Goal: Information Seeking & Learning: Compare options

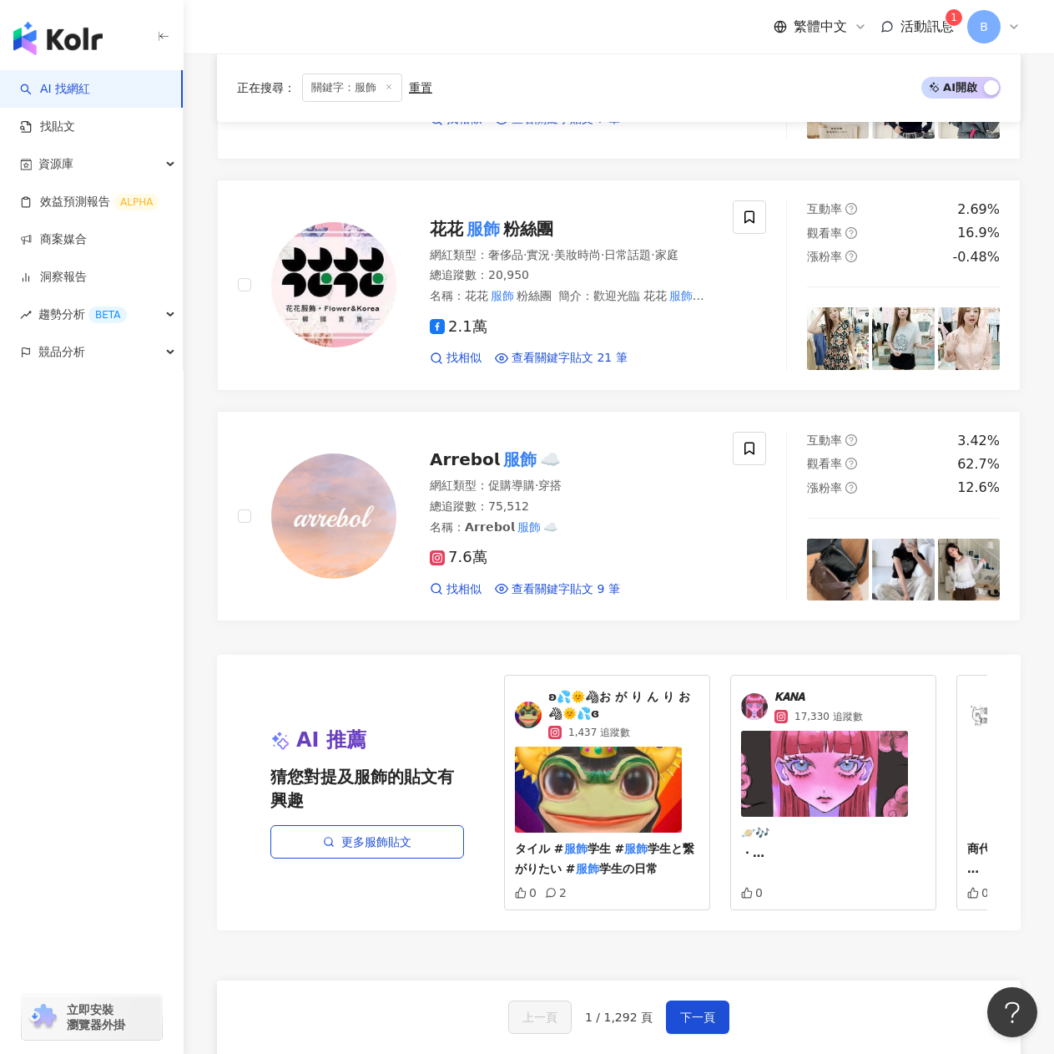
scroll to position [2838, 0]
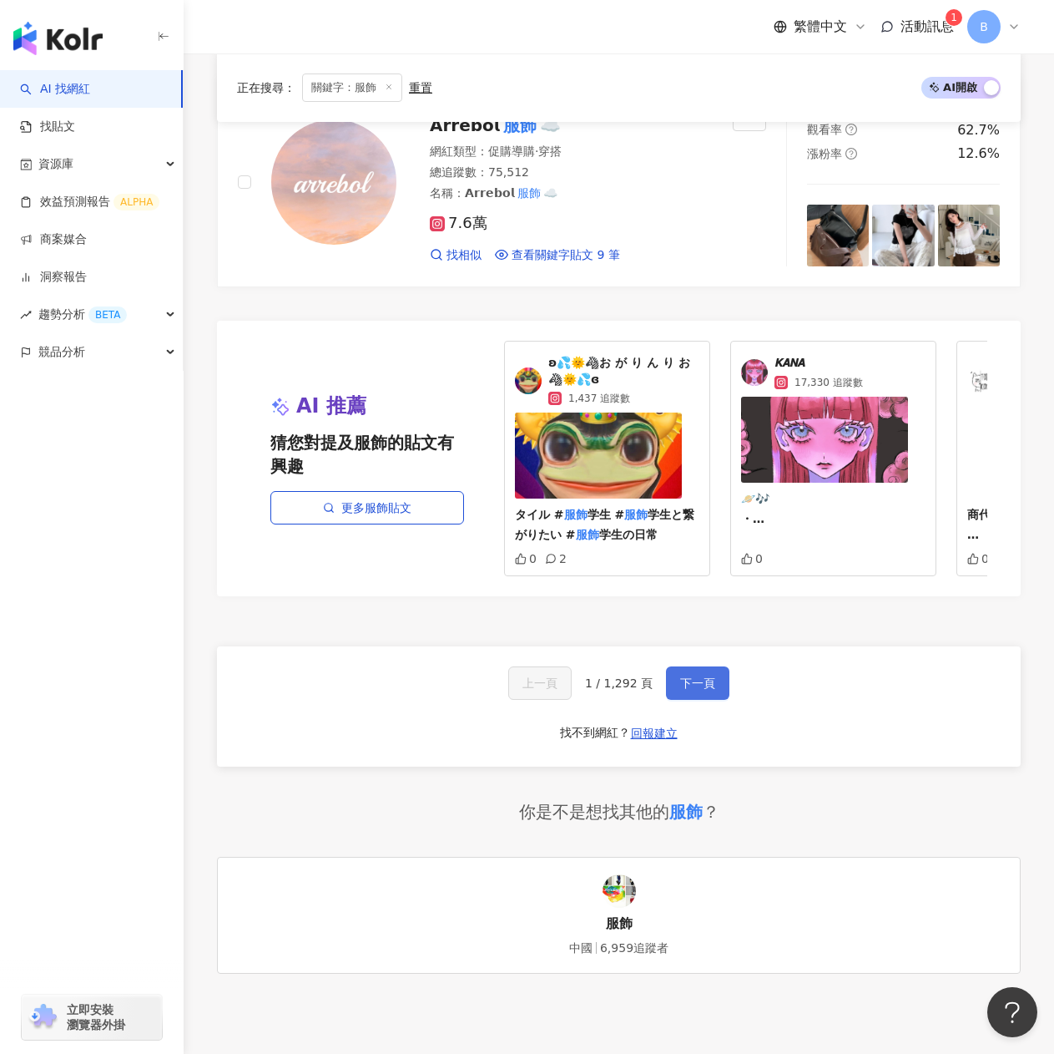
click at [674, 700] on button "下一頁" at bounding box center [697, 682] width 63 height 33
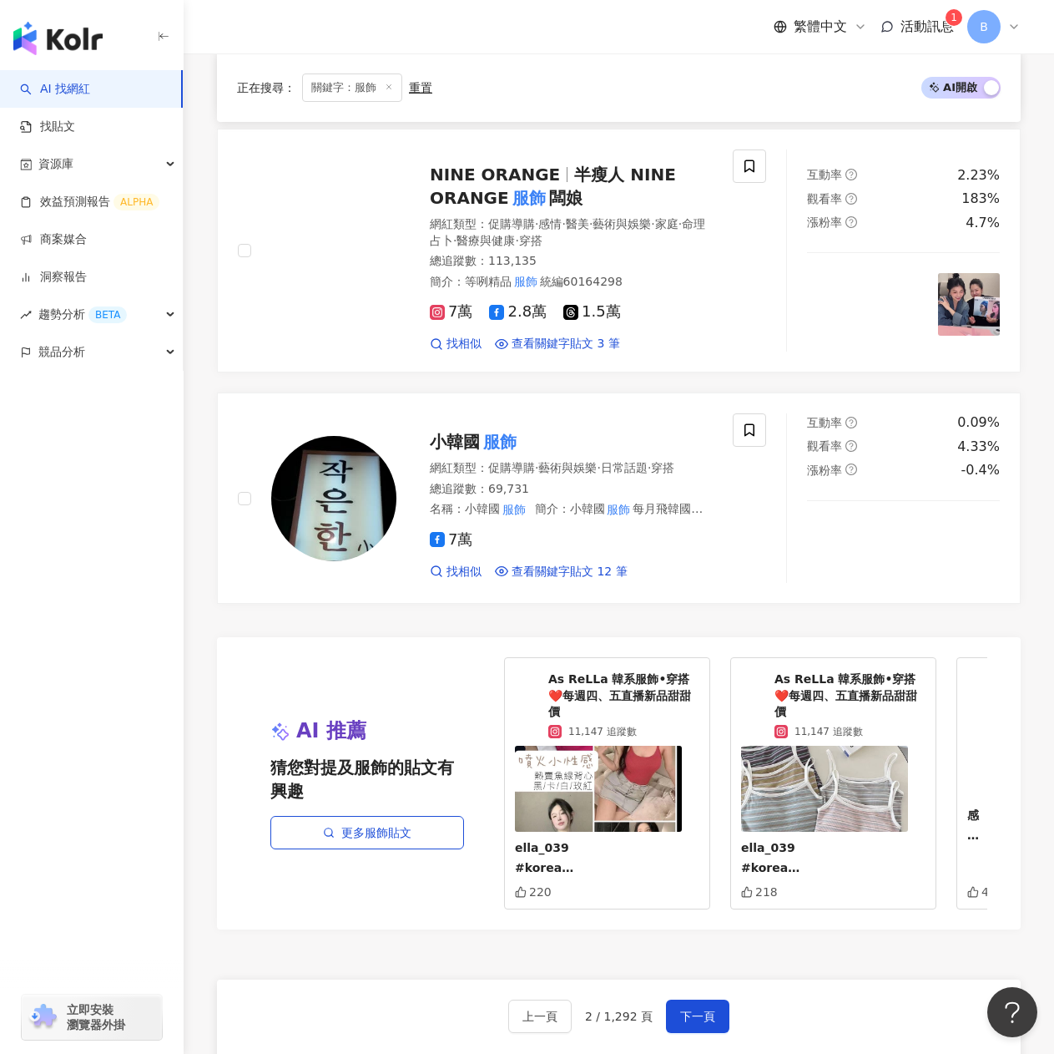
scroll to position [2722, 0]
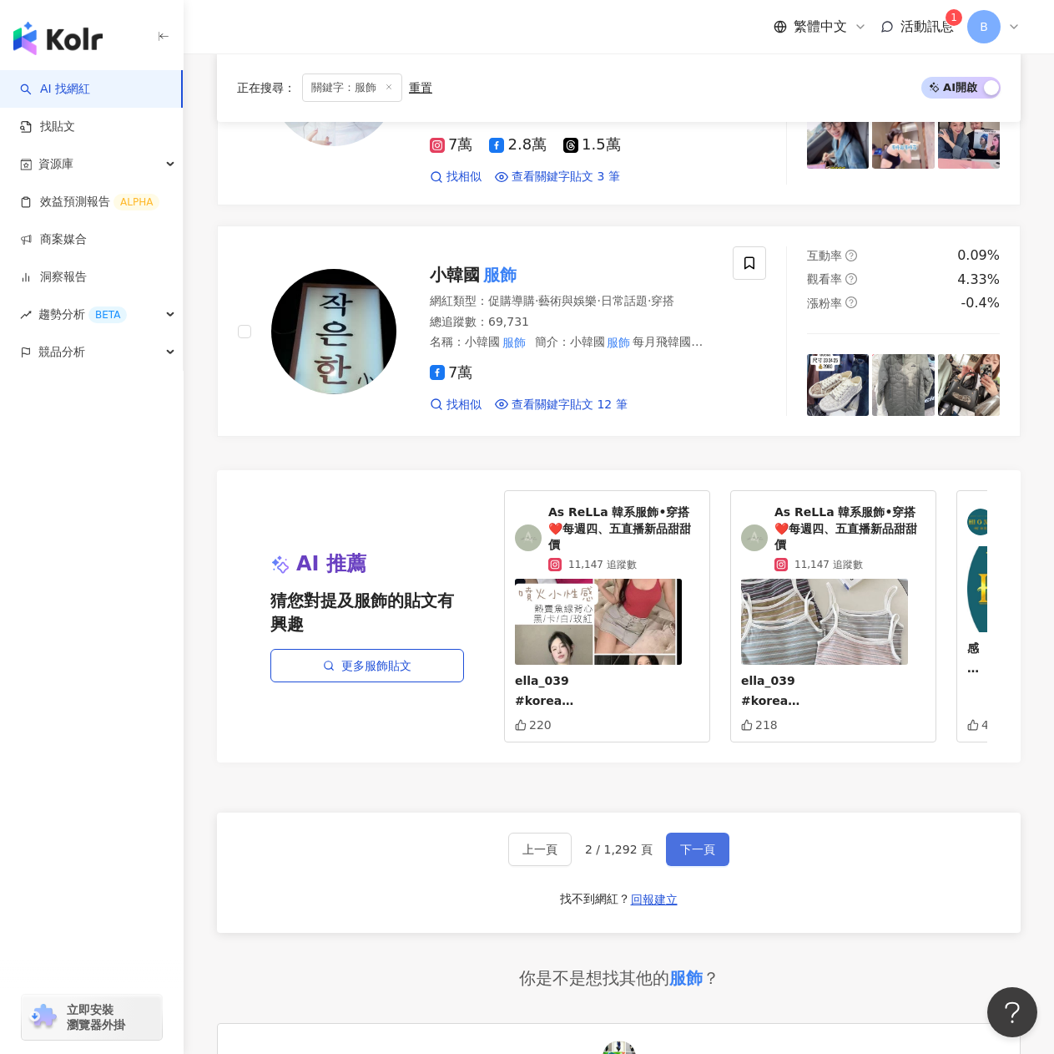
click at [691, 856] on span "下一頁" at bounding box center [697, 848] width 35 height 13
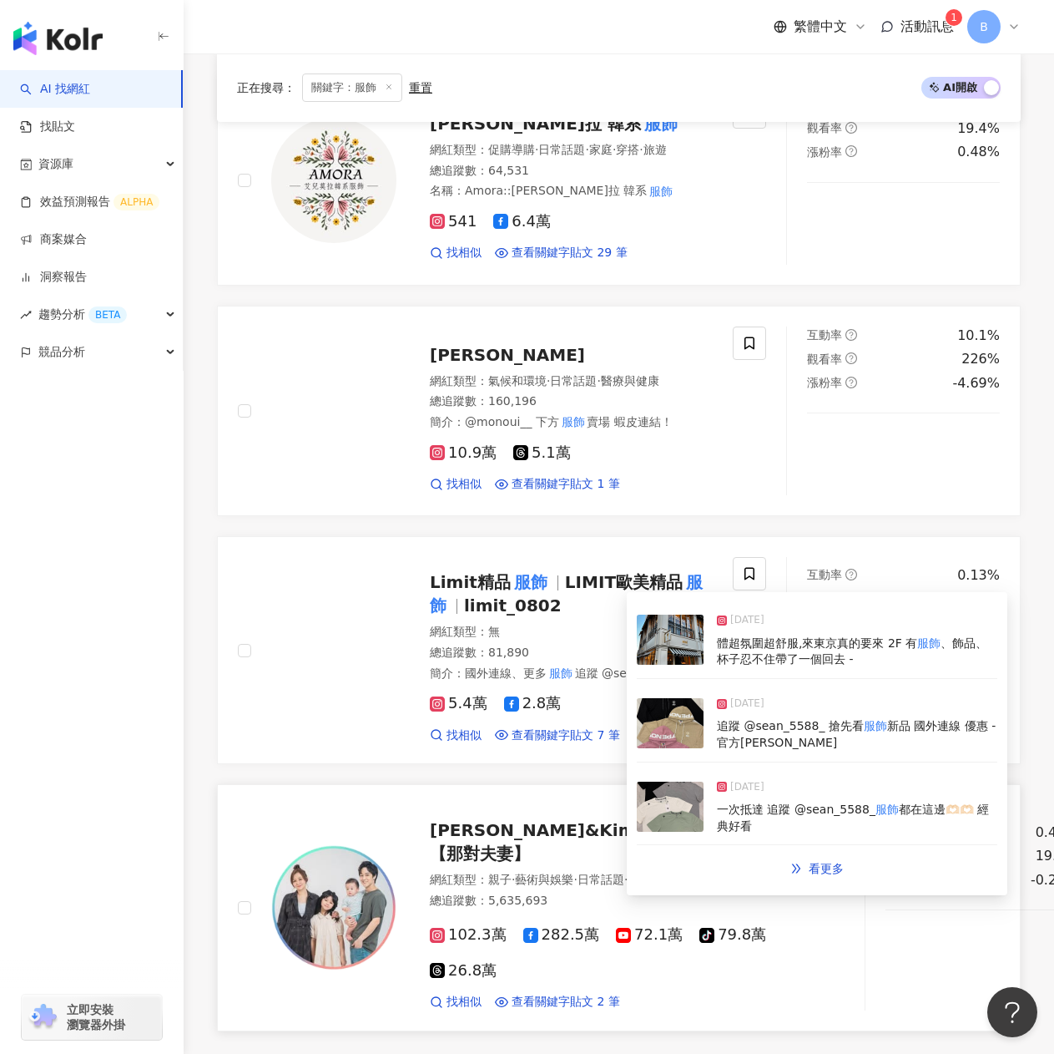
scroll to position [1928, 0]
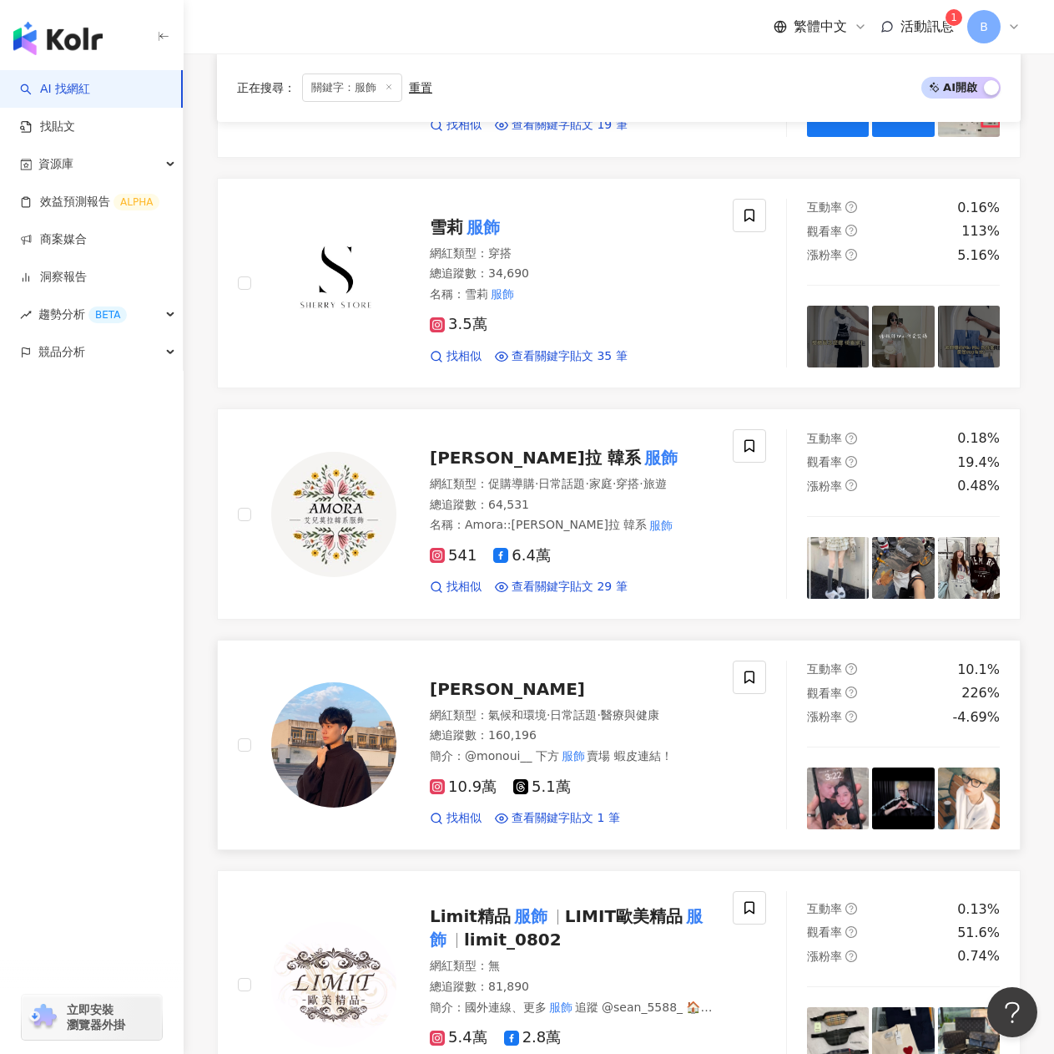
click at [462, 686] on span "陳享" at bounding box center [507, 689] width 155 height 20
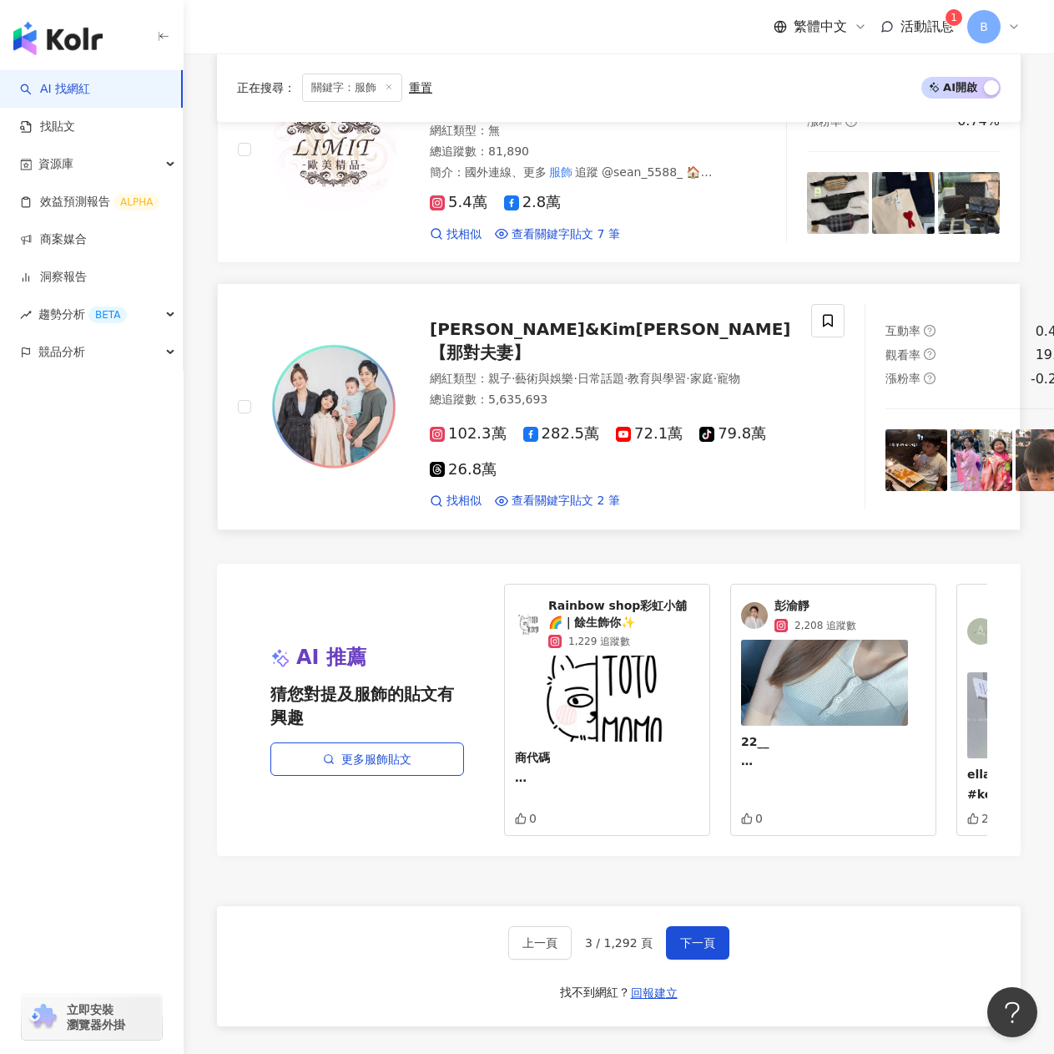
scroll to position [2846, 0]
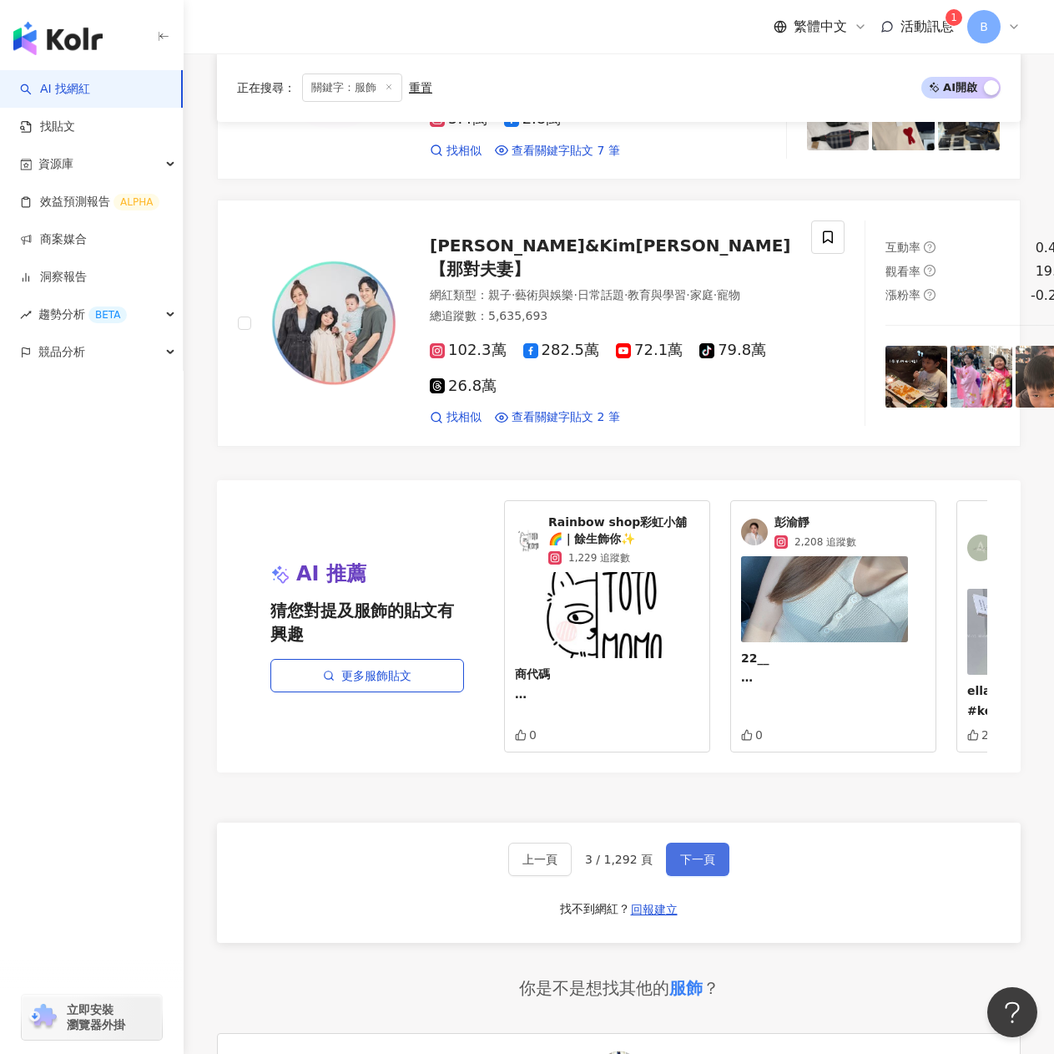
click at [682, 866] on span "下一頁" at bounding box center [697, 858] width 35 height 13
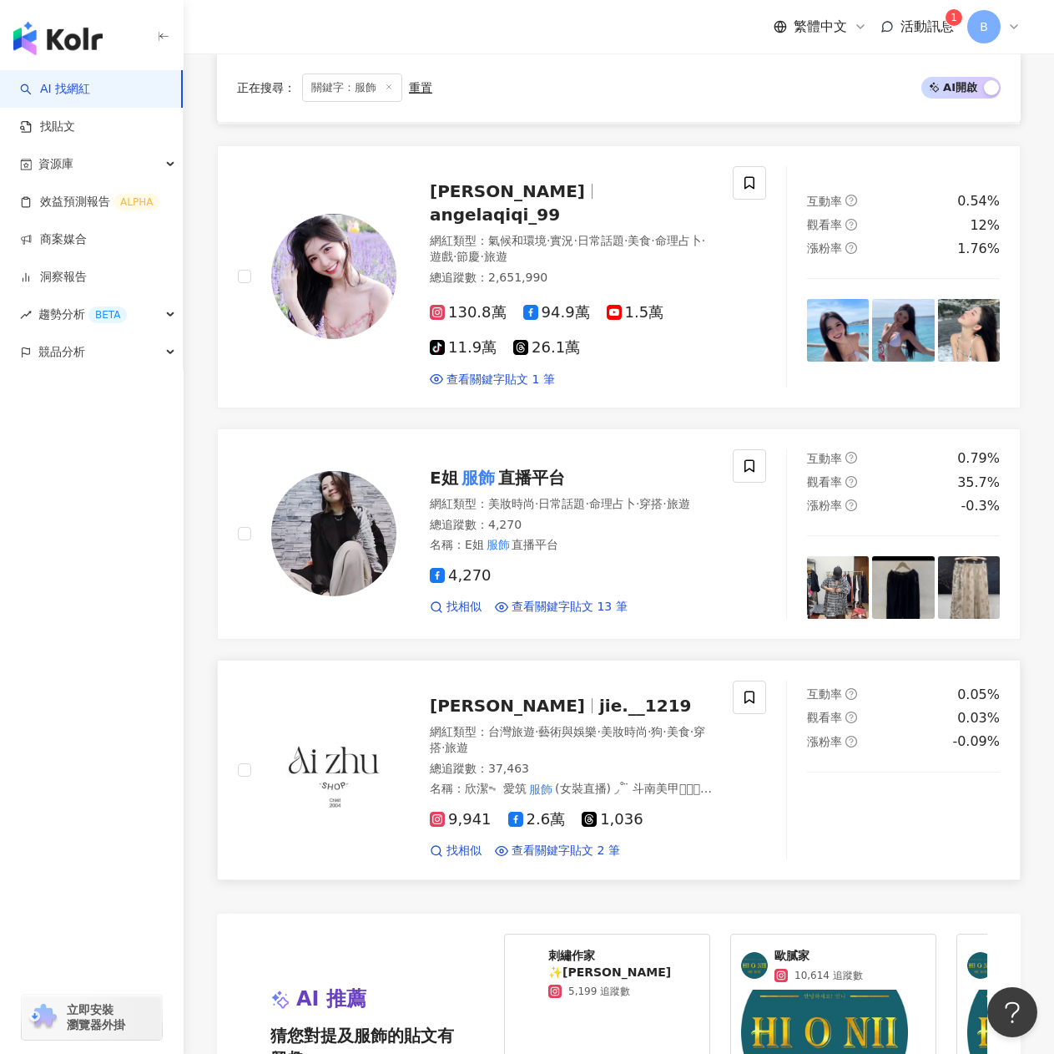
scroll to position [2755, 0]
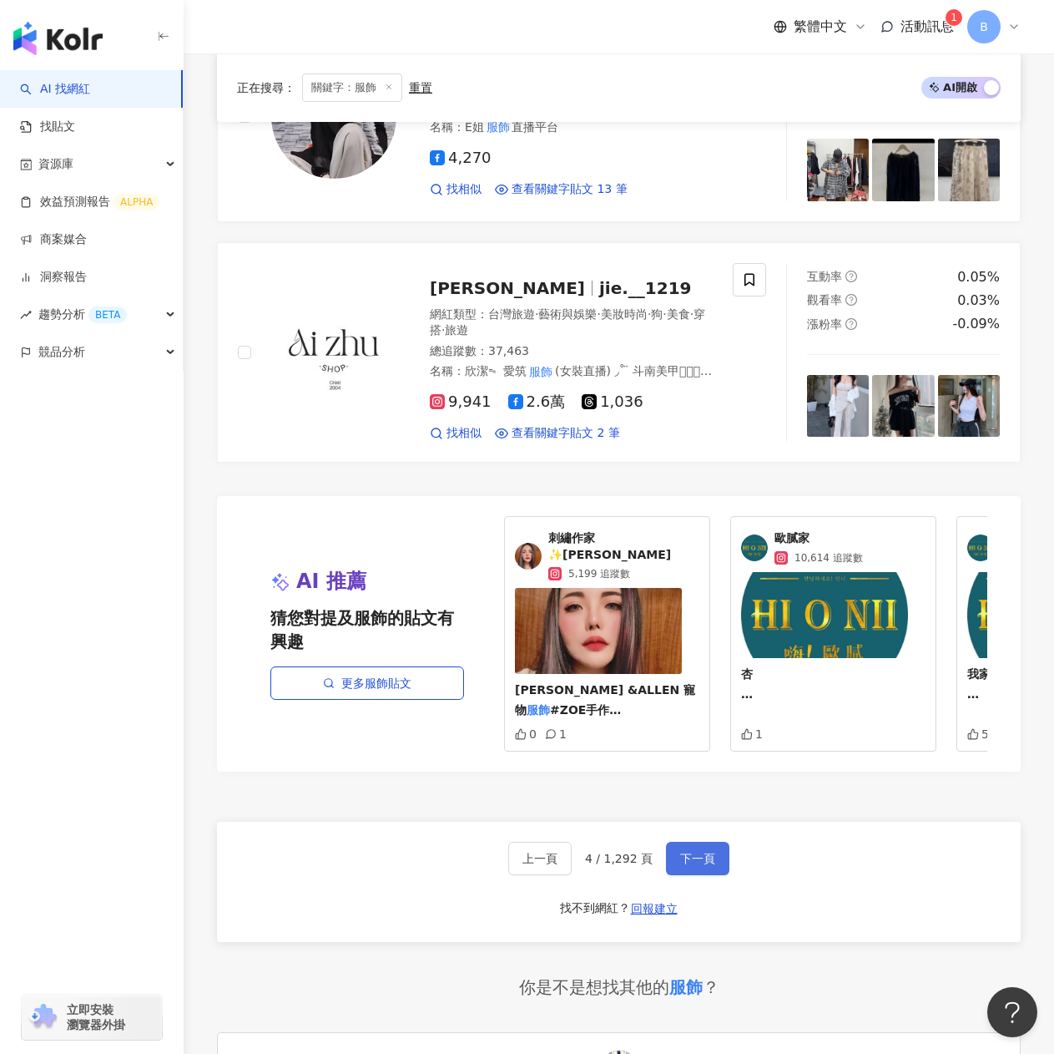
click at [692, 852] on span "下一頁" at bounding box center [697, 858] width 35 height 13
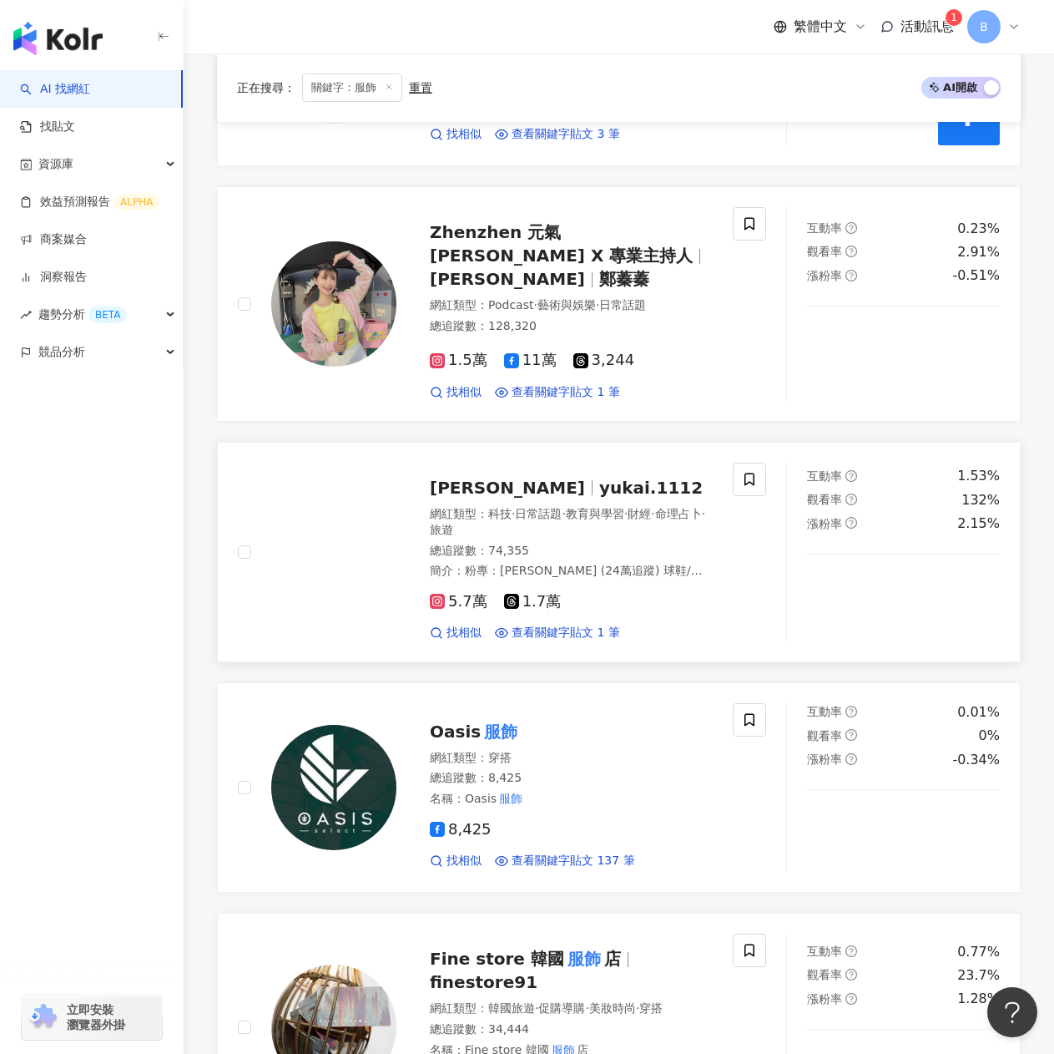
scroll to position [722, 0]
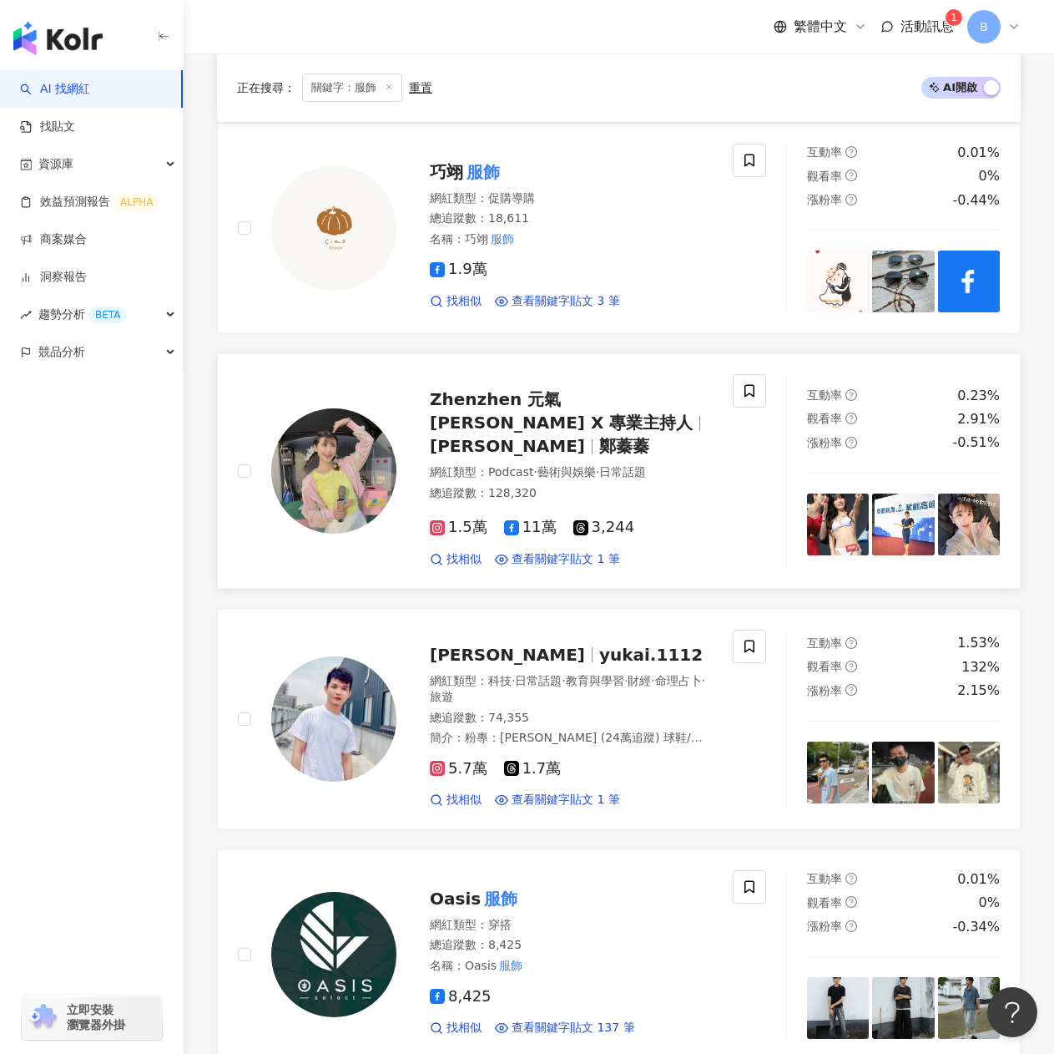
click at [525, 389] on span "Zhenzhen 元氣小蓁蓁 X 專業主持人" at bounding box center [561, 410] width 263 height 43
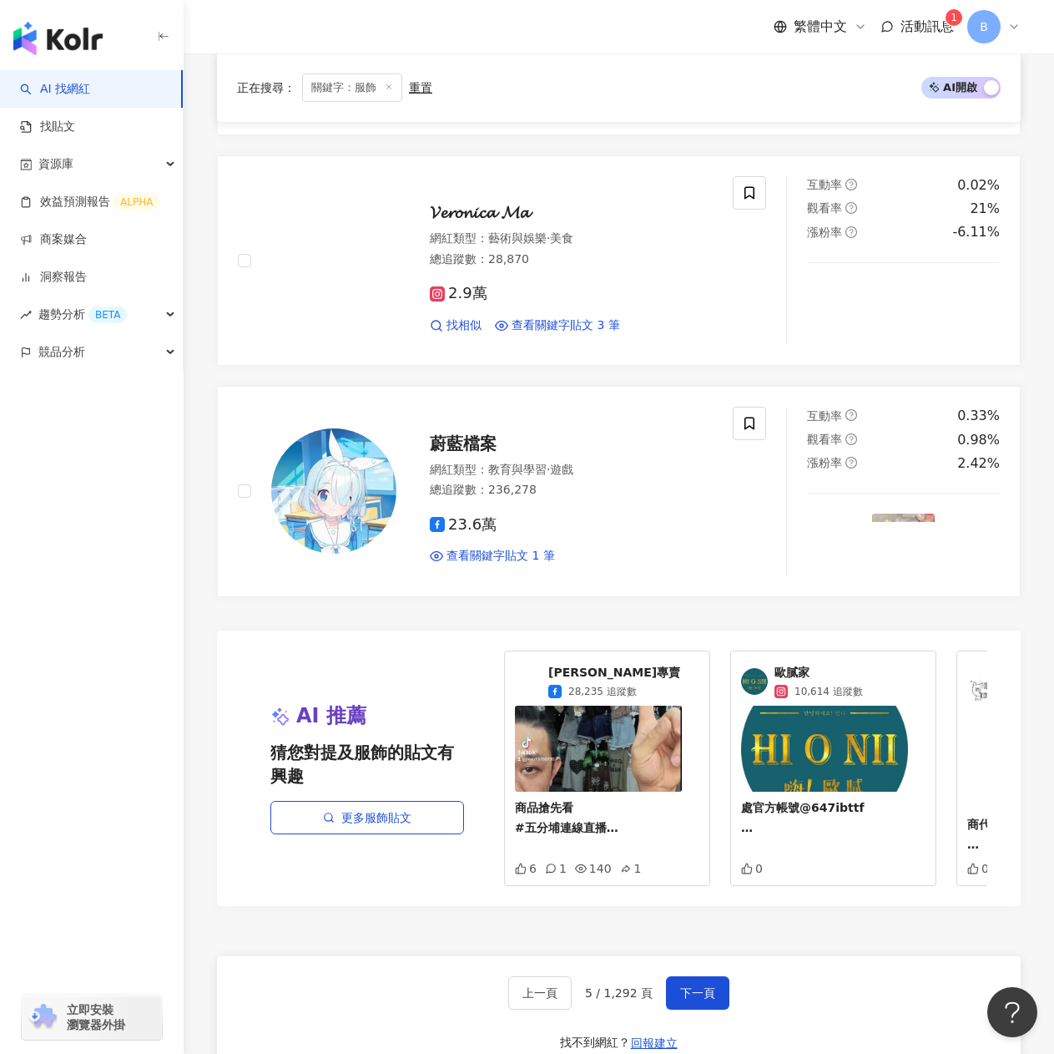
scroll to position [2922, 0]
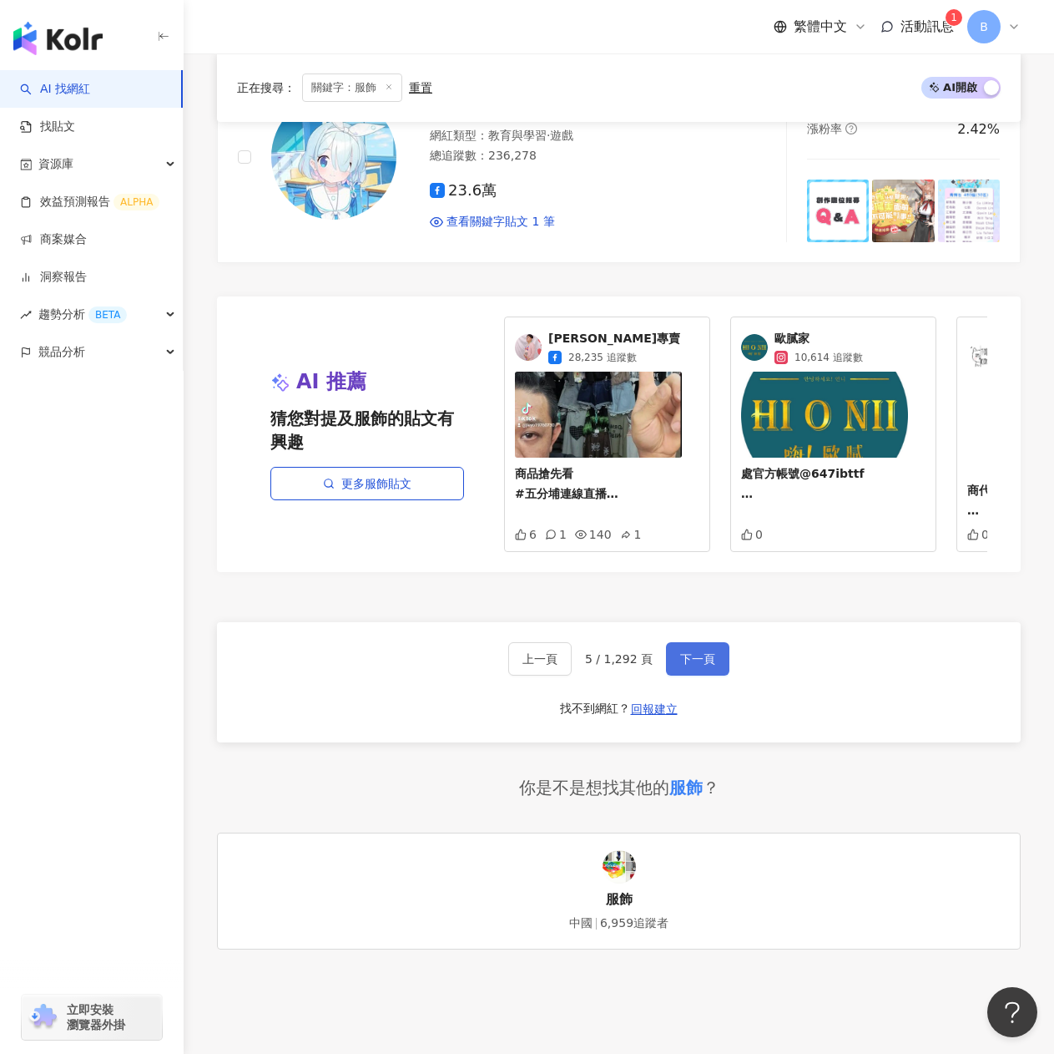
click at [689, 652] on span "下一頁" at bounding box center [697, 658] width 35 height 13
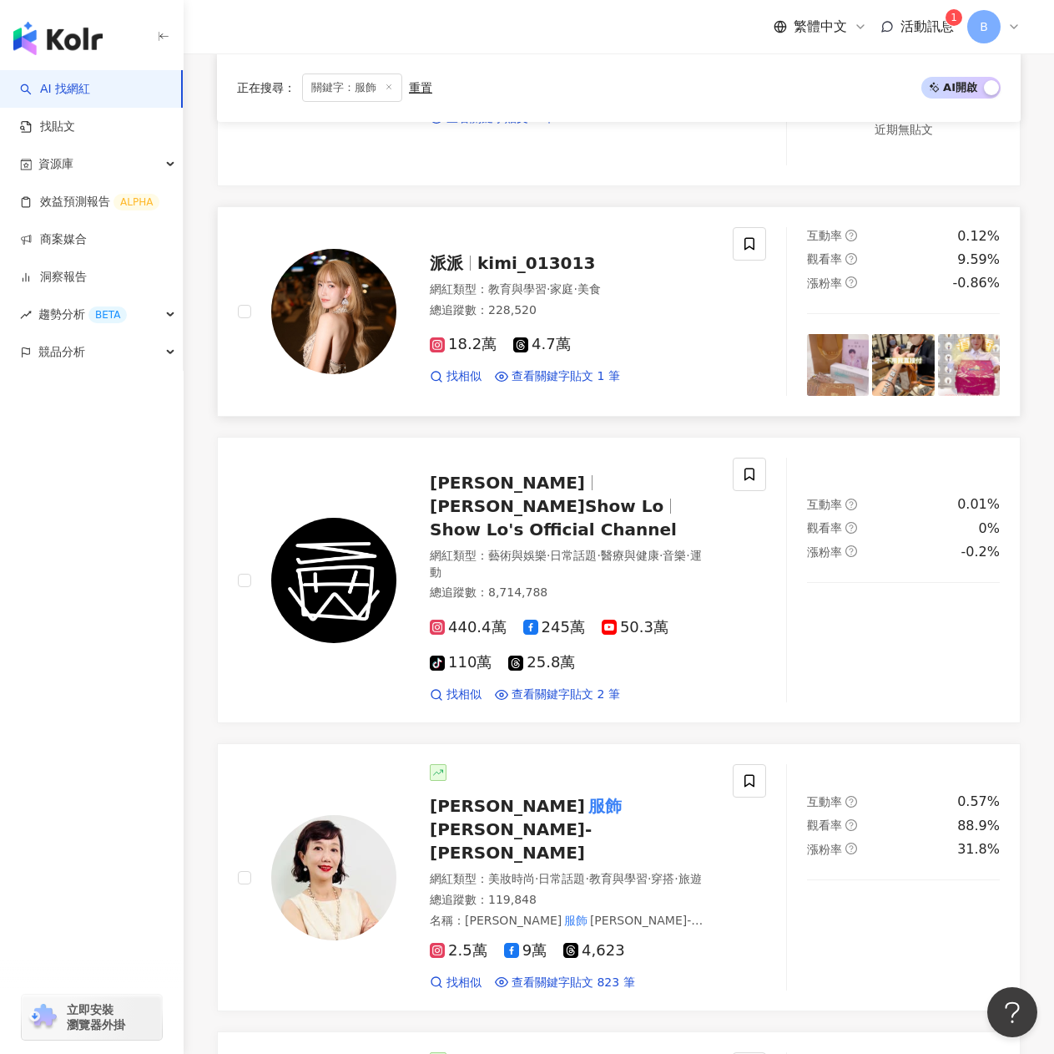
scroll to position [354, 0]
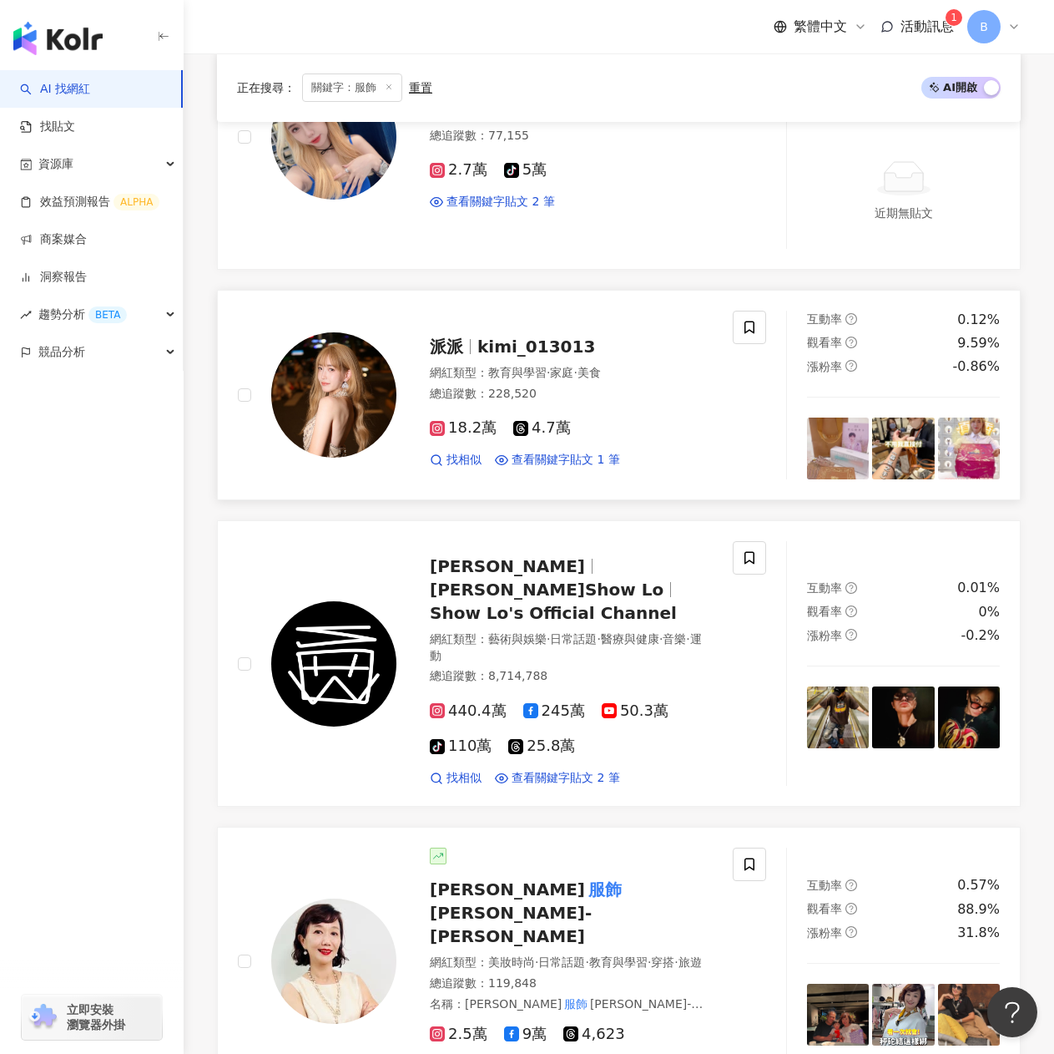
click at [518, 346] on span "kimi_013013" at bounding box center [537, 346] width 118 height 20
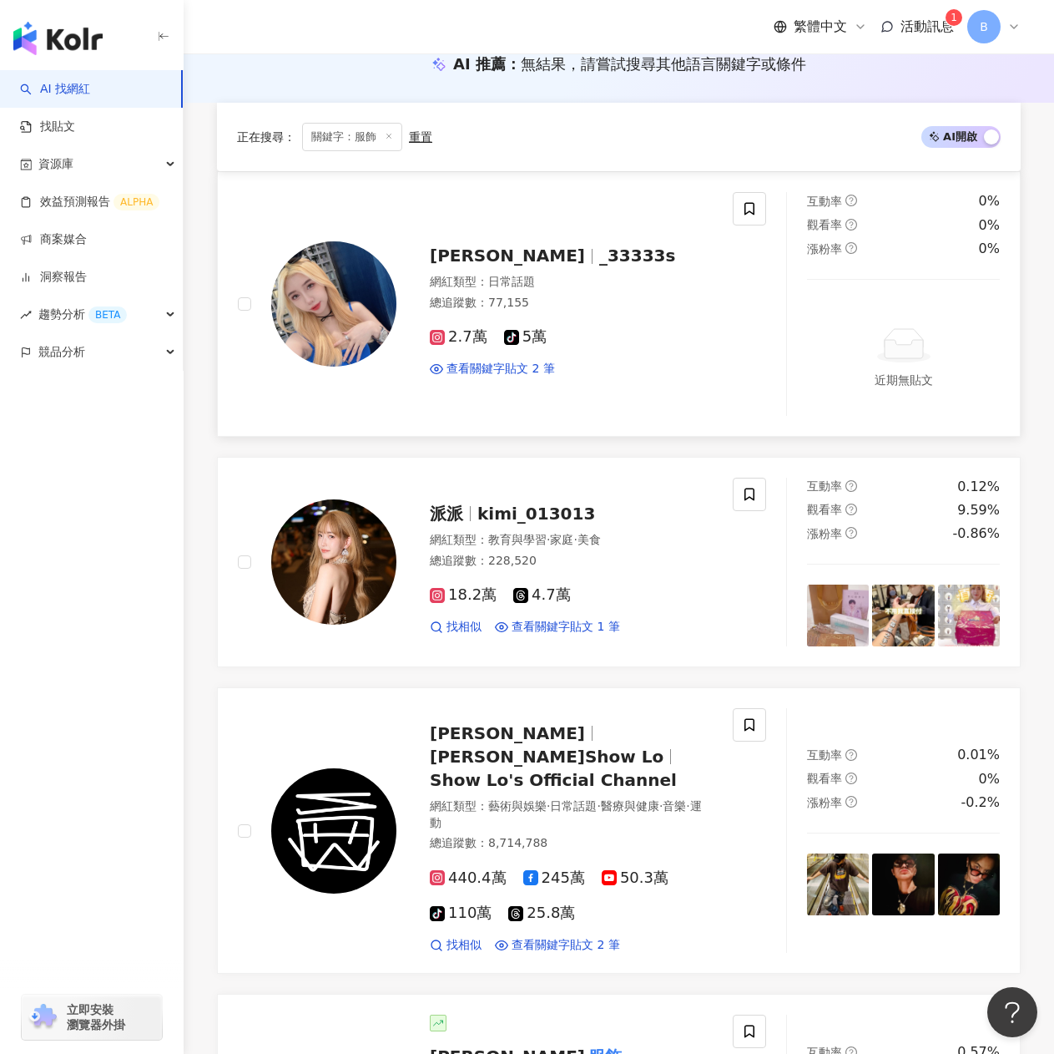
scroll to position [20, 0]
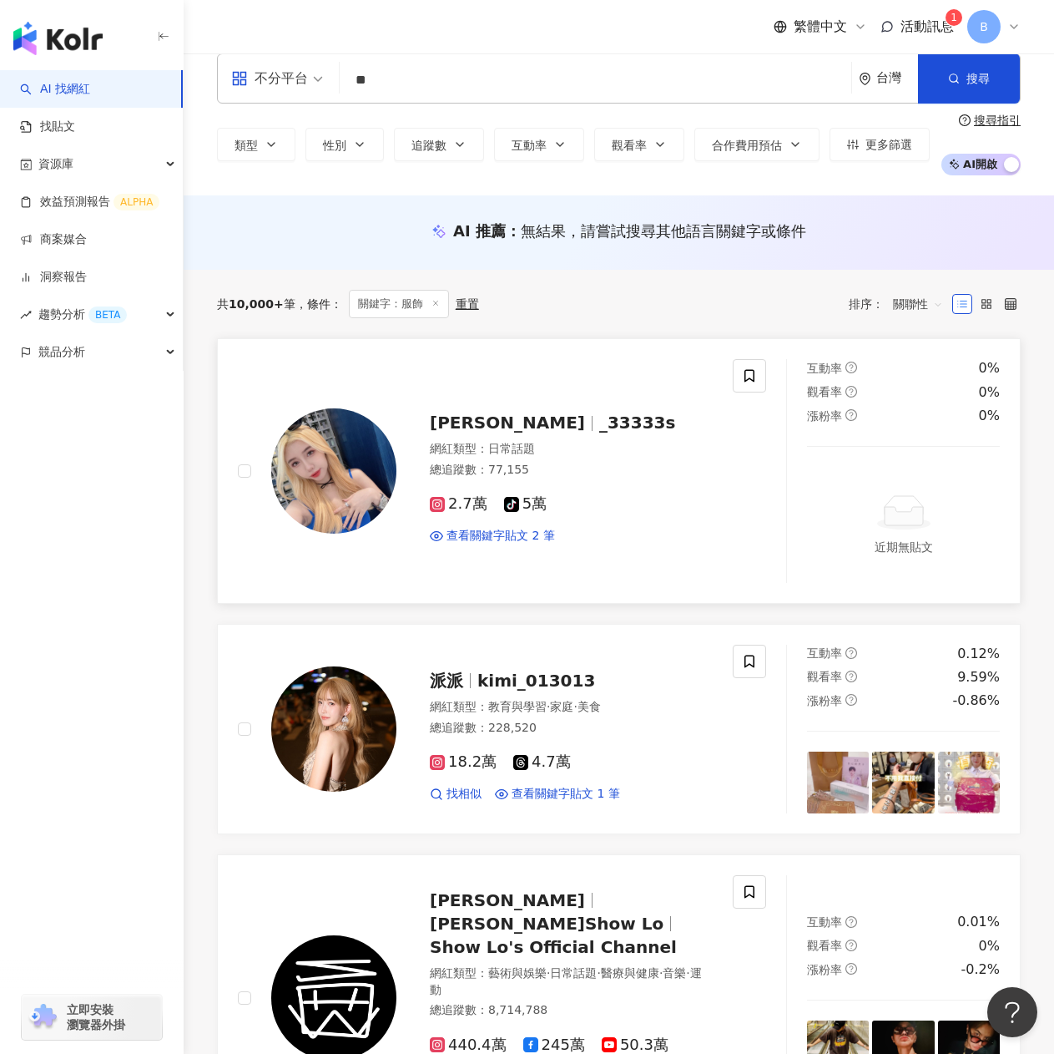
click at [474, 417] on span "韓歆恩" at bounding box center [507, 422] width 155 height 20
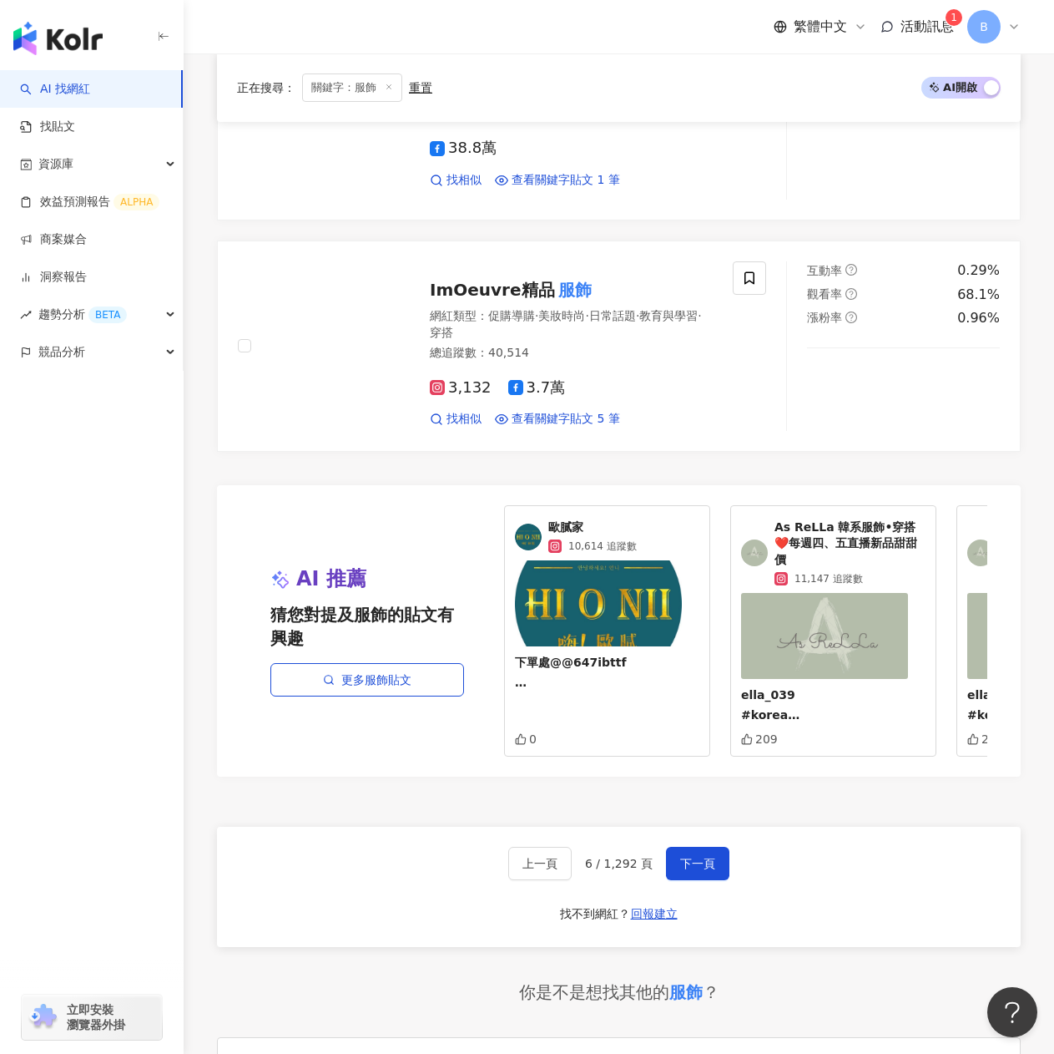
scroll to position [3177, 0]
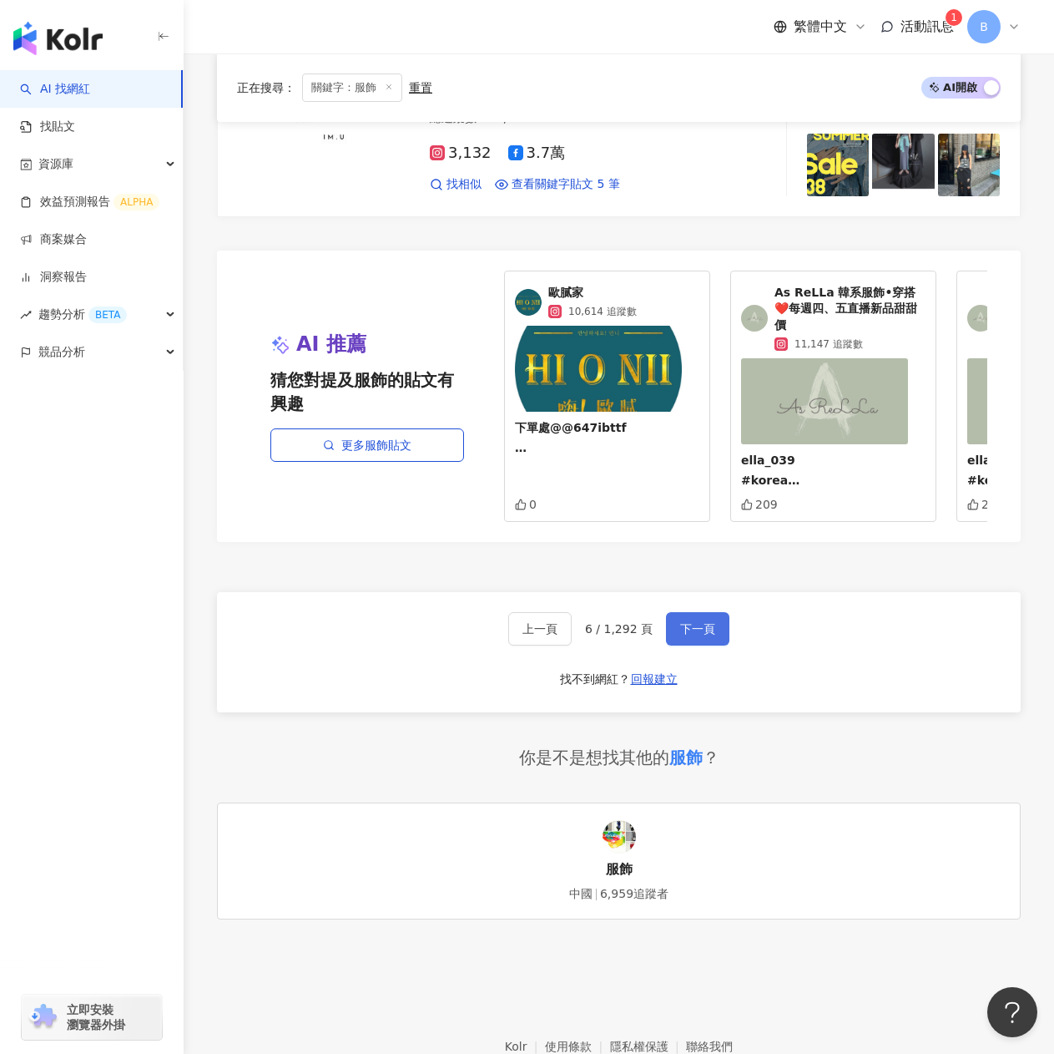
click at [686, 622] on span "下一頁" at bounding box center [697, 628] width 35 height 13
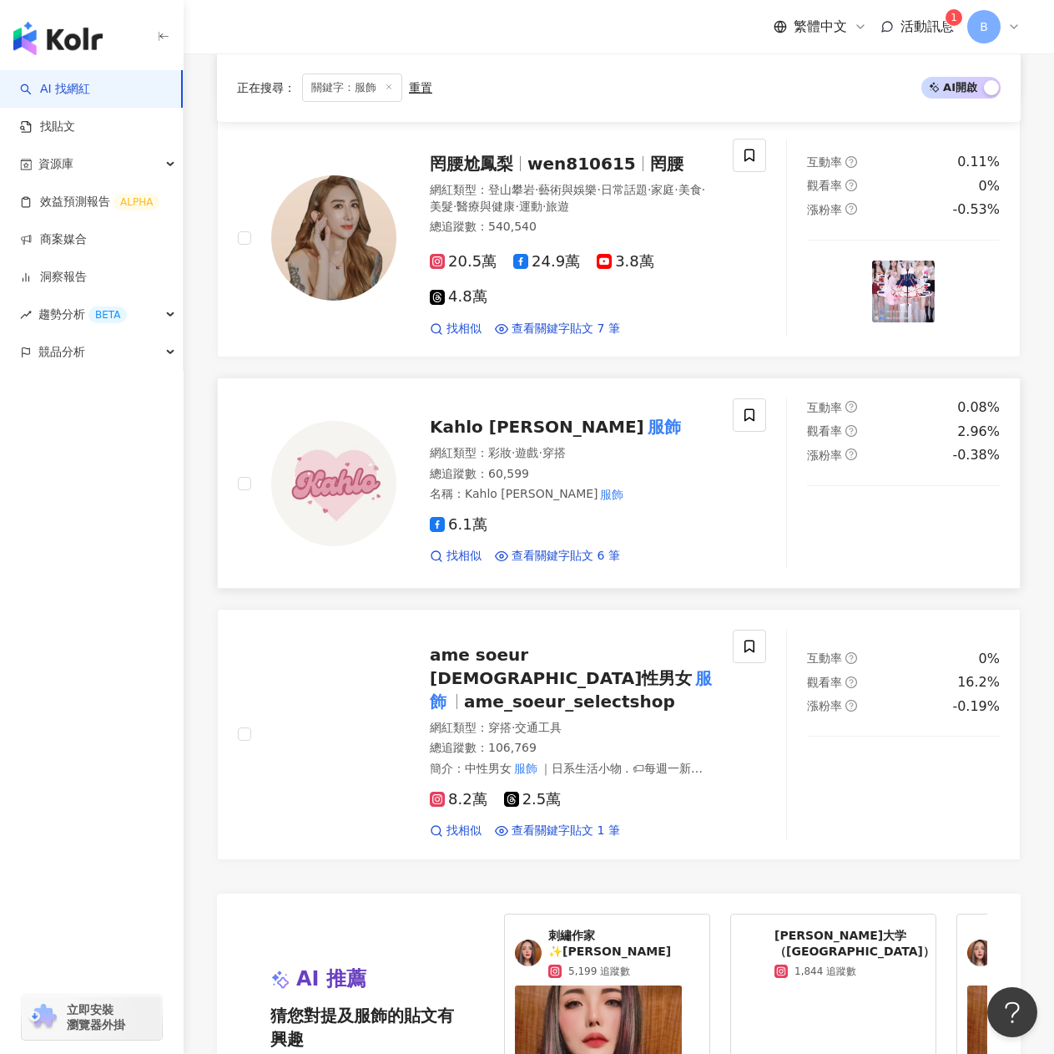
scroll to position [2246, 0]
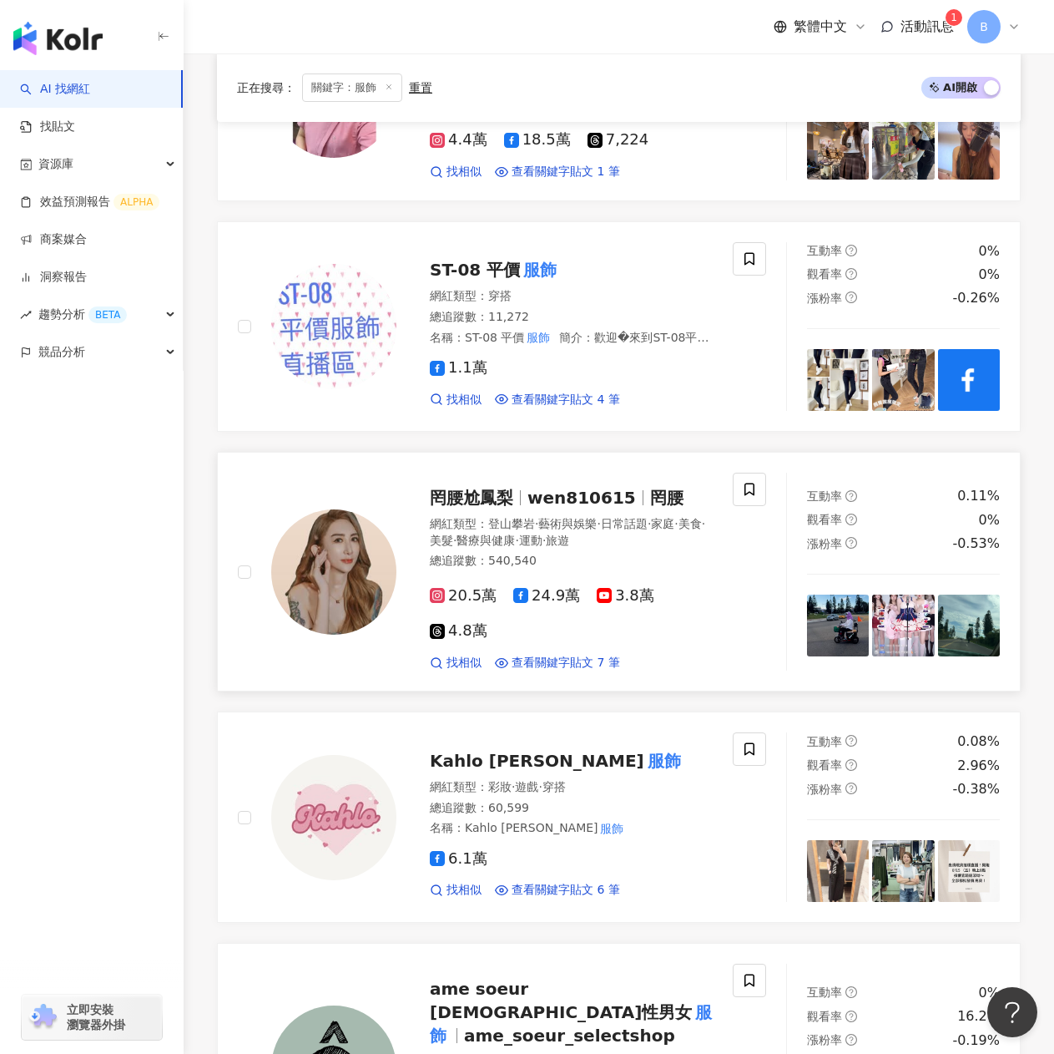
click at [469, 488] on span "罔腰尬鳳梨" at bounding box center [471, 498] width 83 height 20
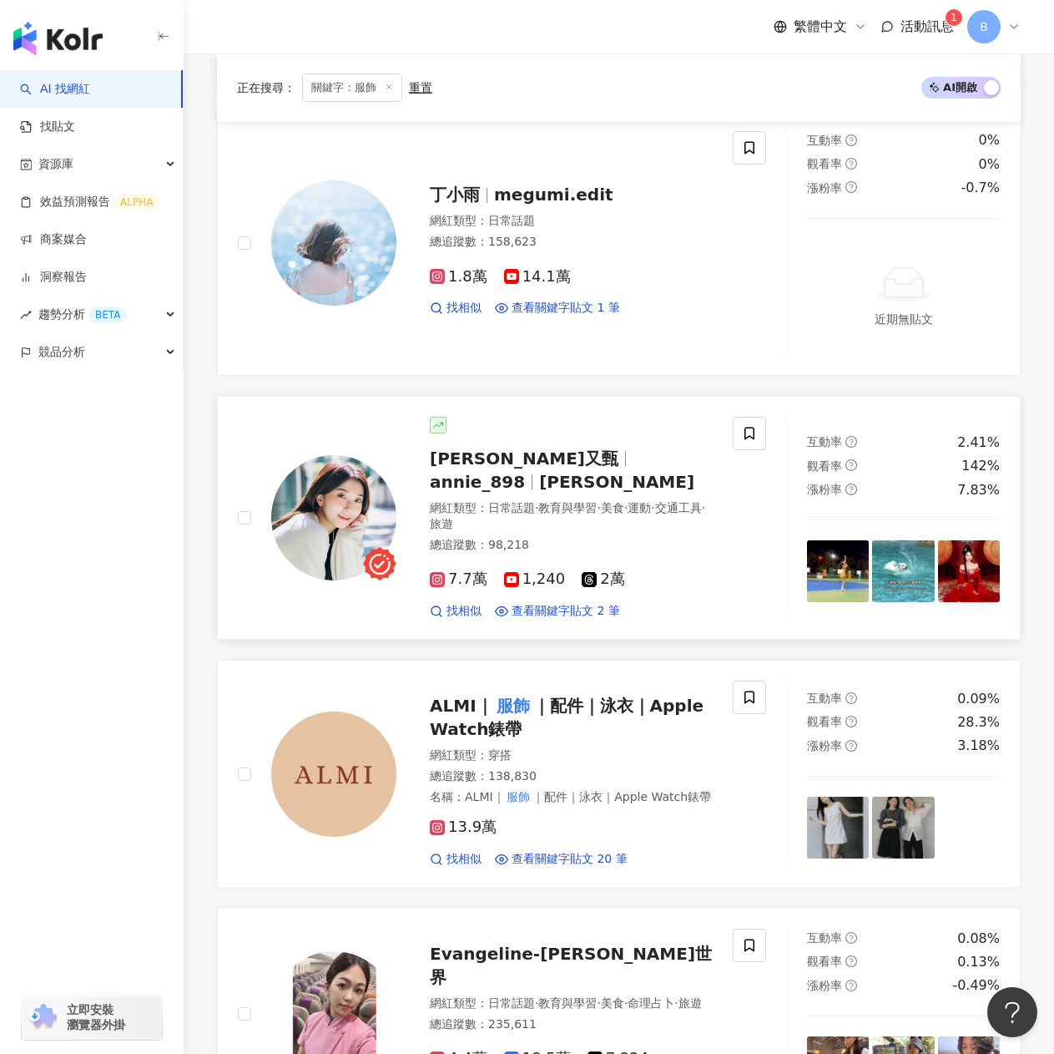
scroll to position [1077, 0]
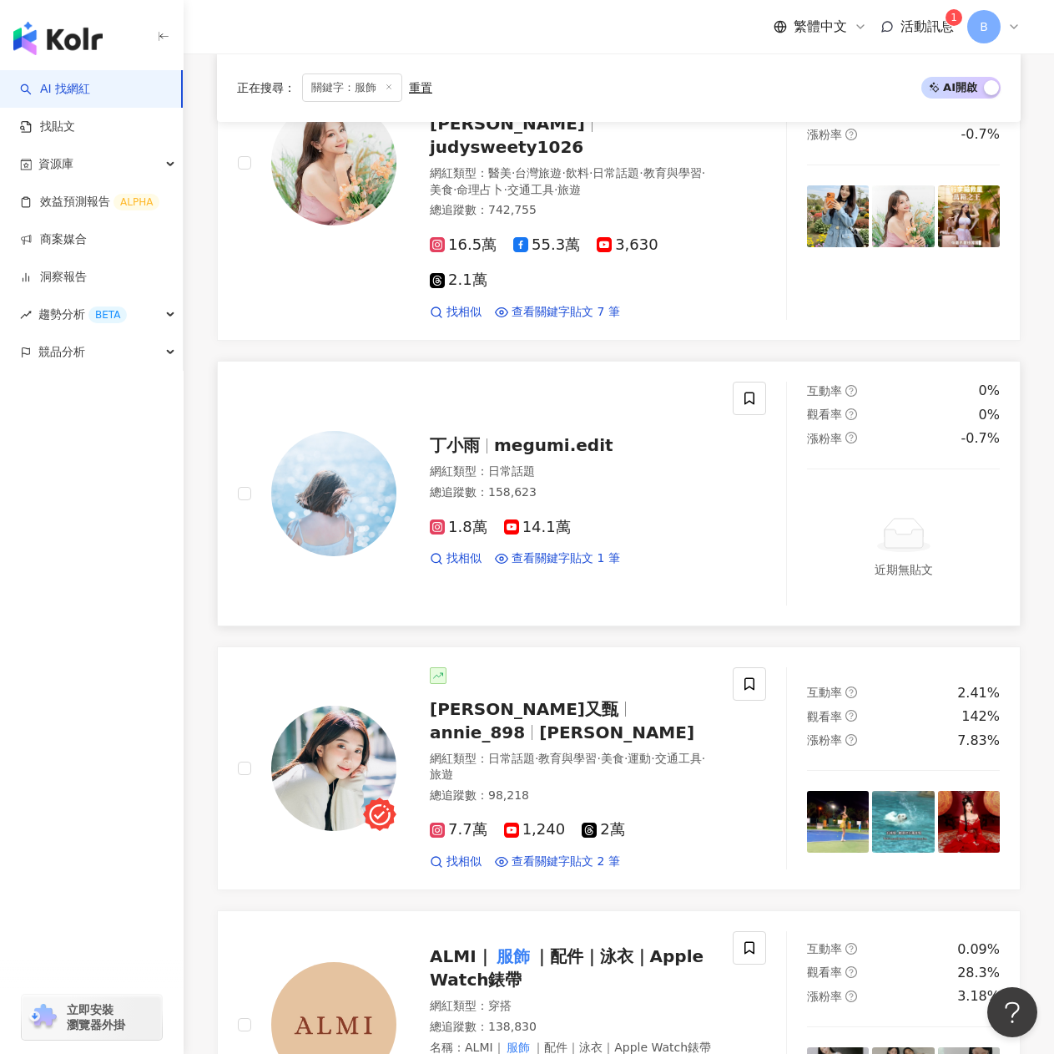
click at [543, 435] on span "megumi.edit" at bounding box center [553, 445] width 119 height 20
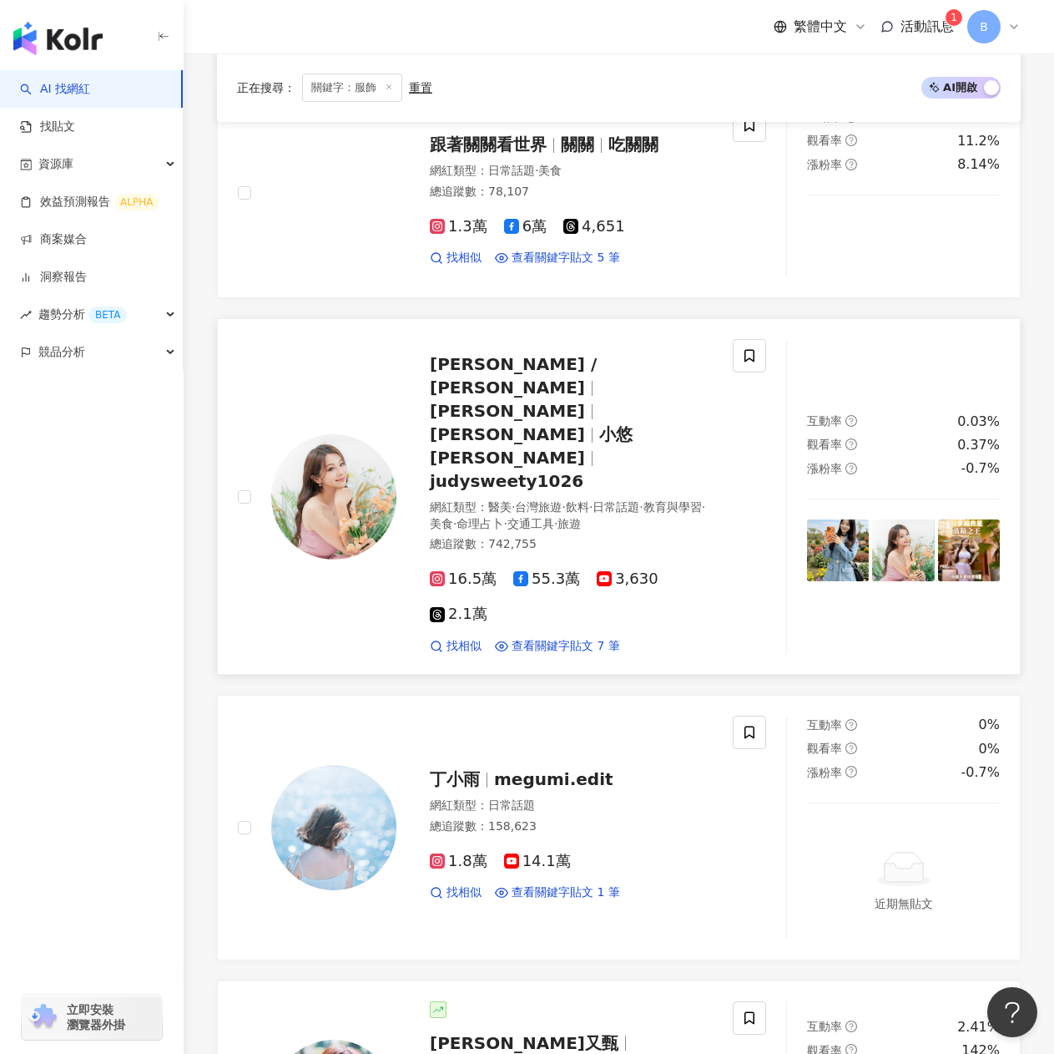
scroll to position [910, 0]
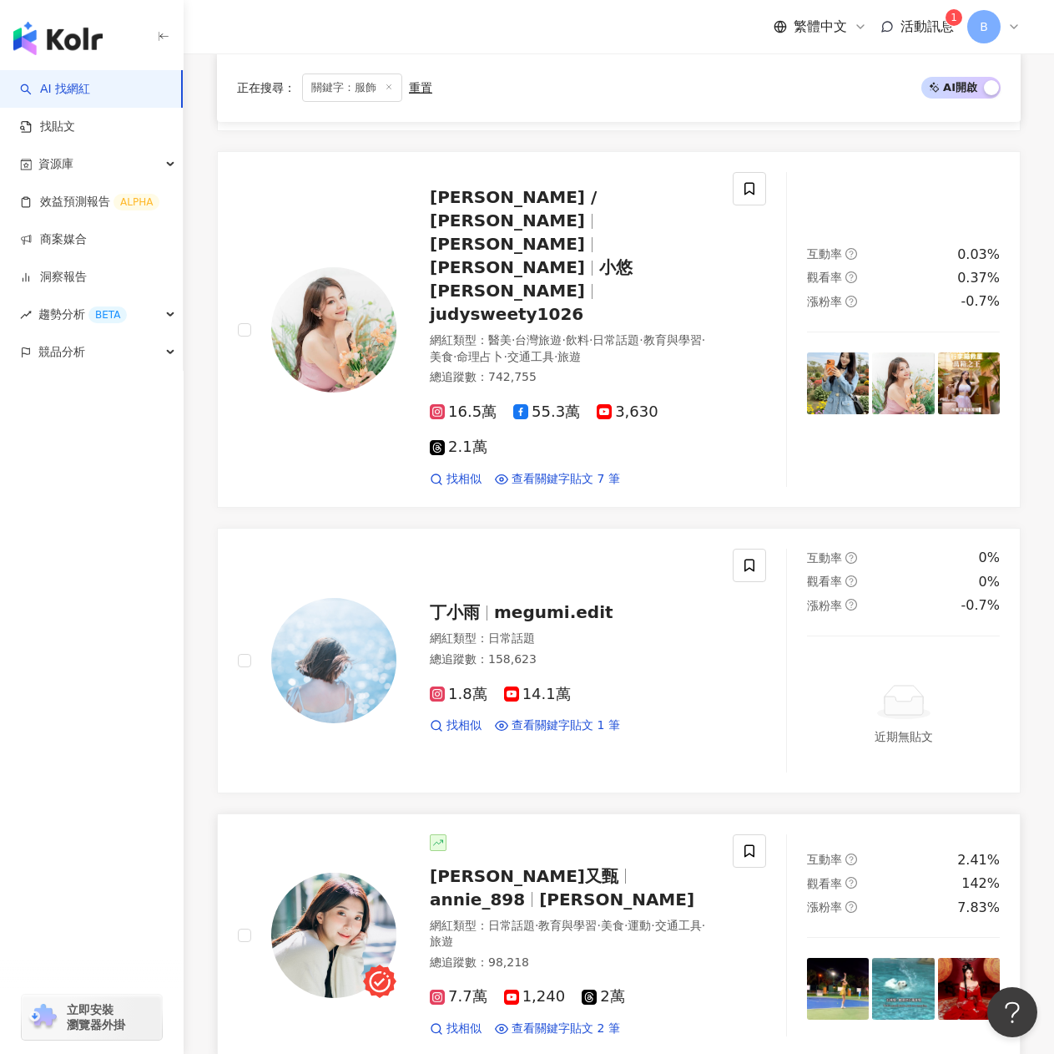
click at [539, 889] on span "annie_898" at bounding box center [484, 899] width 109 height 20
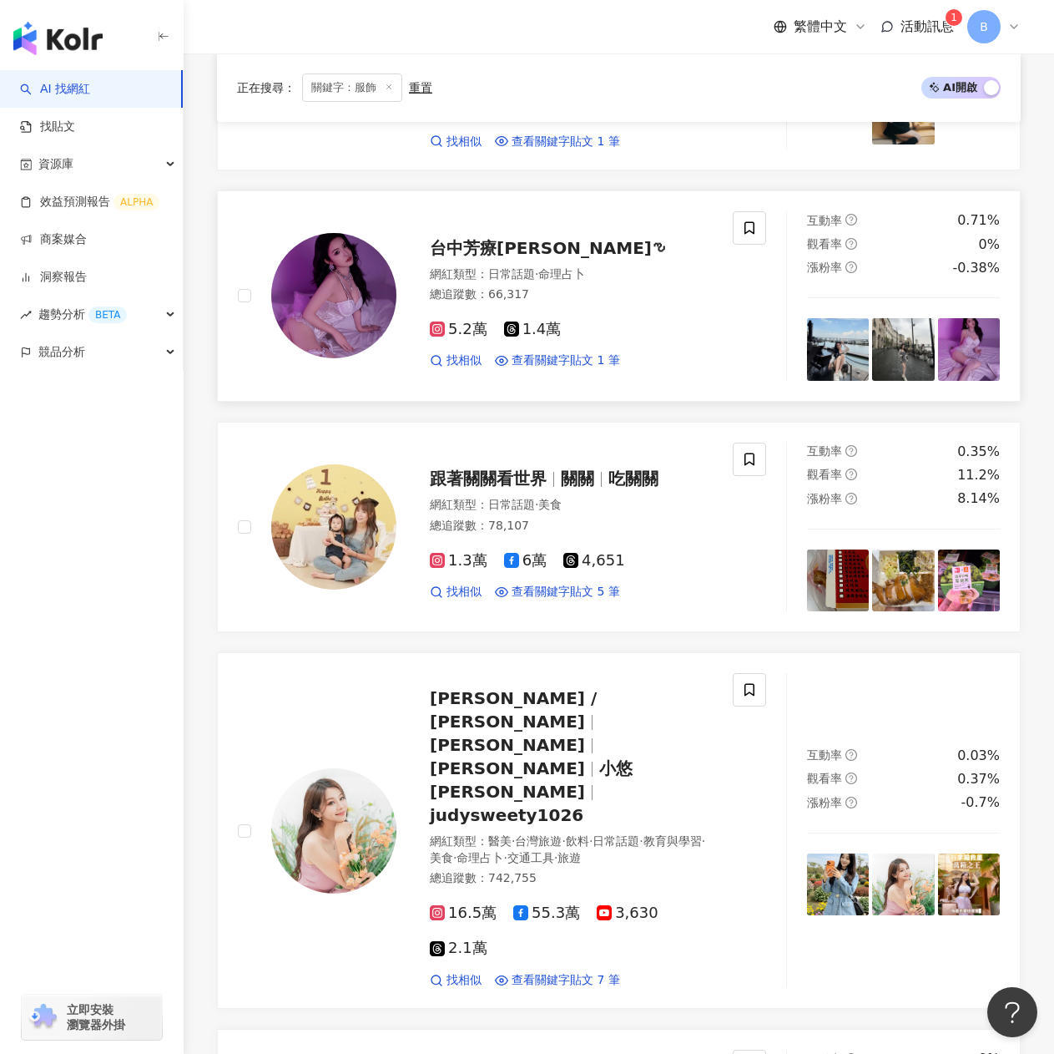
scroll to position [159, 0]
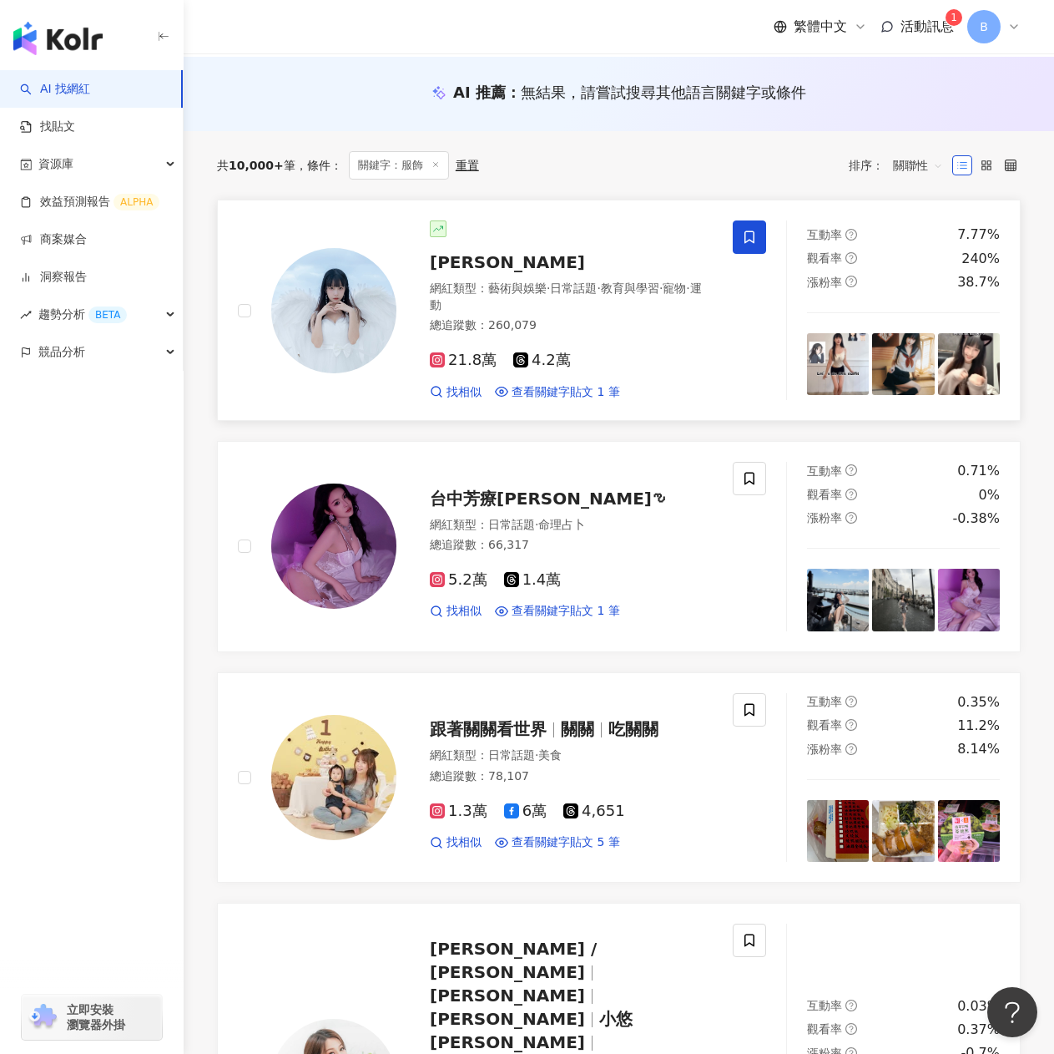
click at [455, 266] on span "小孟" at bounding box center [507, 262] width 155 height 20
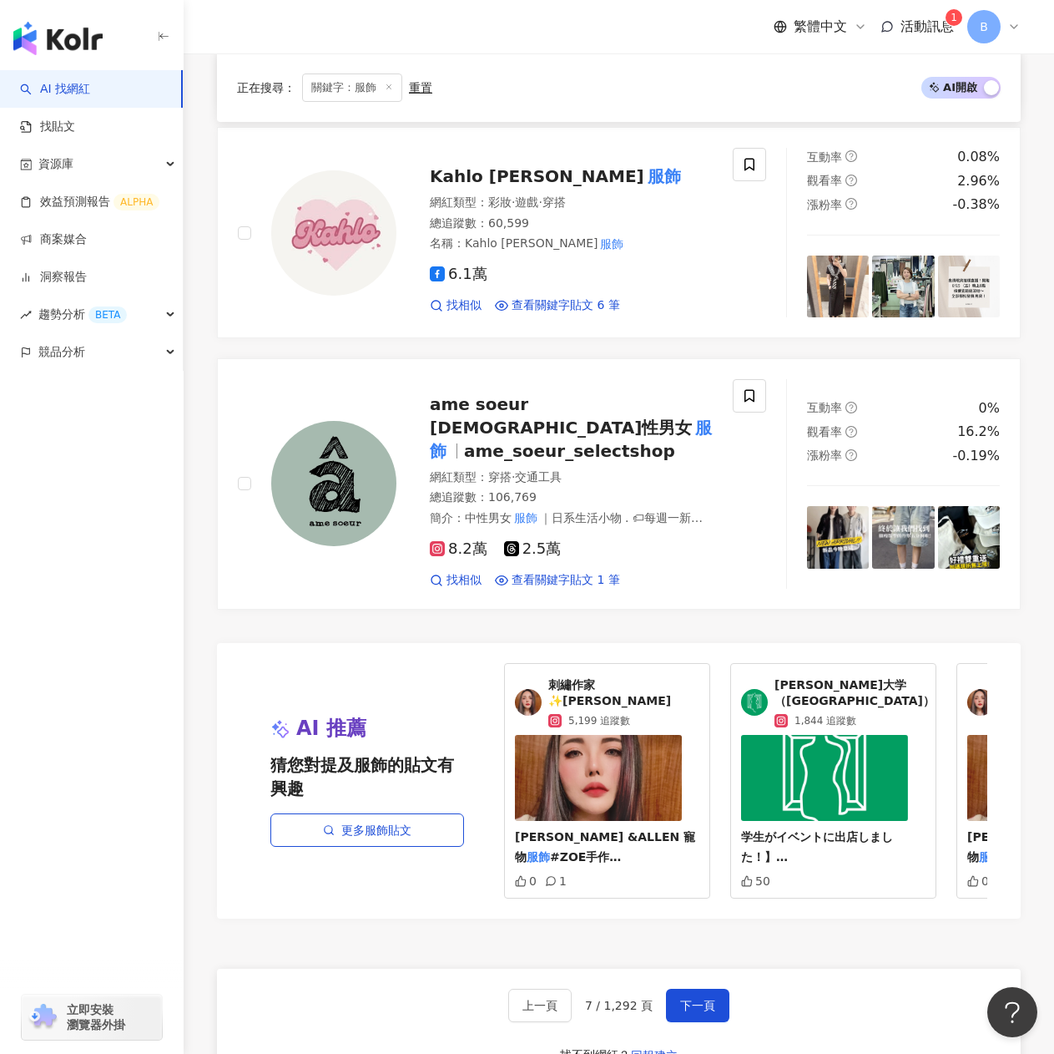
scroll to position [3164, 0]
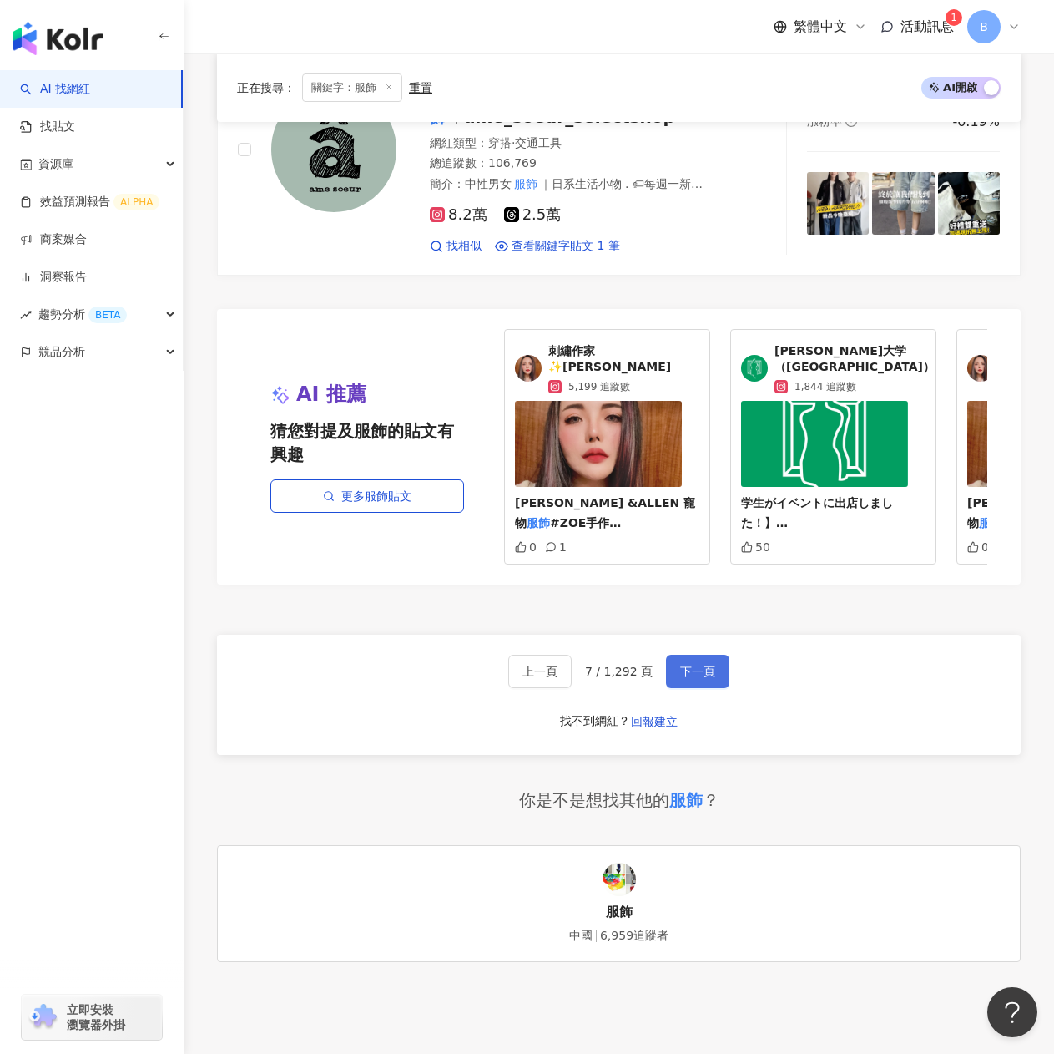
click at [697, 655] on button "下一頁" at bounding box center [697, 671] width 63 height 33
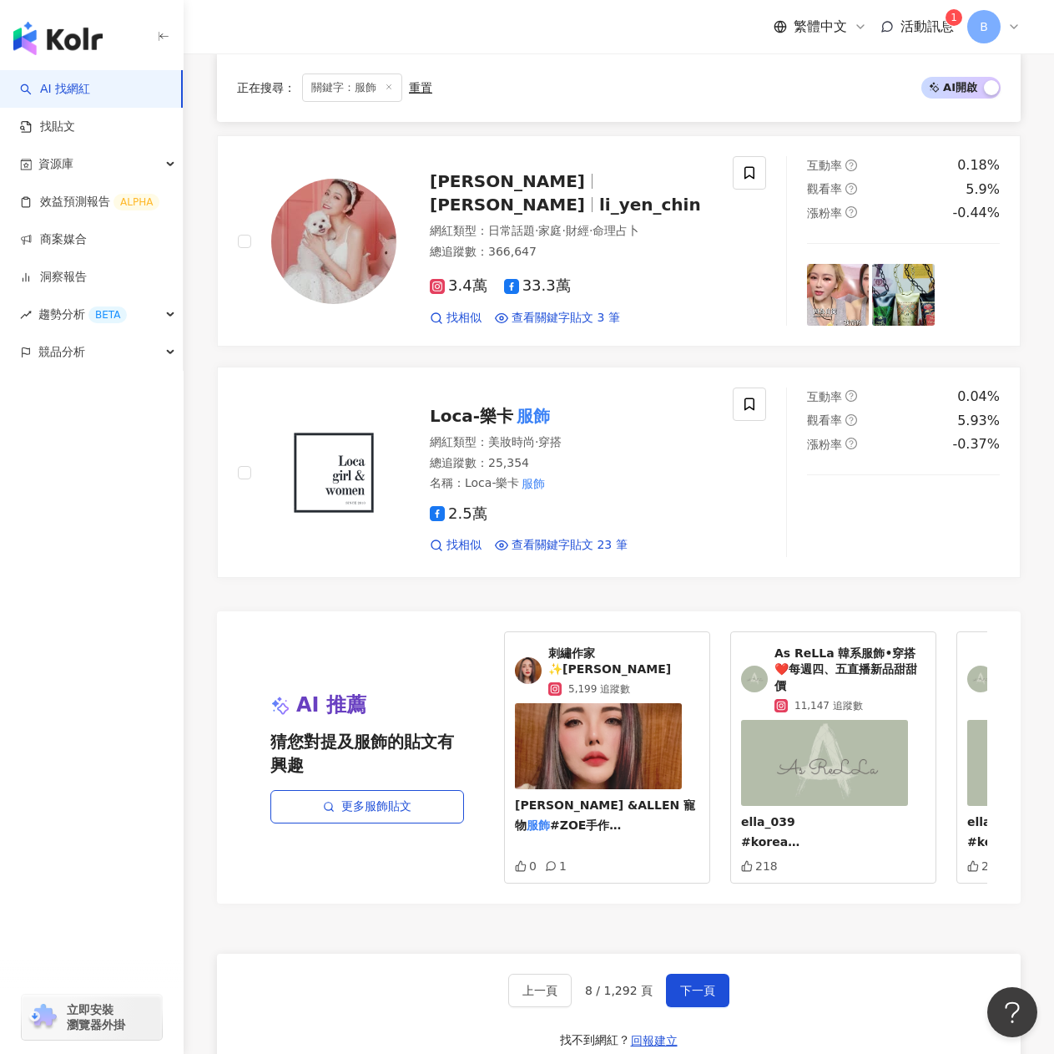
scroll to position [2967, 0]
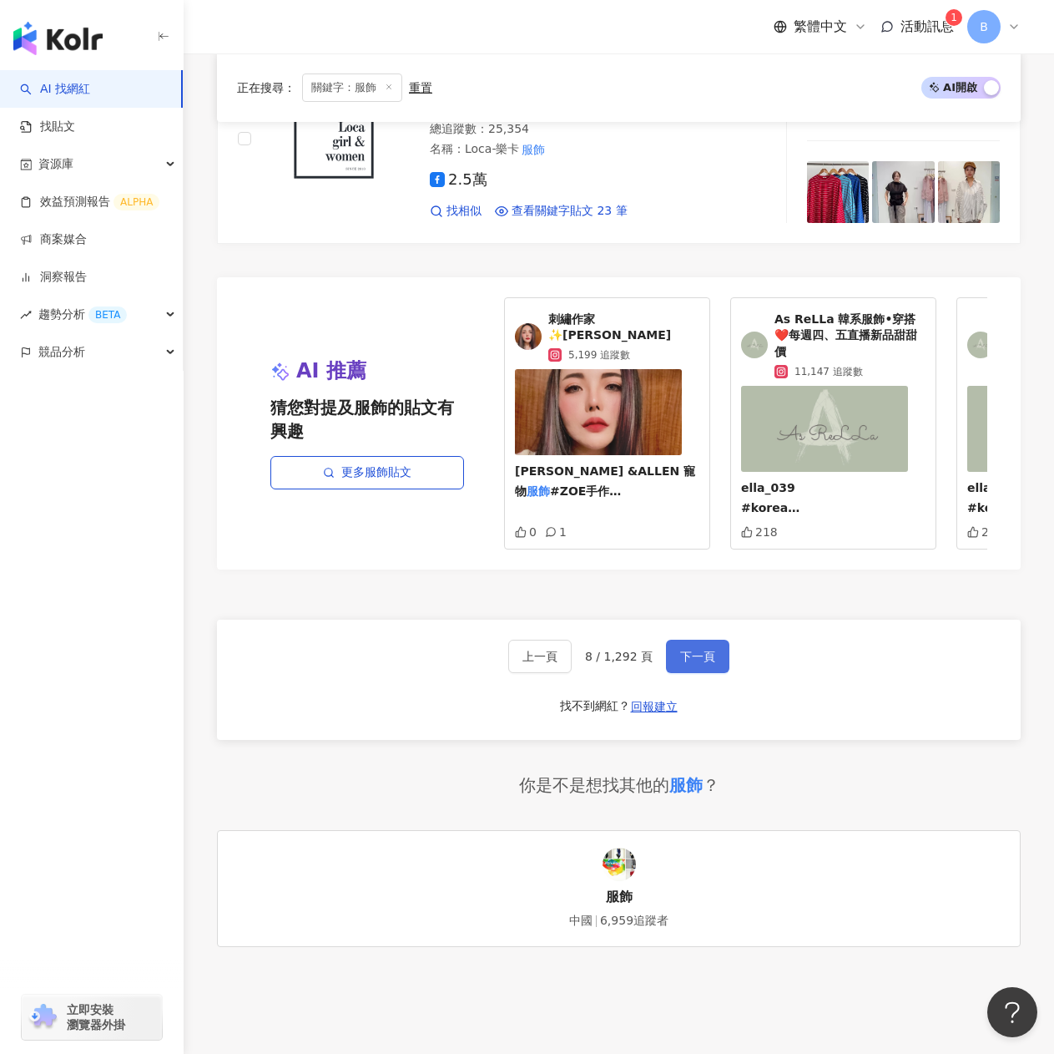
click at [691, 650] on span "下一頁" at bounding box center [697, 656] width 35 height 13
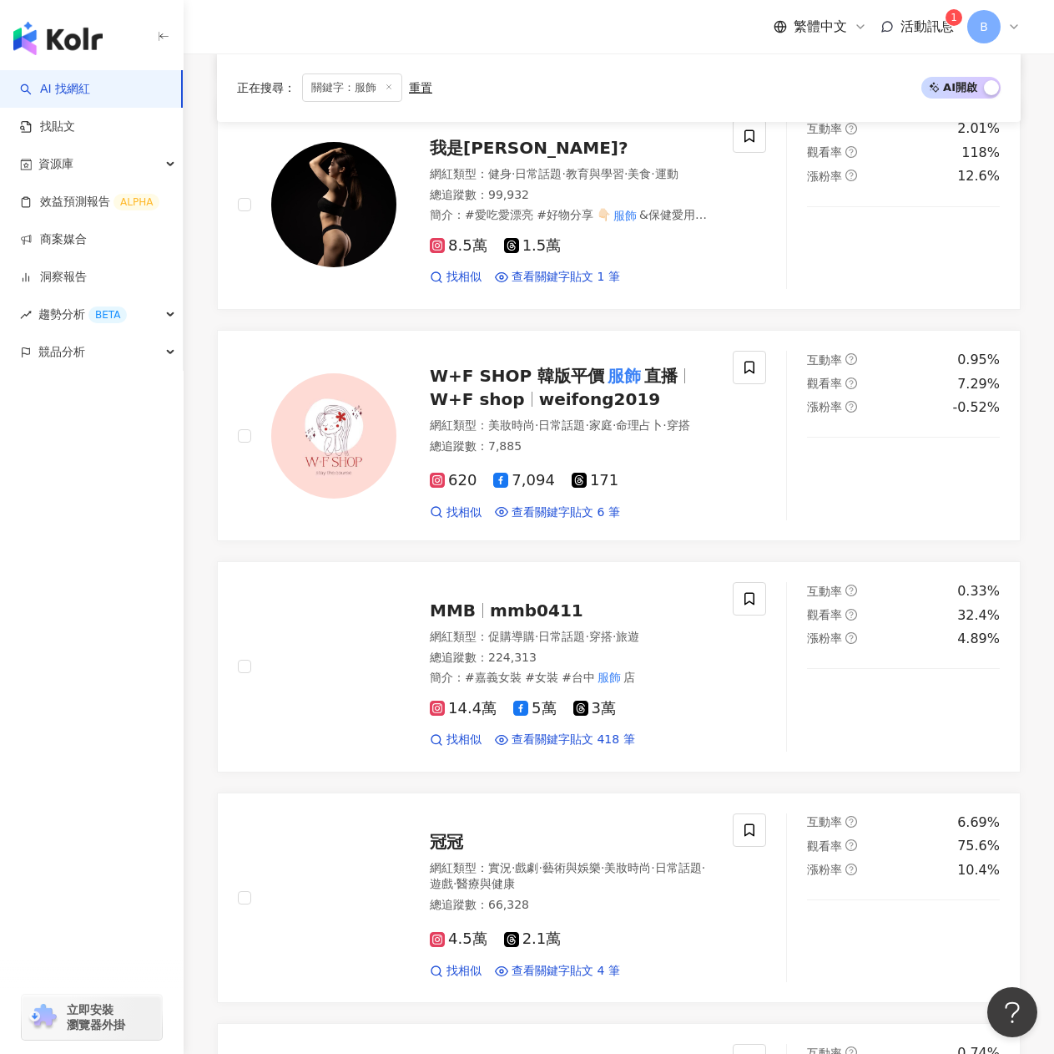
scroll to position [2558, 0]
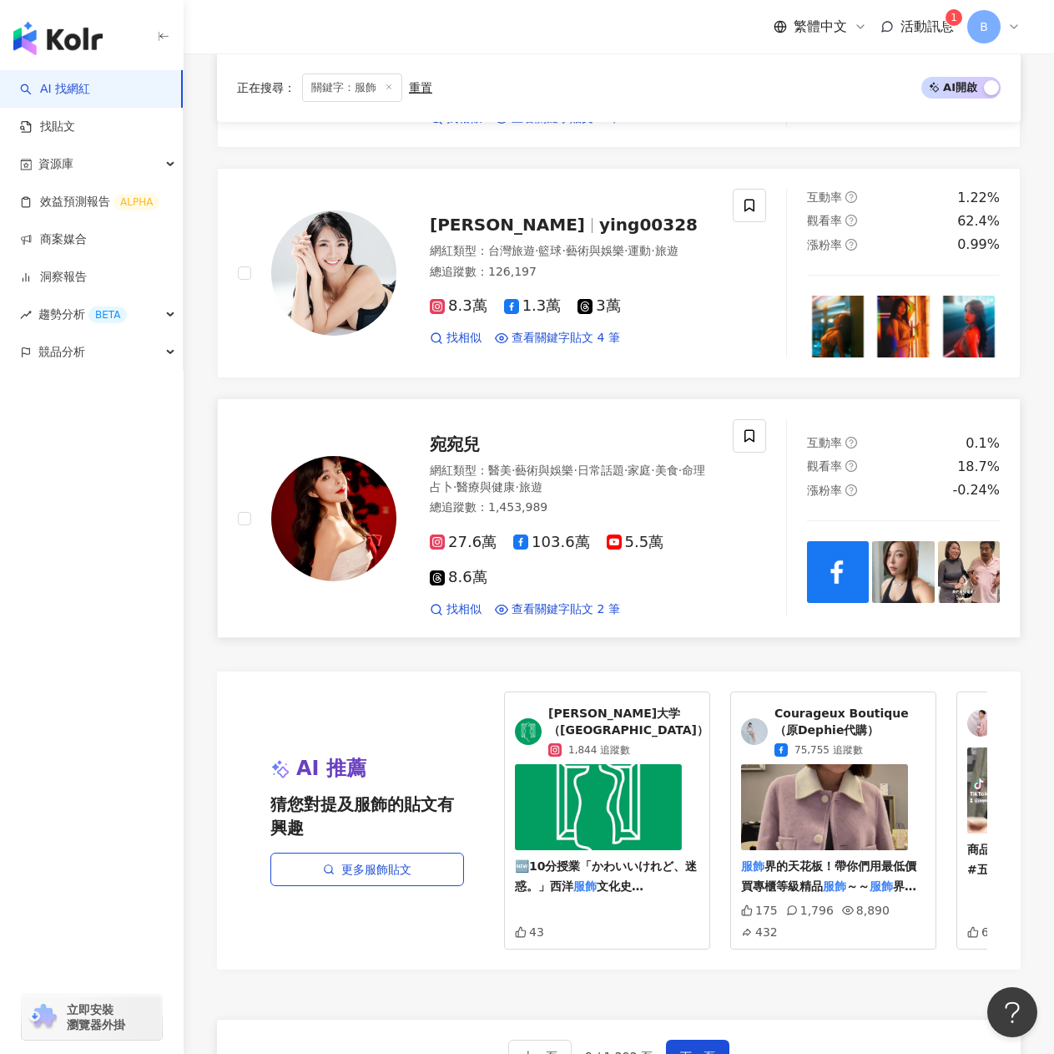
click at [466, 438] on span "宛宛兒" at bounding box center [455, 444] width 50 height 20
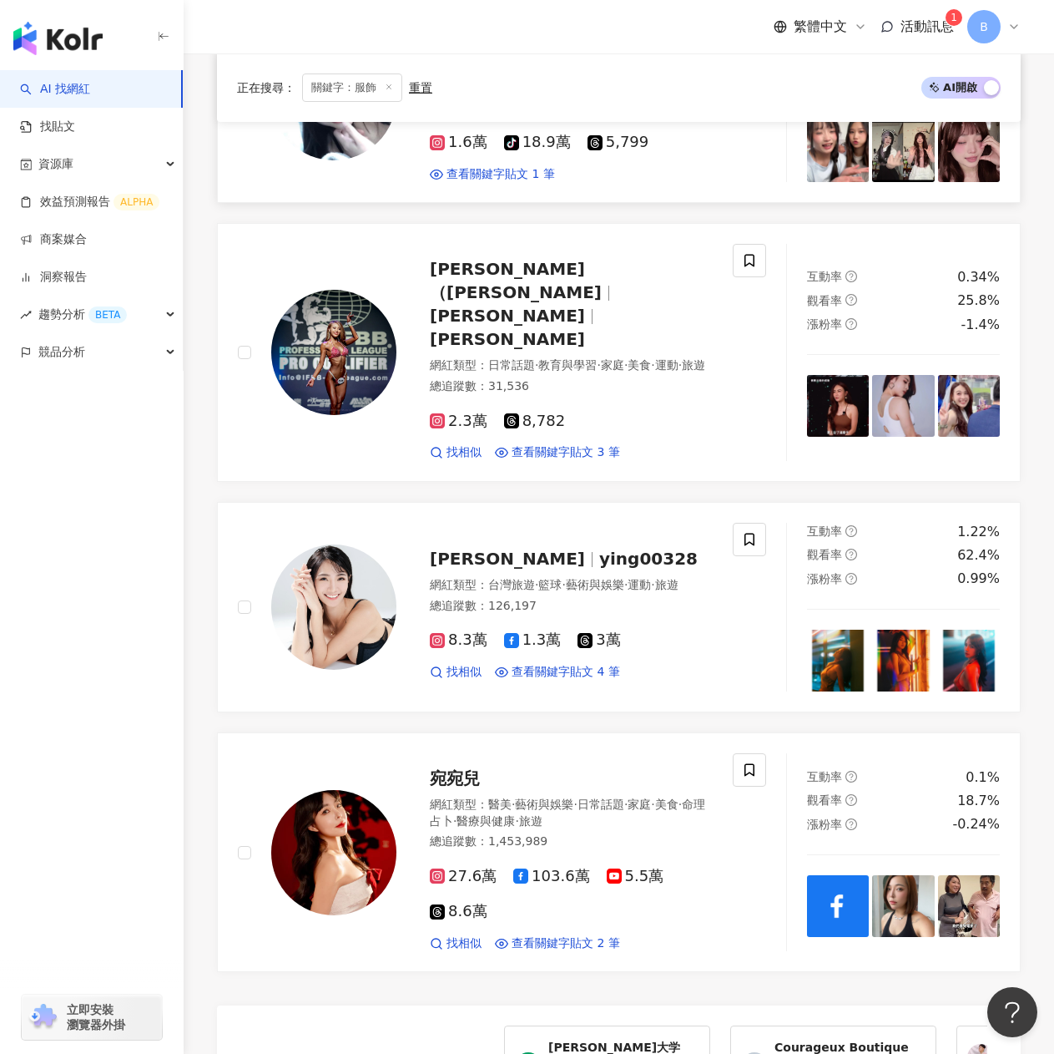
scroll to position [1890, 0]
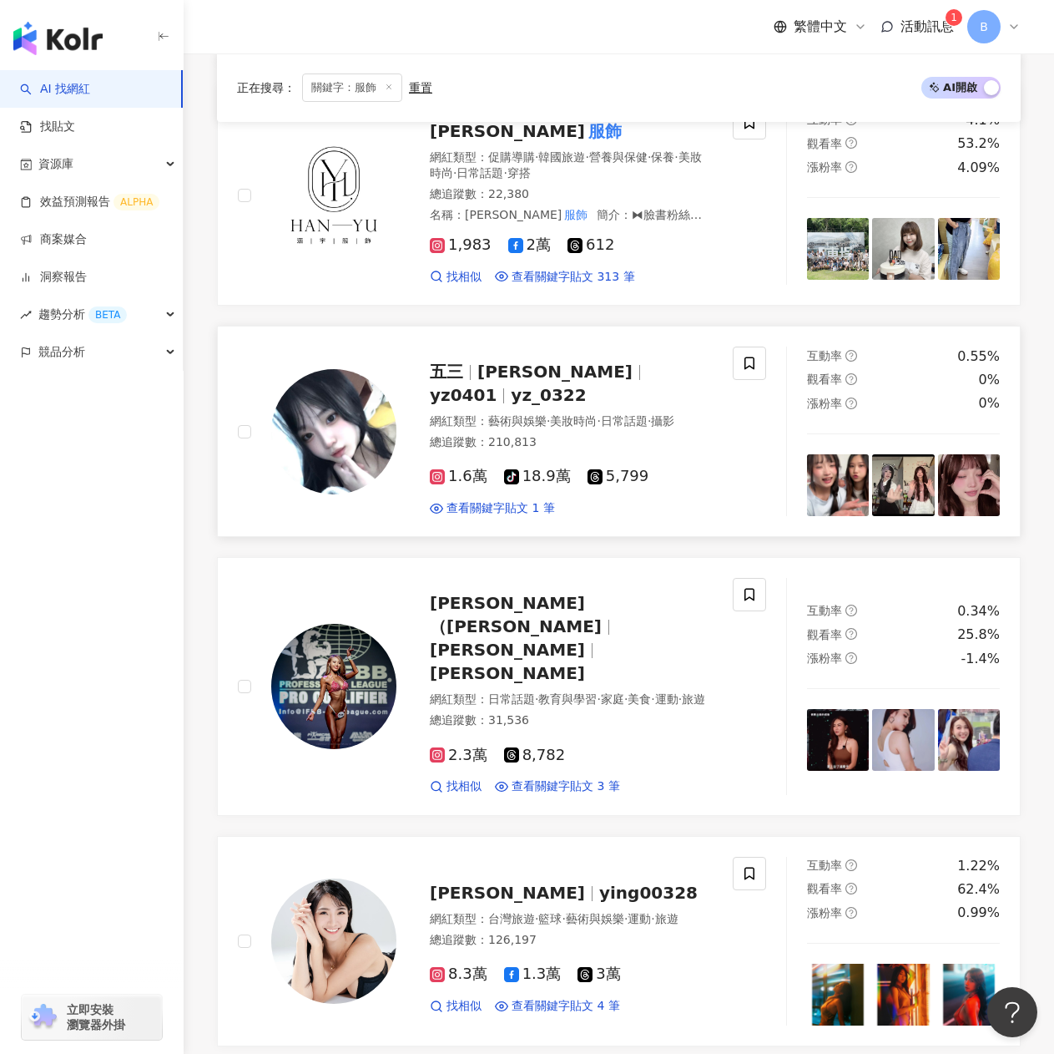
click at [543, 382] on span "yun zhen" at bounding box center [555, 371] width 155 height 20
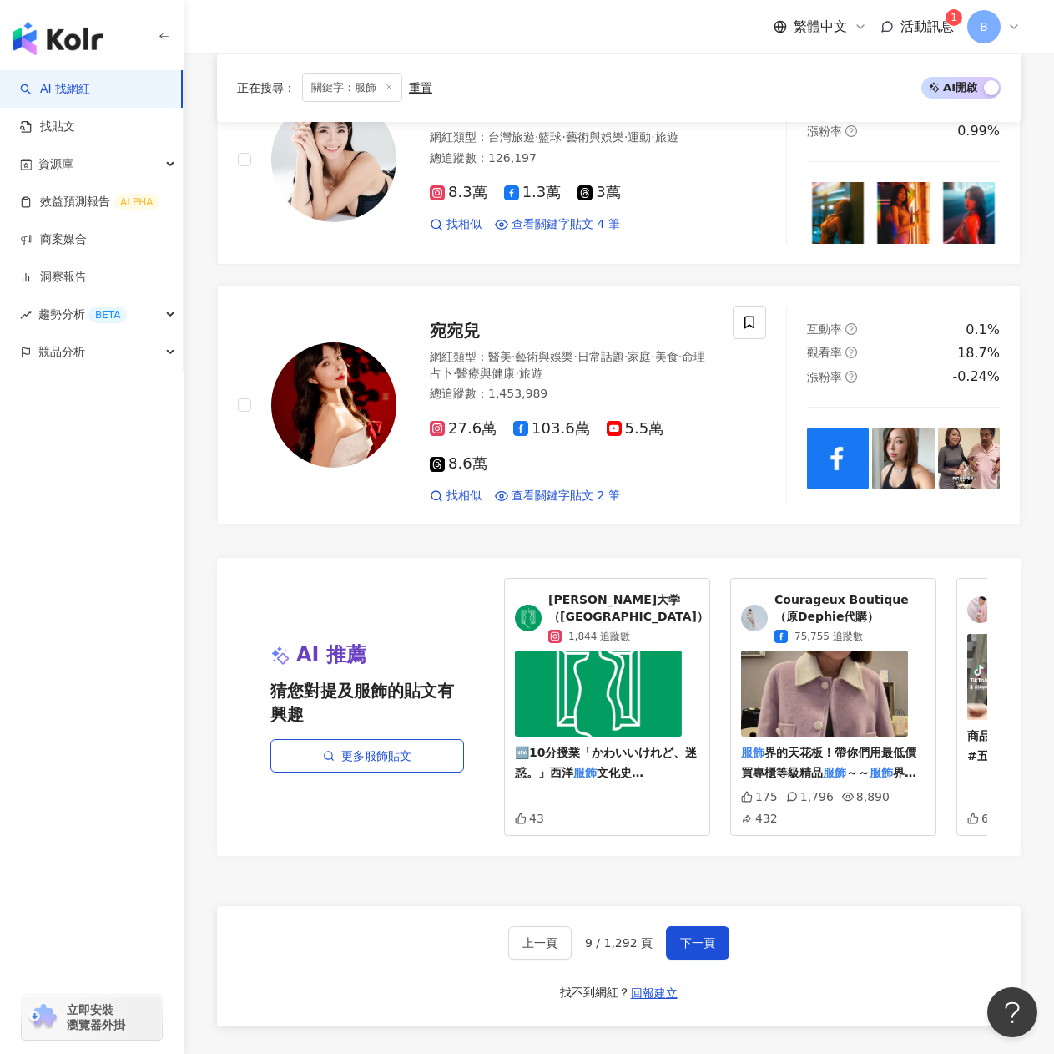
scroll to position [3059, 0]
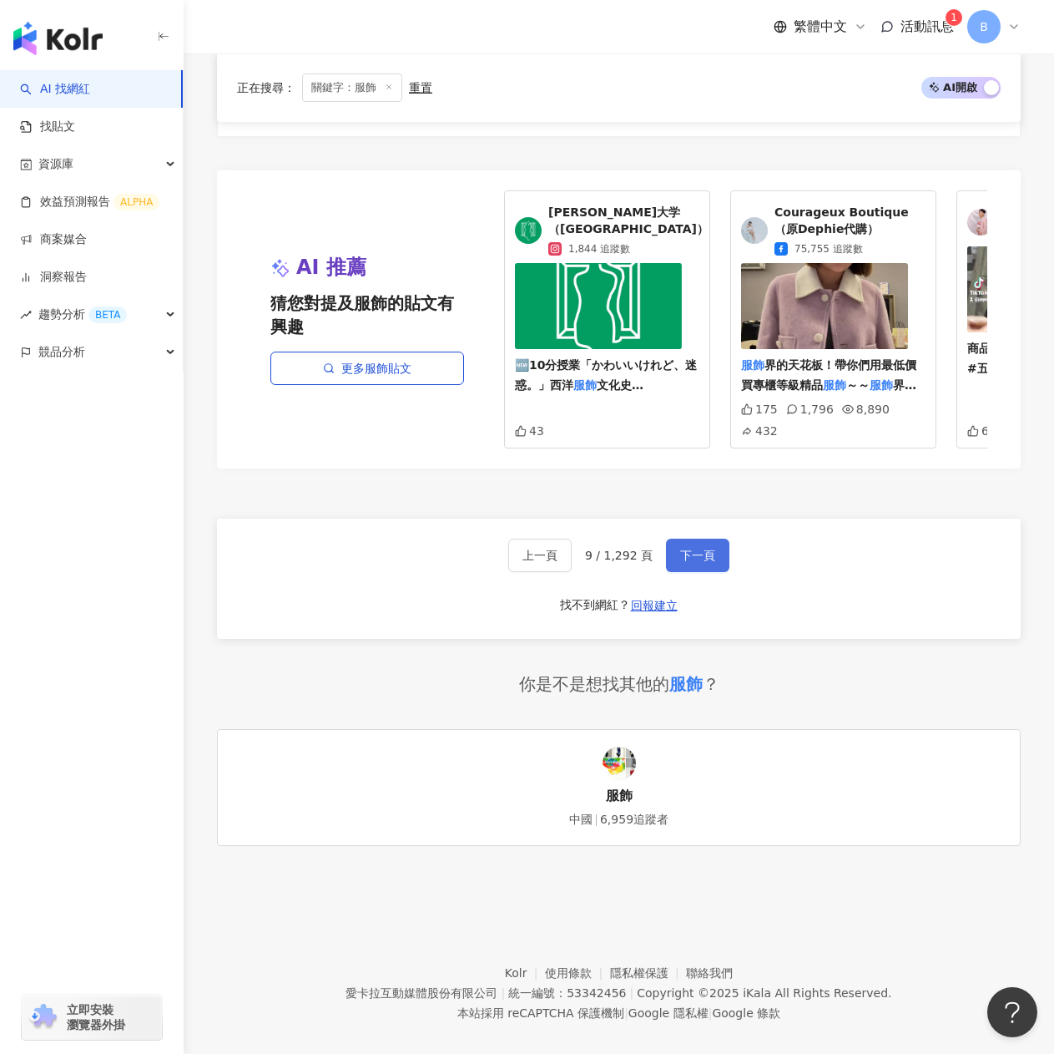
click at [712, 538] on button "下一頁" at bounding box center [697, 554] width 63 height 33
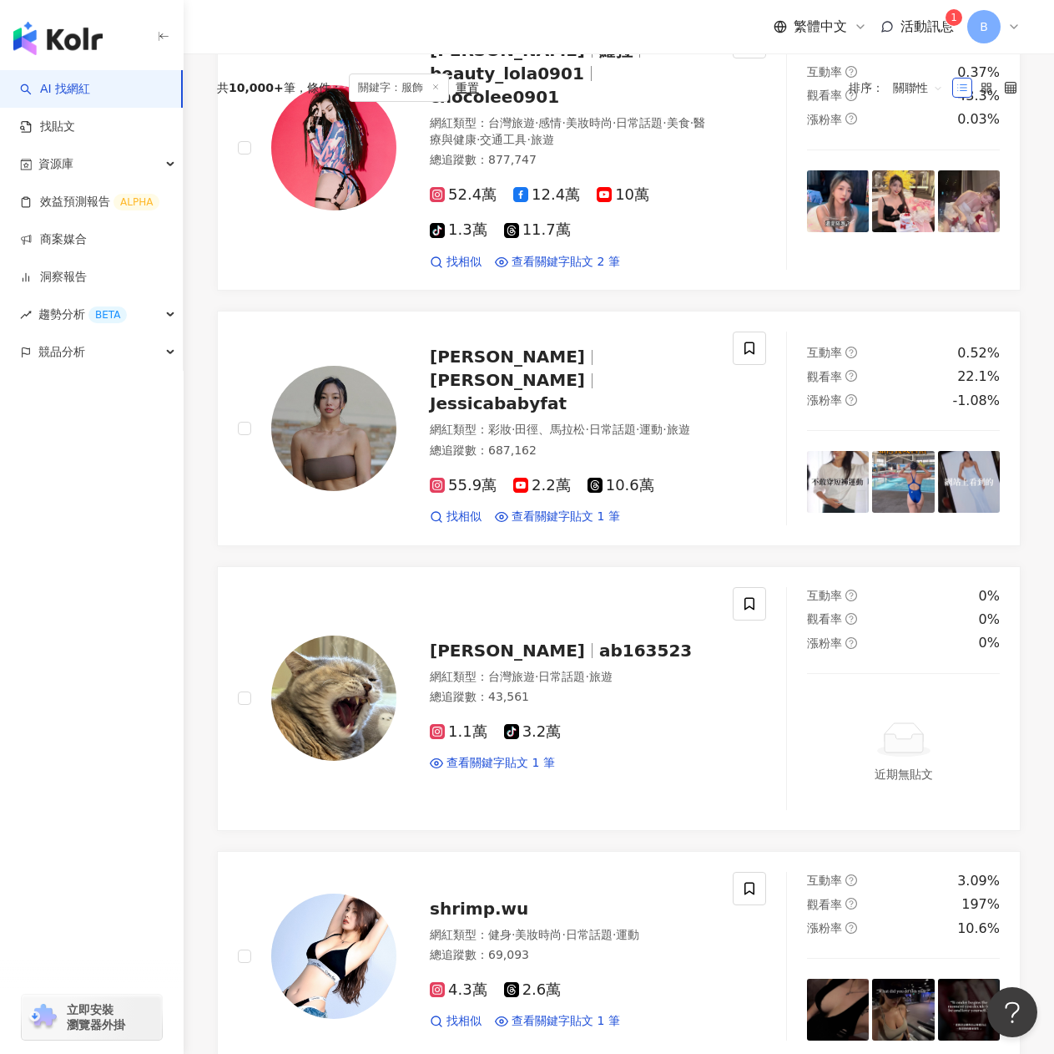
scroll to position [0, 0]
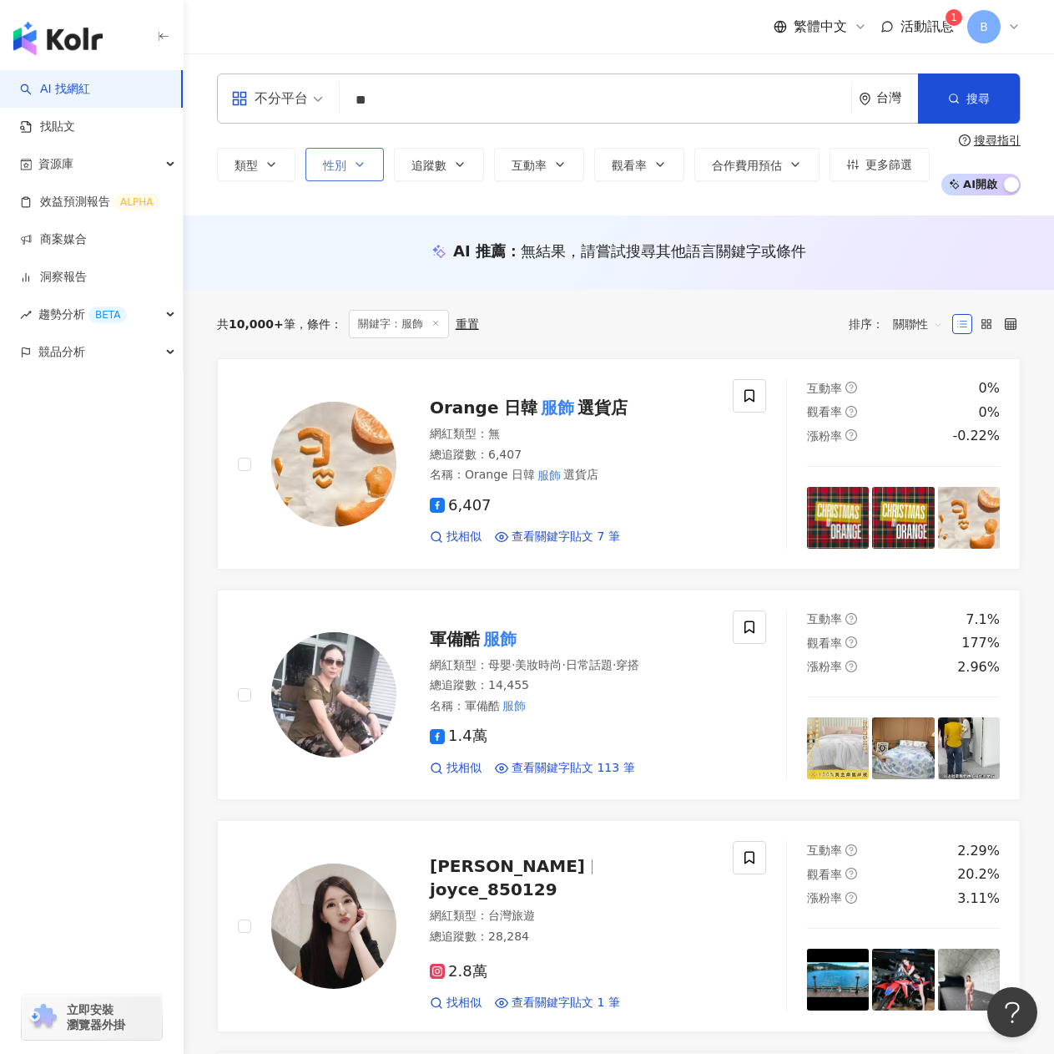
click at [373, 164] on button "性別" at bounding box center [345, 164] width 78 height 33
click at [386, 228] on span "女" at bounding box center [398, 219] width 25 height 18
click at [257, 160] on span "類型" at bounding box center [246, 165] width 23 height 13
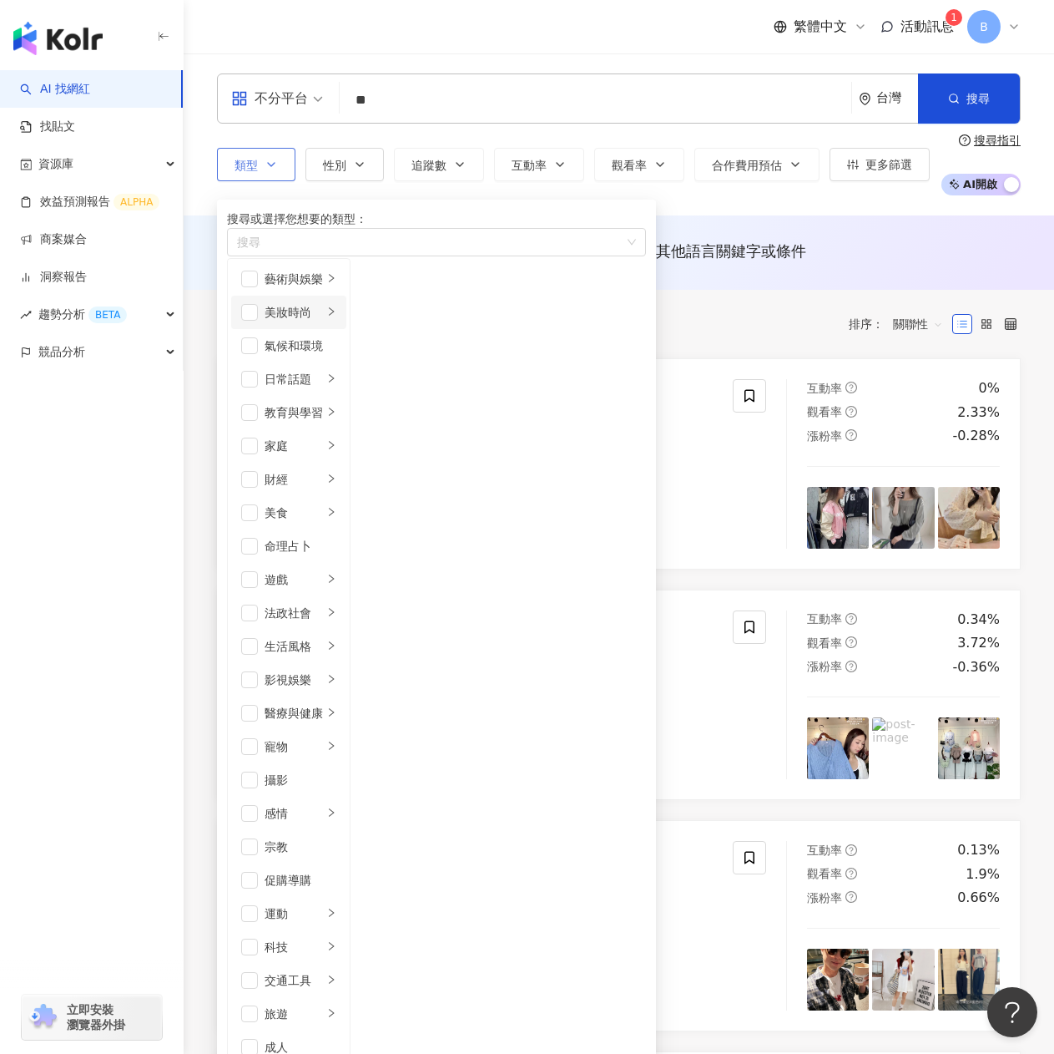
click at [336, 321] on div "button" at bounding box center [331, 313] width 10 height 16
click at [430, 388] on div "彩妝" at bounding box center [408, 379] width 43 height 18
click at [310, 804] on div "感情" at bounding box center [294, 813] width 58 height 18
click at [492, 288] on div "LGBT" at bounding box center [453, 279] width 133 height 18
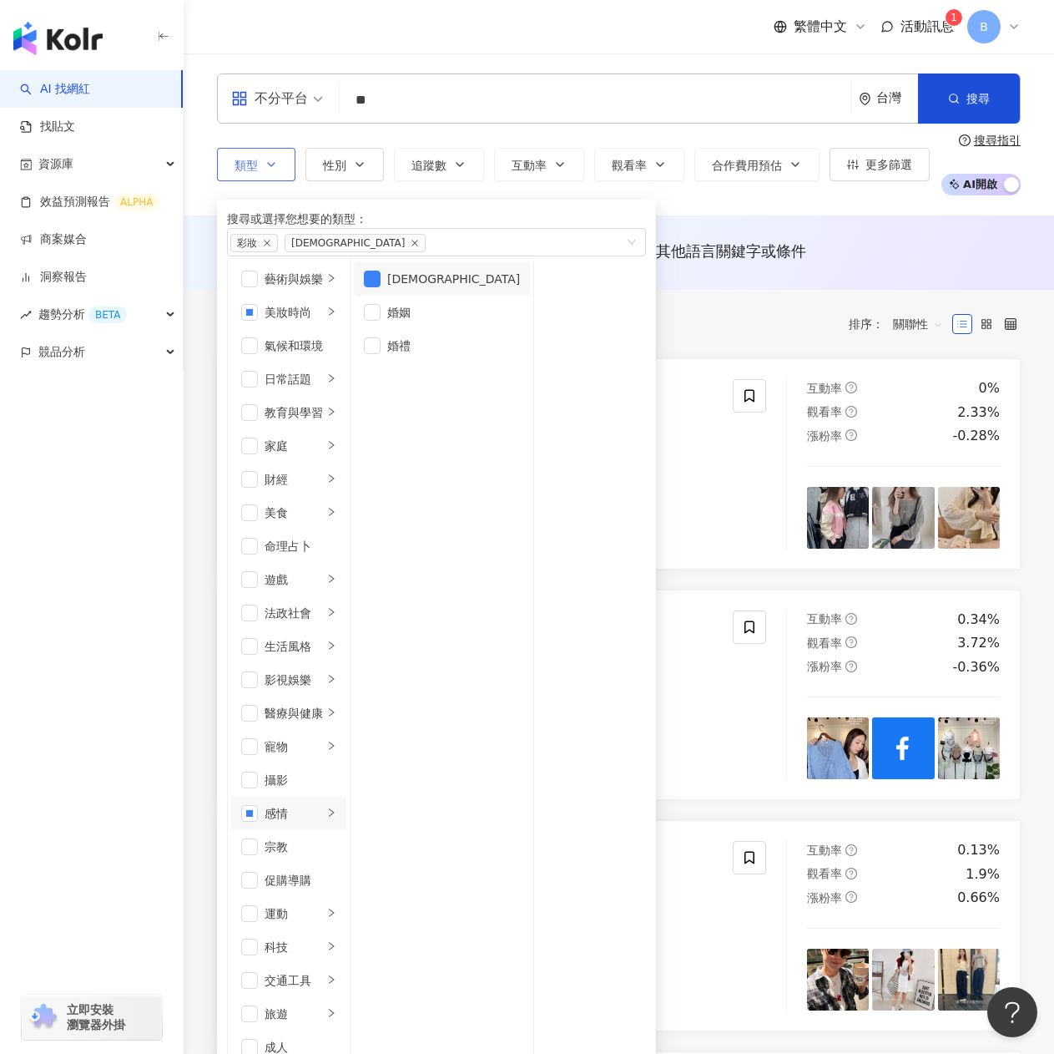
click at [217, 148] on button "類型 搜尋或選擇您想要的類型： 彩妝 LGBT 藝術與娛樂 美妝時尚 氣候和環境 日常話題 教育與學習 家庭 財經 美食 命理占卜 遊戲 法政社會 生活風格 …" at bounding box center [256, 164] width 78 height 33
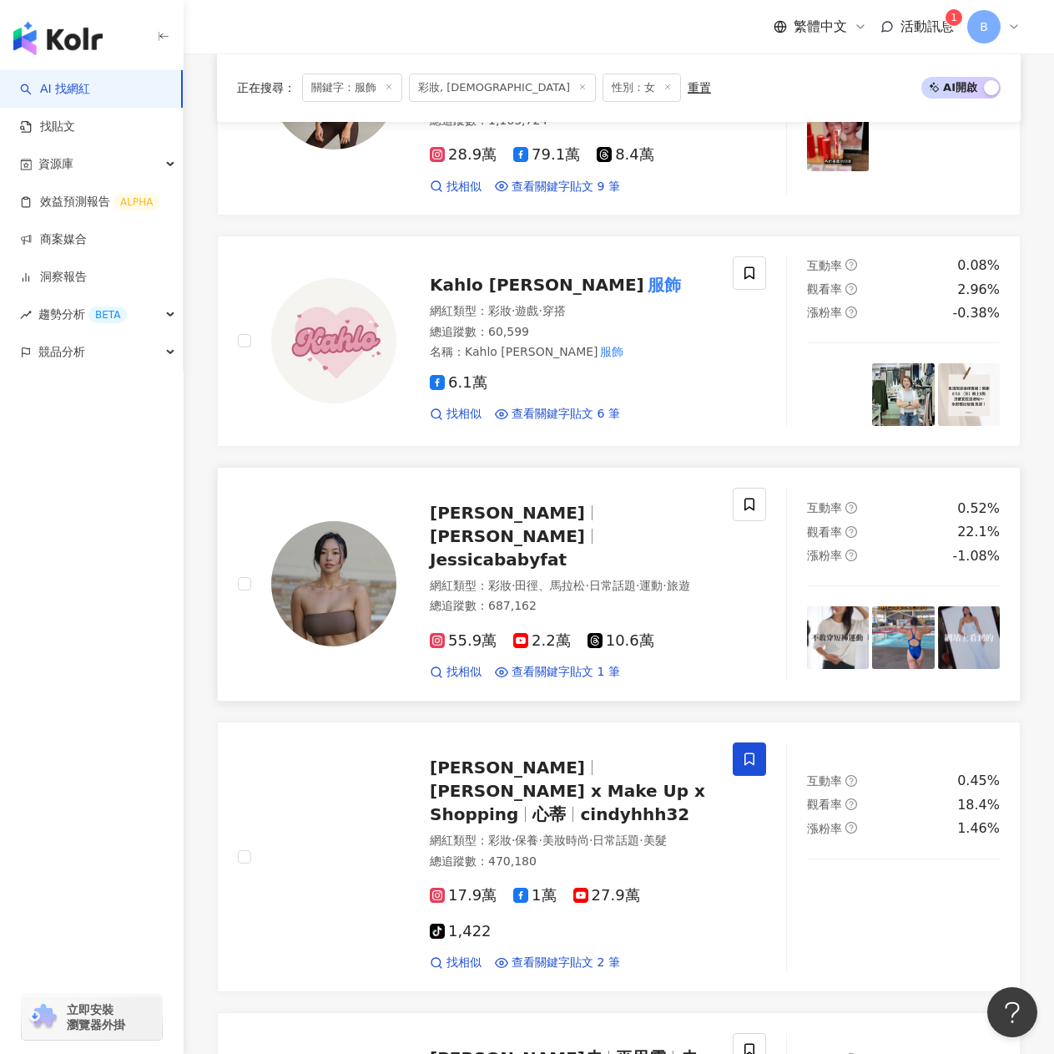
scroll to position [584, 0]
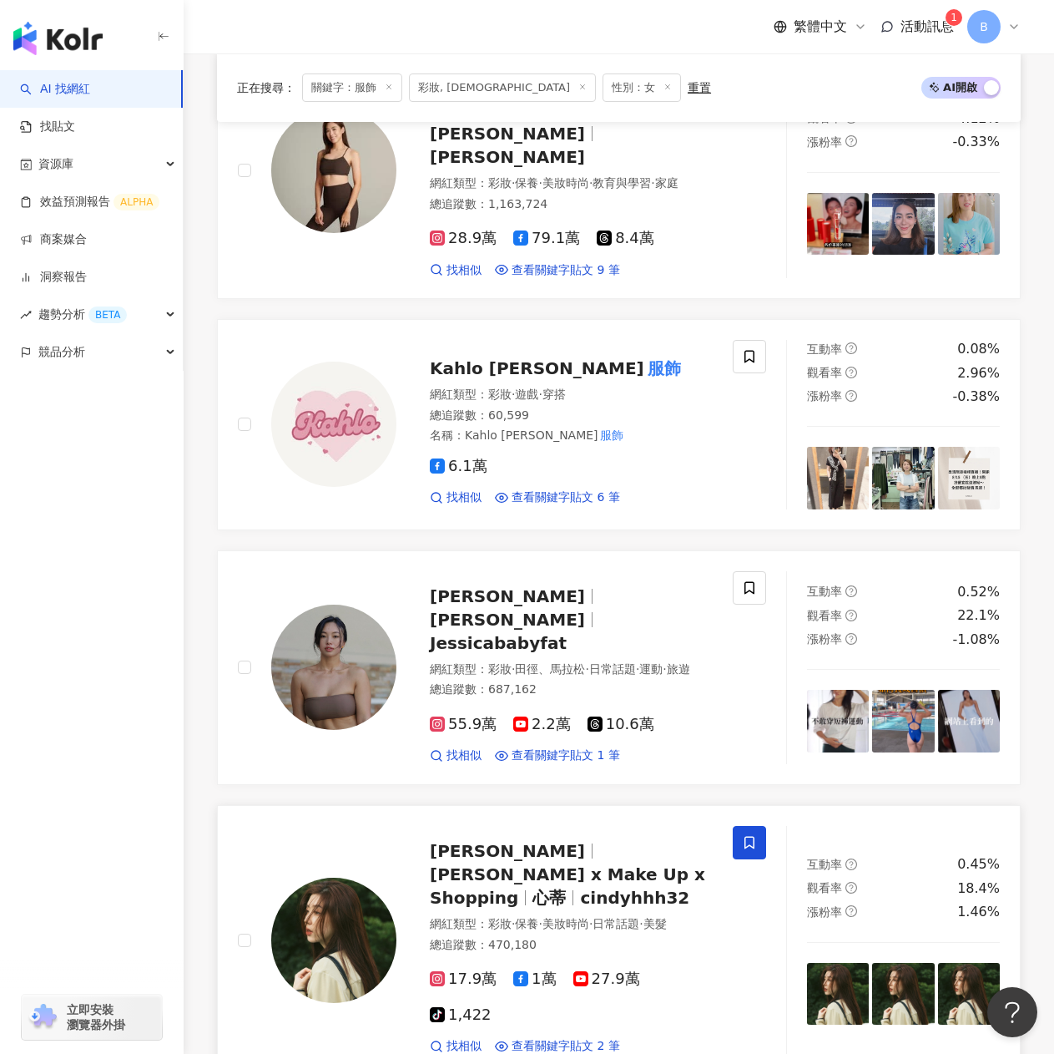
click at [478, 841] on span "Cindy H" at bounding box center [507, 851] width 155 height 20
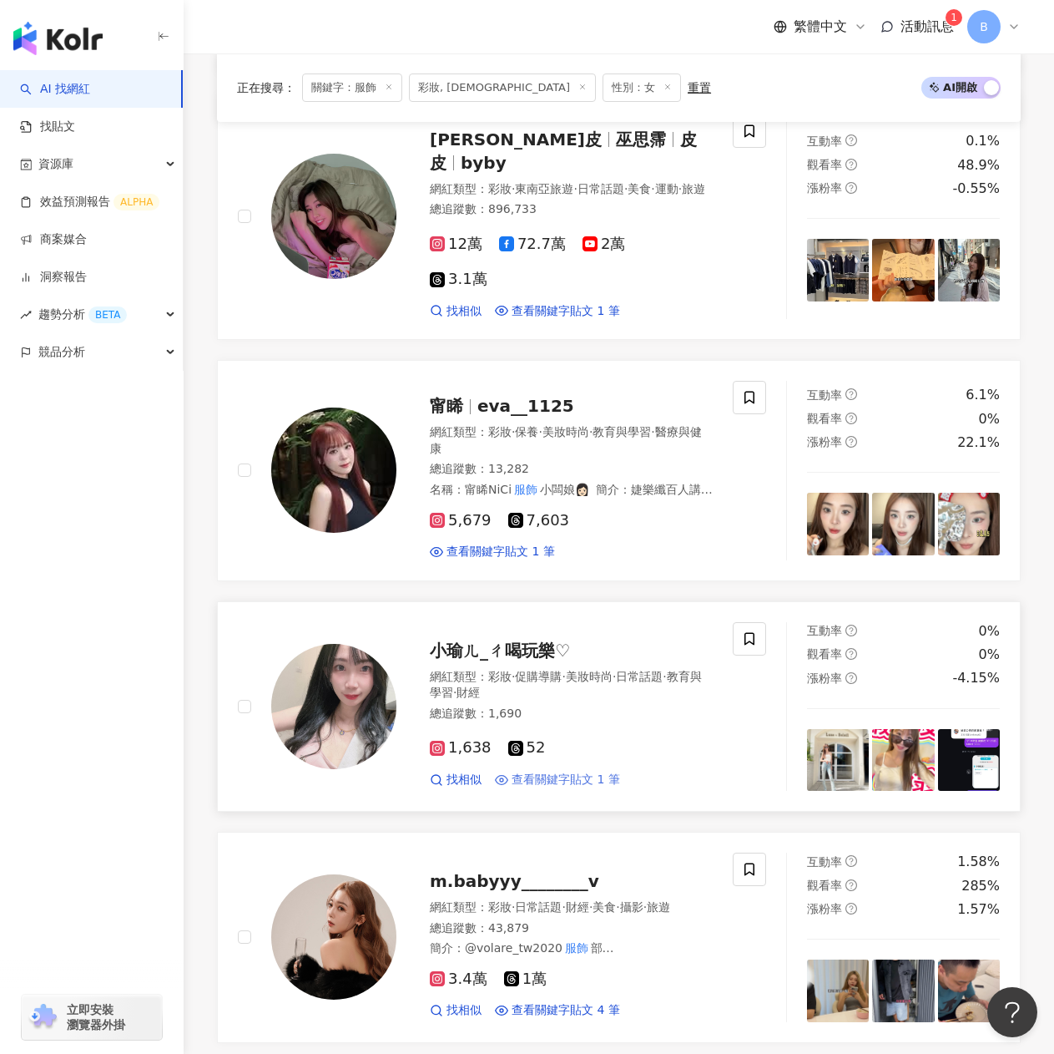
scroll to position [1920, 0]
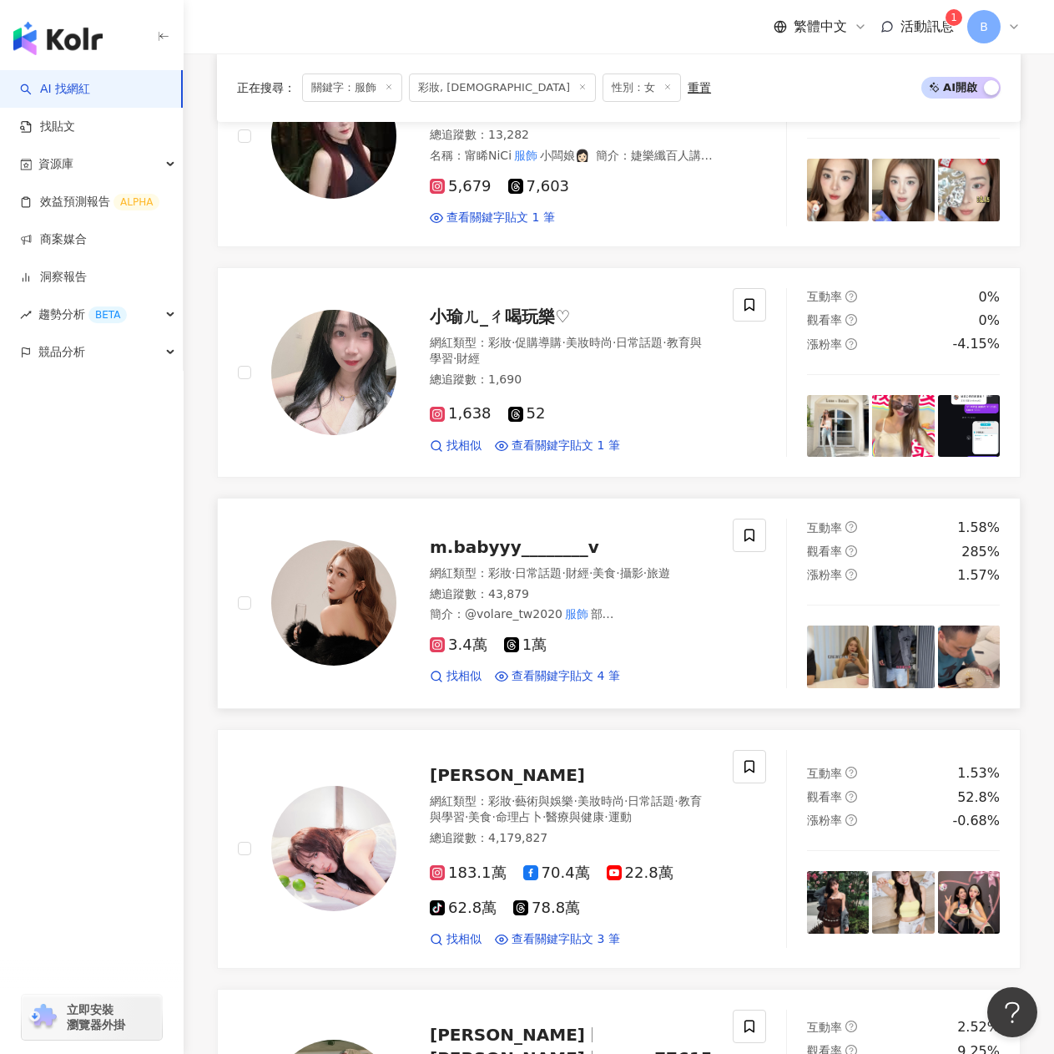
click at [521, 537] on span "m.babyyy________v" at bounding box center [514, 547] width 169 height 20
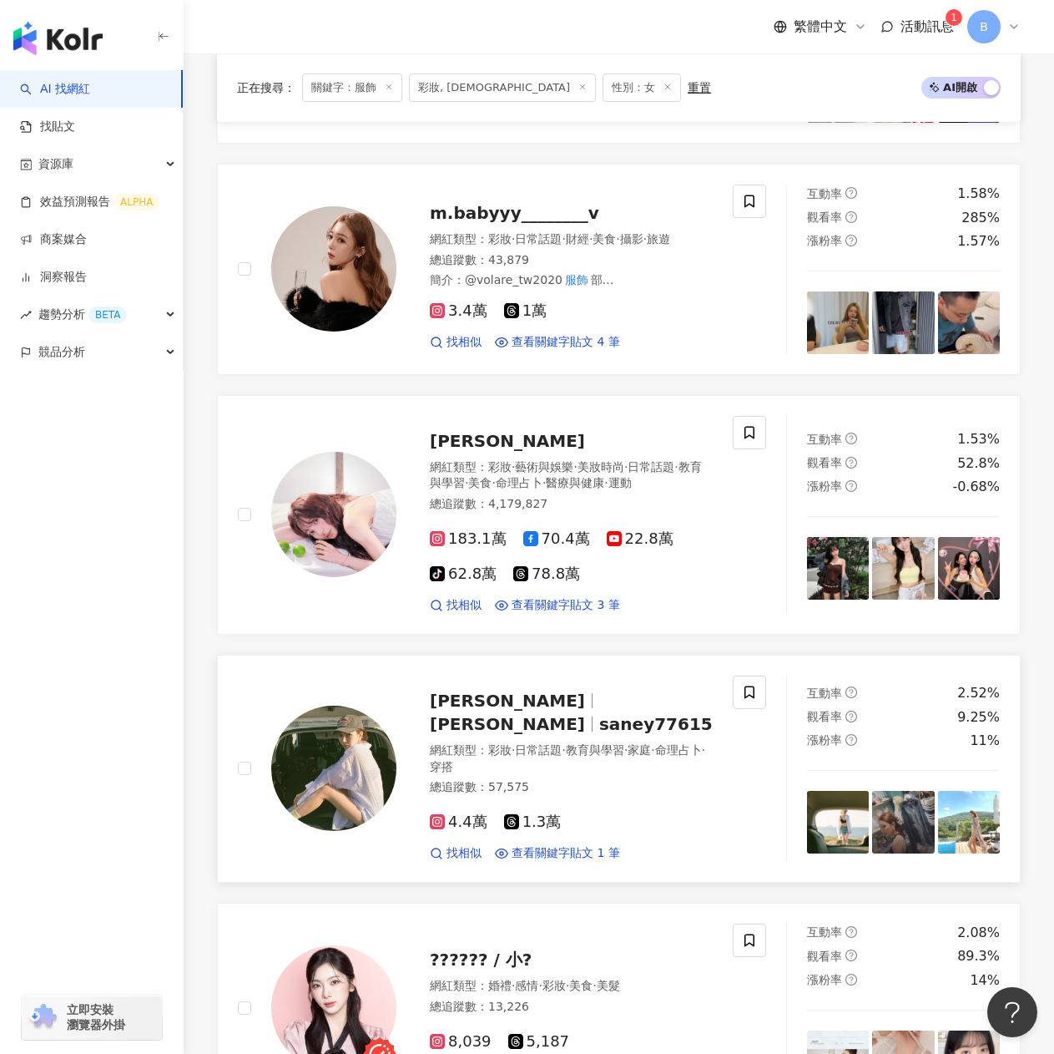
scroll to position [2421, 0]
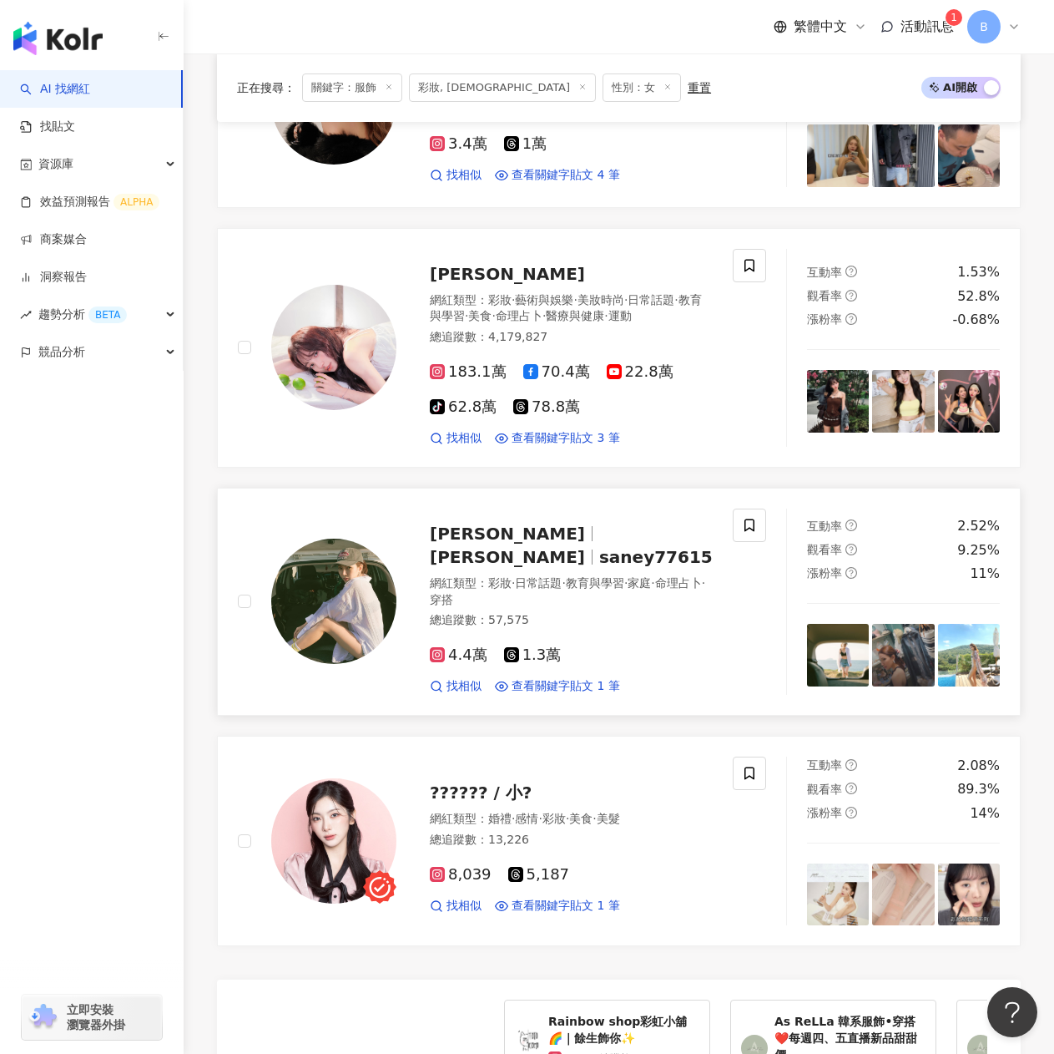
click at [519, 523] on span "Saney Chen" at bounding box center [507, 533] width 155 height 20
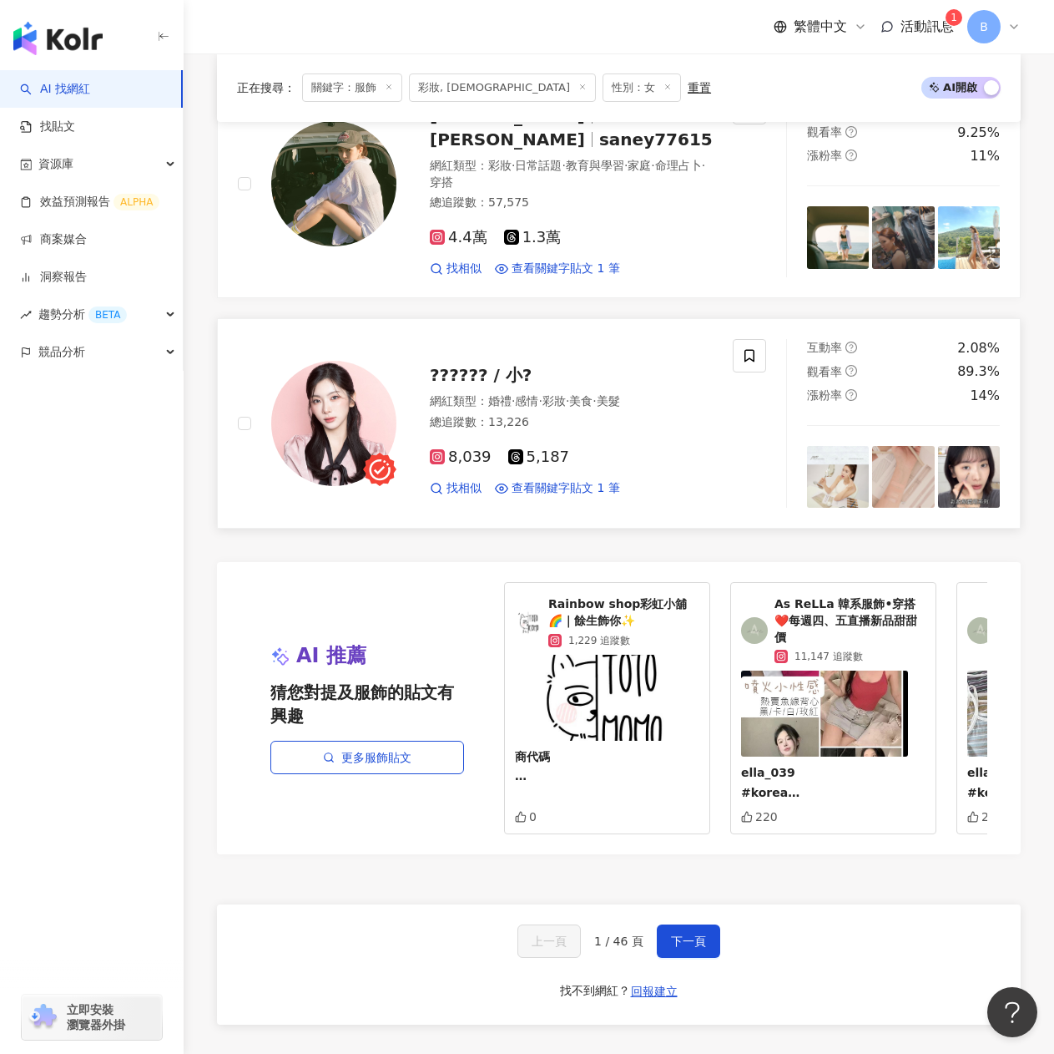
click at [466, 365] on span "?????? / 小?" at bounding box center [481, 375] width 102 height 20
click at [704, 924] on button "下一頁" at bounding box center [688, 940] width 63 height 33
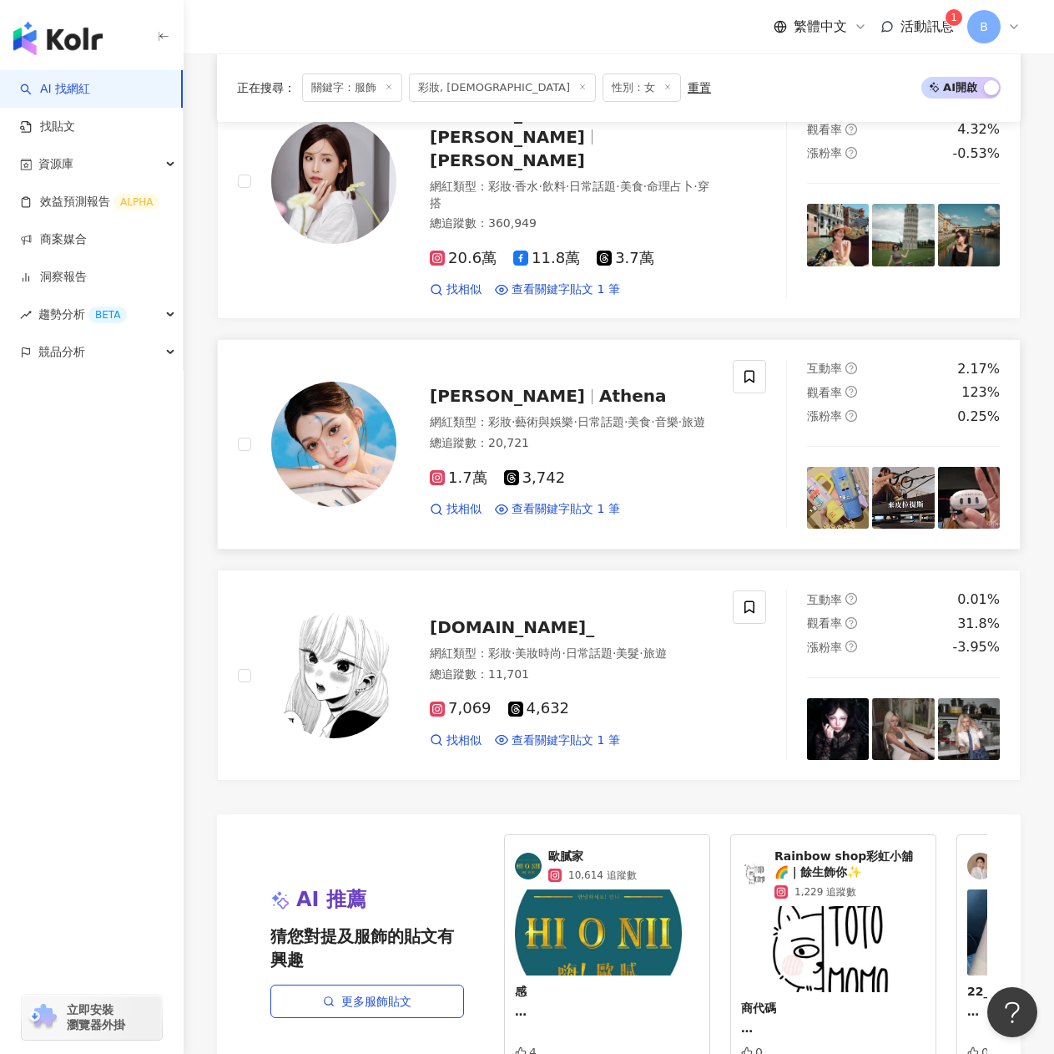
scroll to position [2347, 0]
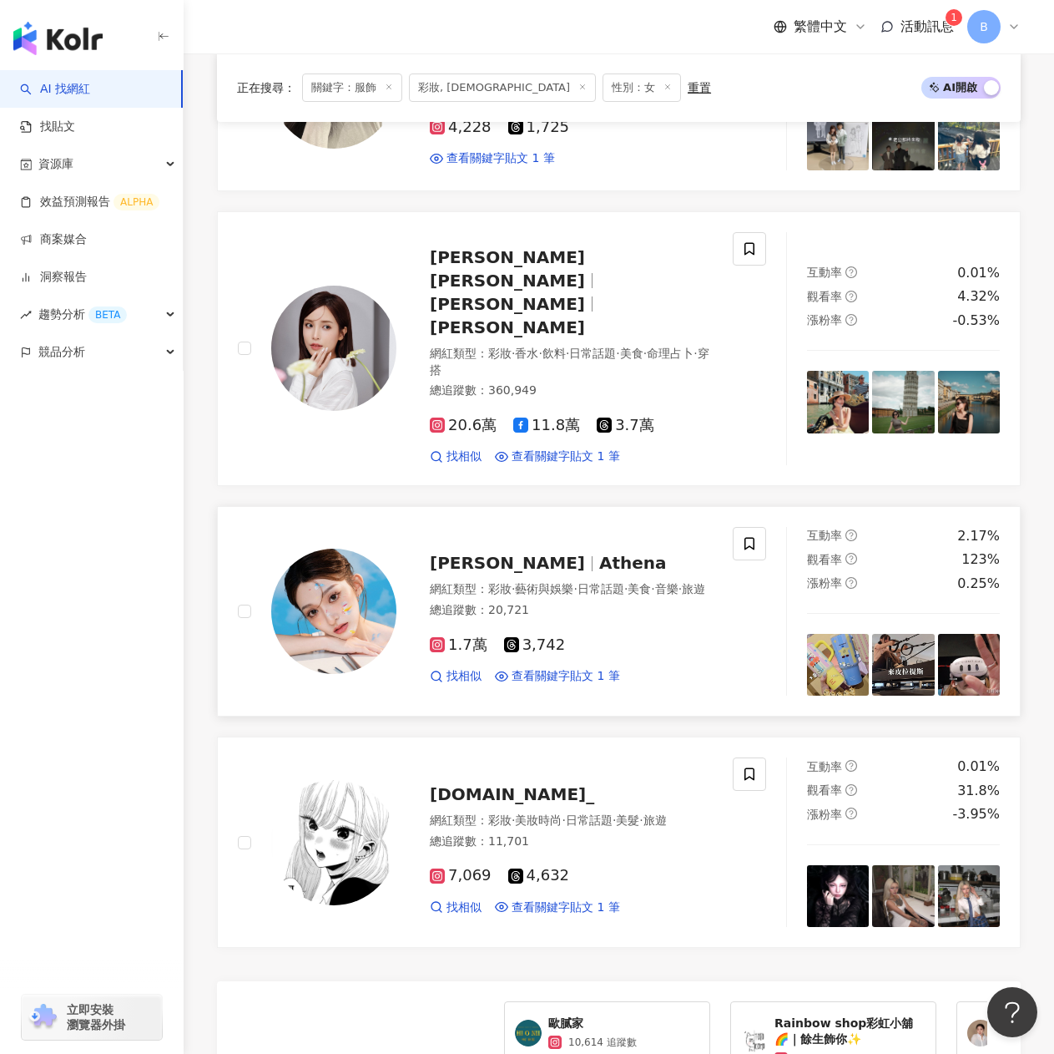
click at [515, 582] on span "·" at bounding box center [513, 588] width 3 height 13
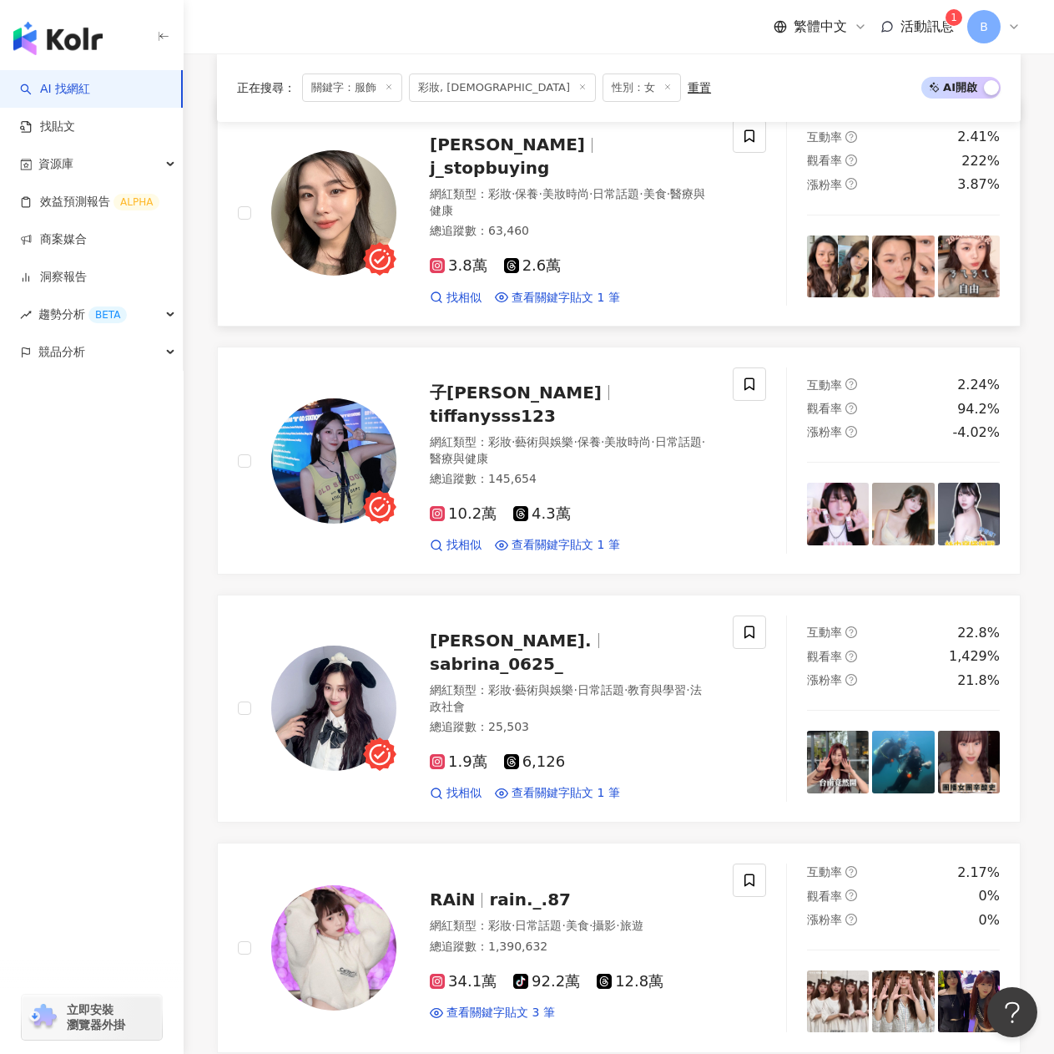
scroll to position [93, 0]
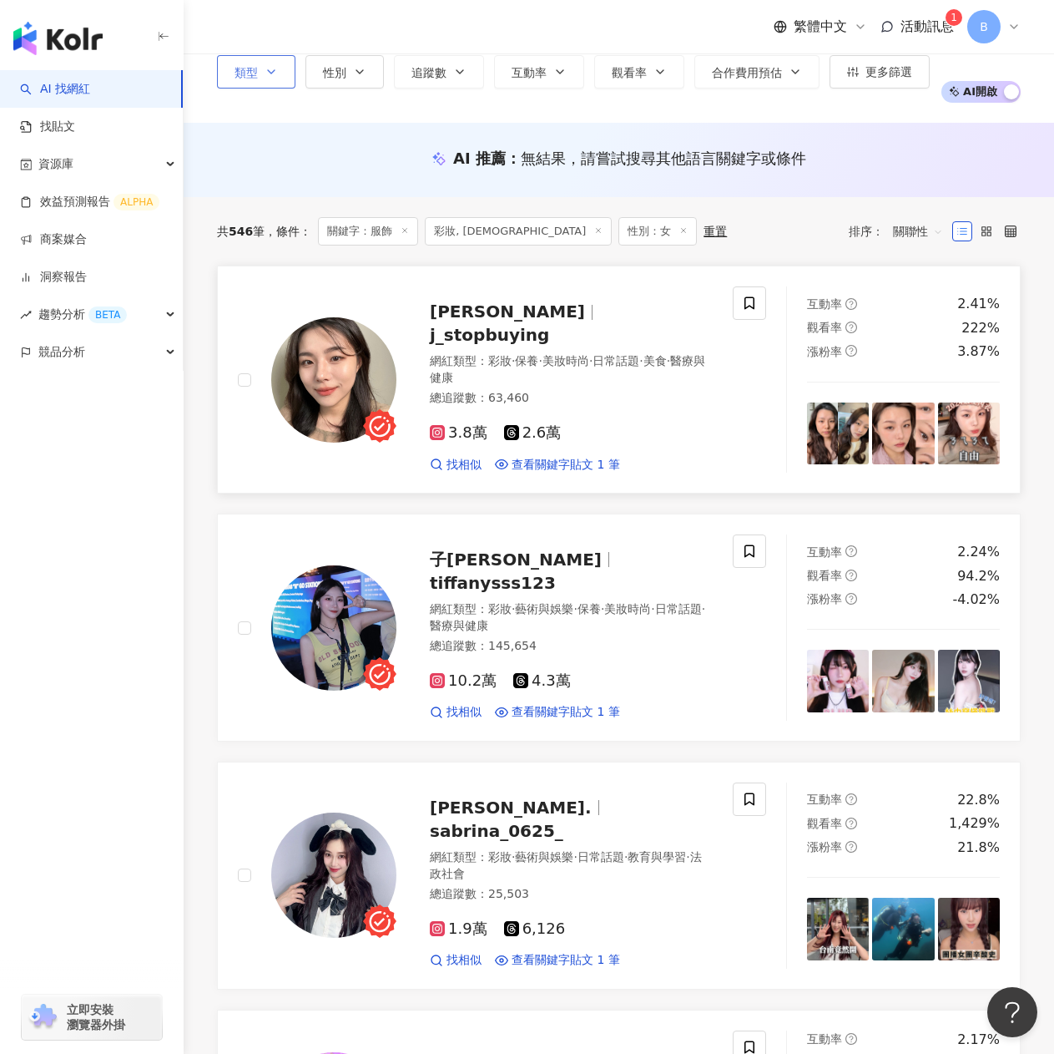
click at [524, 325] on span "j_stopbuying" at bounding box center [489, 335] width 119 height 20
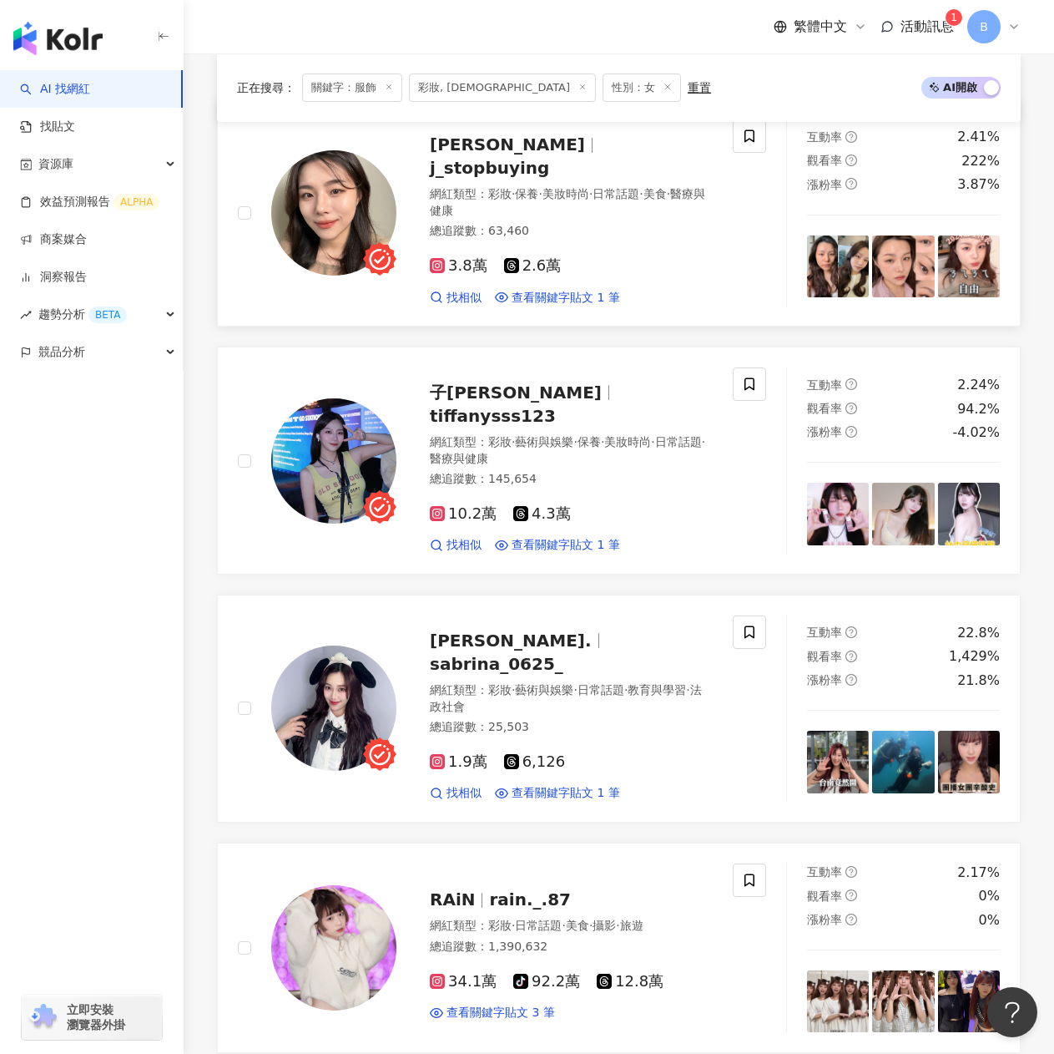
scroll to position [176, 0]
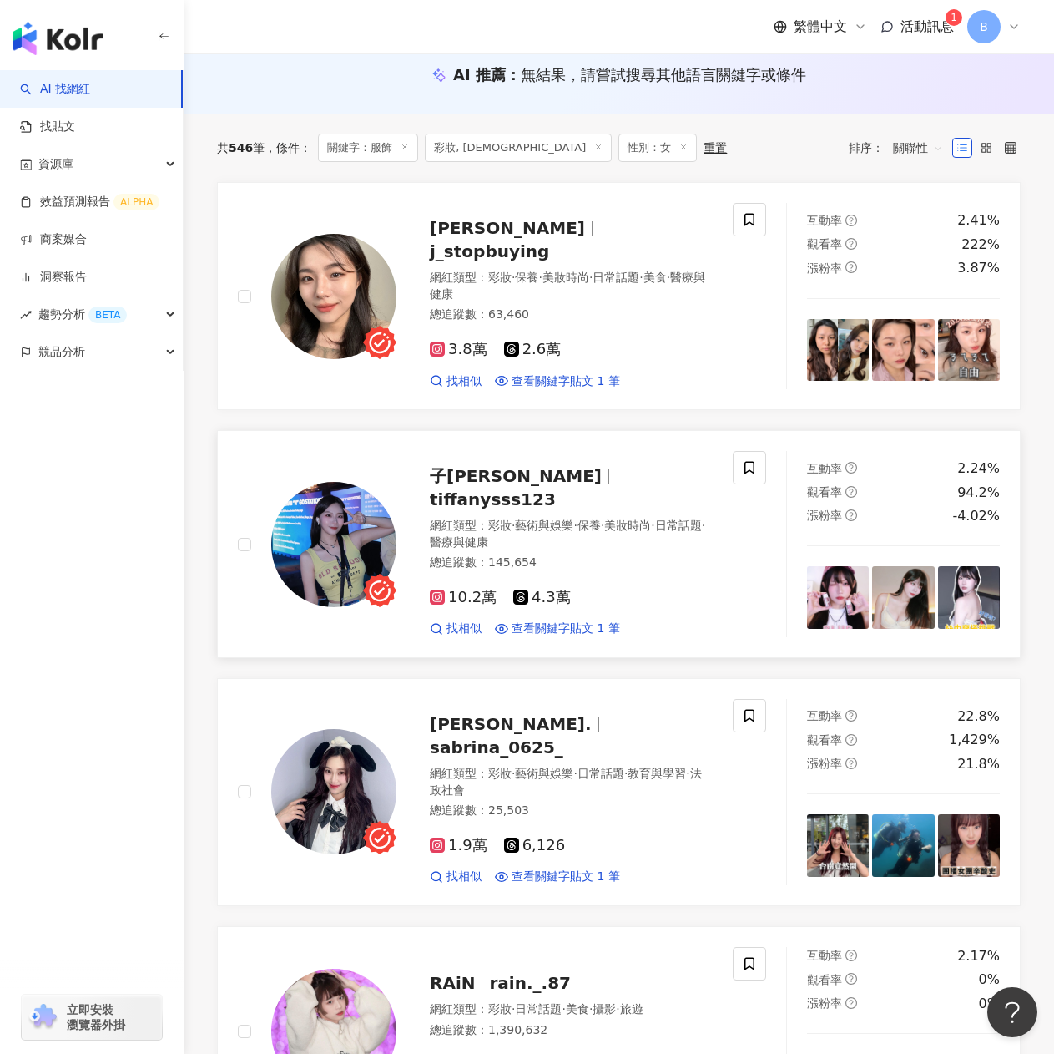
click at [492, 489] on span "tiffanysss123" at bounding box center [493, 499] width 126 height 20
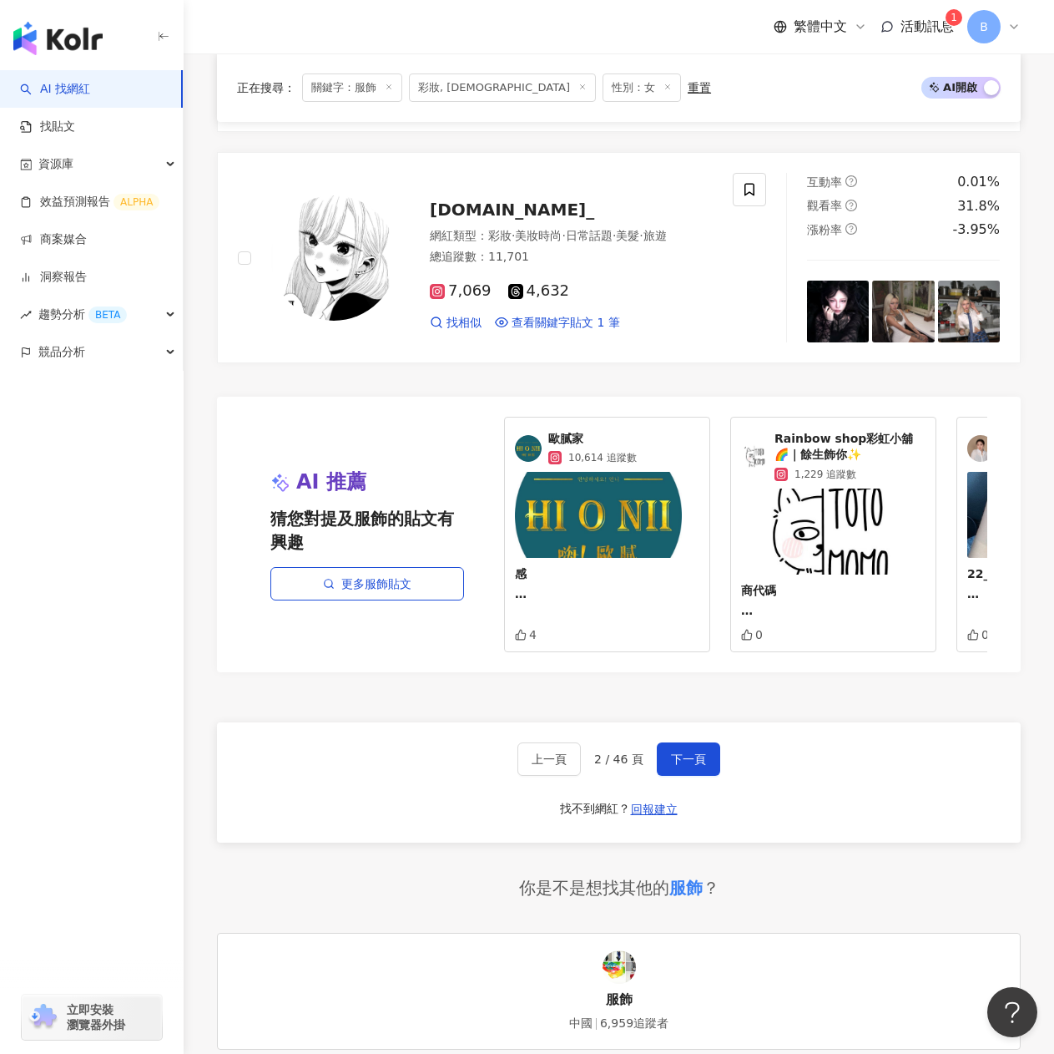
scroll to position [3015, 0]
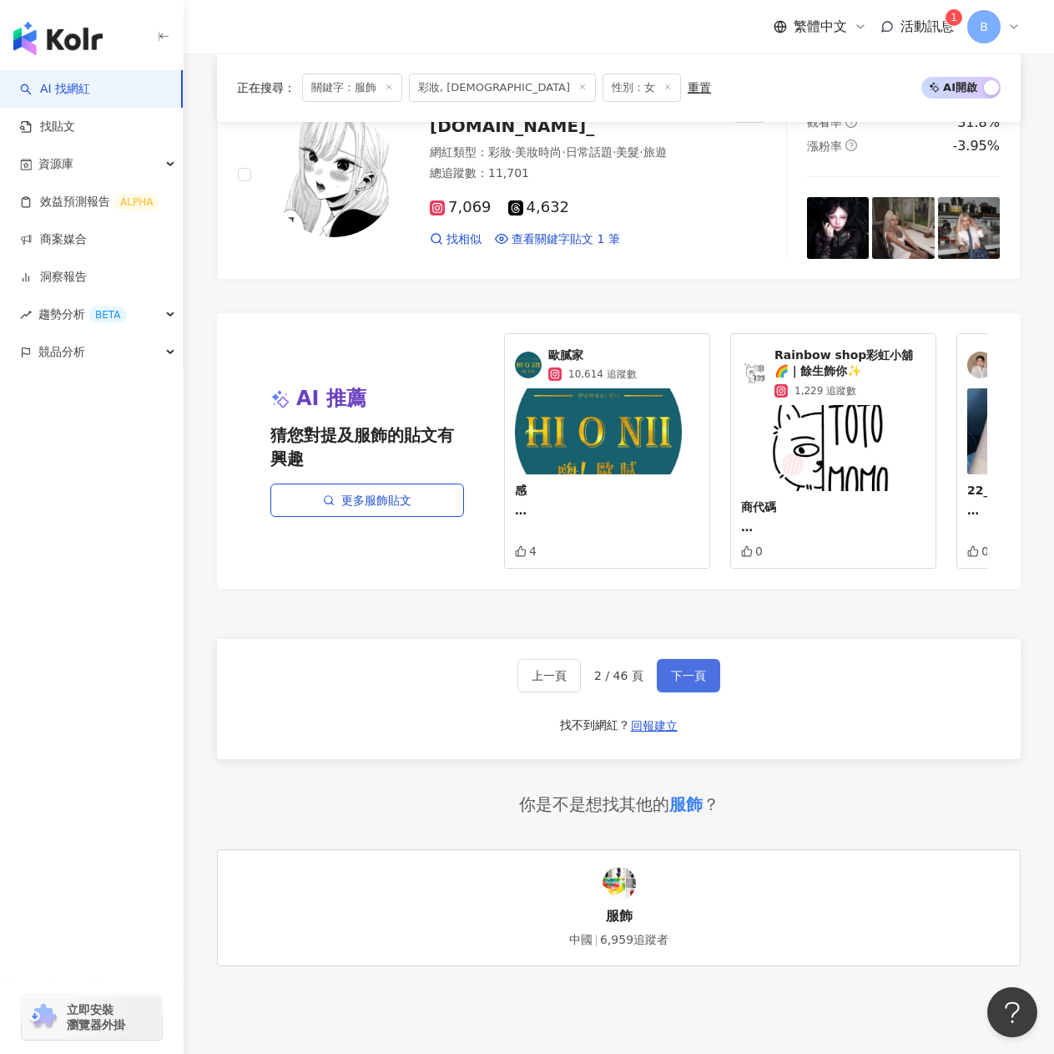
click at [700, 669] on span "下一頁" at bounding box center [688, 675] width 35 height 13
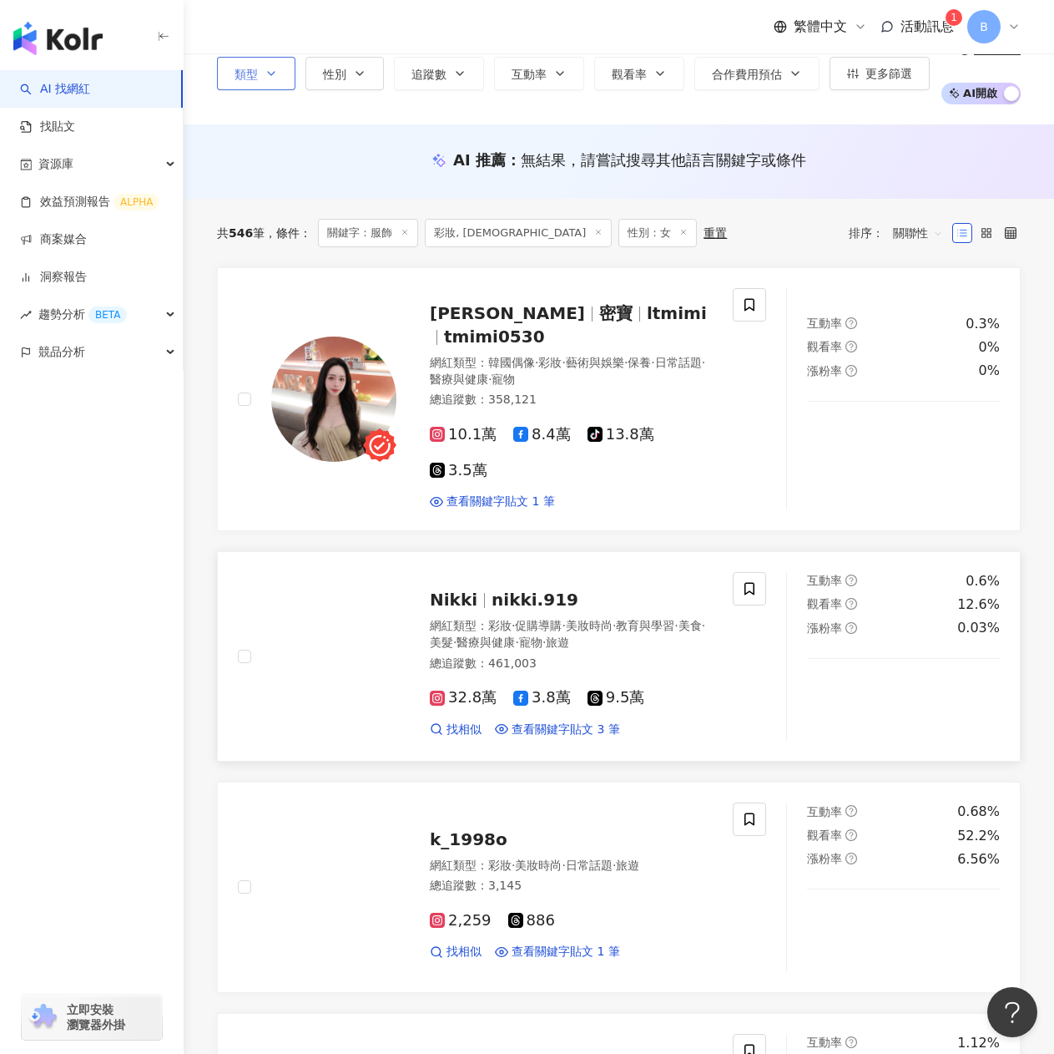
scroll to position [174, 0]
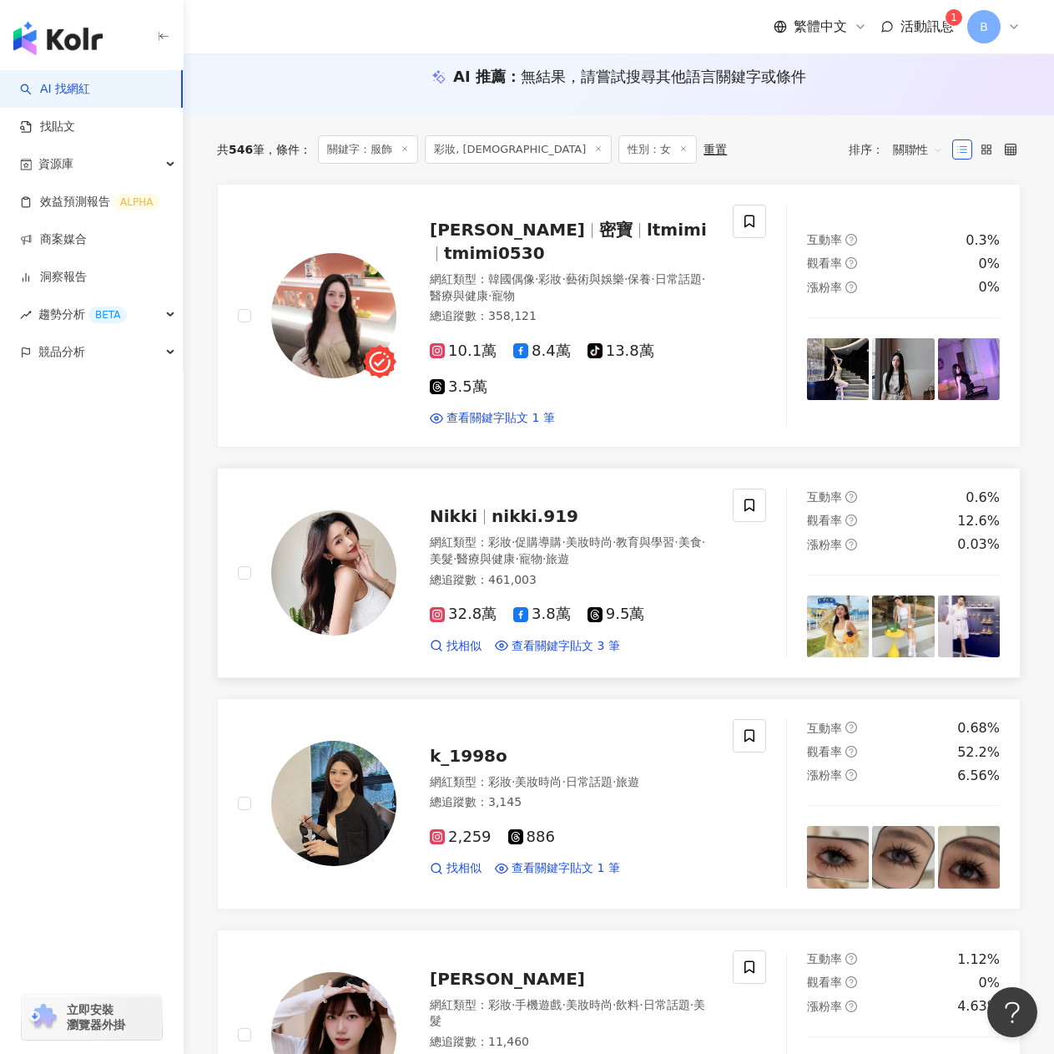
click at [517, 524] on span "nikki.919" at bounding box center [535, 516] width 87 height 20
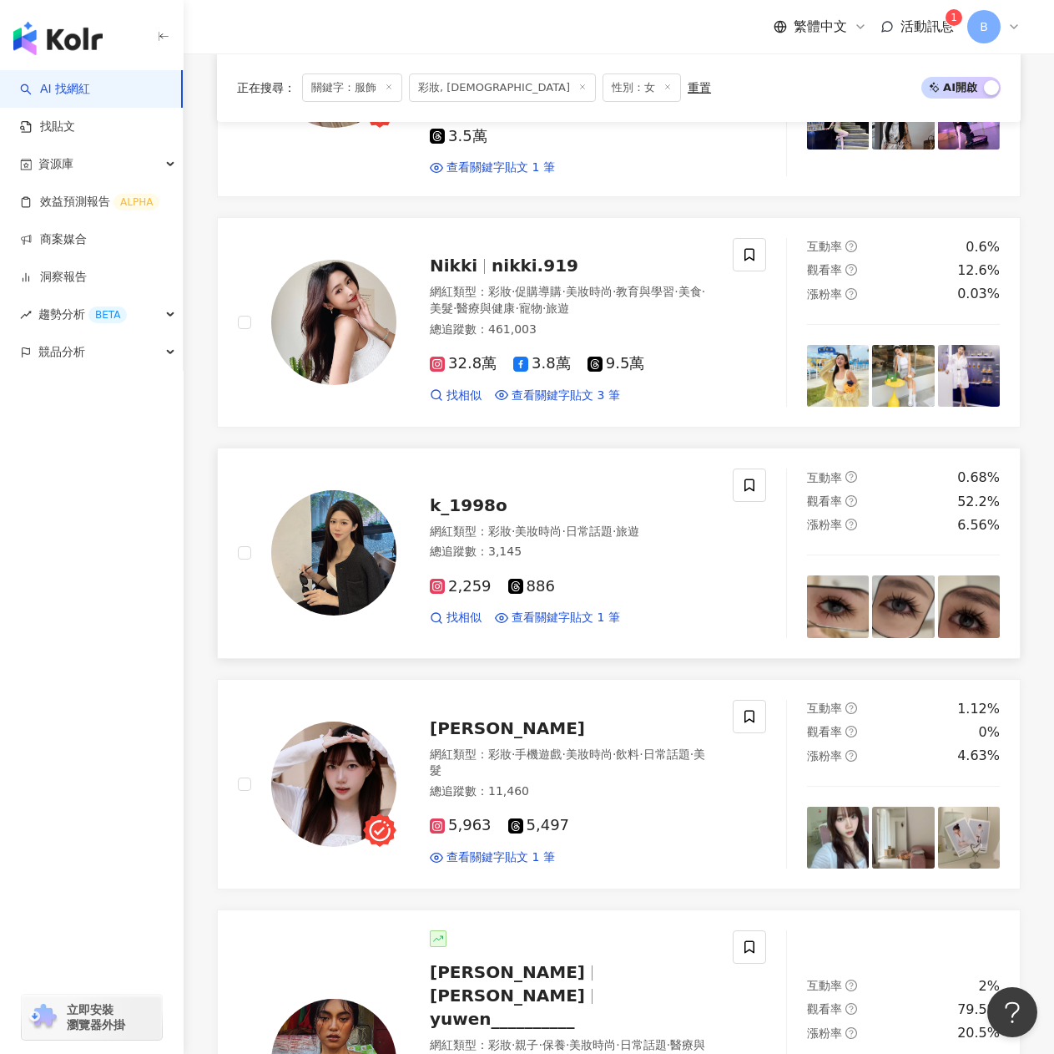
scroll to position [508, 0]
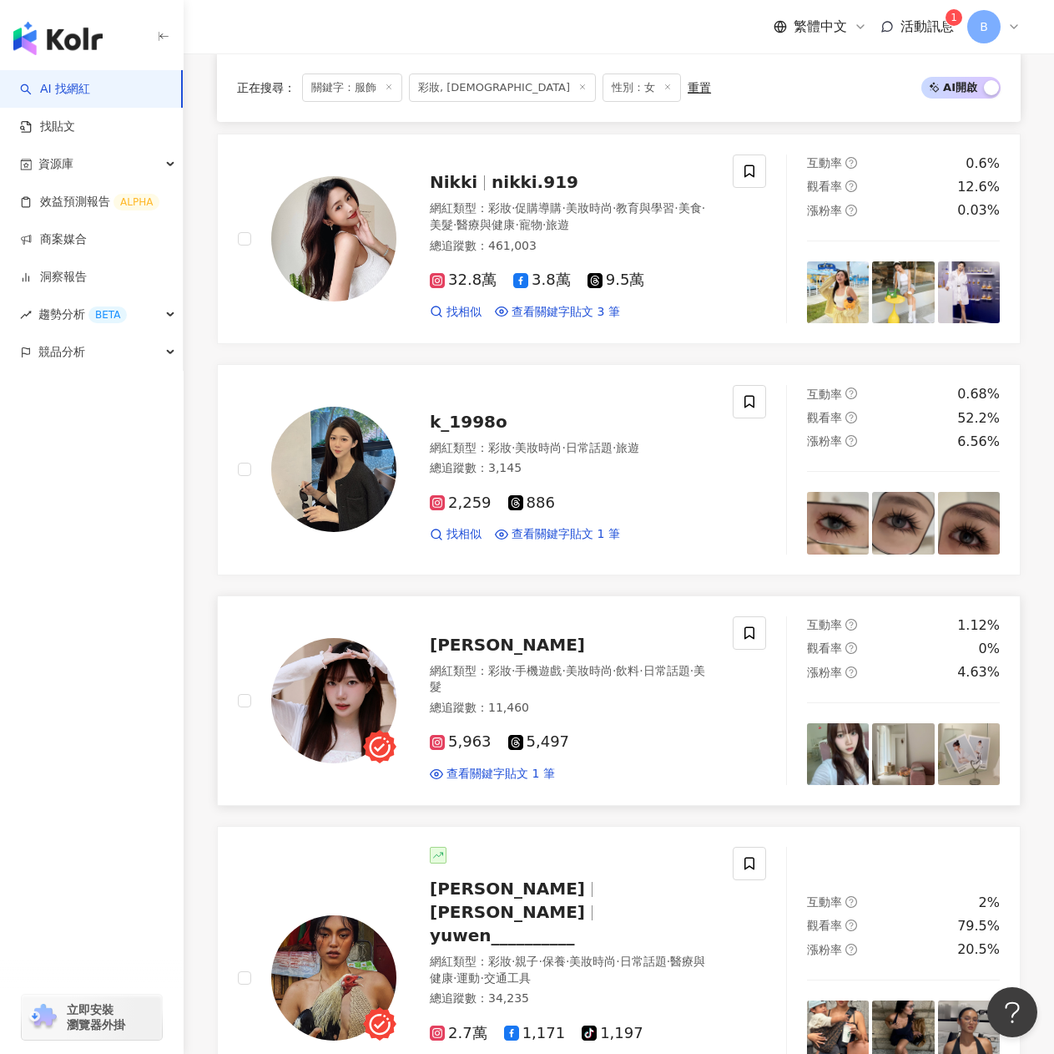
click at [452, 644] on span "維妮" at bounding box center [507, 644] width 155 height 20
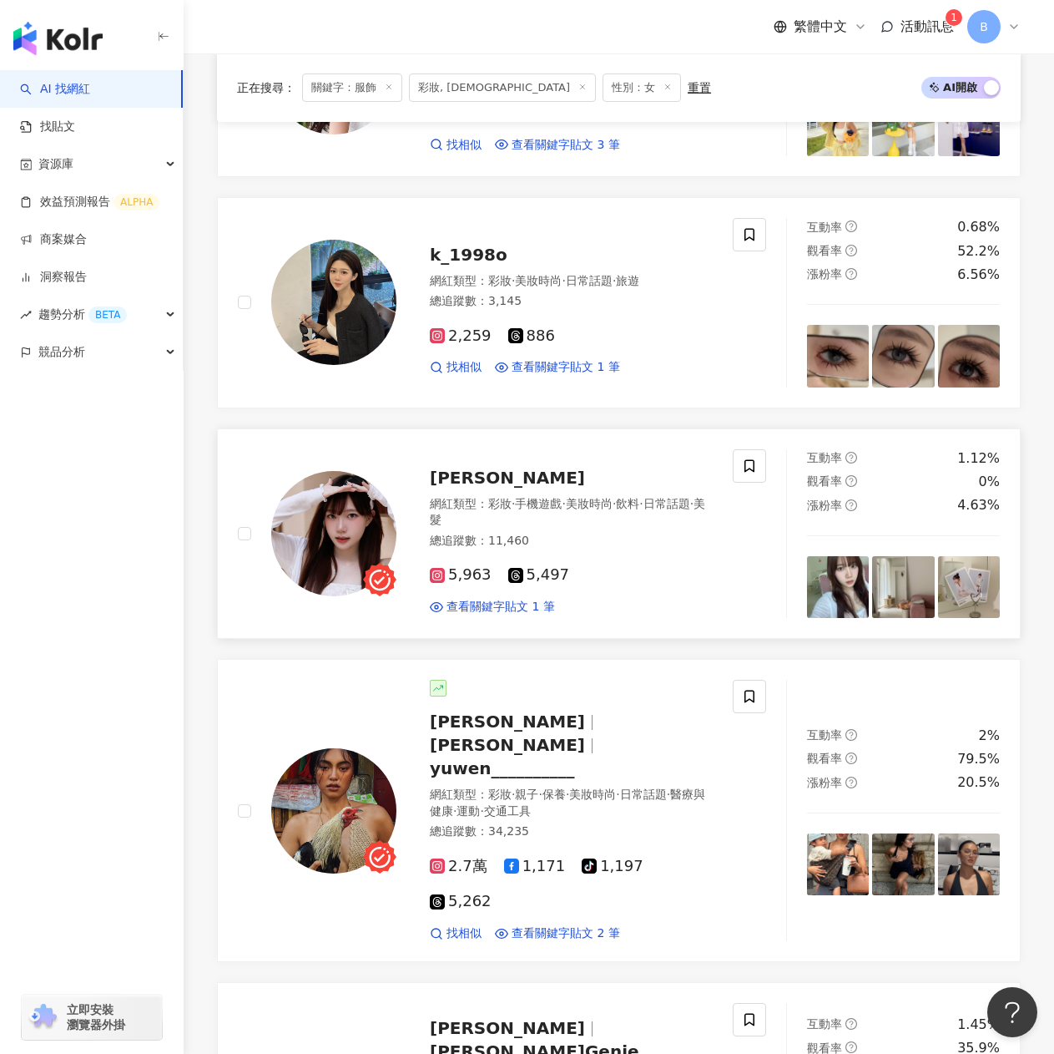
scroll to position [759, 0]
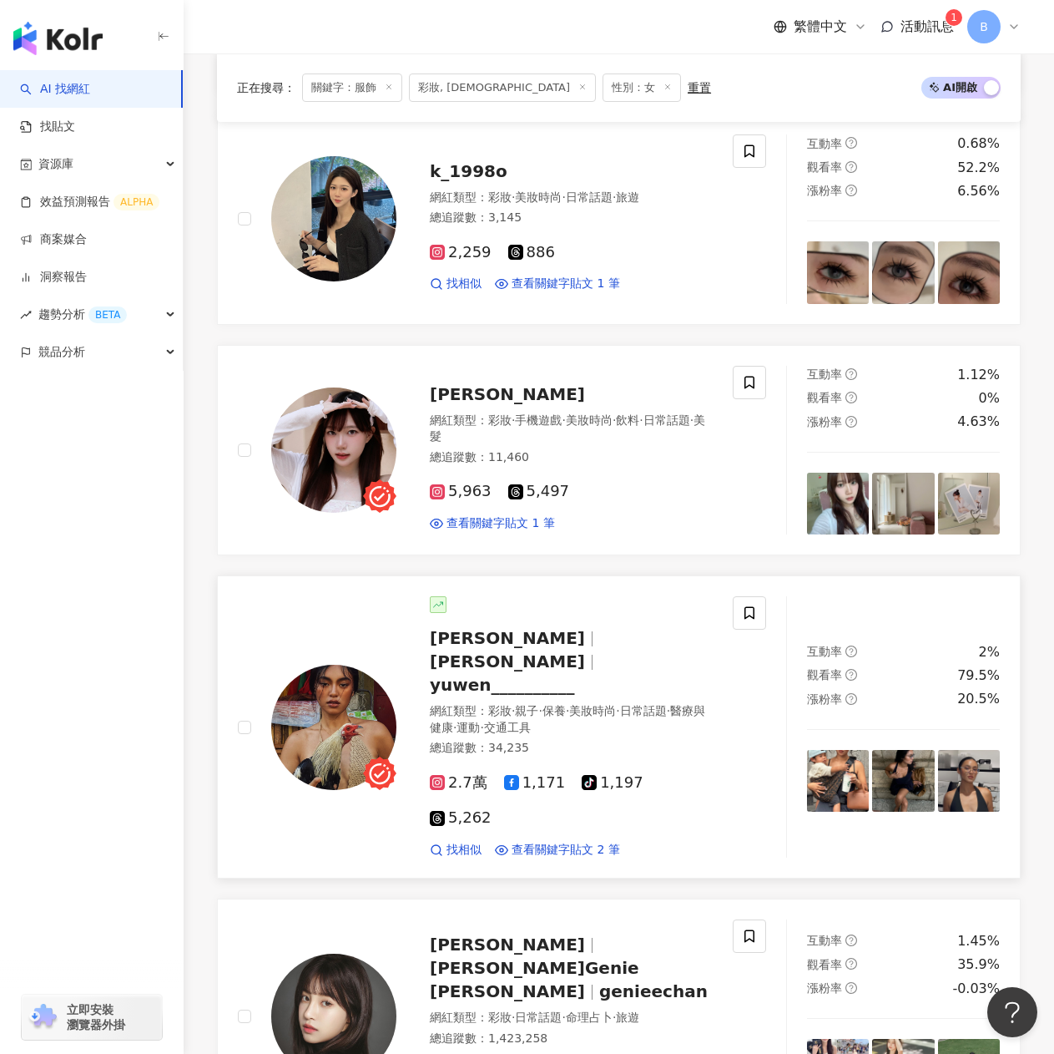
click at [592, 634] on div at bounding box center [592, 638] width 1 height 15
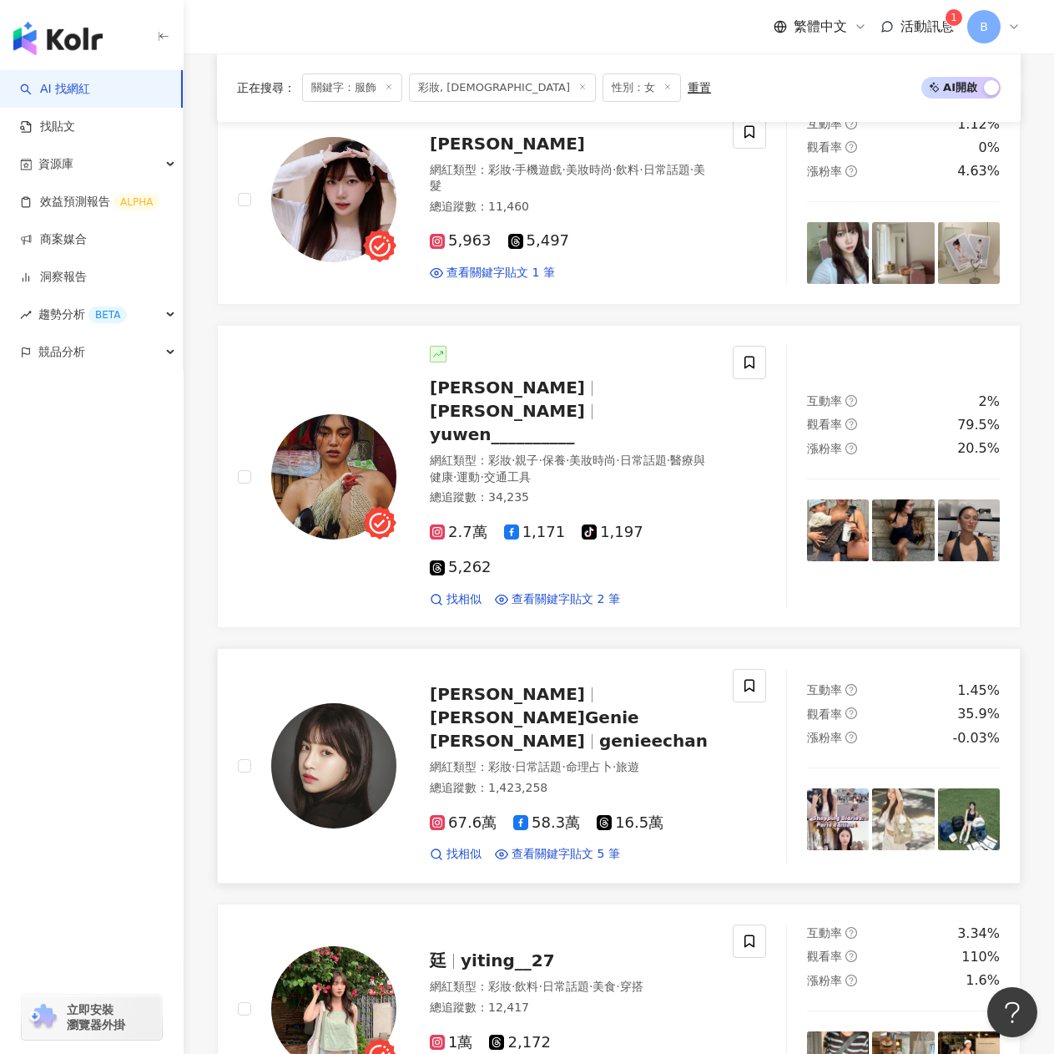
click at [528, 707] on span "陳敬宣 Genie Chen" at bounding box center [535, 728] width 210 height 43
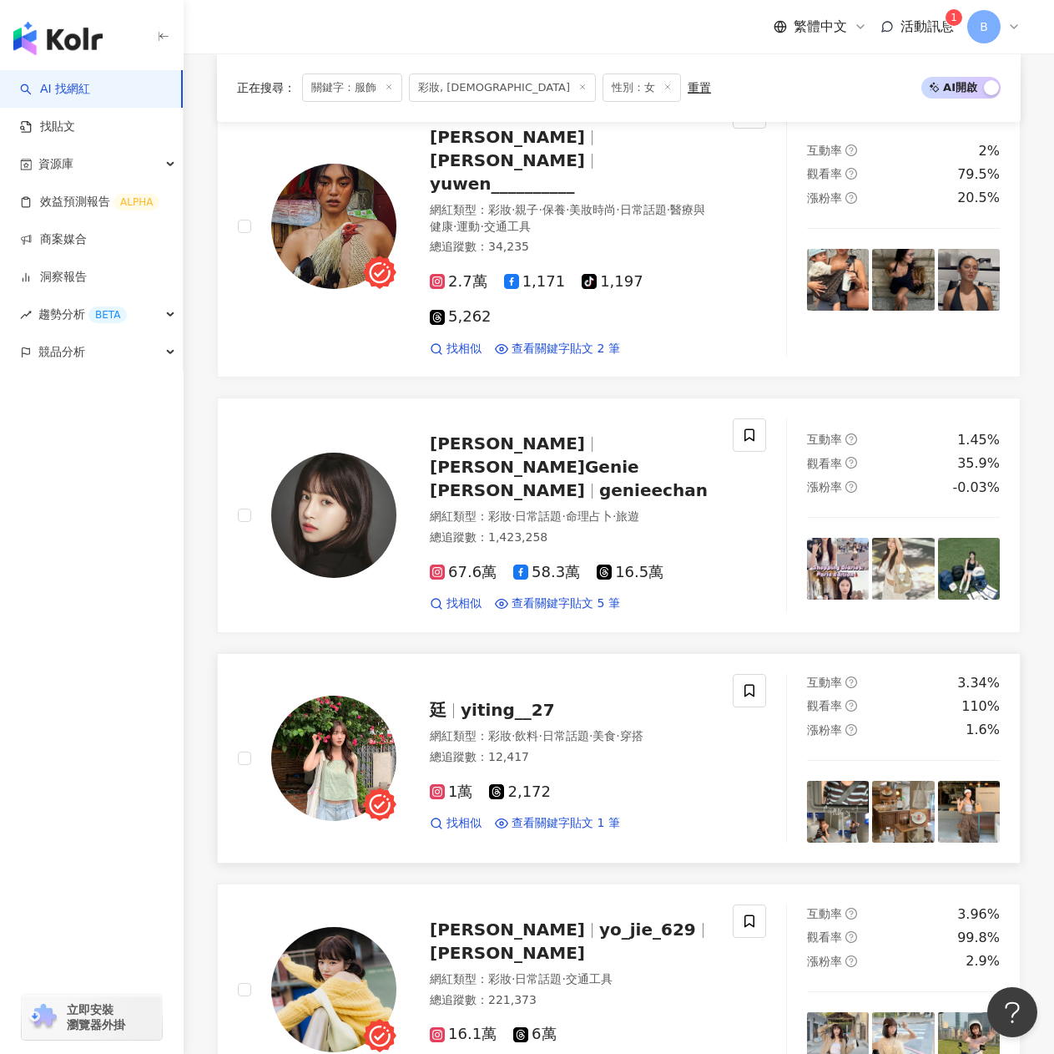
scroll to position [1510, 0]
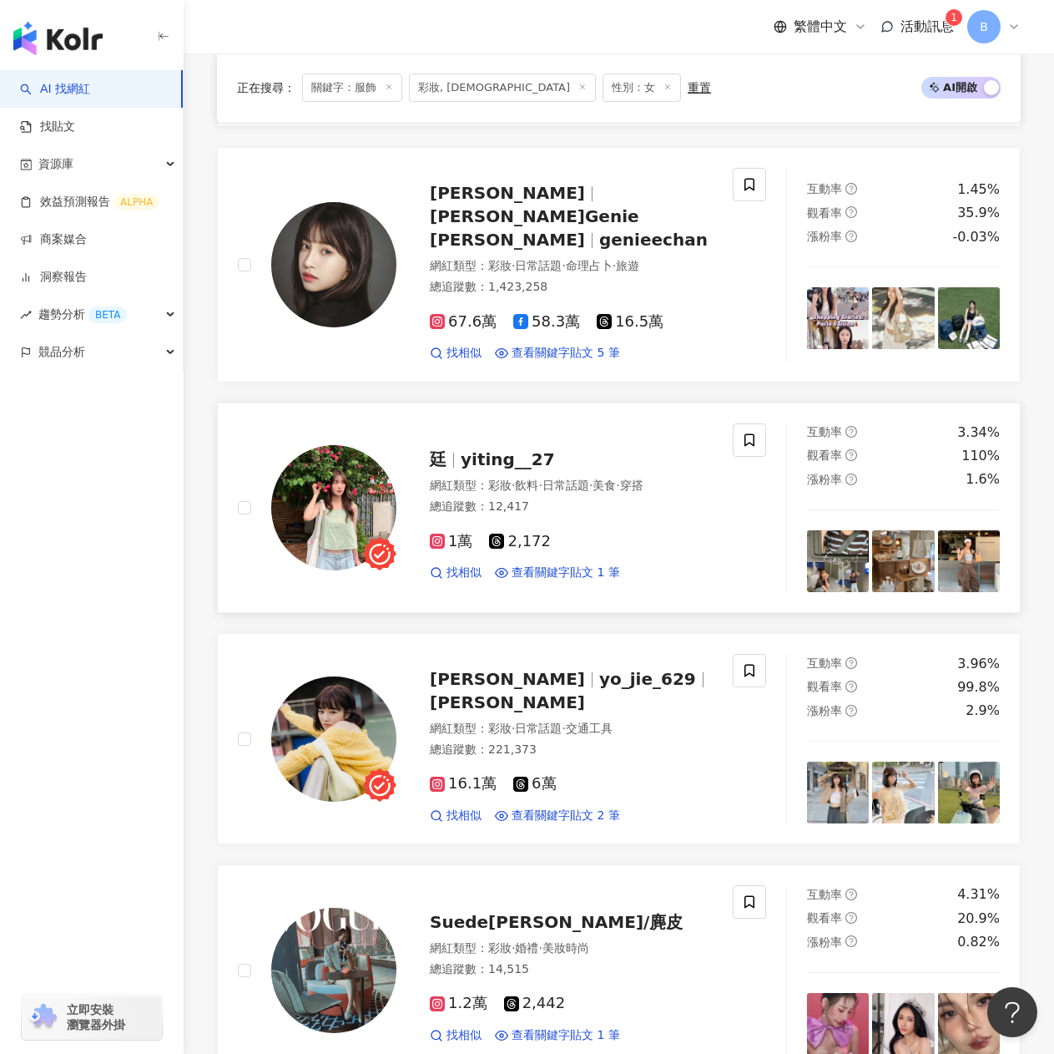
click at [499, 449] on span "yiting__27" at bounding box center [508, 459] width 94 height 20
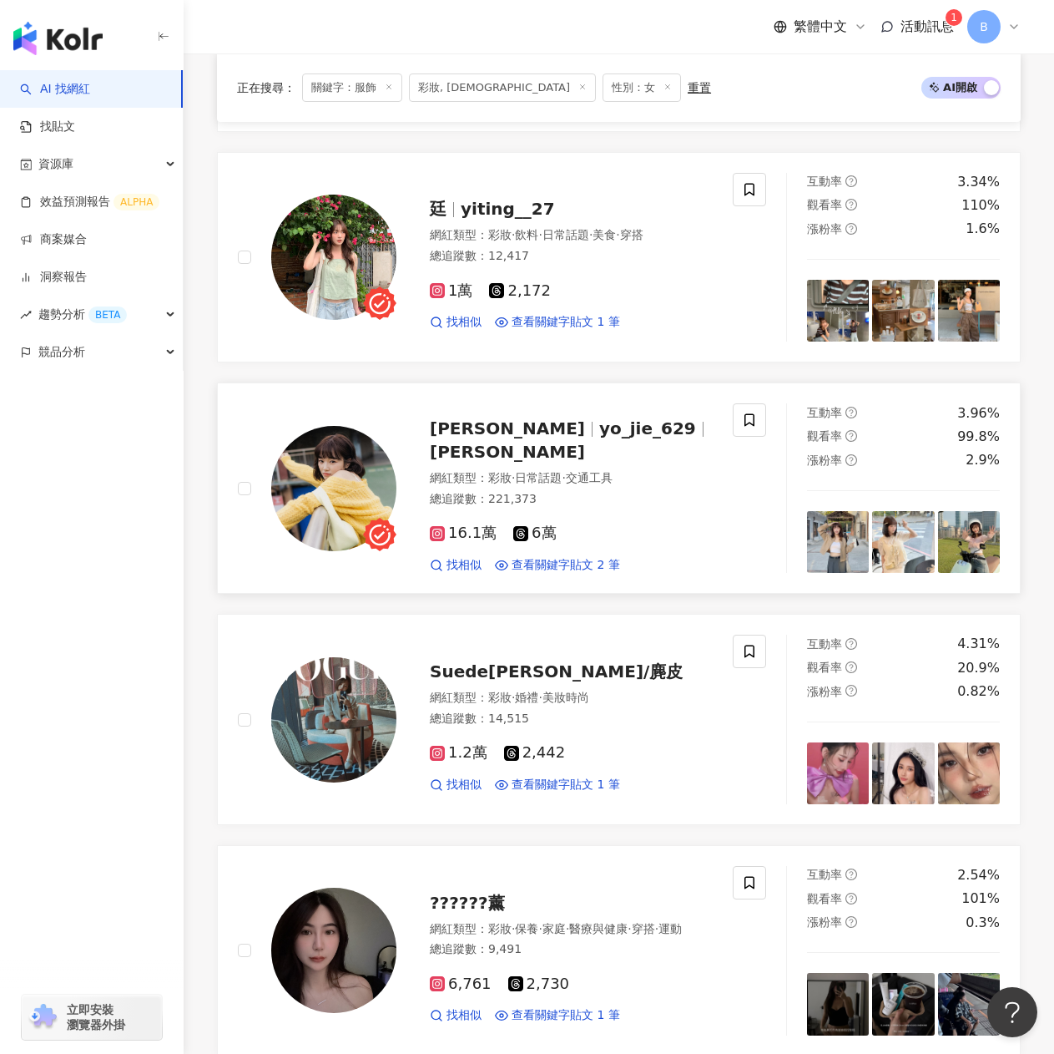
click at [599, 418] on span "yo_jie_629" at bounding box center [647, 428] width 97 height 20
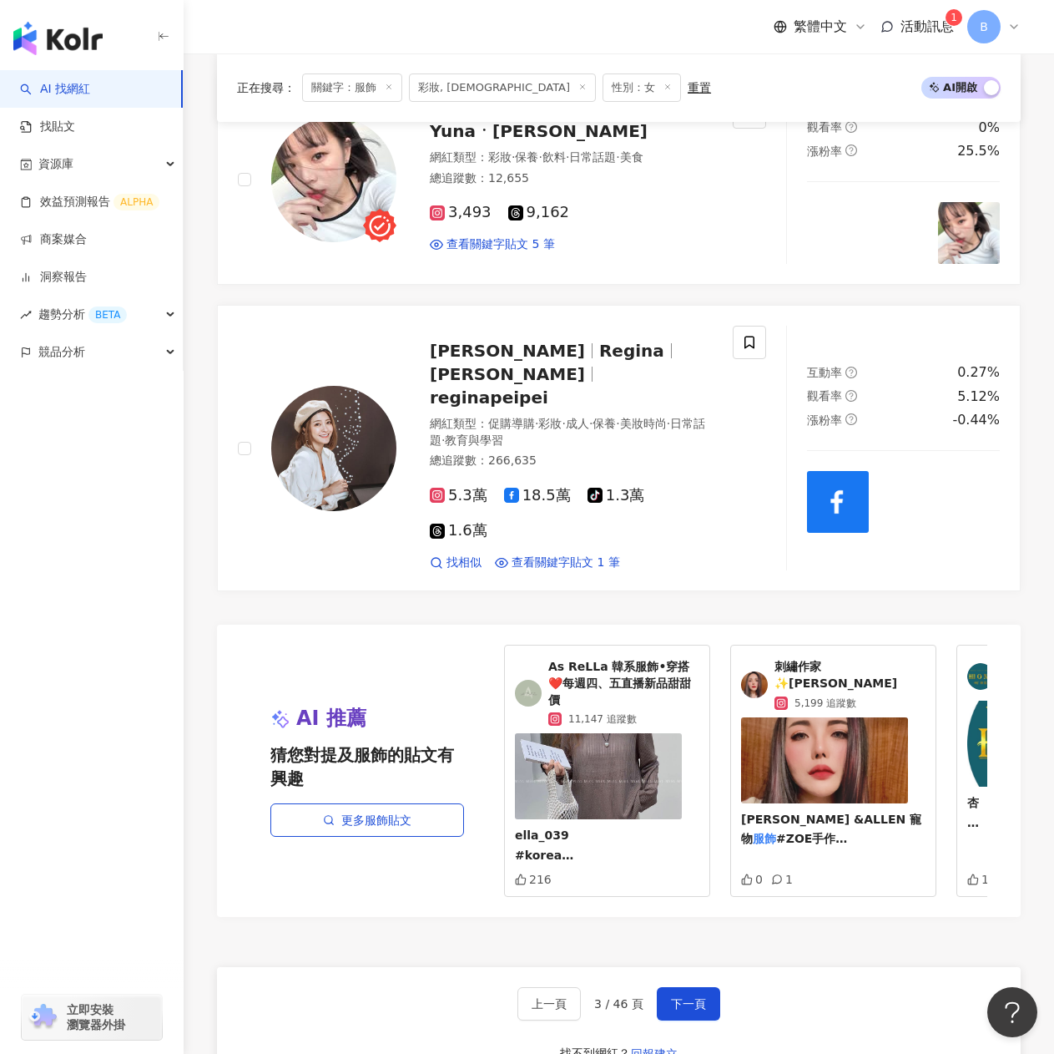
scroll to position [3096, 0]
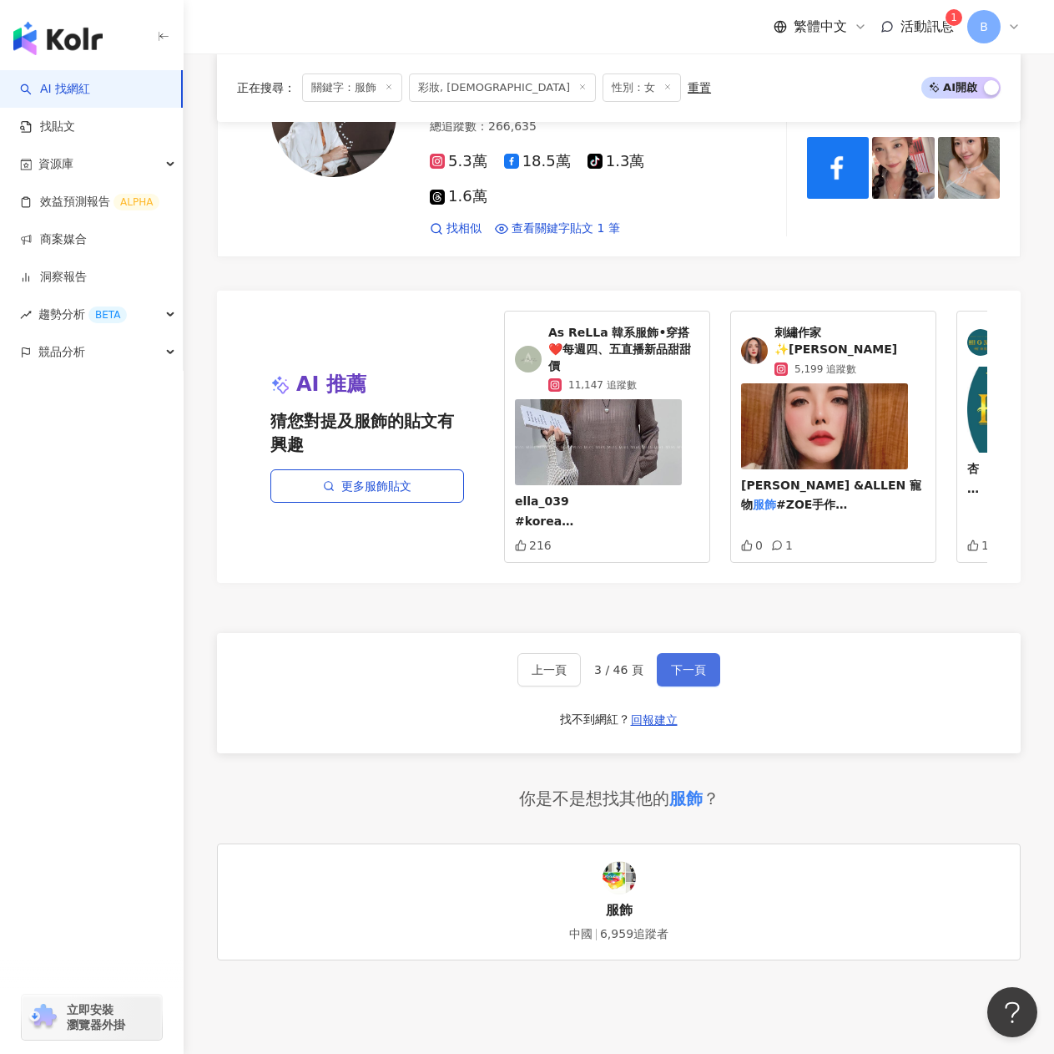
click at [679, 653] on button "下一頁" at bounding box center [688, 669] width 63 height 33
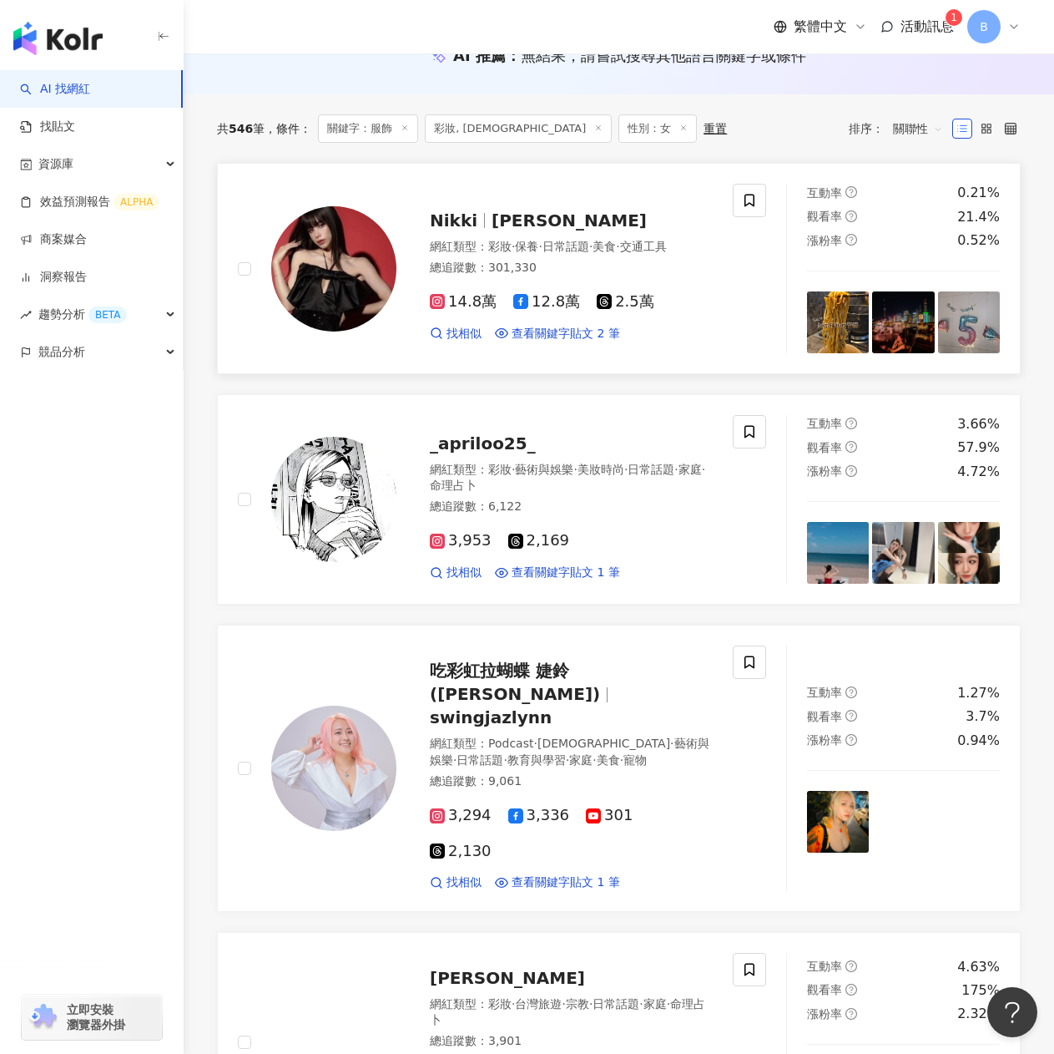
scroll to position [0, 0]
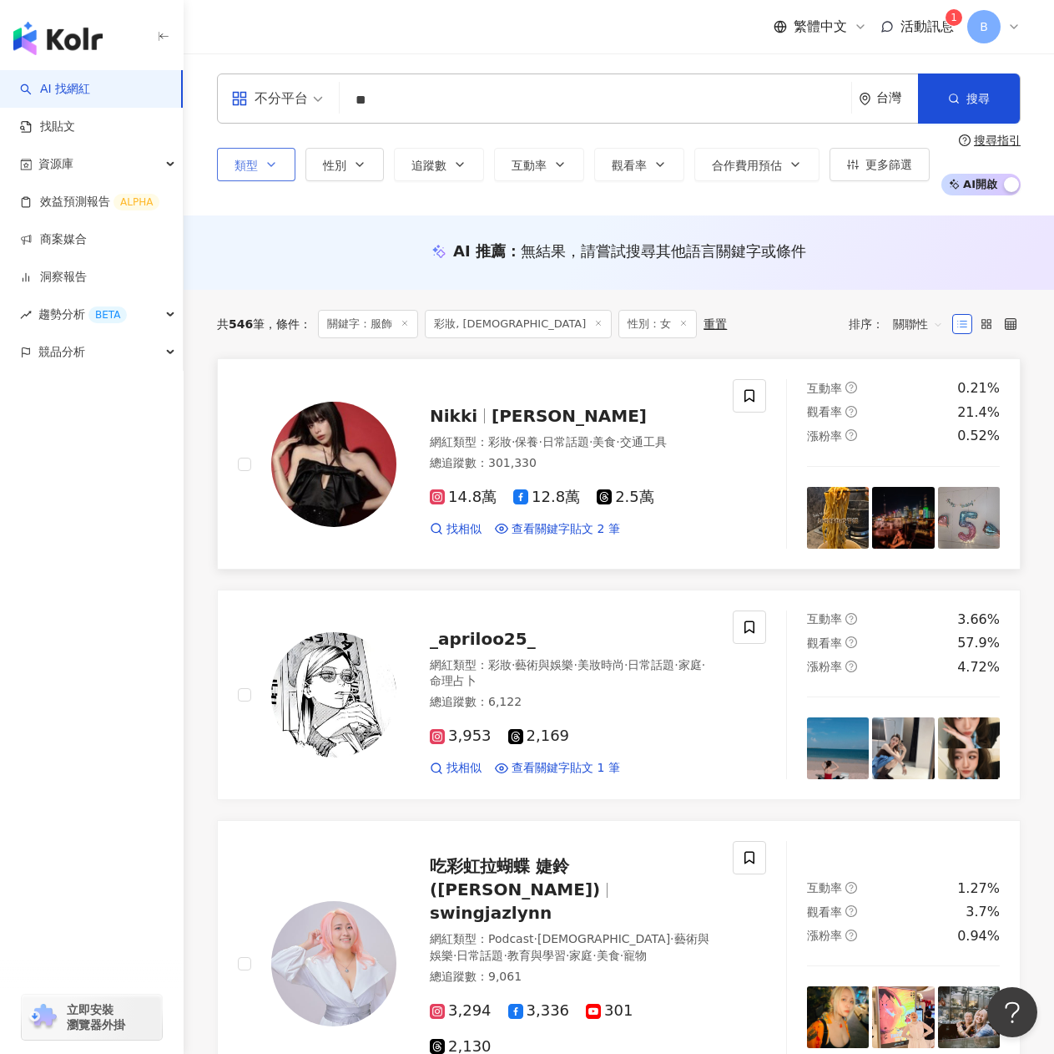
click at [513, 406] on span "曾韋綺" at bounding box center [569, 416] width 155 height 20
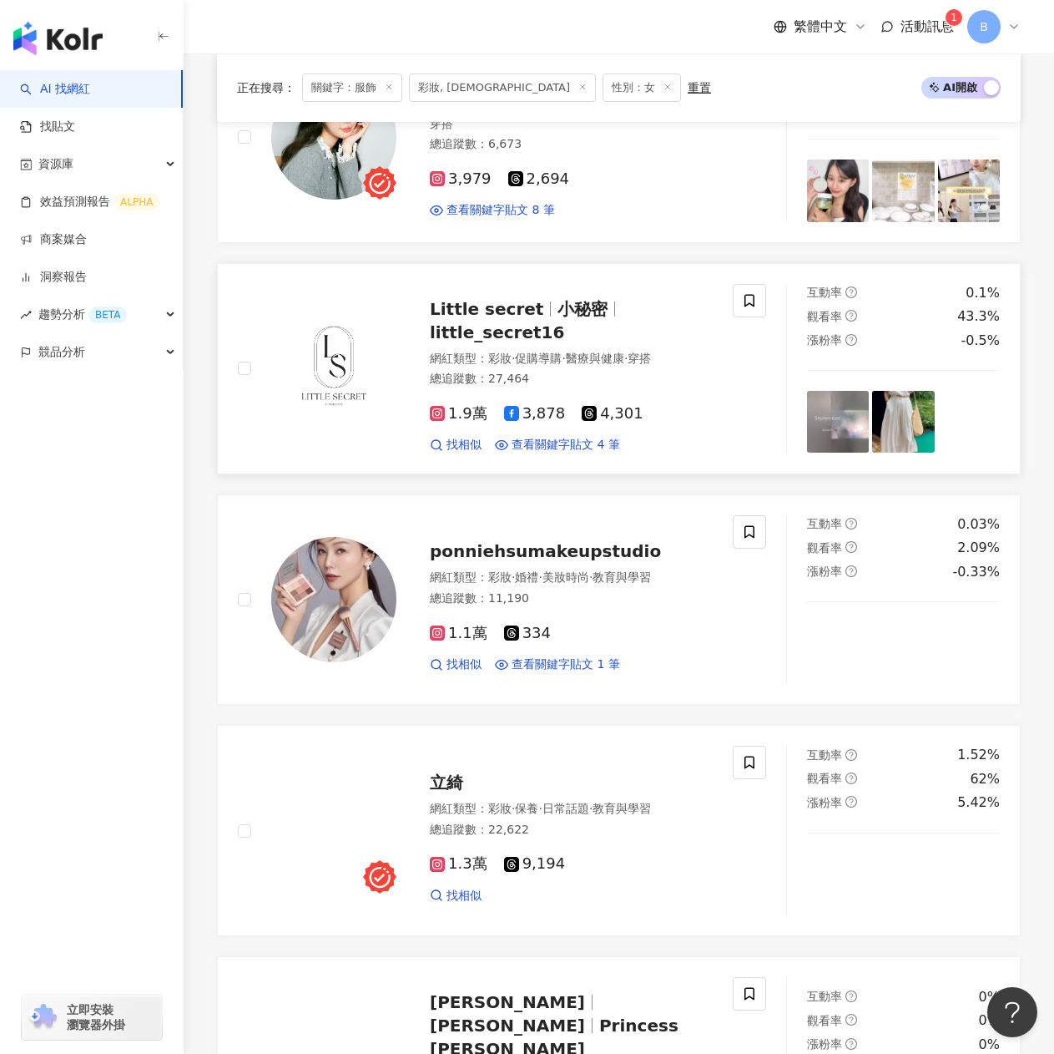
scroll to position [1503, 0]
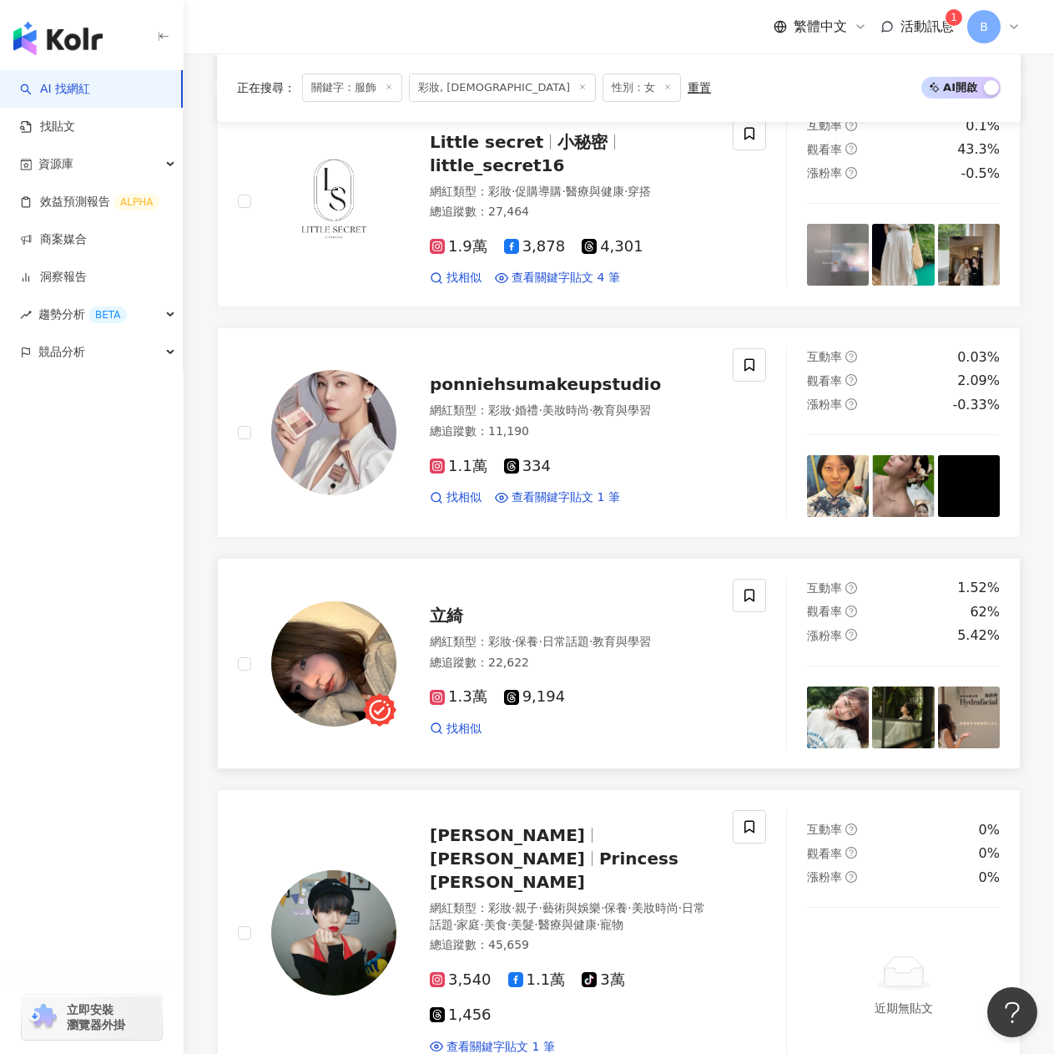
click at [432, 605] on span "立綺" at bounding box center [446, 615] width 33 height 20
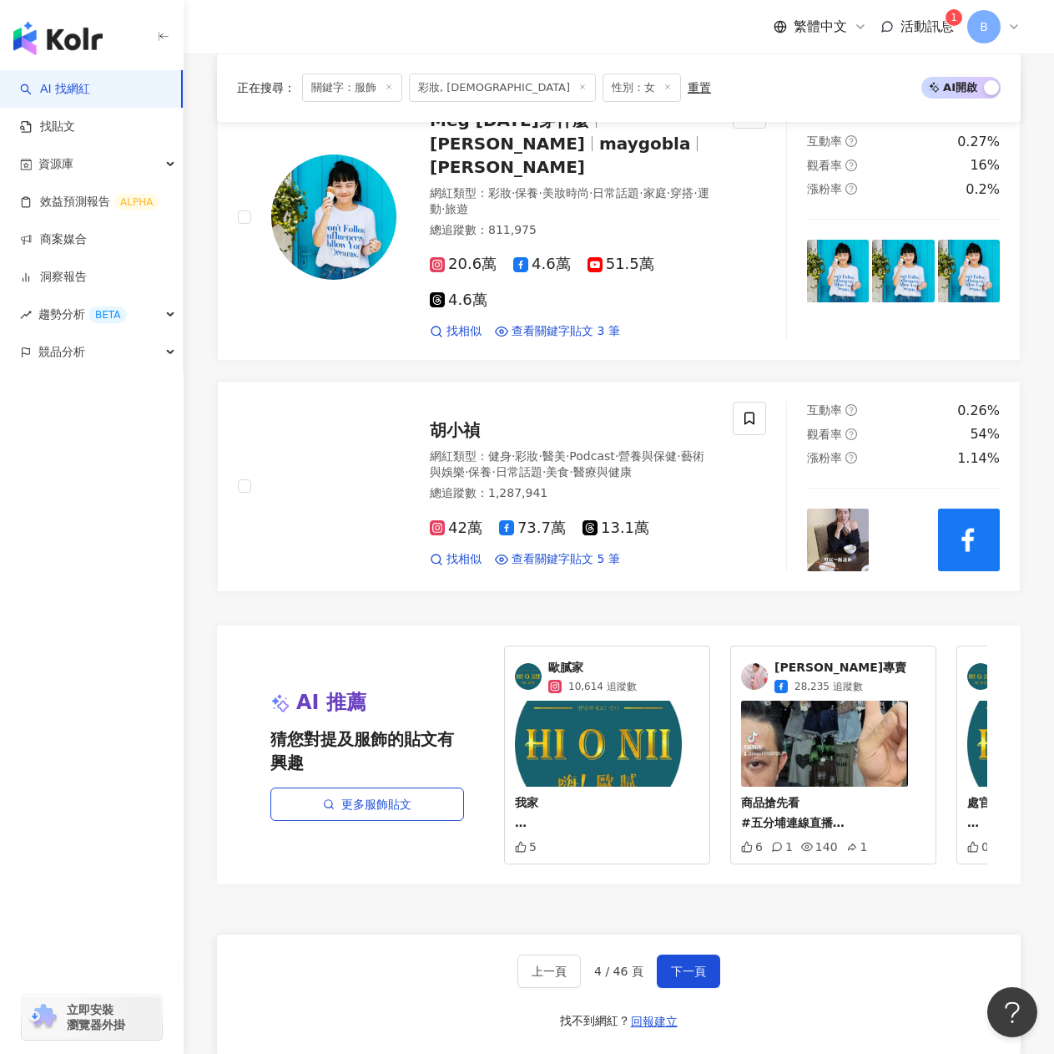
scroll to position [3089, 0]
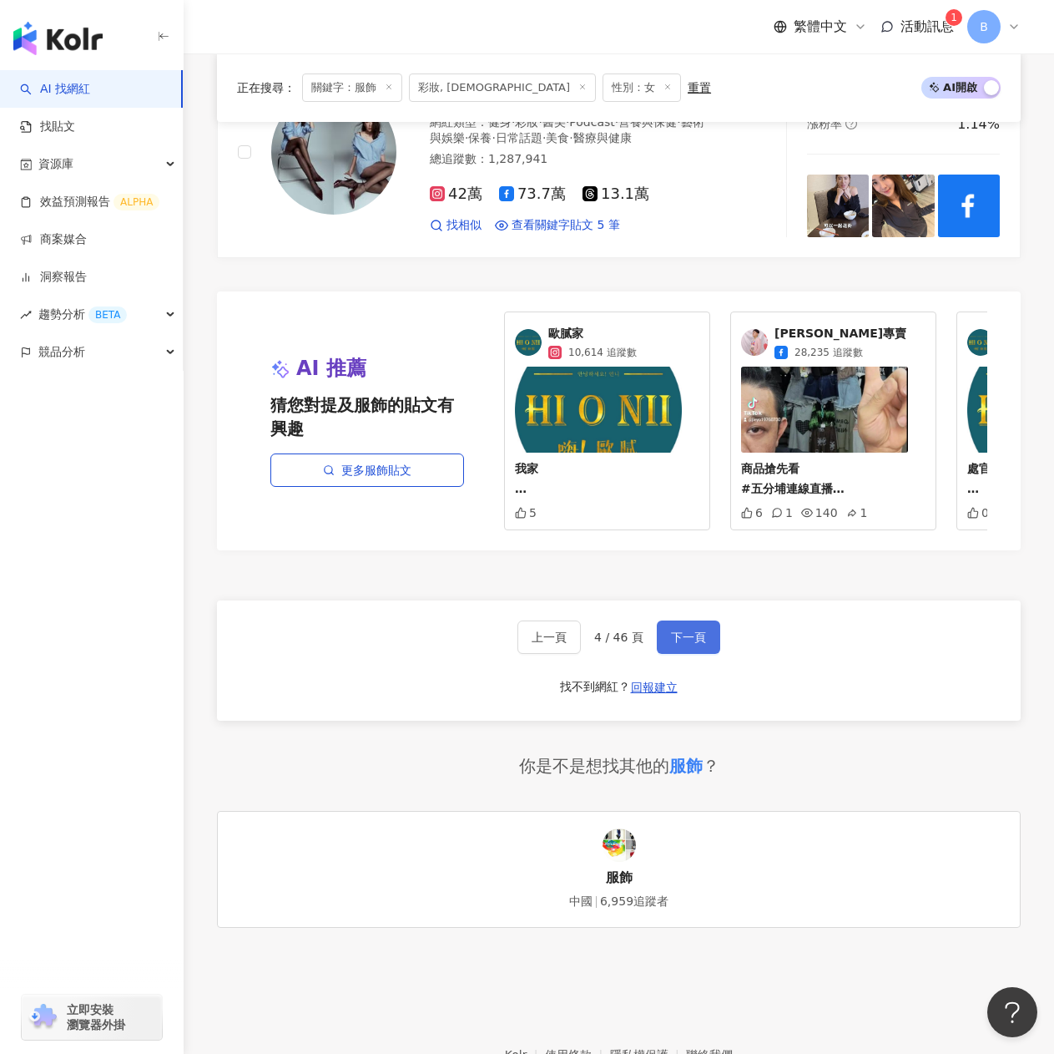
click at [697, 620] on button "下一頁" at bounding box center [688, 636] width 63 height 33
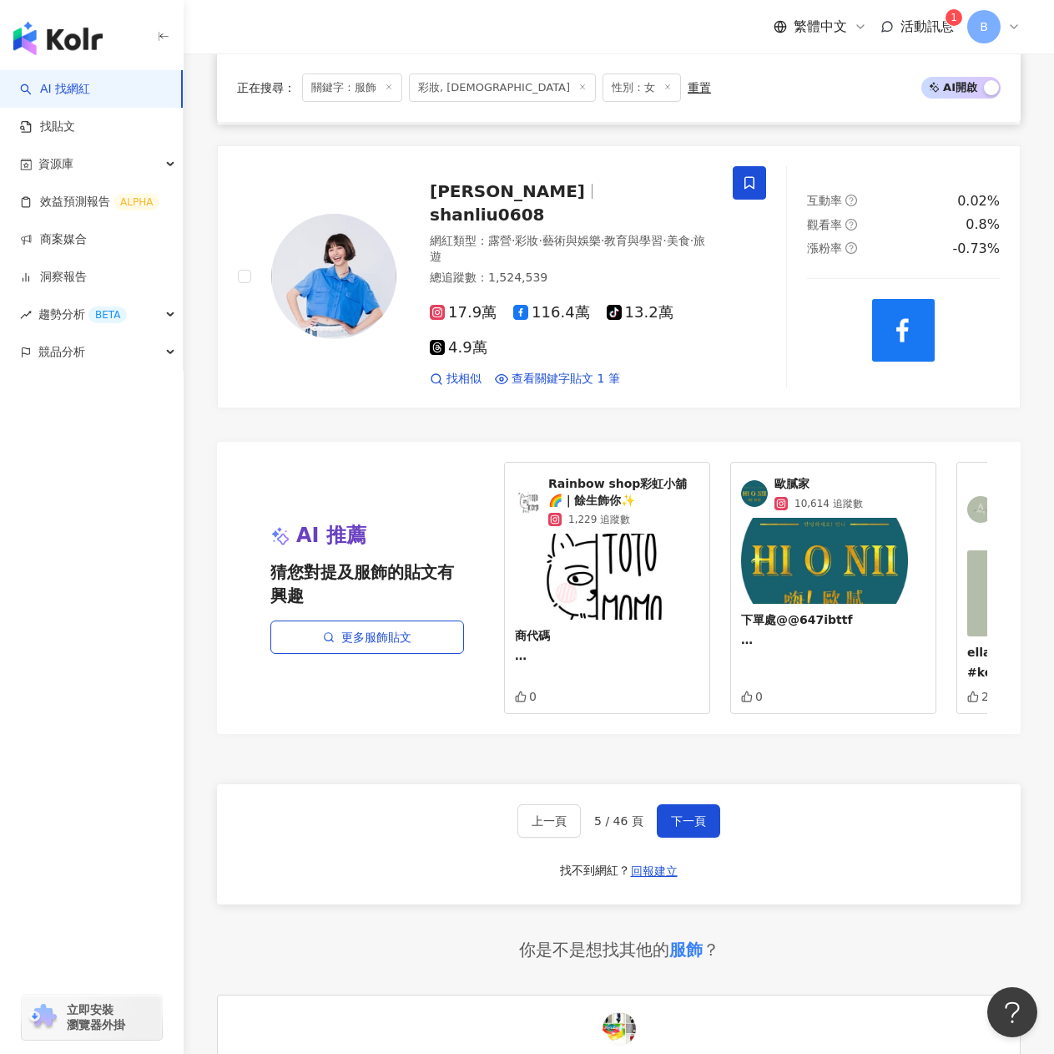
scroll to position [2498, 0]
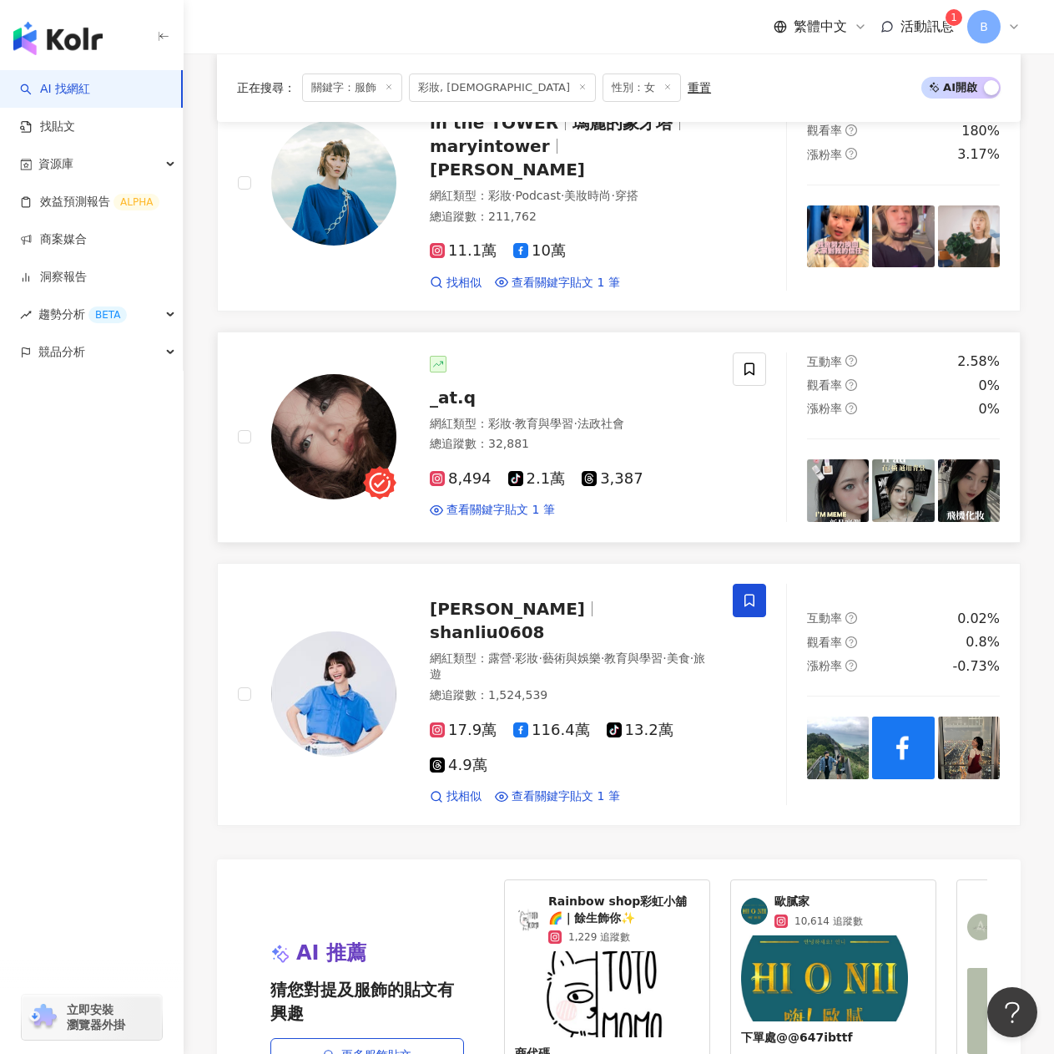
click at [458, 387] on span "_at.q" at bounding box center [453, 397] width 46 height 20
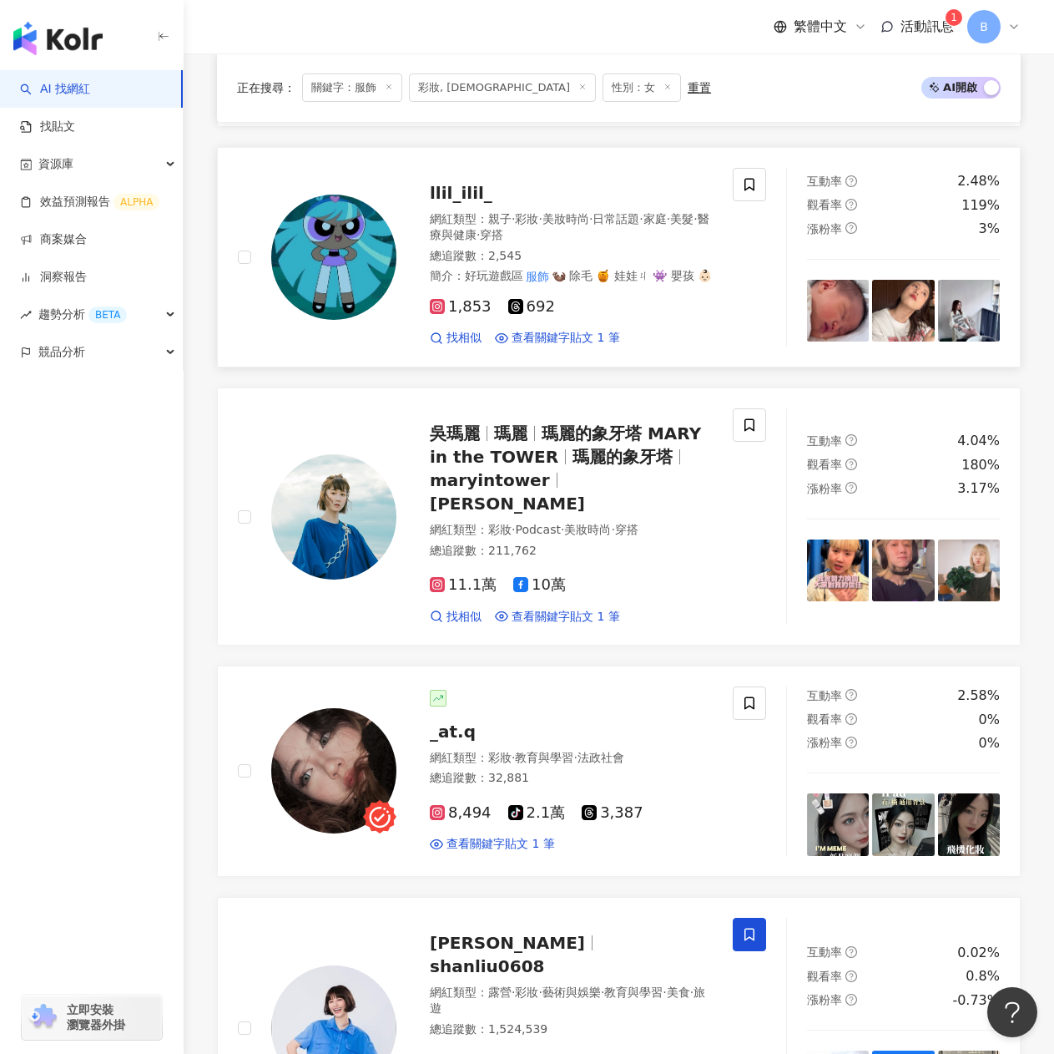
scroll to position [2080, 0]
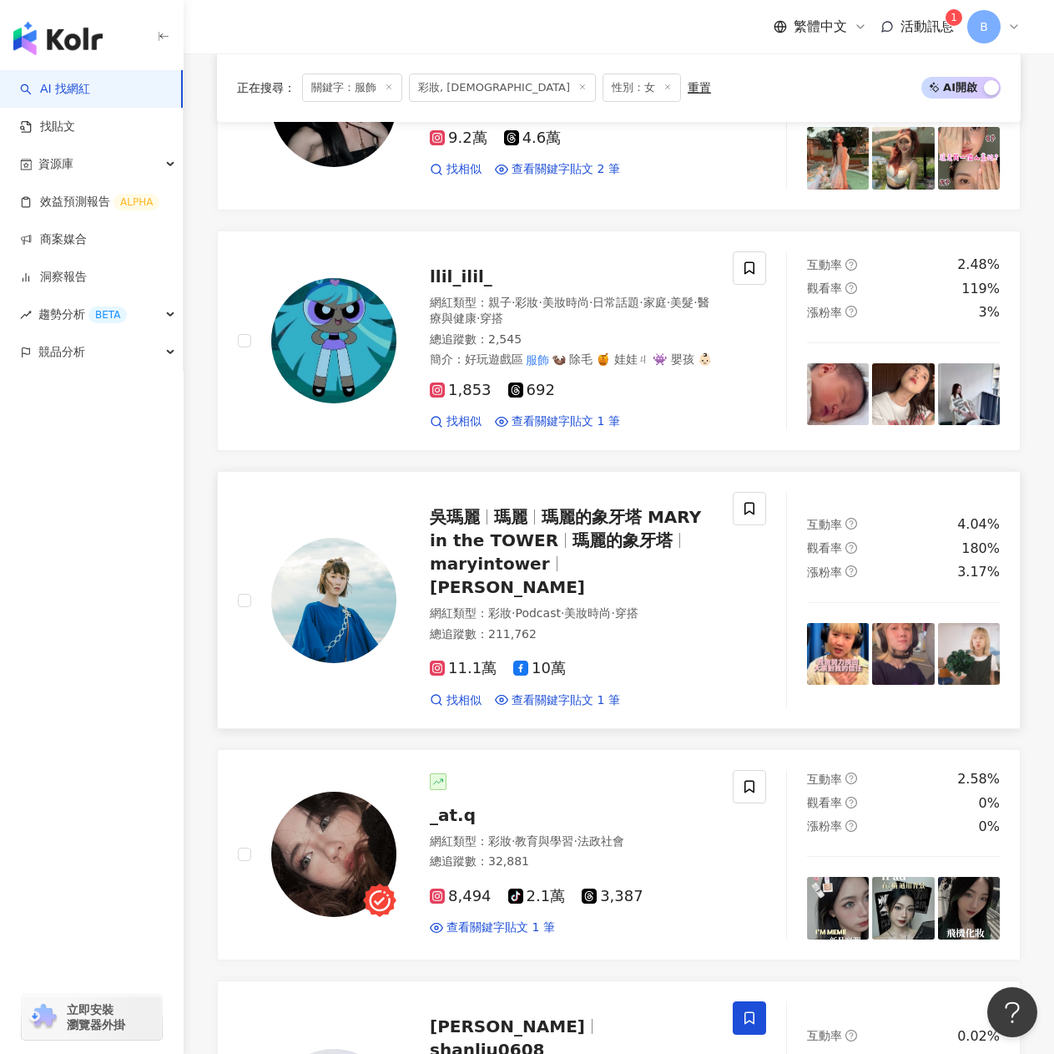
click at [505, 507] on span "瑪麗" at bounding box center [510, 517] width 33 height 20
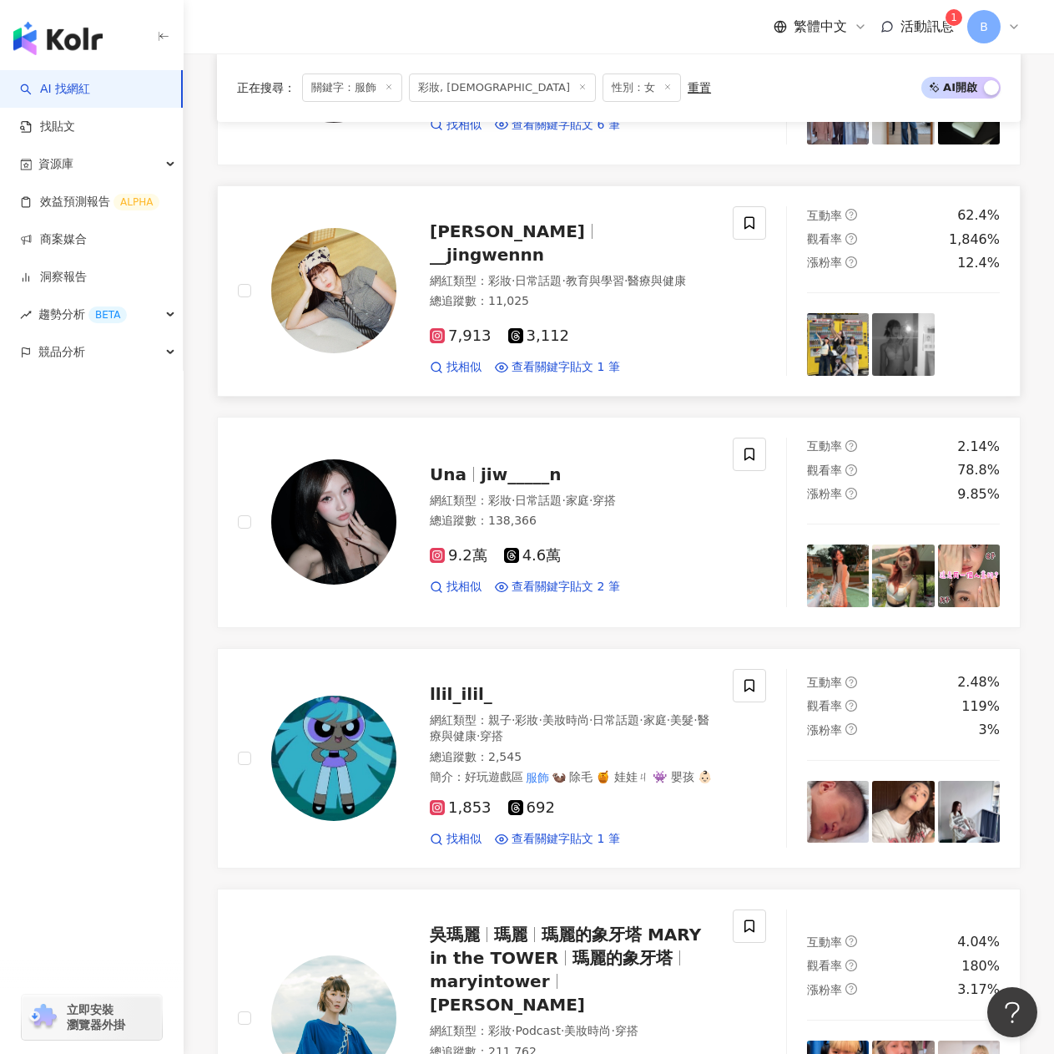
scroll to position [1580, 0]
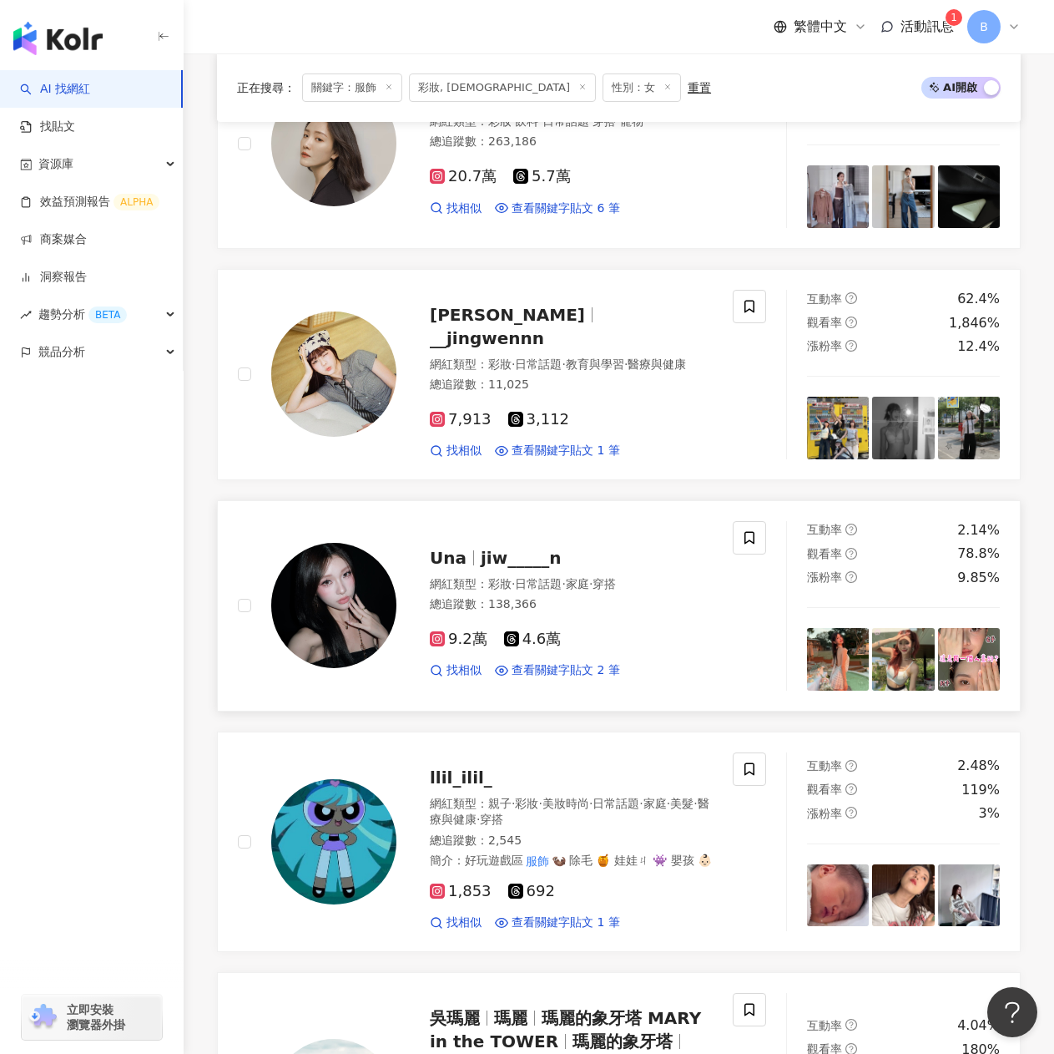
click at [507, 548] on span "jiw_____n" at bounding box center [521, 558] width 80 height 20
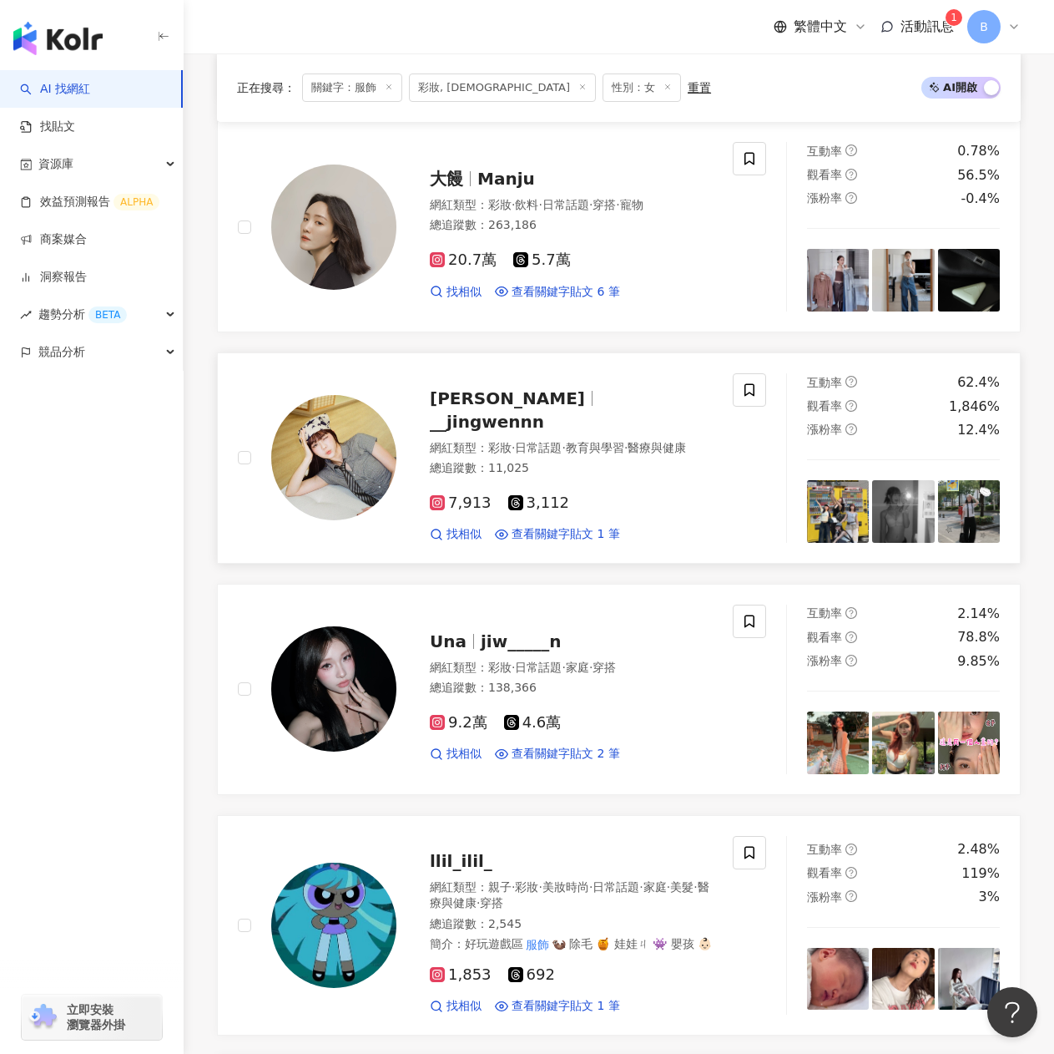
click at [486, 388] on span "林靜妏" at bounding box center [514, 398] width 169 height 20
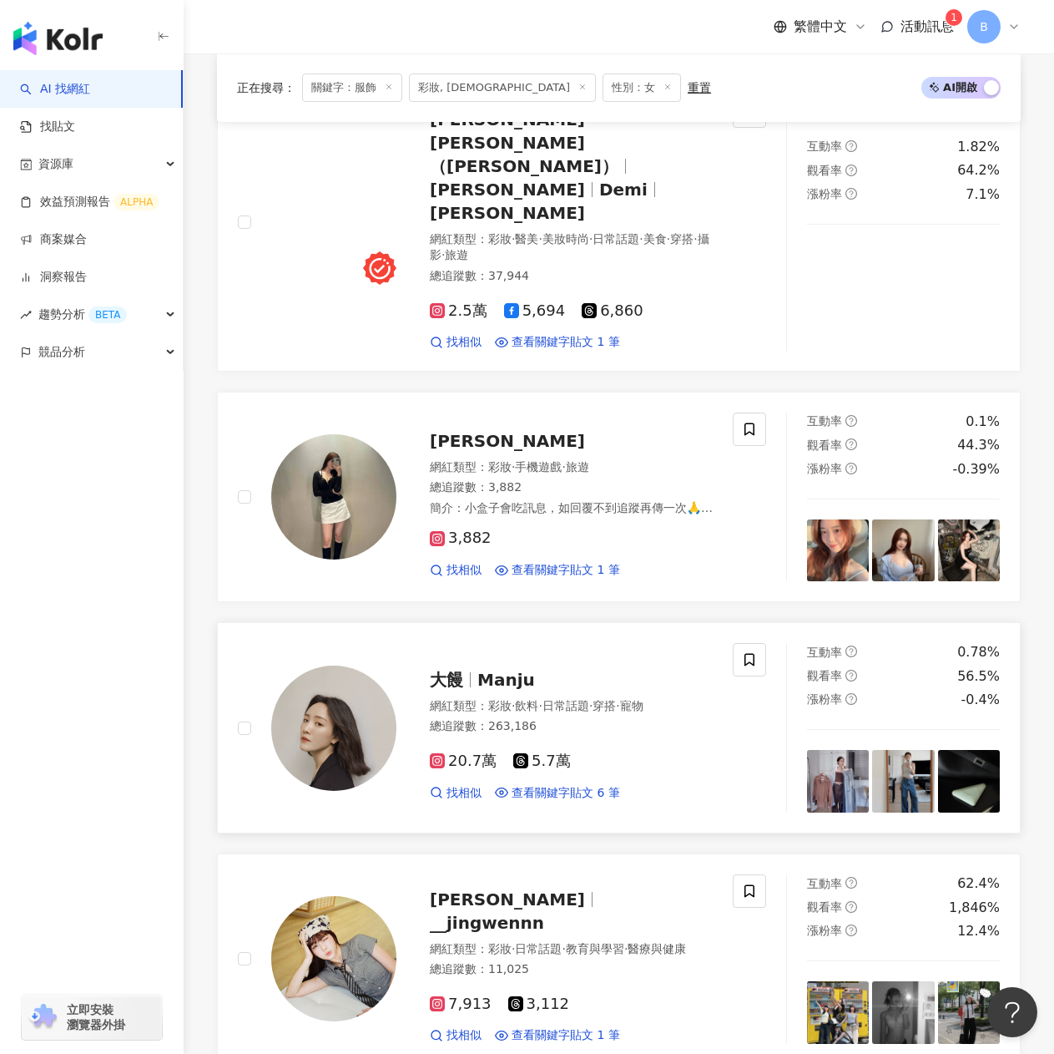
scroll to position [828, 0]
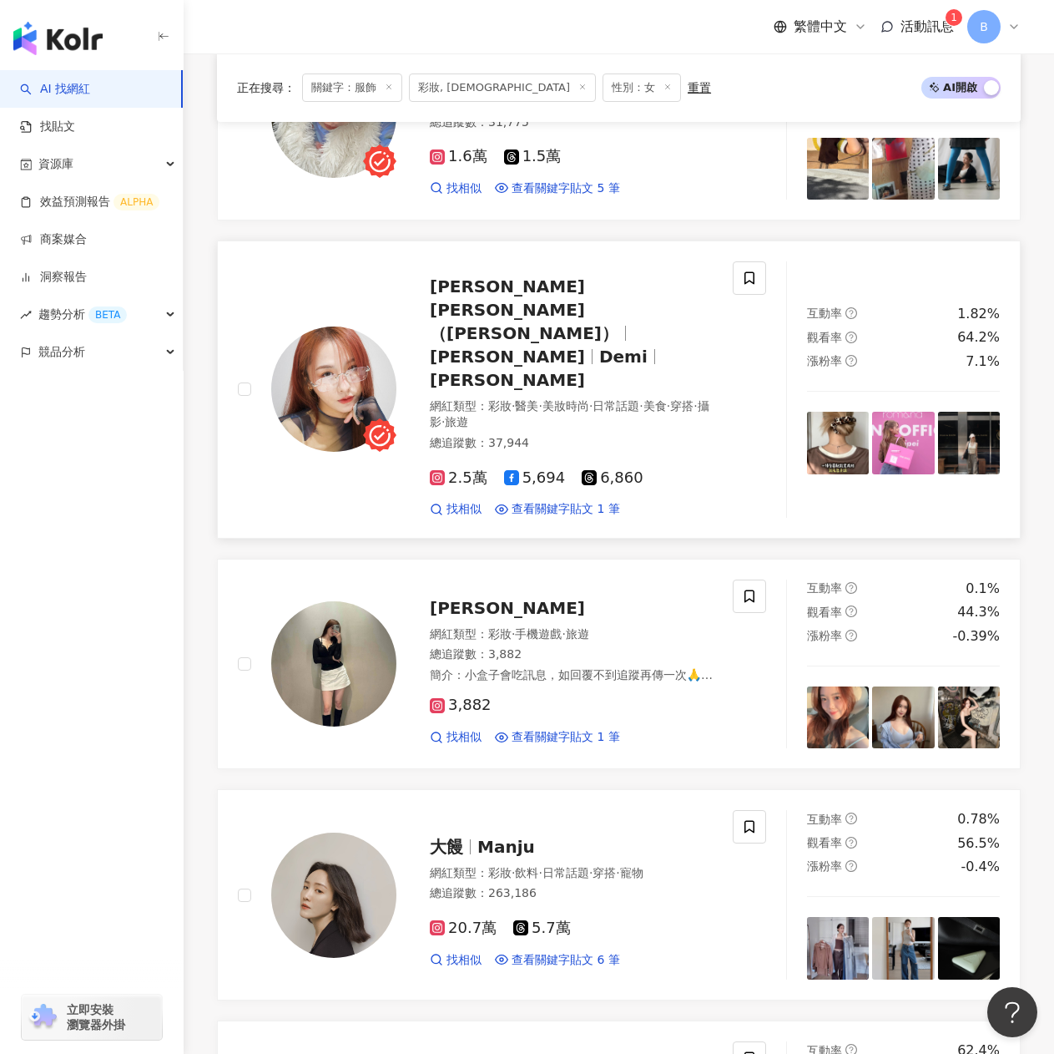
click at [534, 287] on span "DEMI C. 黛咪（Demi Qzi Chang）" at bounding box center [524, 309] width 189 height 67
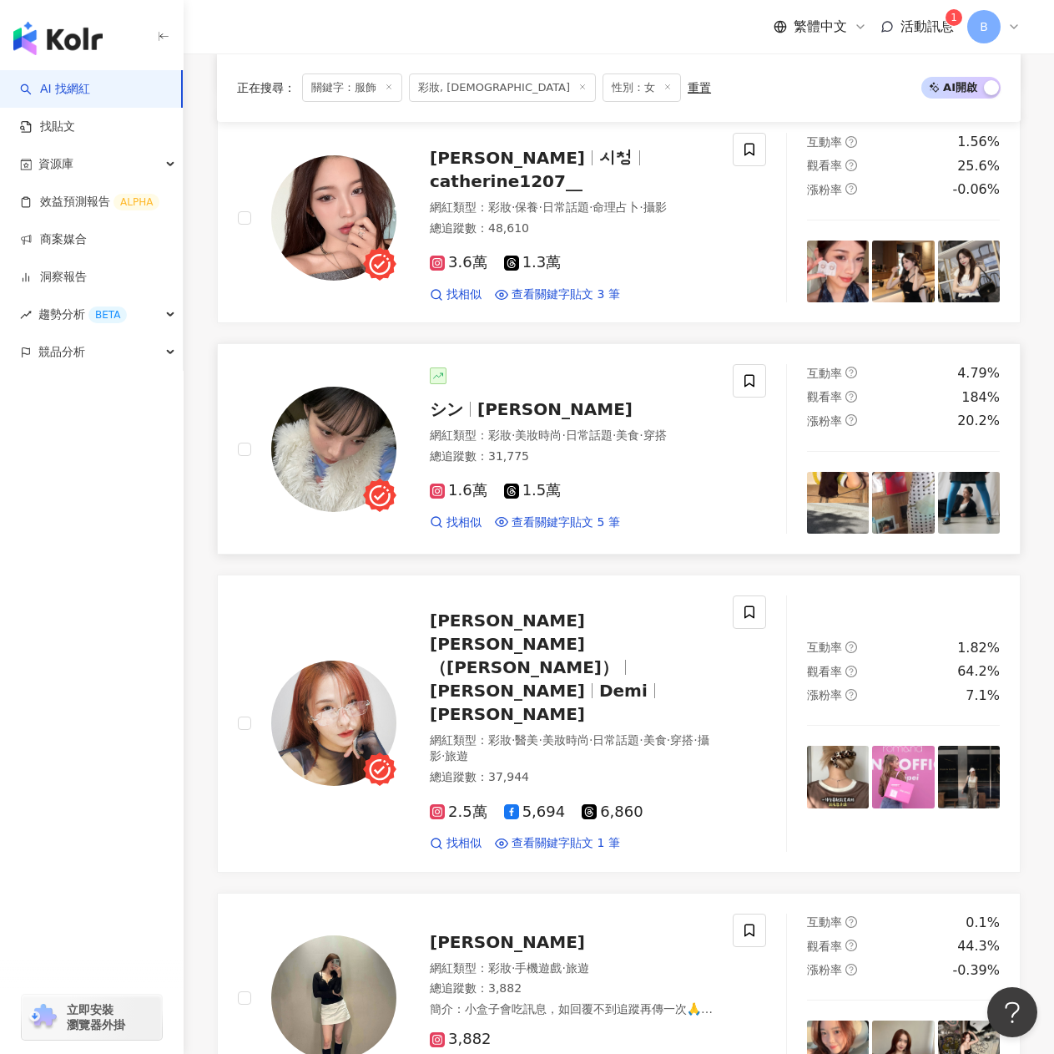
click at [500, 399] on span "cindy" at bounding box center [555, 409] width 155 height 20
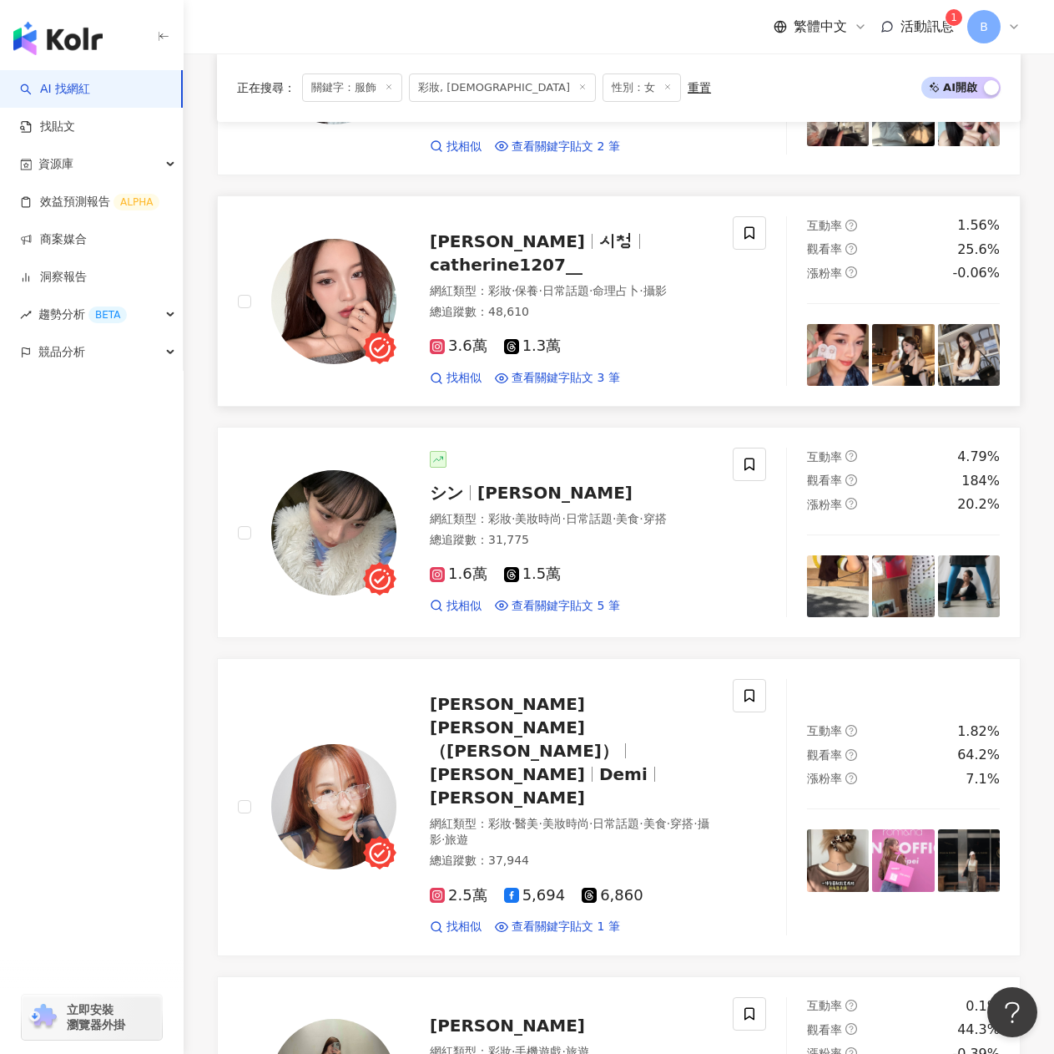
click at [599, 231] on span "시청" at bounding box center [615, 241] width 33 height 20
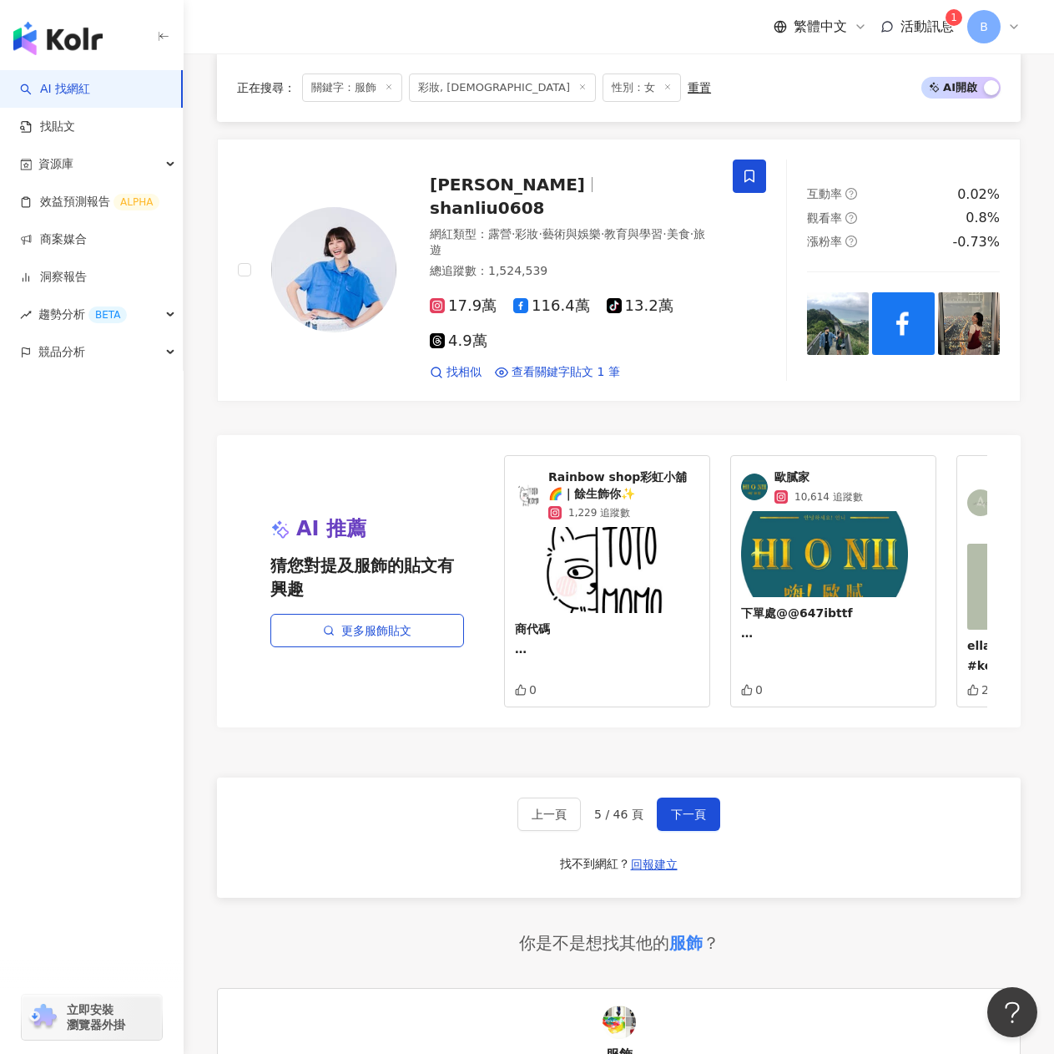
scroll to position [3082, 0]
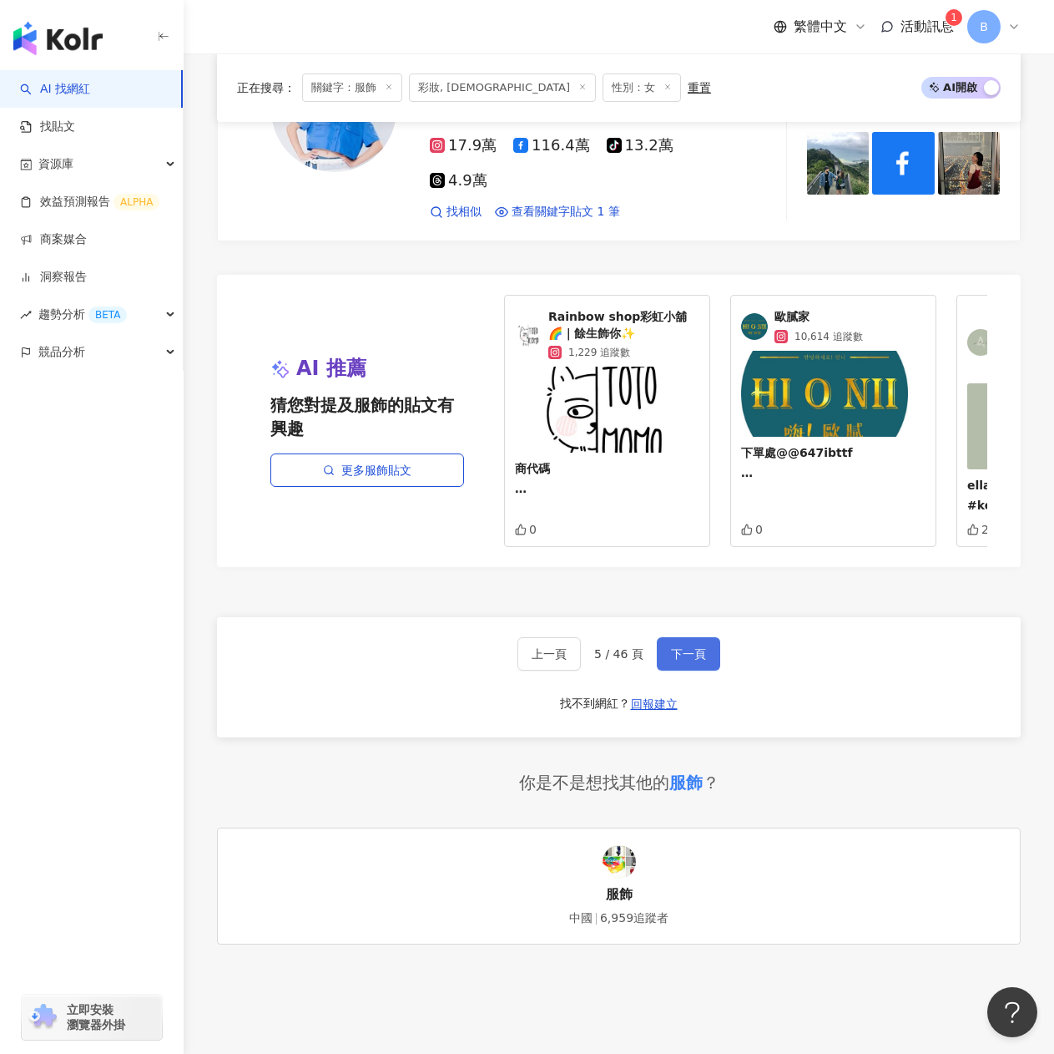
click at [701, 637] on button "下一頁" at bounding box center [688, 653] width 63 height 33
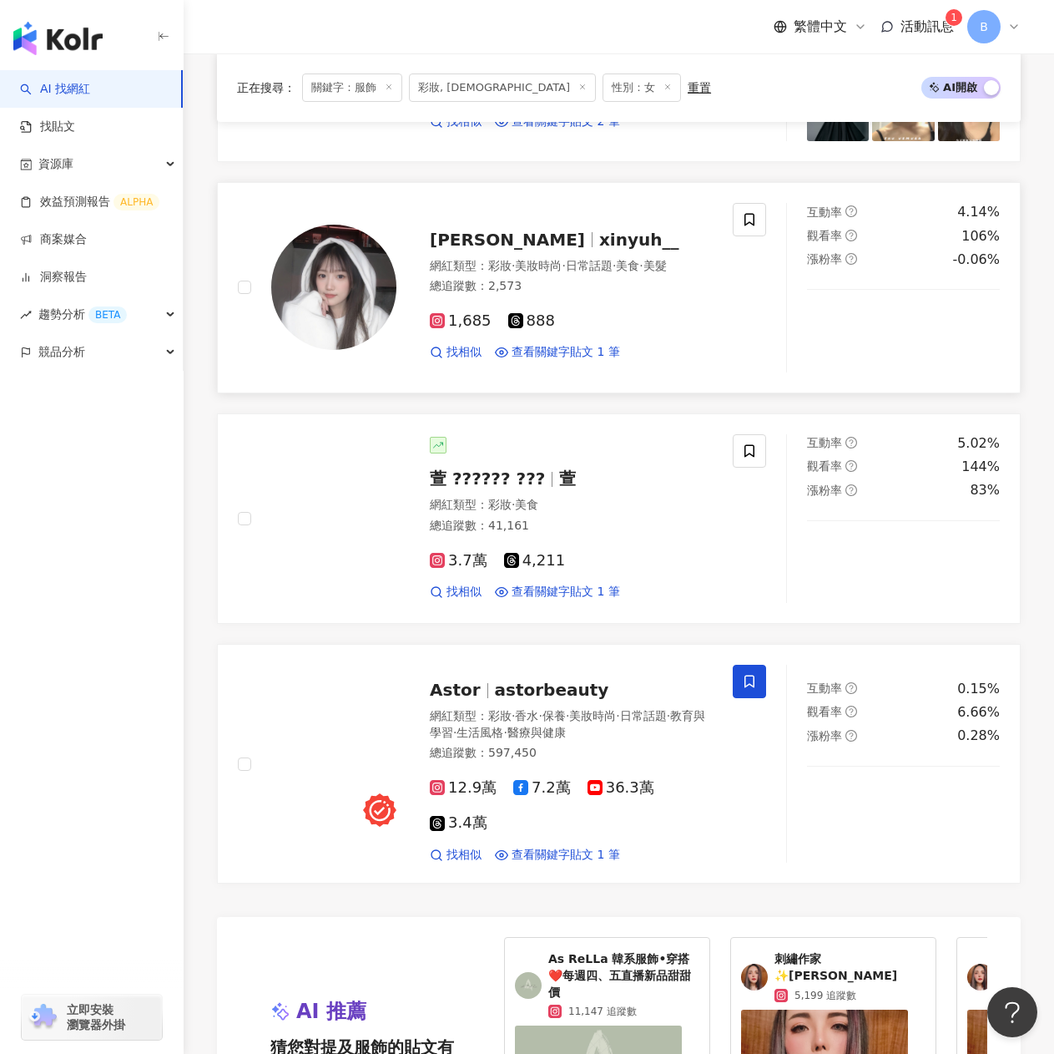
scroll to position [2364, 0]
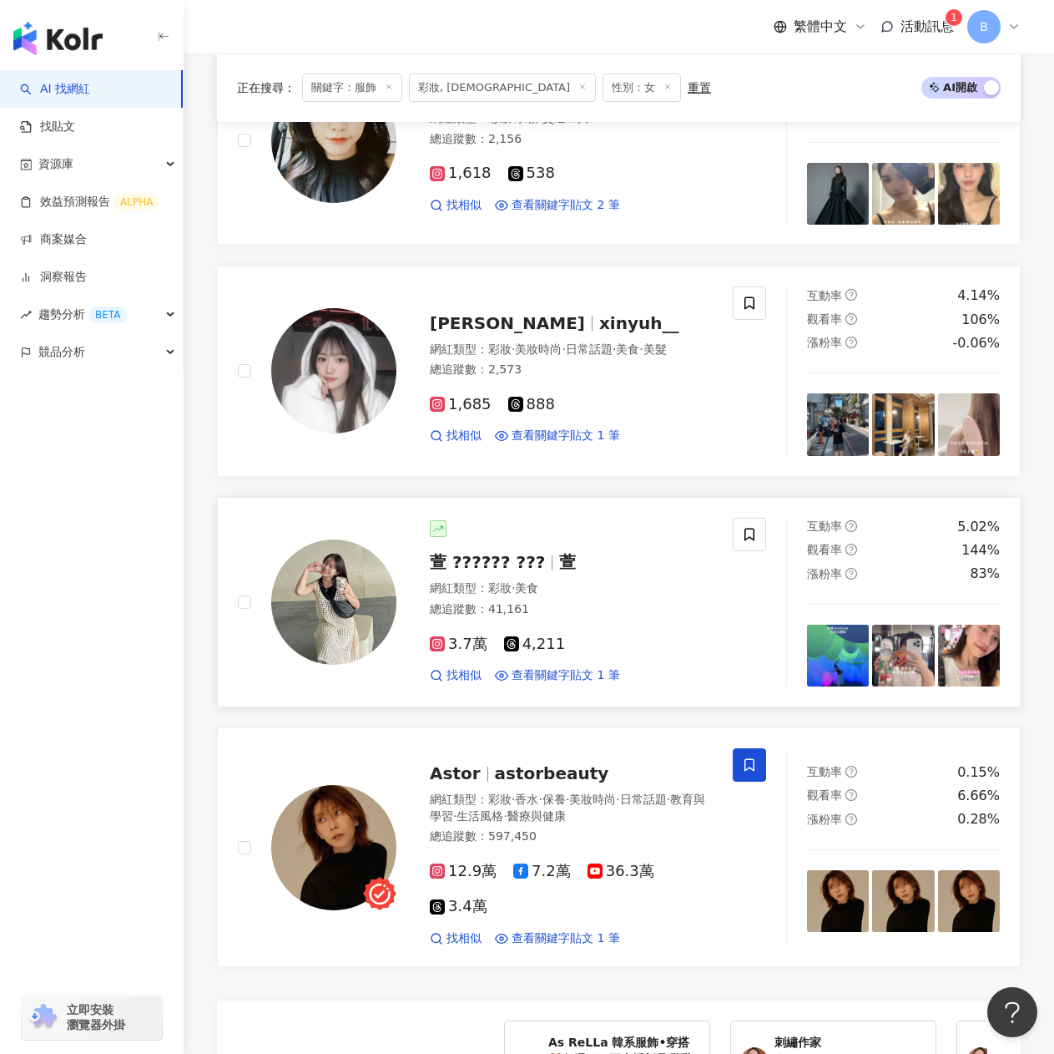
click at [487, 552] on span "萱 ?????? ???" at bounding box center [487, 562] width 115 height 20
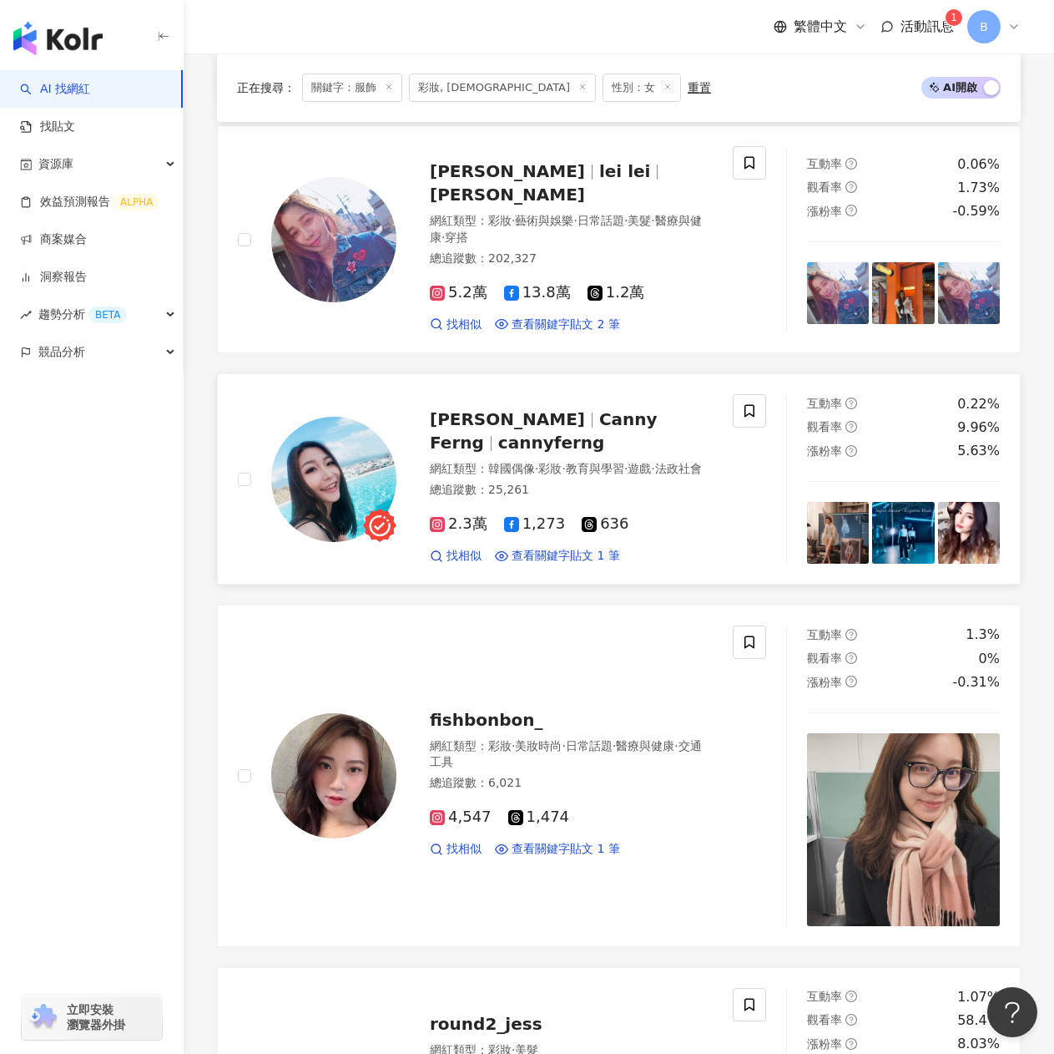
scroll to position [611, 0]
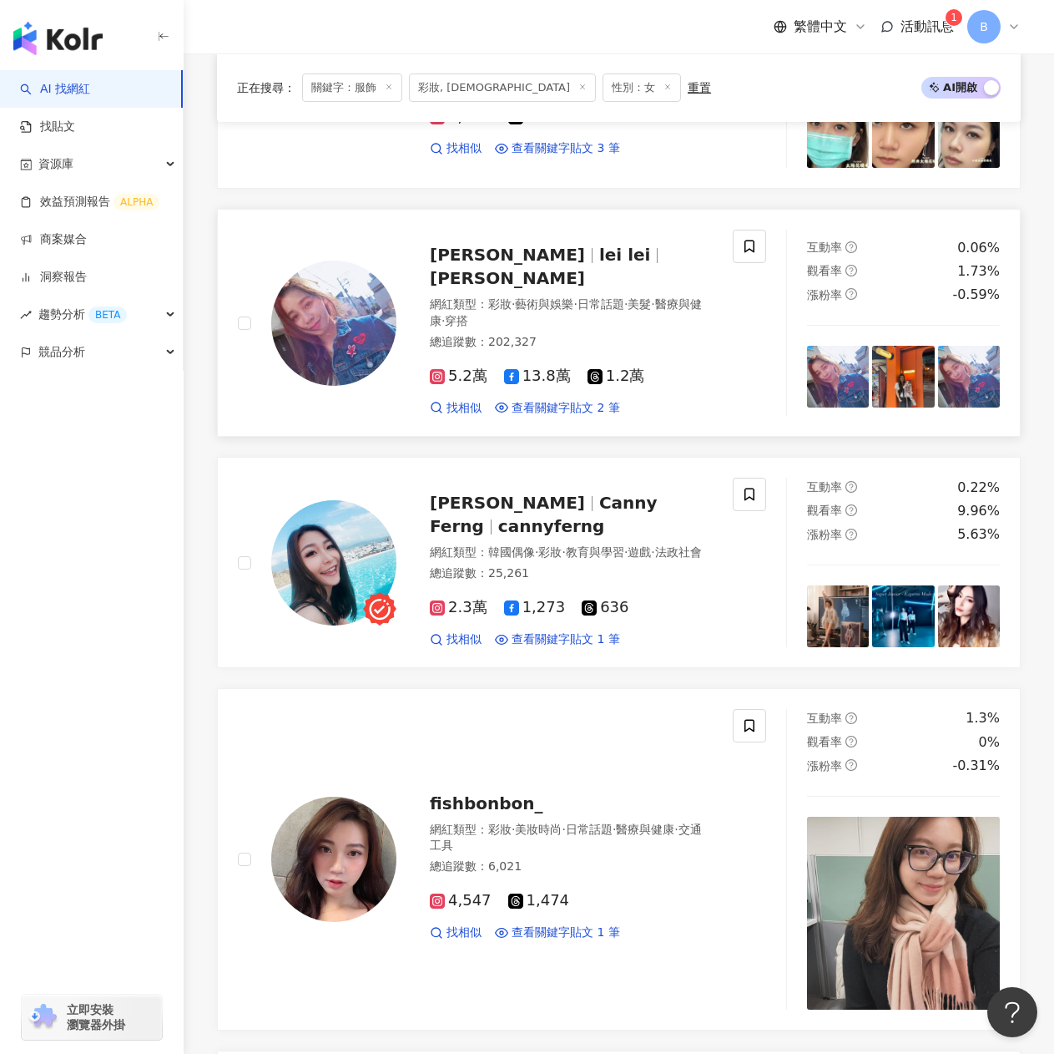
click at [568, 268] on span "陳筱蕾" at bounding box center [507, 278] width 155 height 20
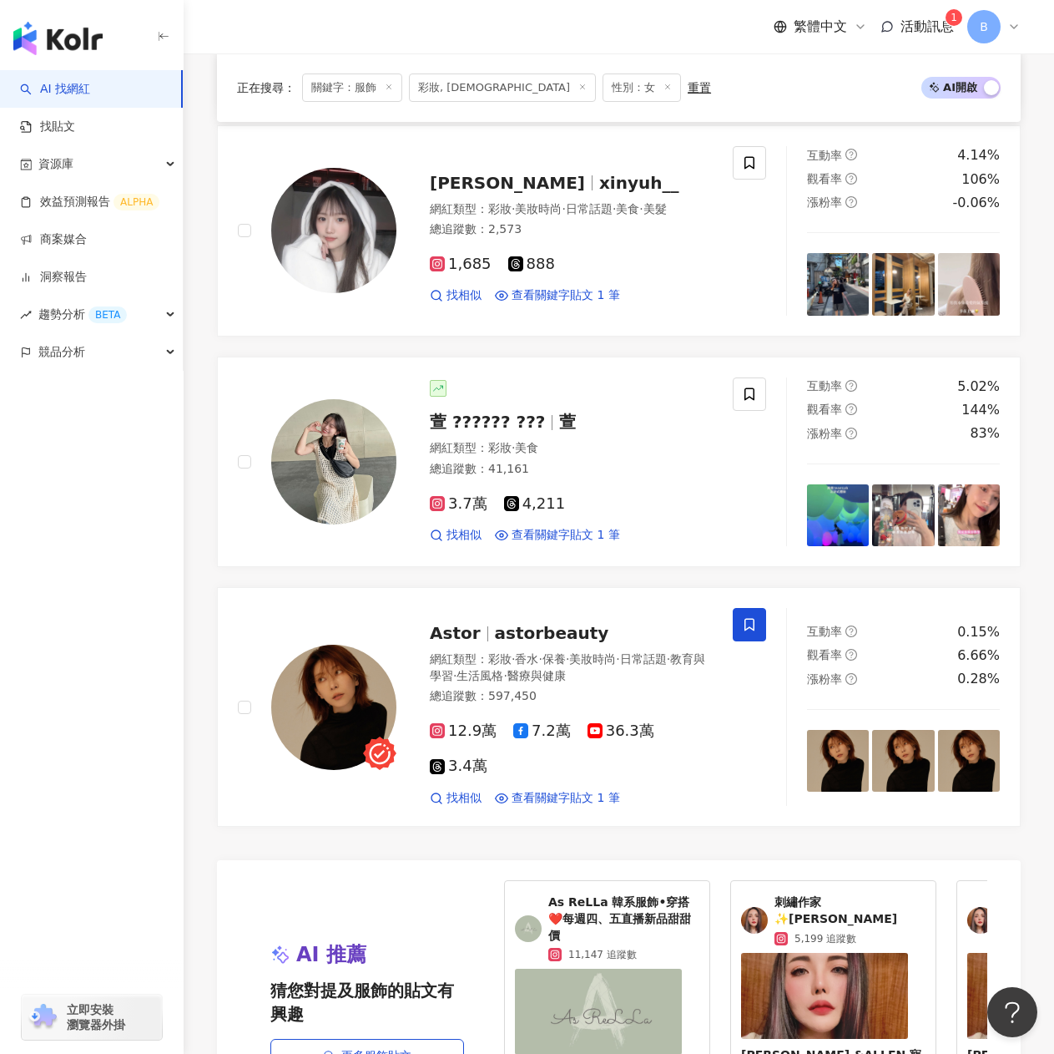
scroll to position [3005, 0]
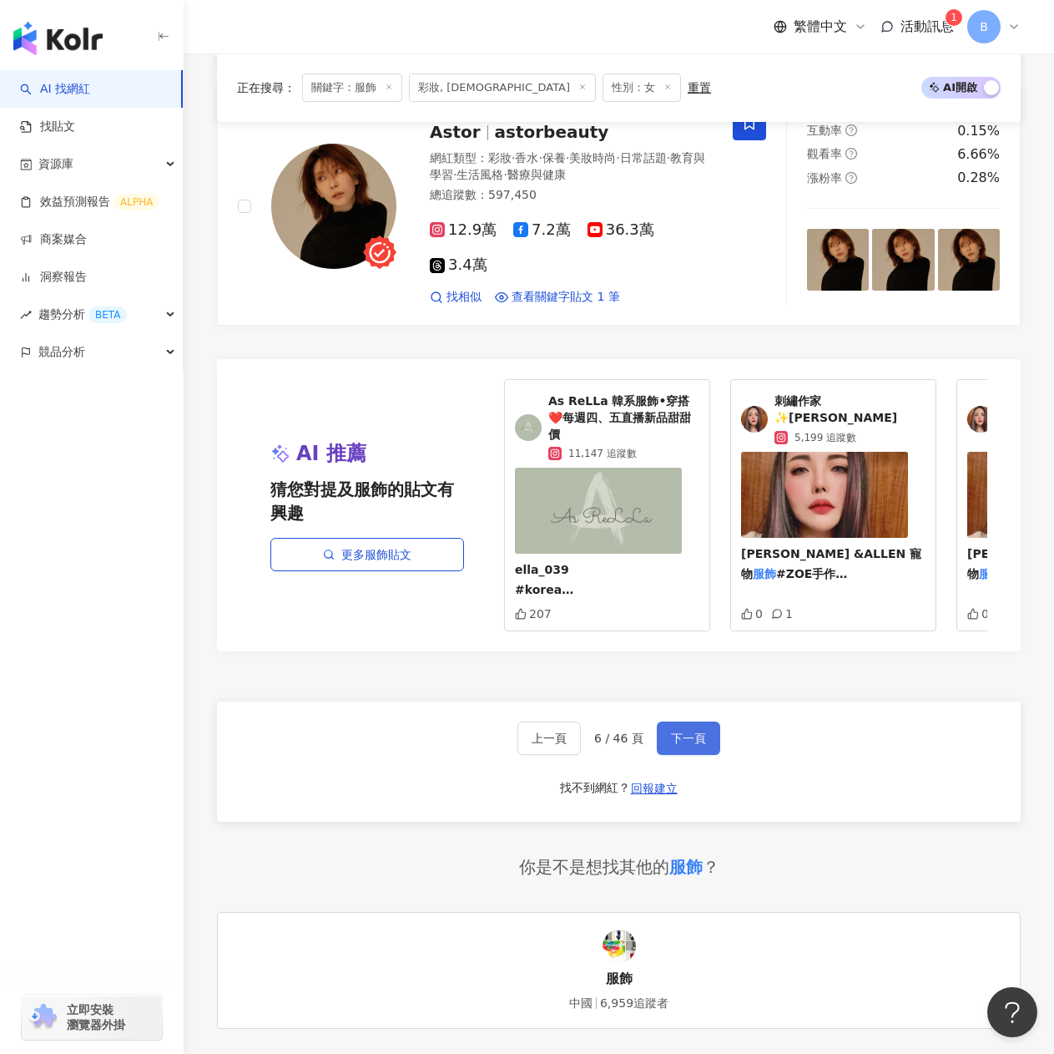
click at [716, 730] on button "下一頁" at bounding box center [688, 737] width 63 height 33
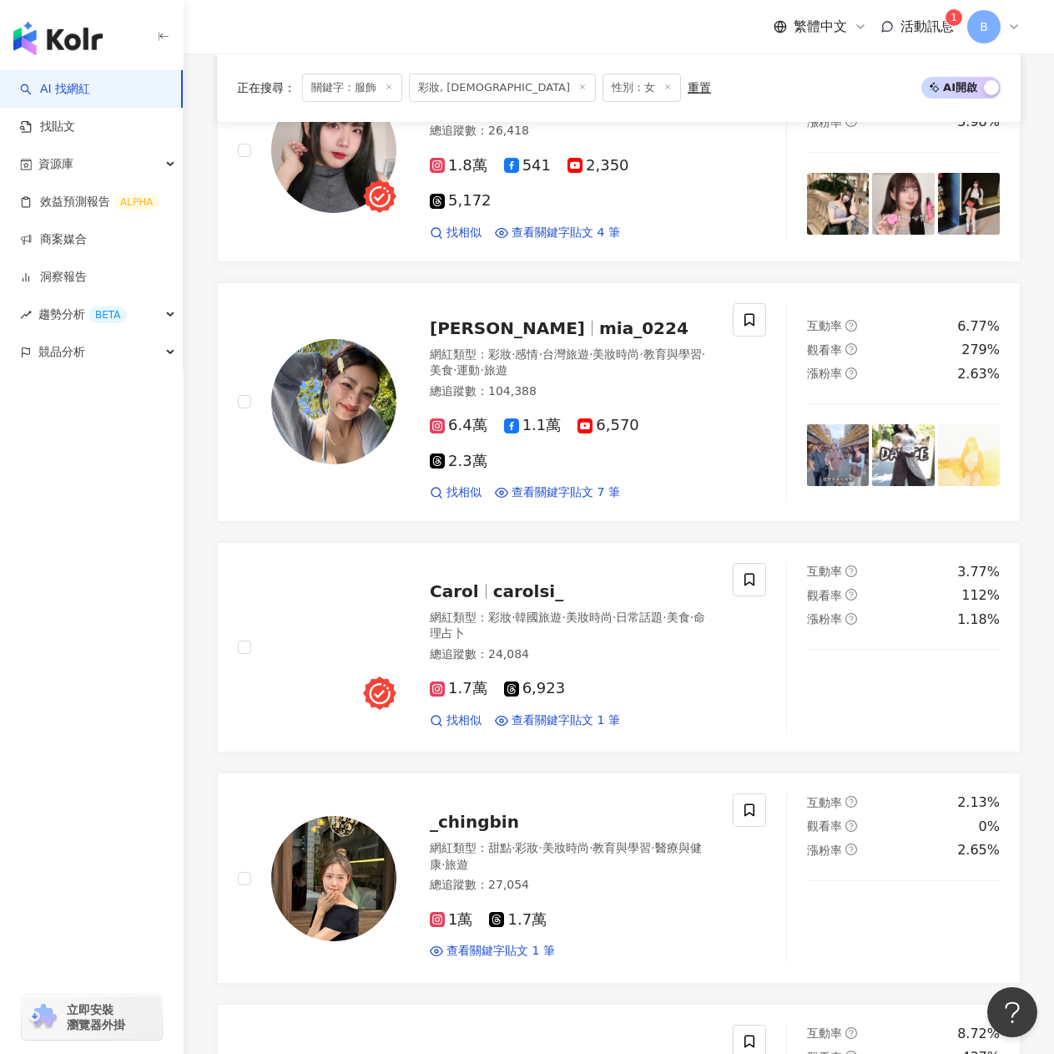
scroll to position [2411, 0]
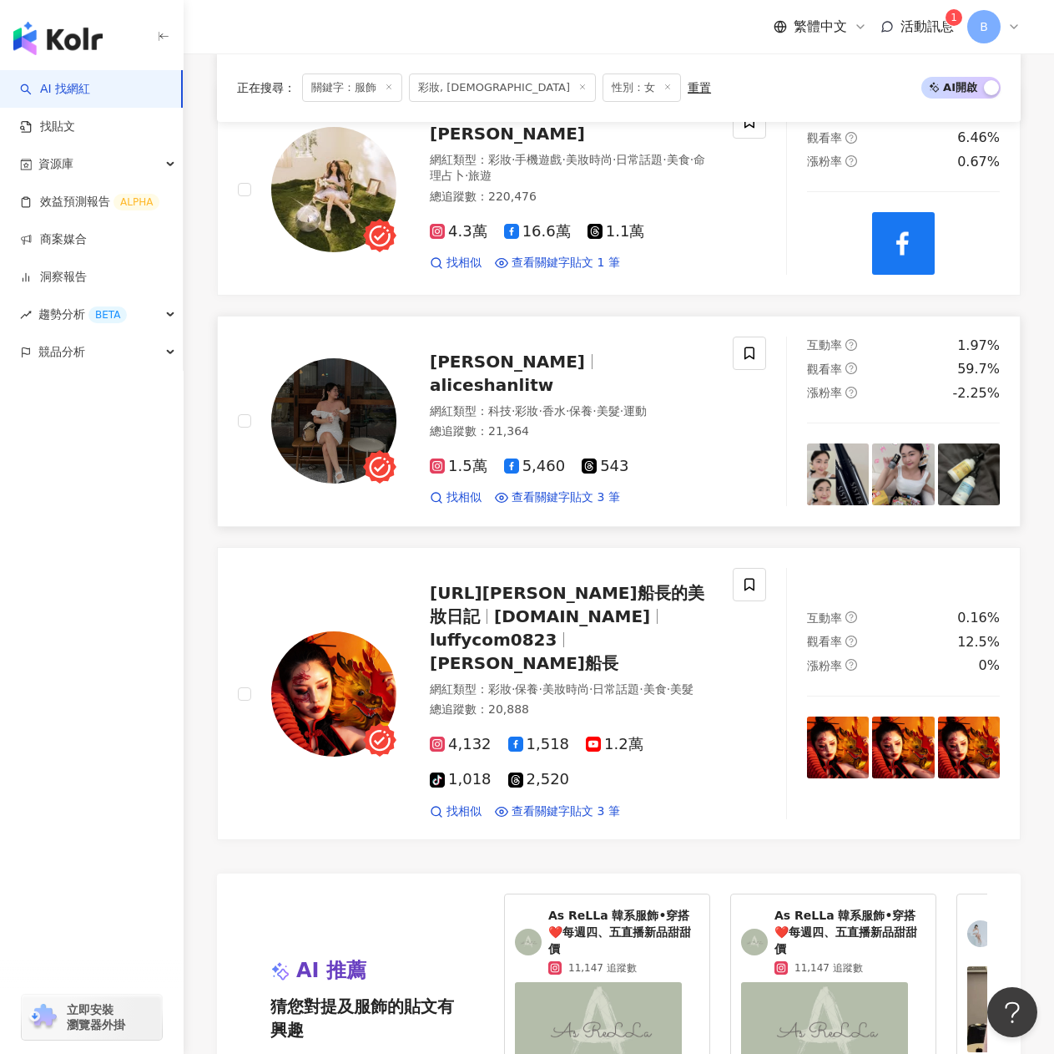
click at [506, 375] on span "aliceshanlitw" at bounding box center [492, 385] width 124 height 20
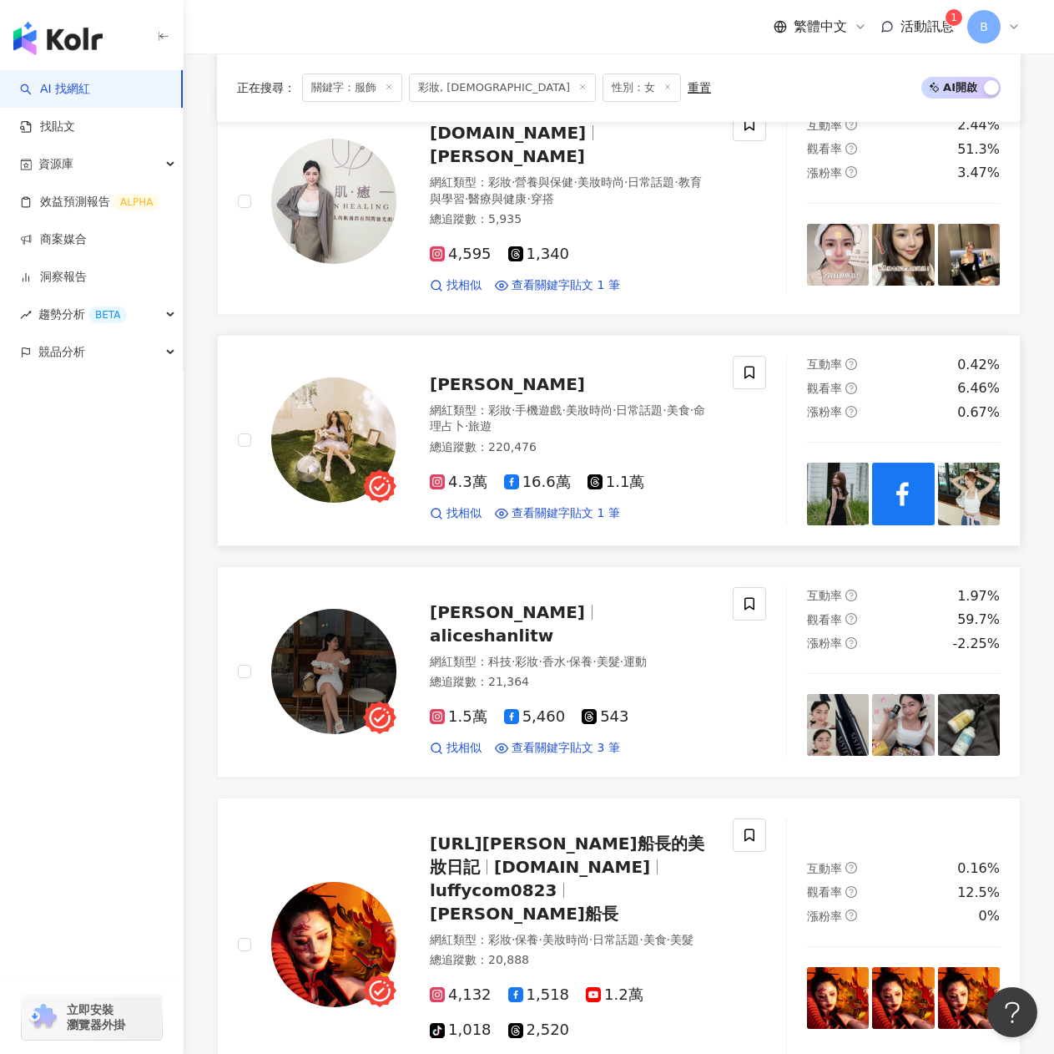
click at [440, 374] on span "黃圓元" at bounding box center [507, 384] width 155 height 20
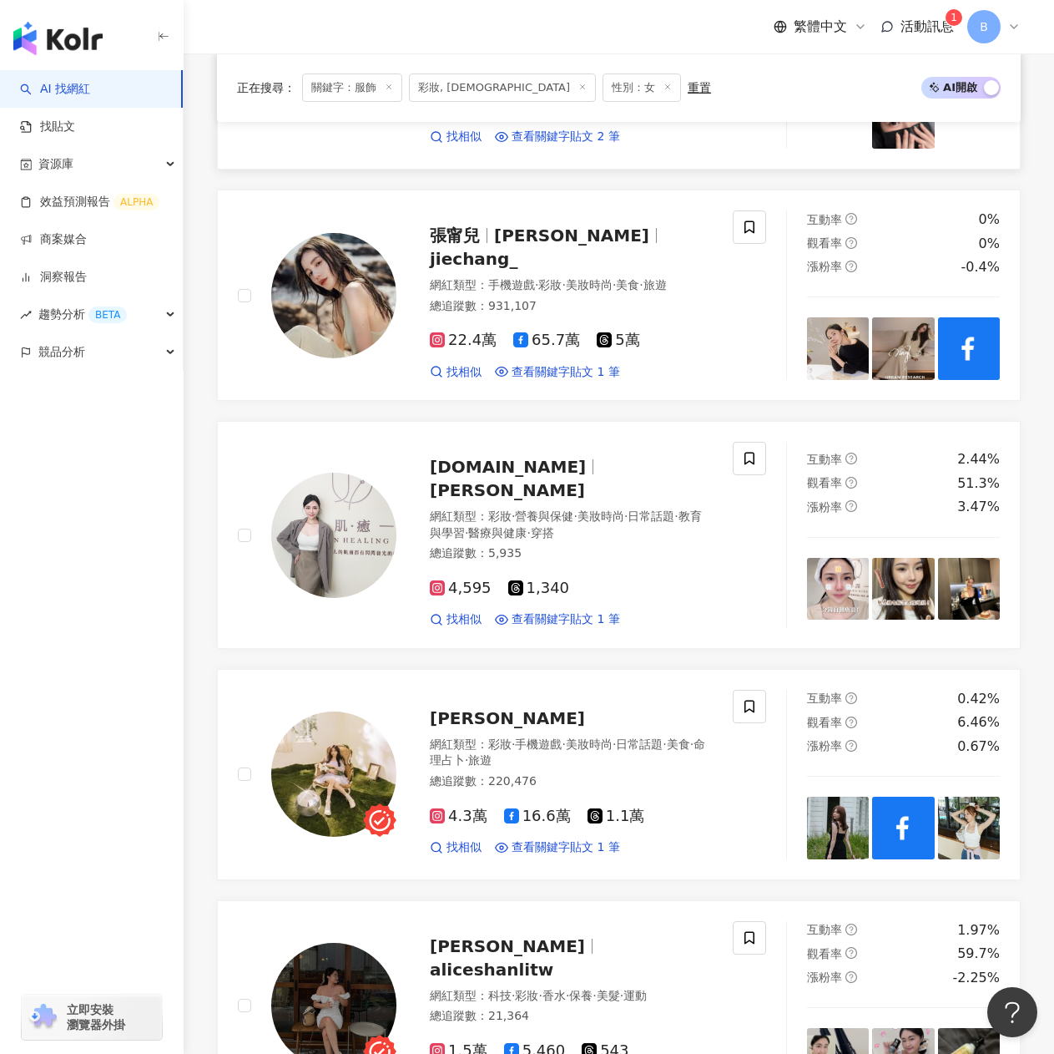
scroll to position [1660, 0]
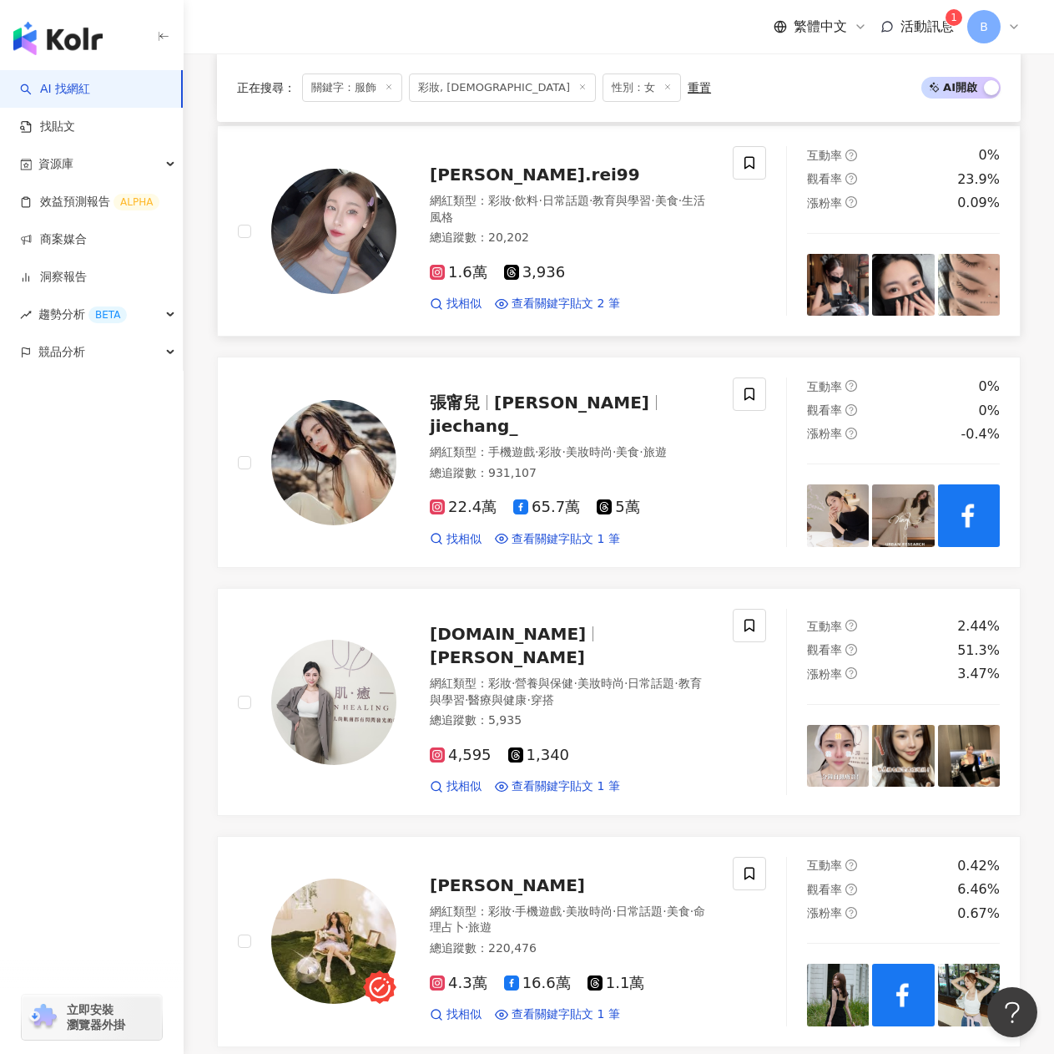
click at [516, 164] on span "chen.rei99" at bounding box center [535, 174] width 210 height 20
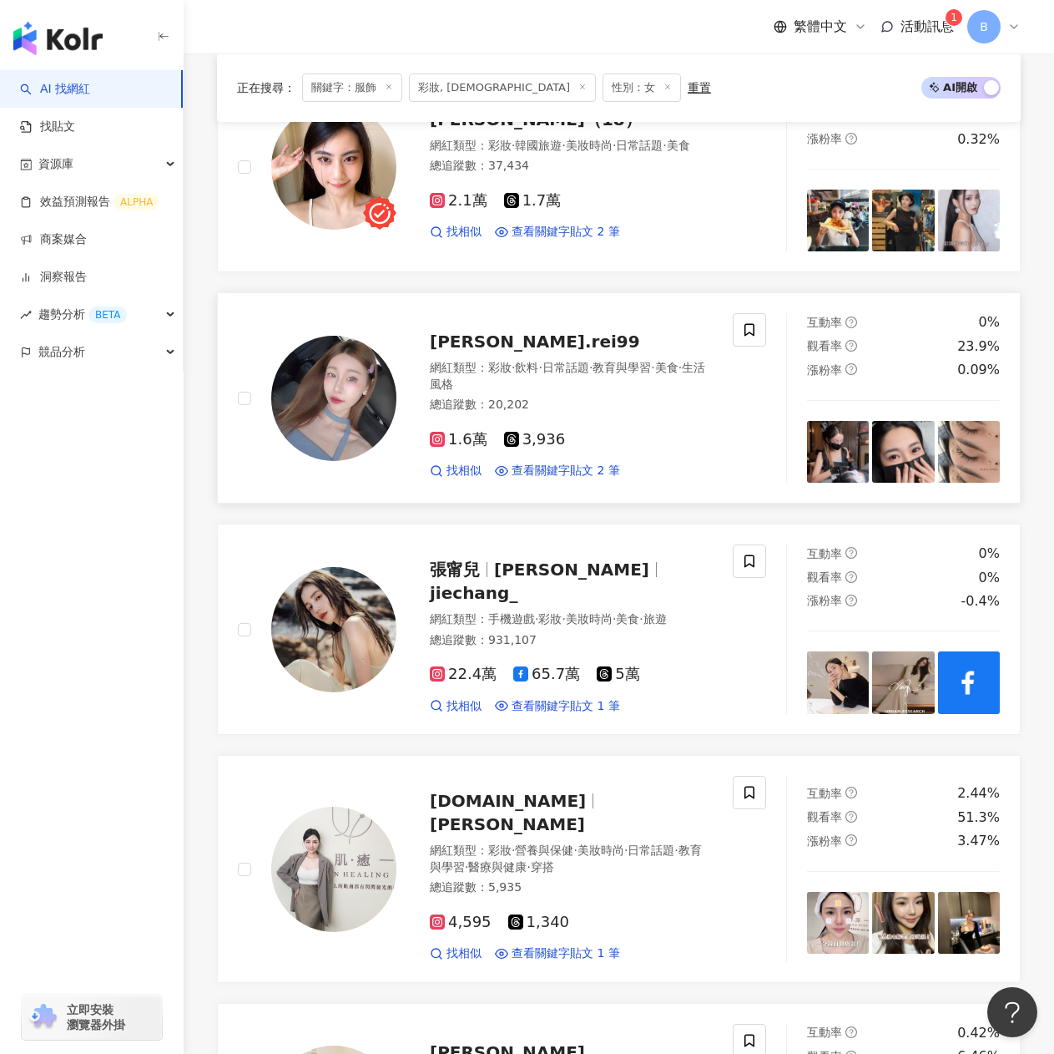
scroll to position [1409, 0]
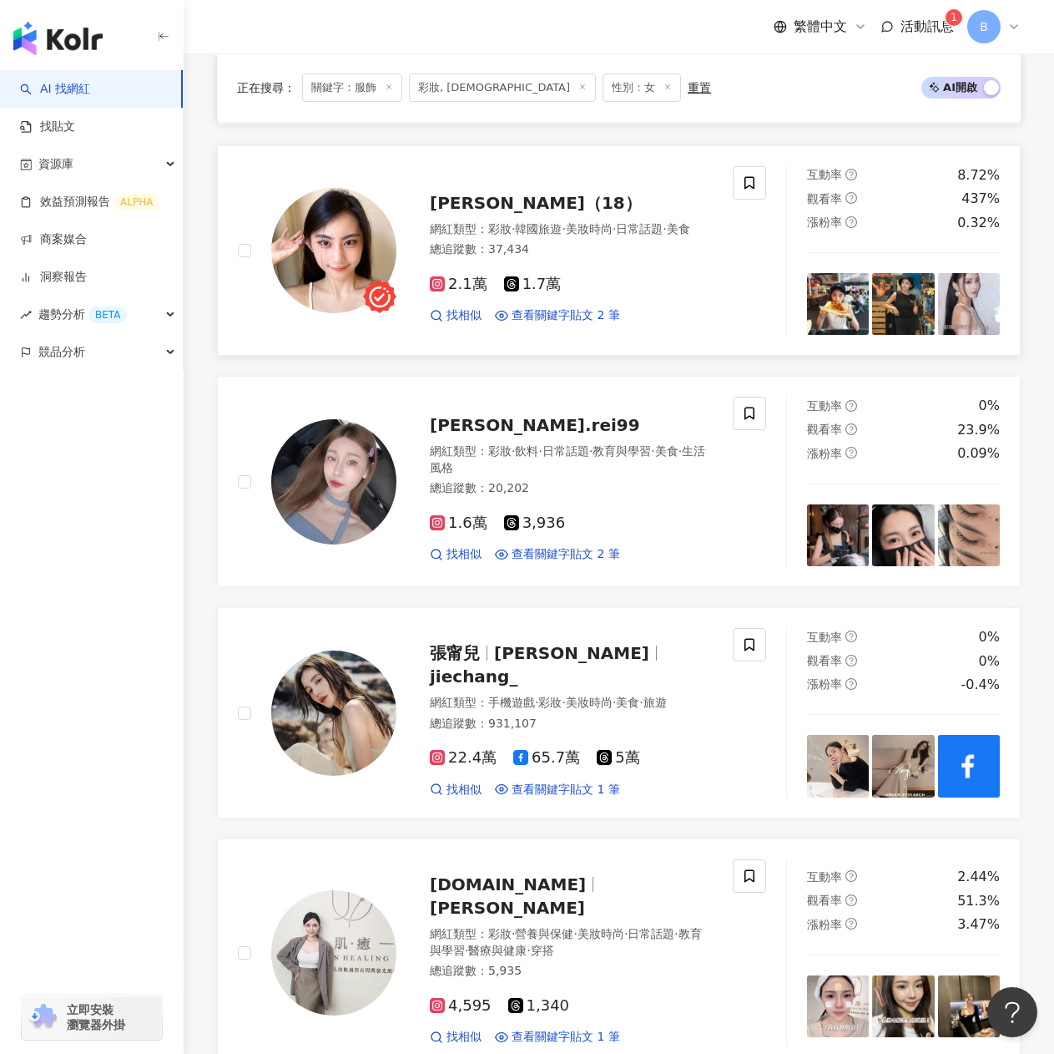
click at [478, 193] on span "林芷嫻（18）" at bounding box center [536, 203] width 212 height 20
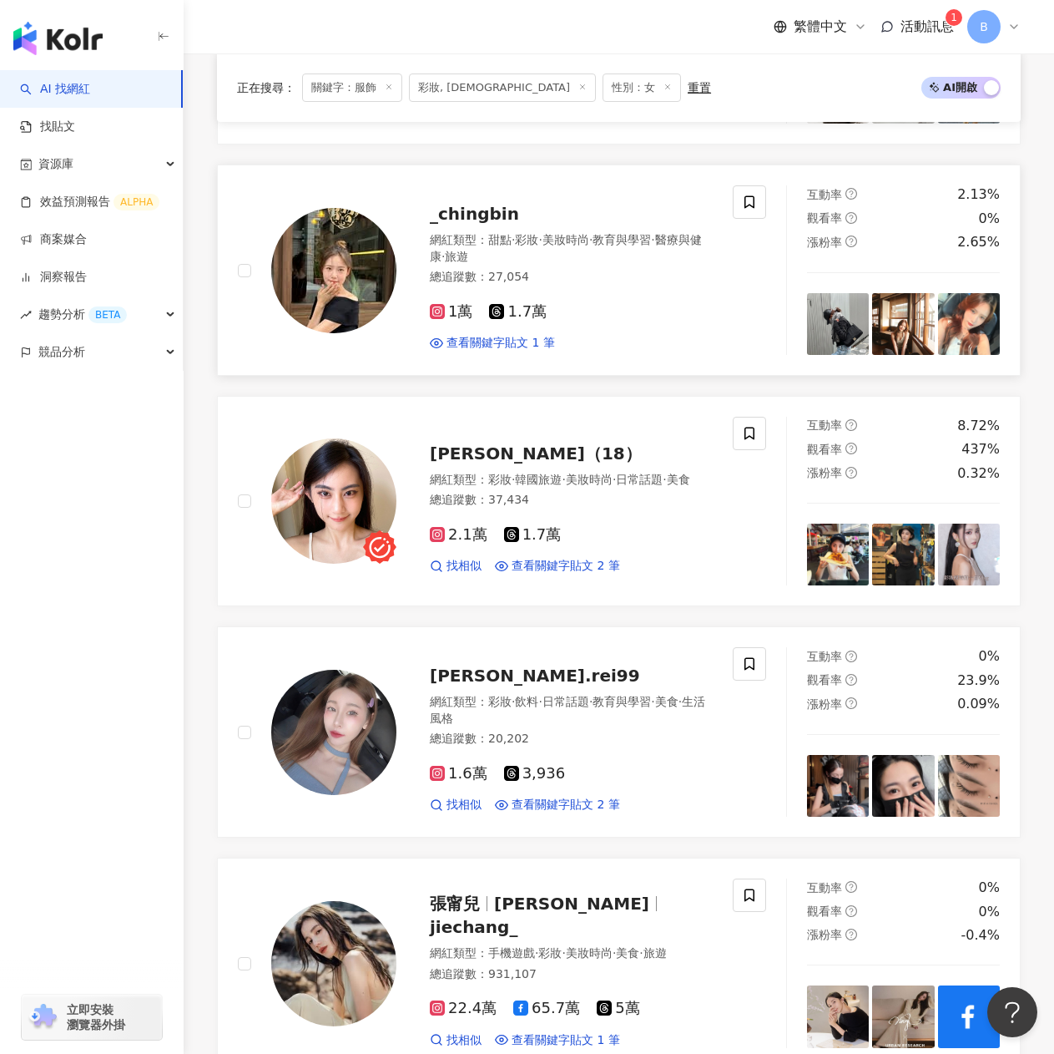
click at [498, 205] on span "_chingbin" at bounding box center [474, 214] width 89 height 20
click at [488, 443] on span "林芷嫻（18）" at bounding box center [536, 453] width 212 height 20
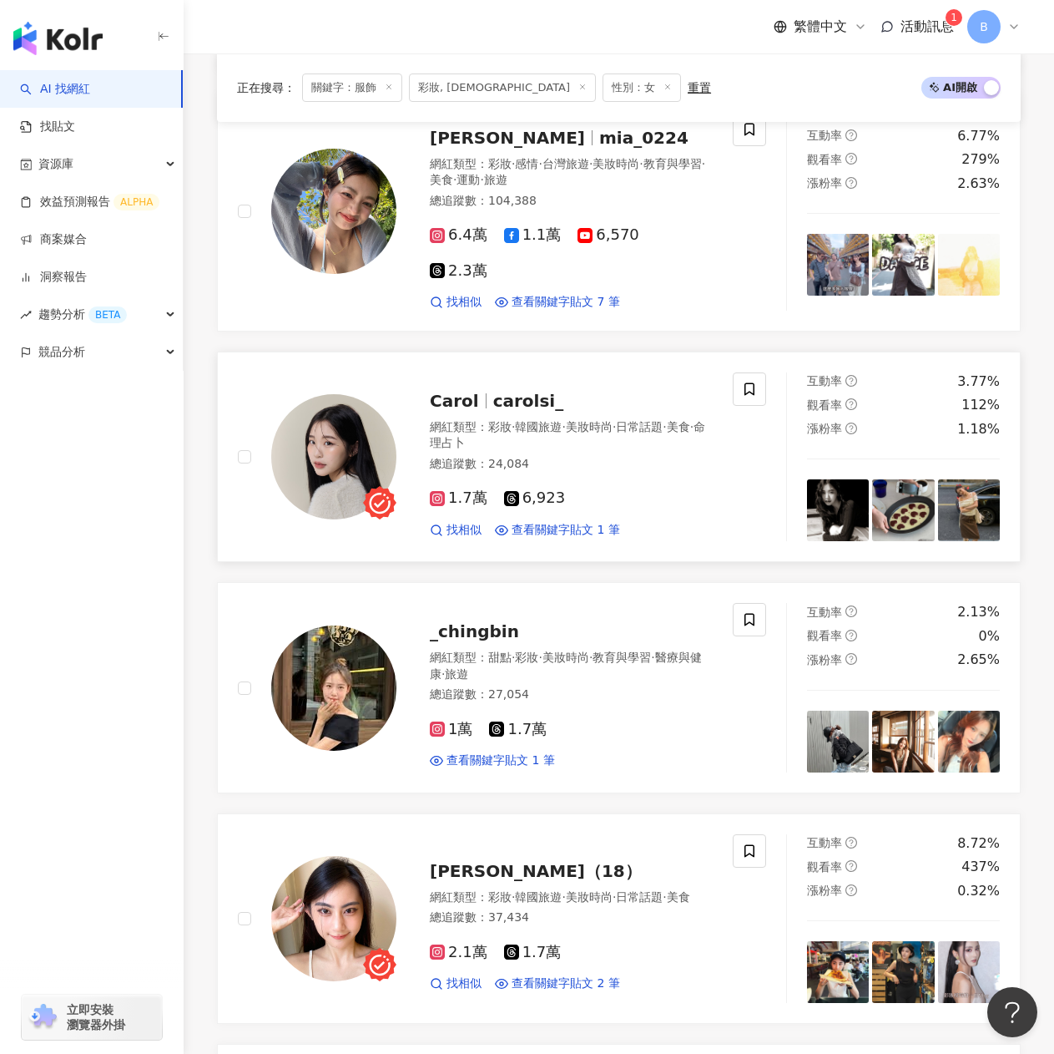
scroll to position [658, 0]
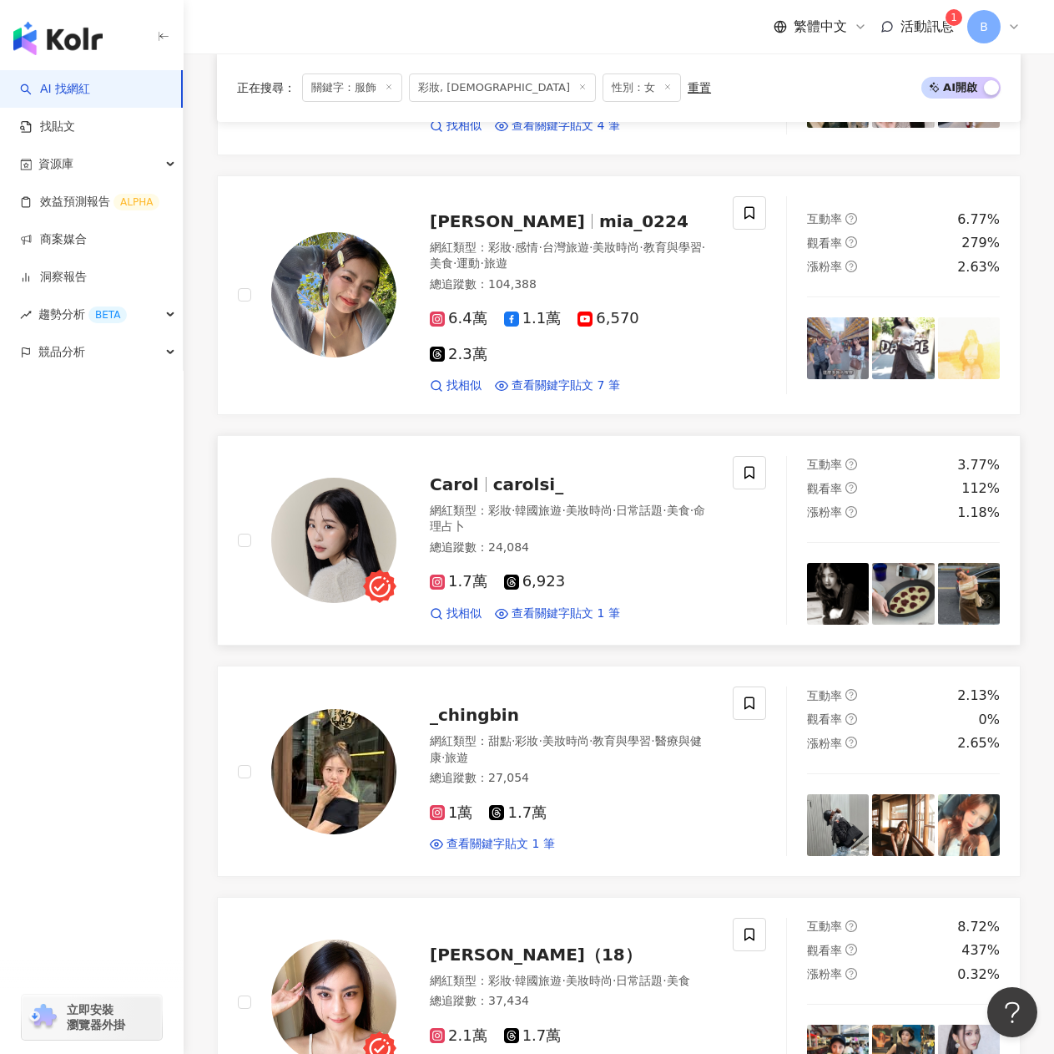
click at [493, 474] on span "carolsi_" at bounding box center [528, 484] width 71 height 20
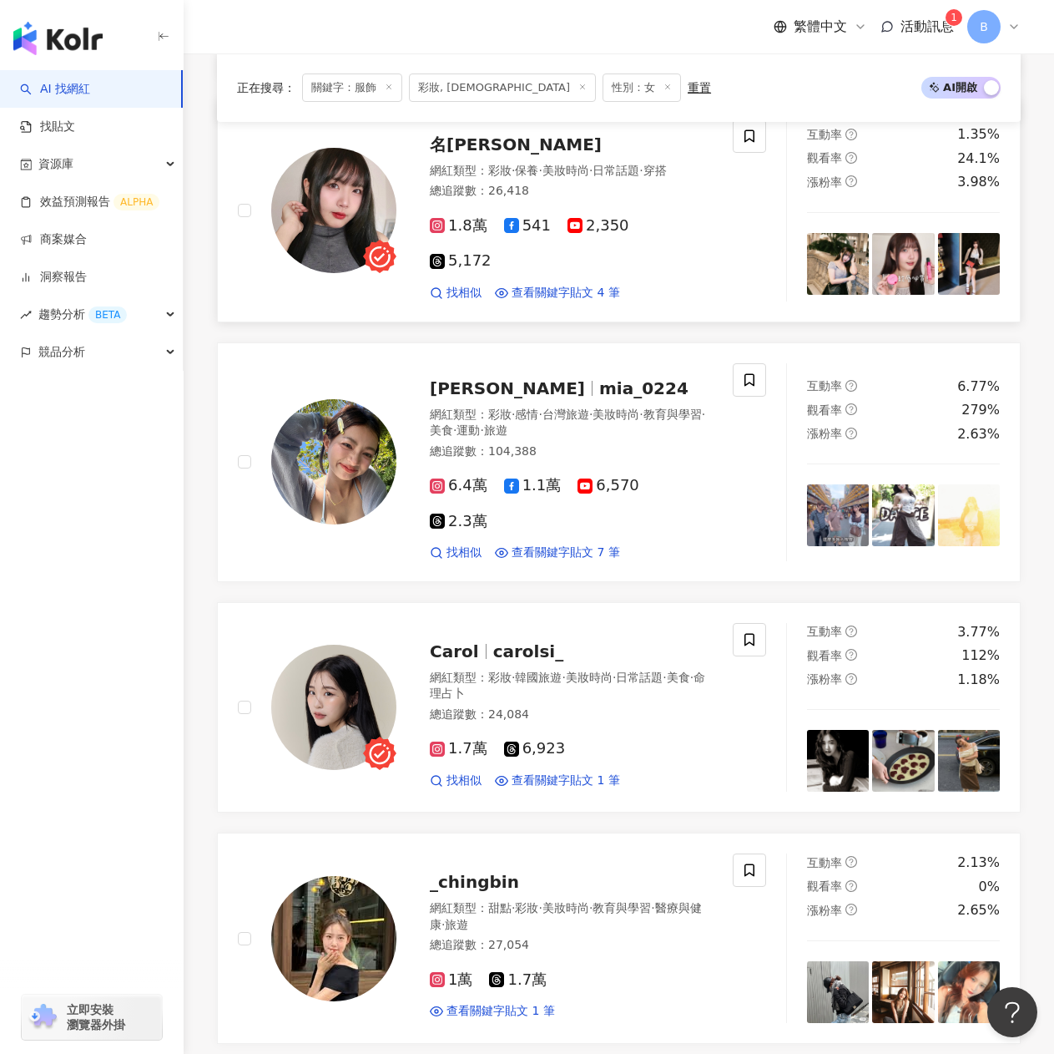
click at [483, 154] on span "名妤 Mingyu" at bounding box center [516, 144] width 172 height 20
click at [508, 378] on span "莊語珊-羽姍" at bounding box center [507, 388] width 155 height 20
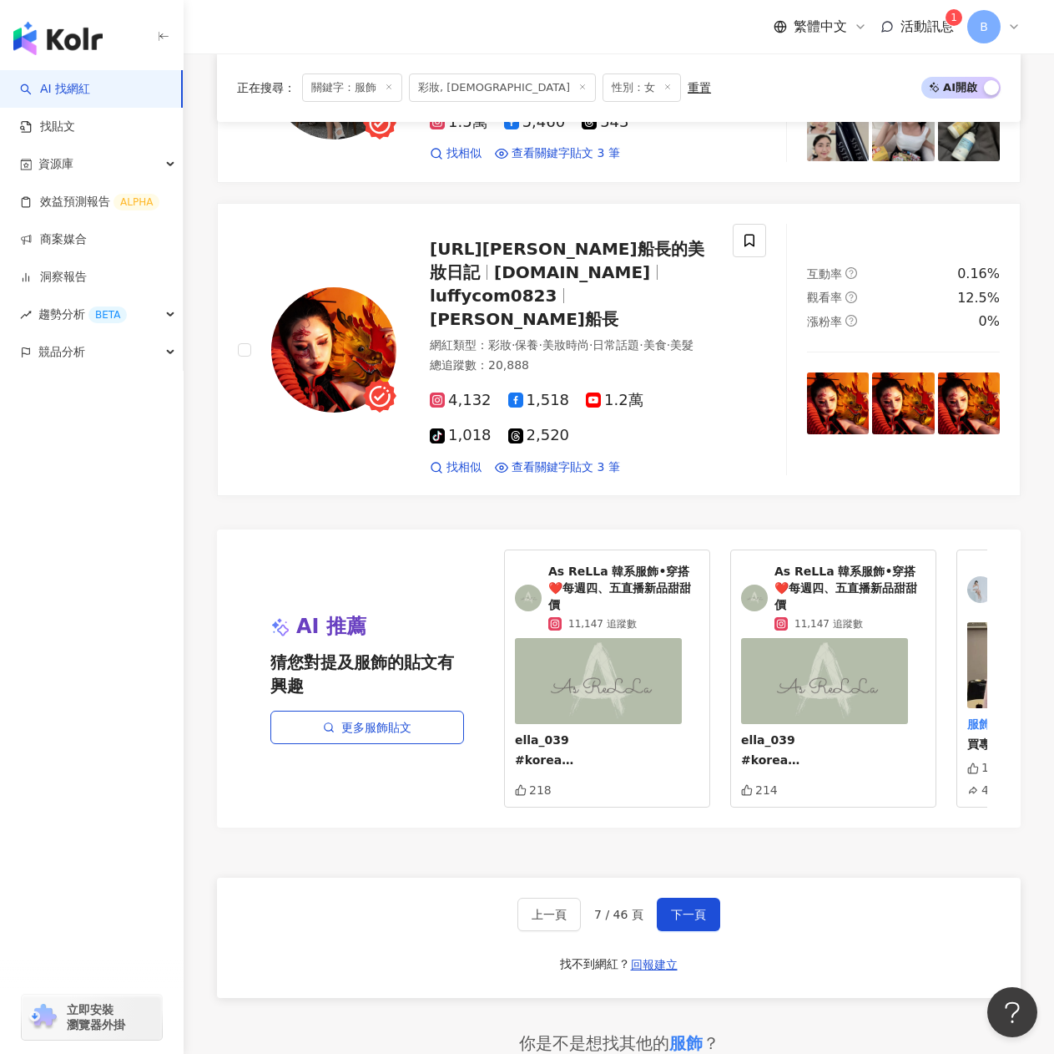
scroll to position [2922, 0]
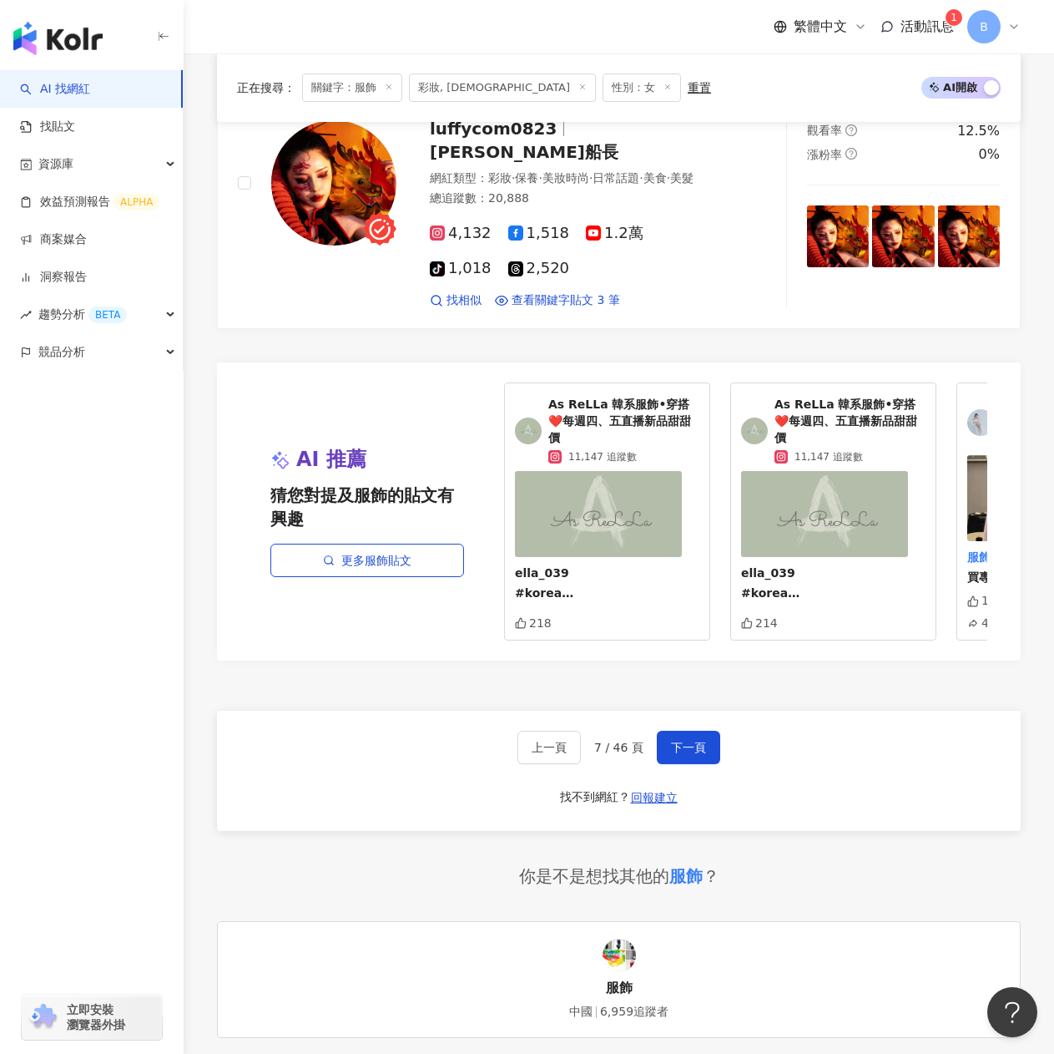
click at [680, 710] on div "上一頁 7 / 46 頁 下一頁 找不到網紅？ 回報建立" at bounding box center [619, 770] width 804 height 120
click at [683, 741] on span "下一頁" at bounding box center [688, 747] width 35 height 13
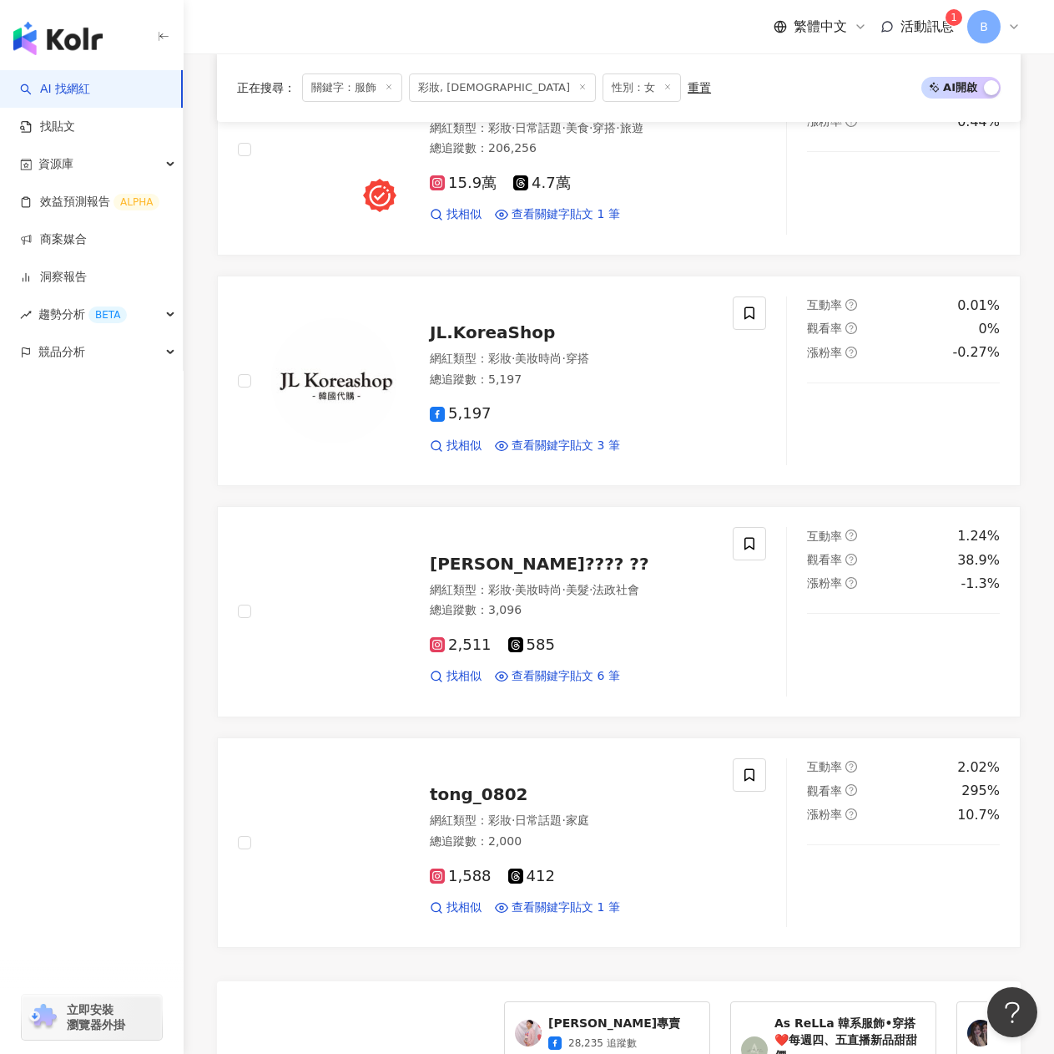
scroll to position [2755, 0]
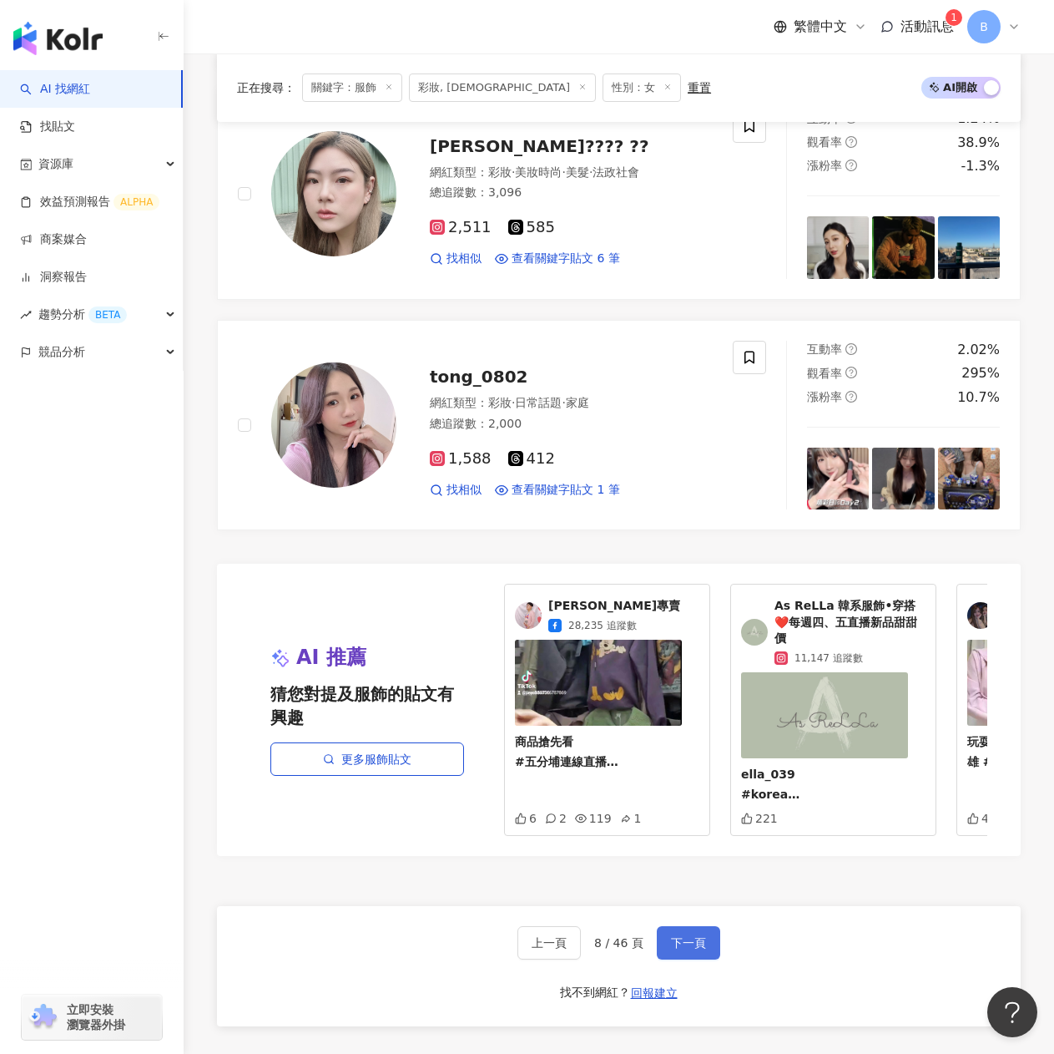
click at [672, 926] on button "下一頁" at bounding box center [688, 942] width 63 height 33
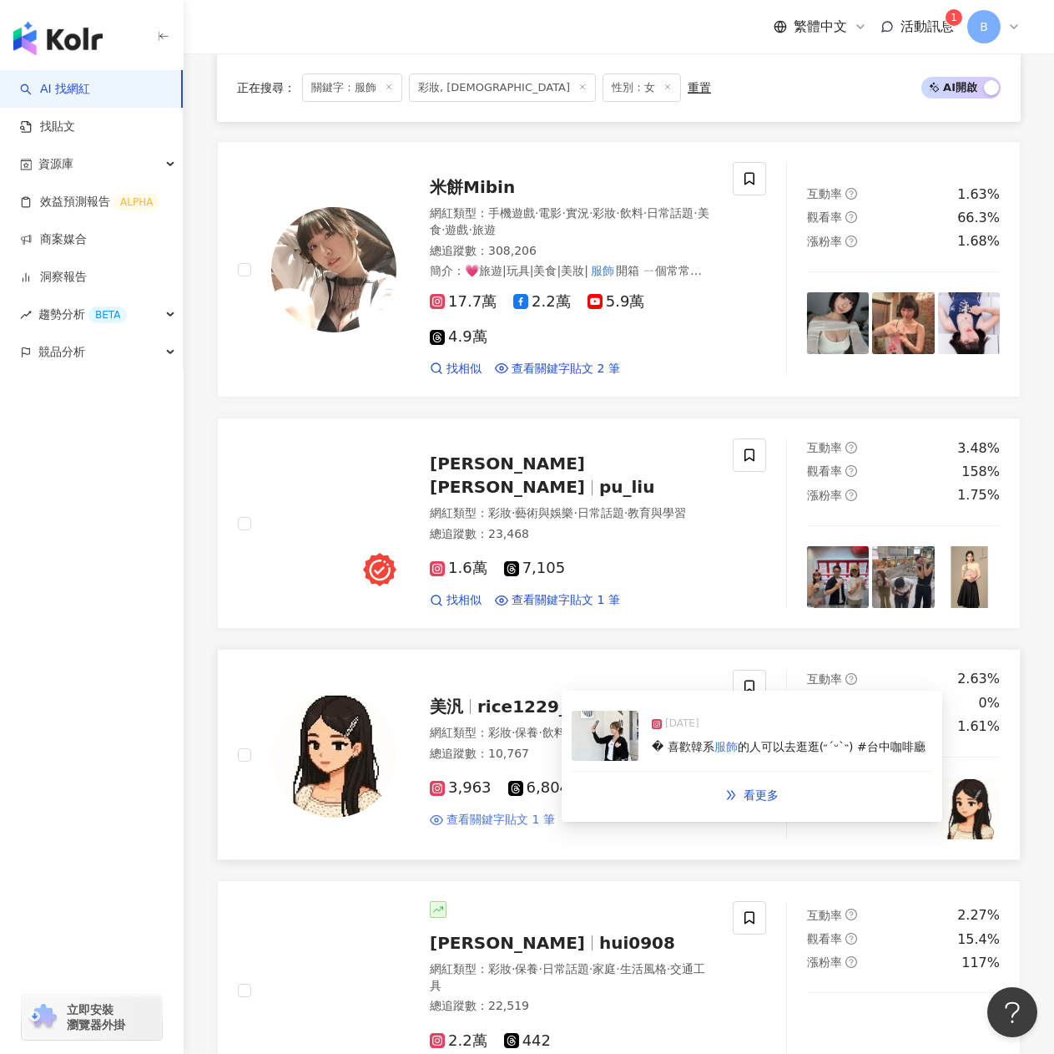
scroll to position [2110, 0]
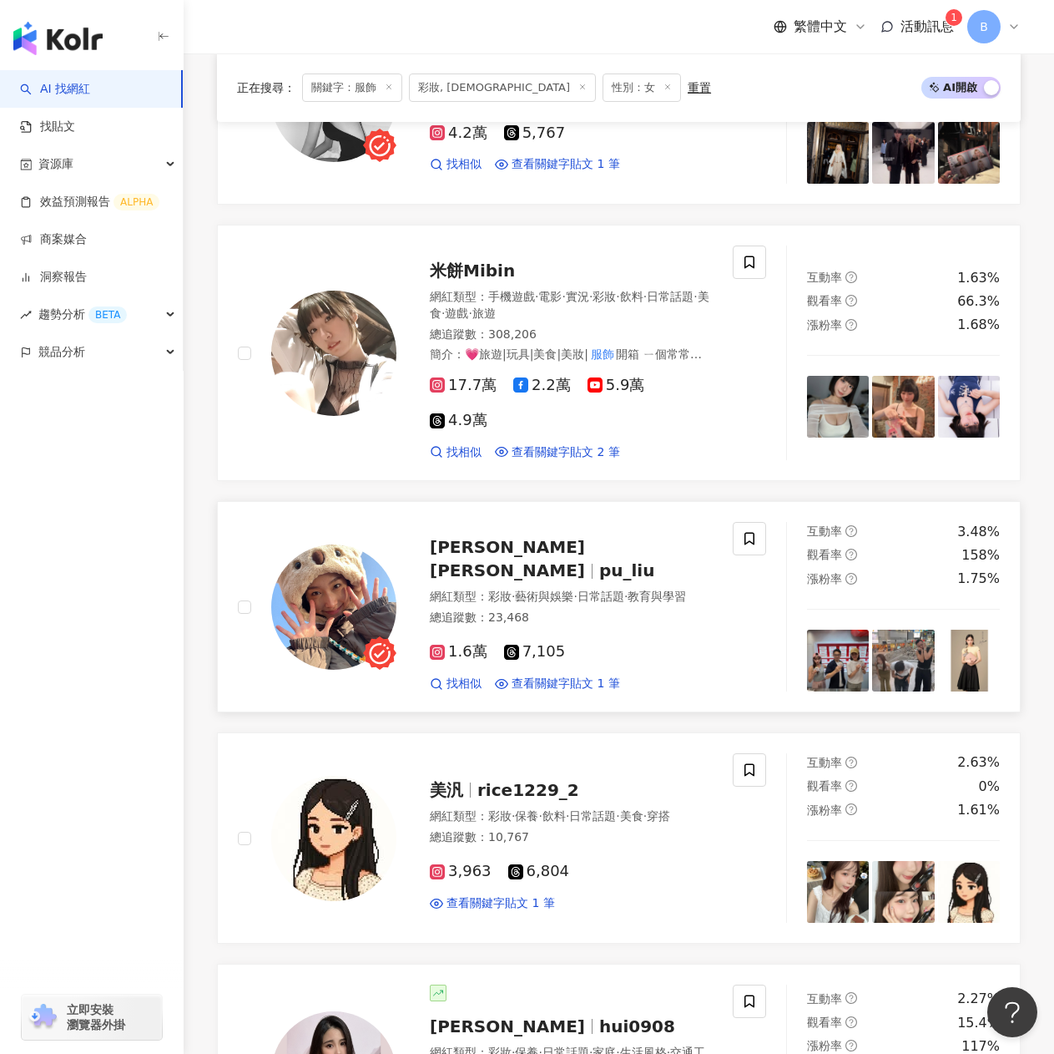
click at [528, 537] on span "劉 樸Phoebe" at bounding box center [507, 558] width 155 height 43
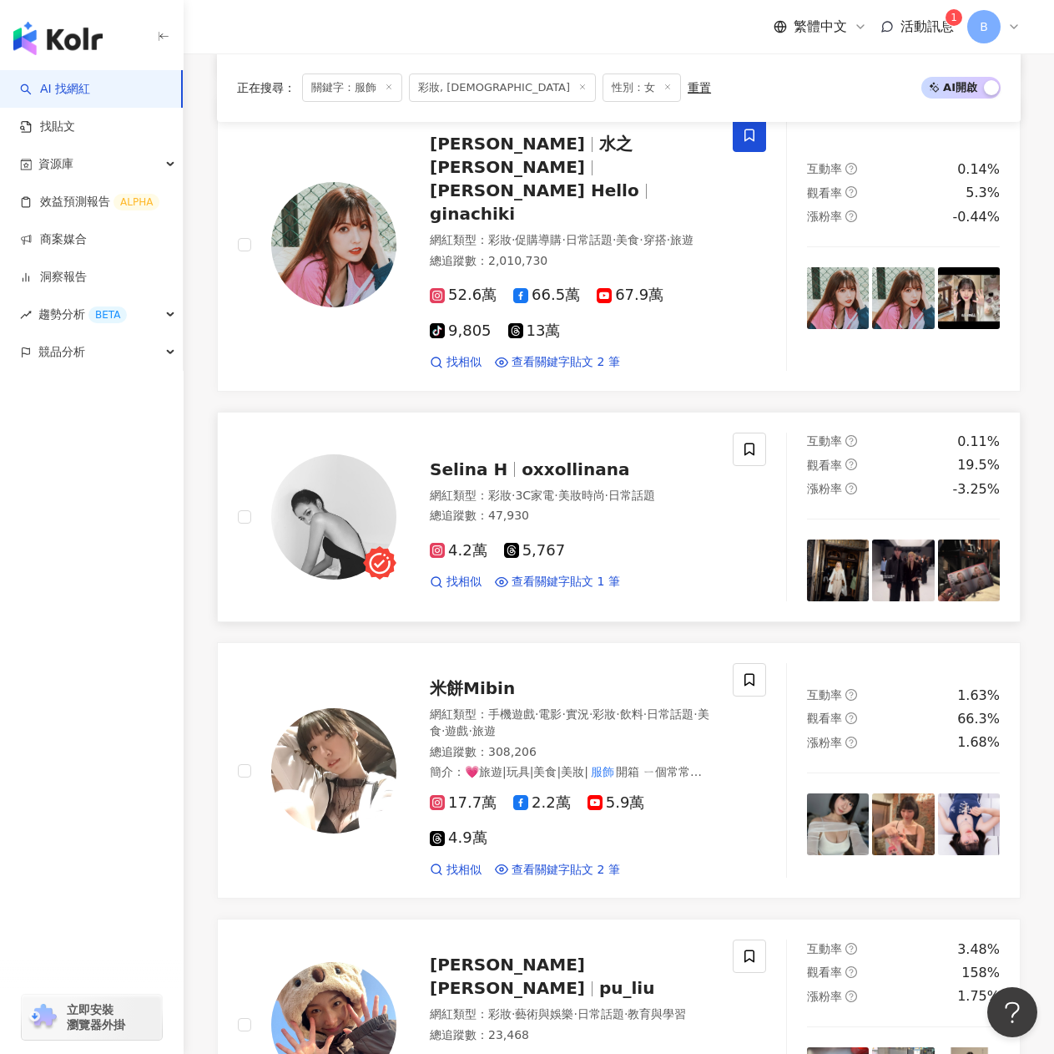
scroll to position [1609, 0]
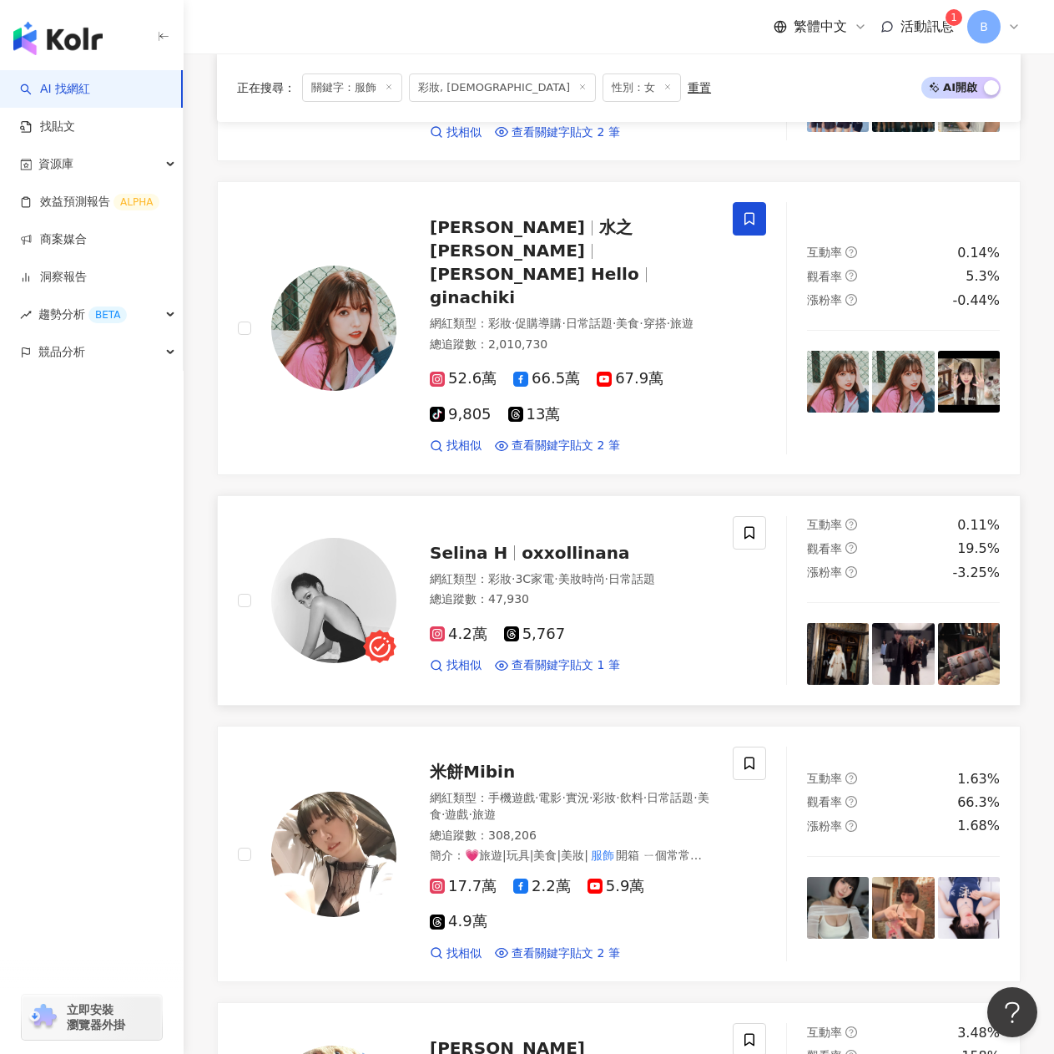
click at [522, 543] on span "oxxollinana" at bounding box center [576, 553] width 108 height 20
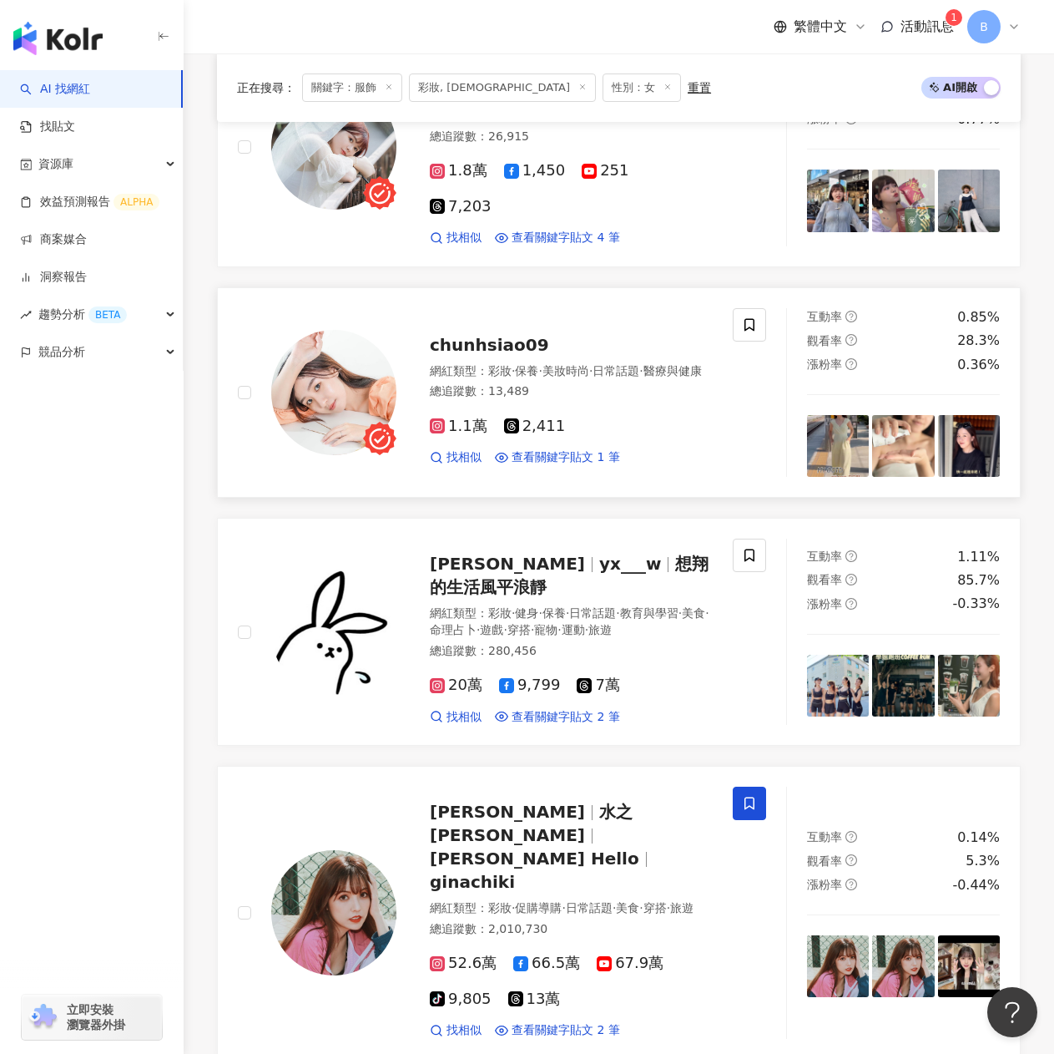
scroll to position [941, 0]
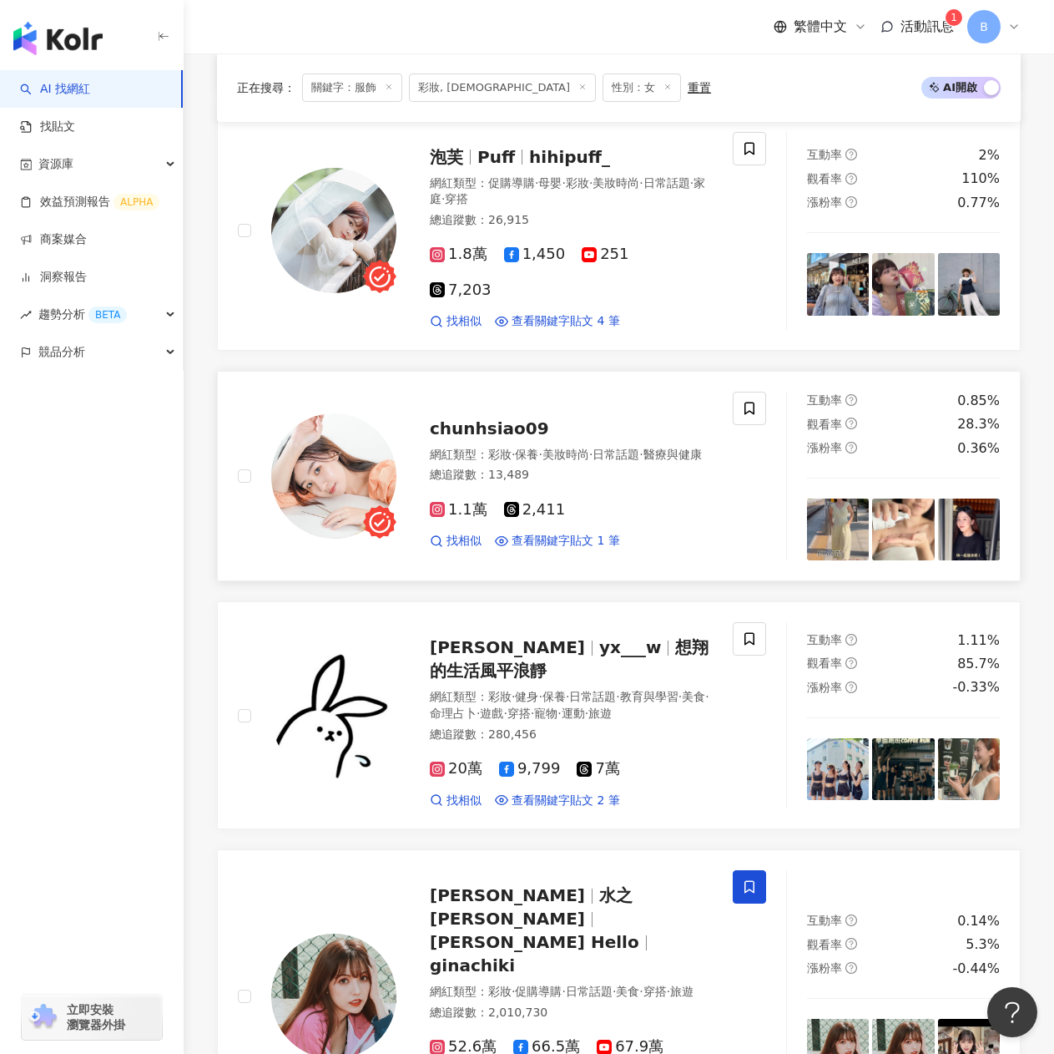
click at [504, 418] on span "chunhsiao09" at bounding box center [489, 428] width 119 height 20
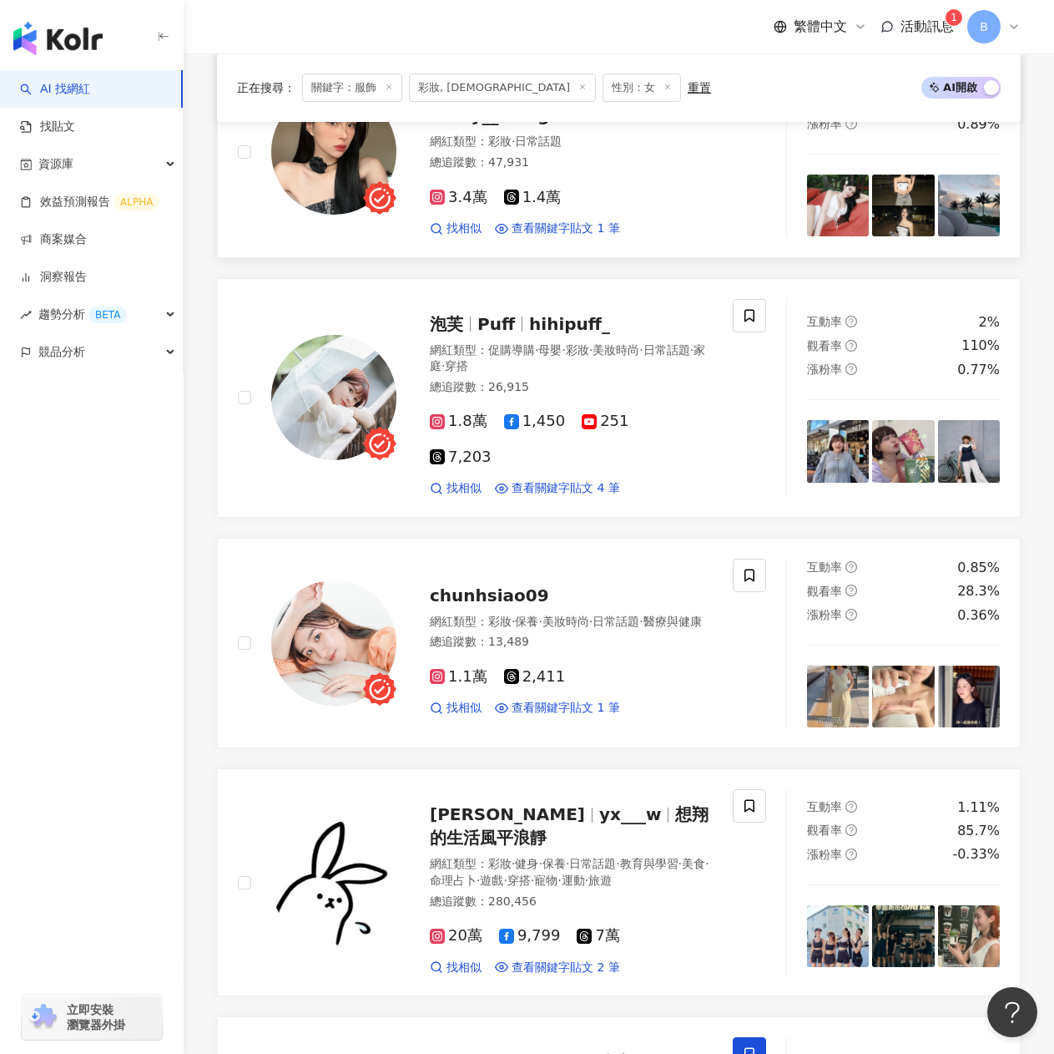
scroll to position [607, 0]
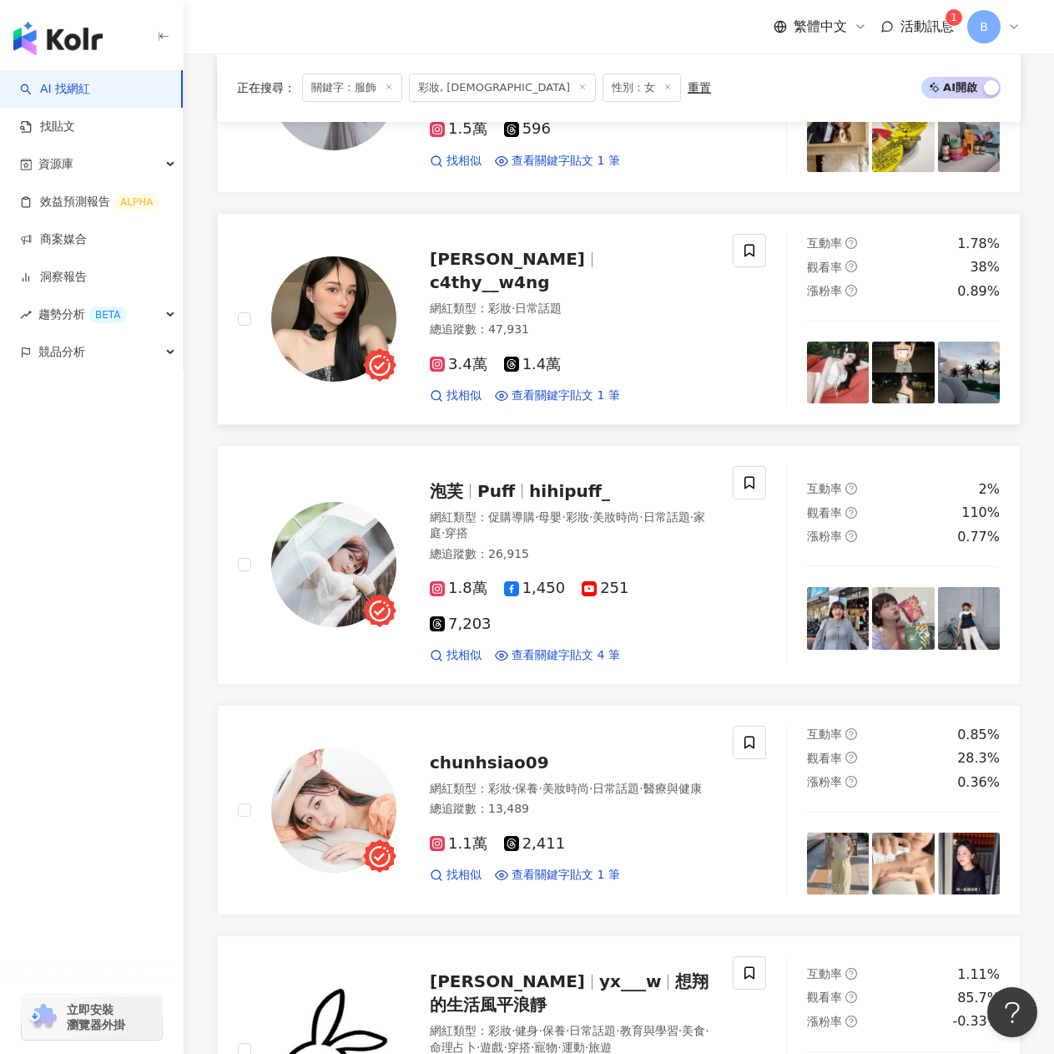
click at [512, 273] on span "c4thy__w4ng" at bounding box center [490, 282] width 120 height 20
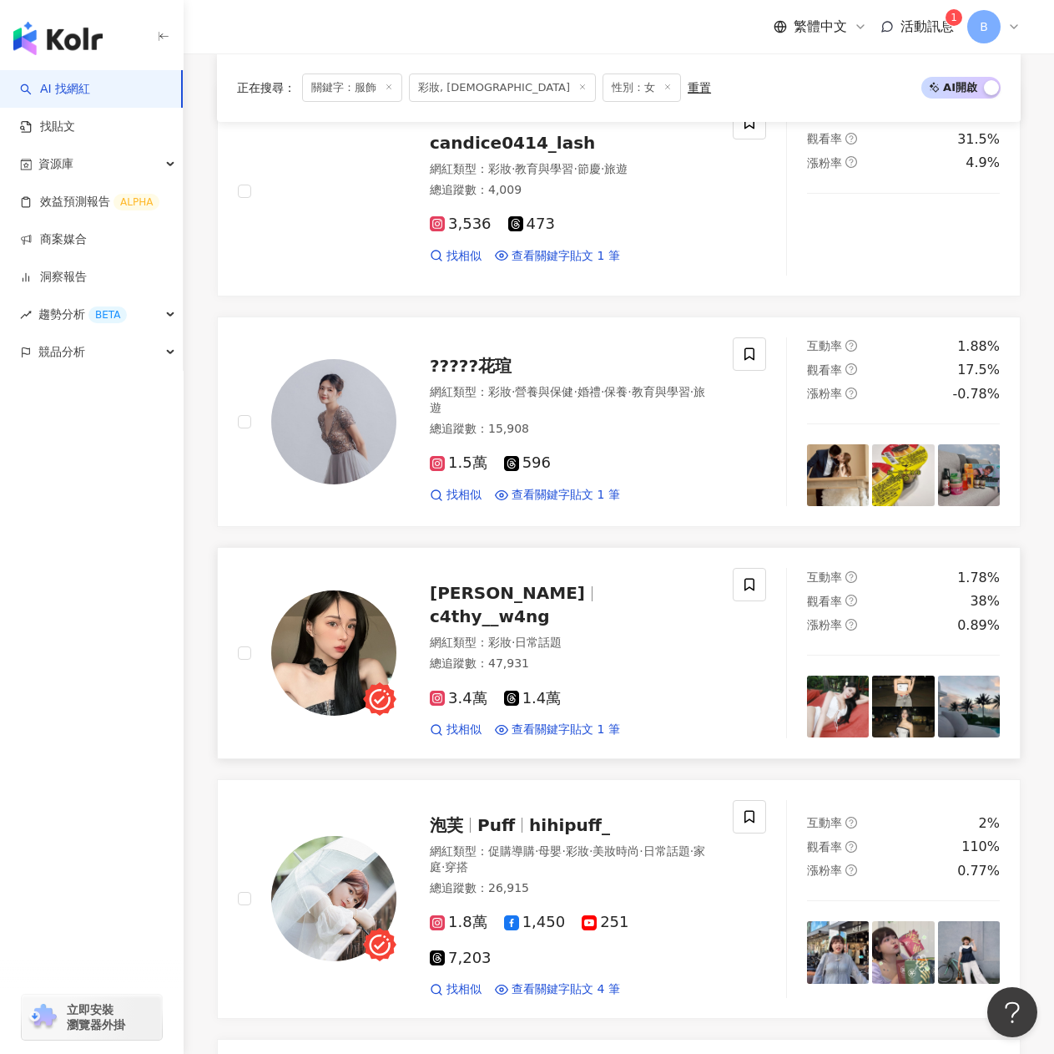
scroll to position [106, 0]
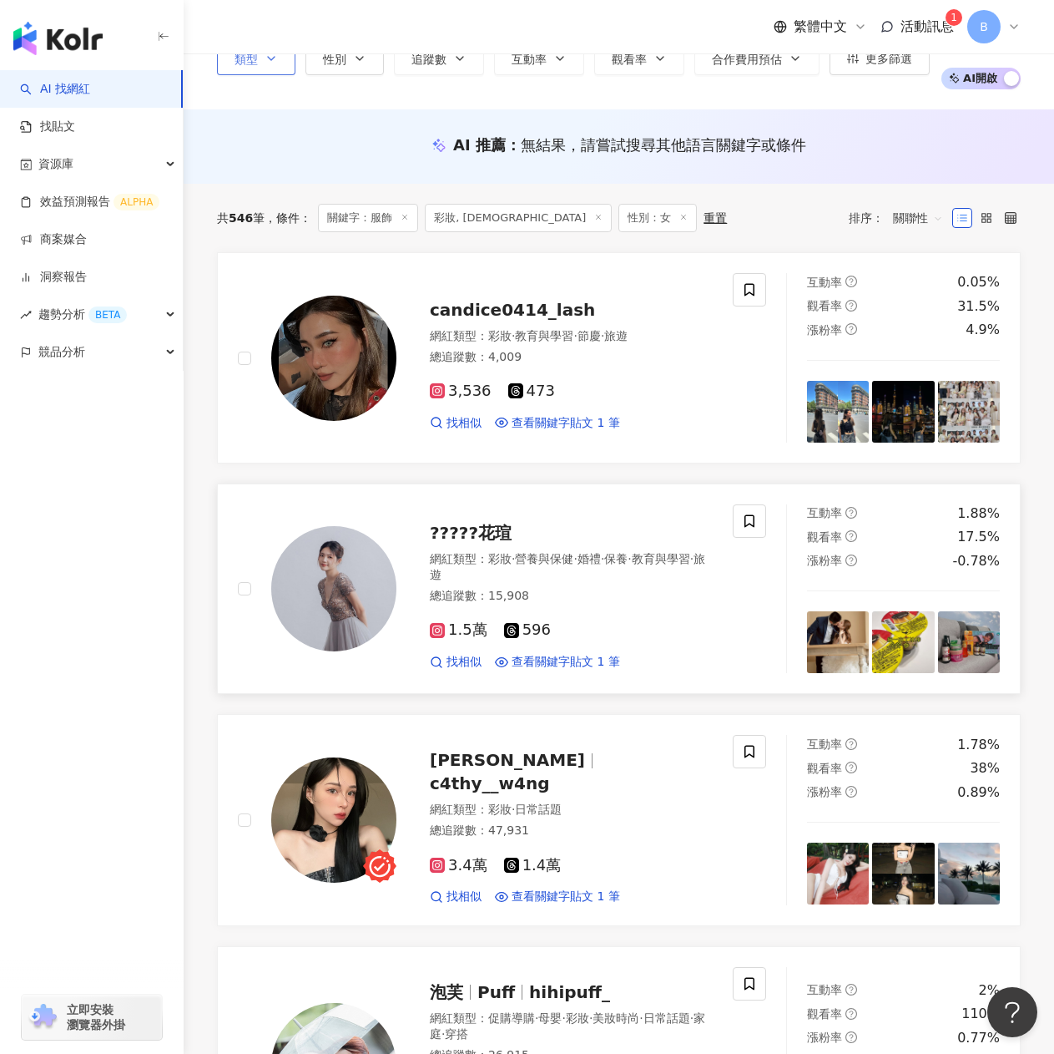
click at [466, 523] on span "?????花瑄" at bounding box center [471, 533] width 82 height 20
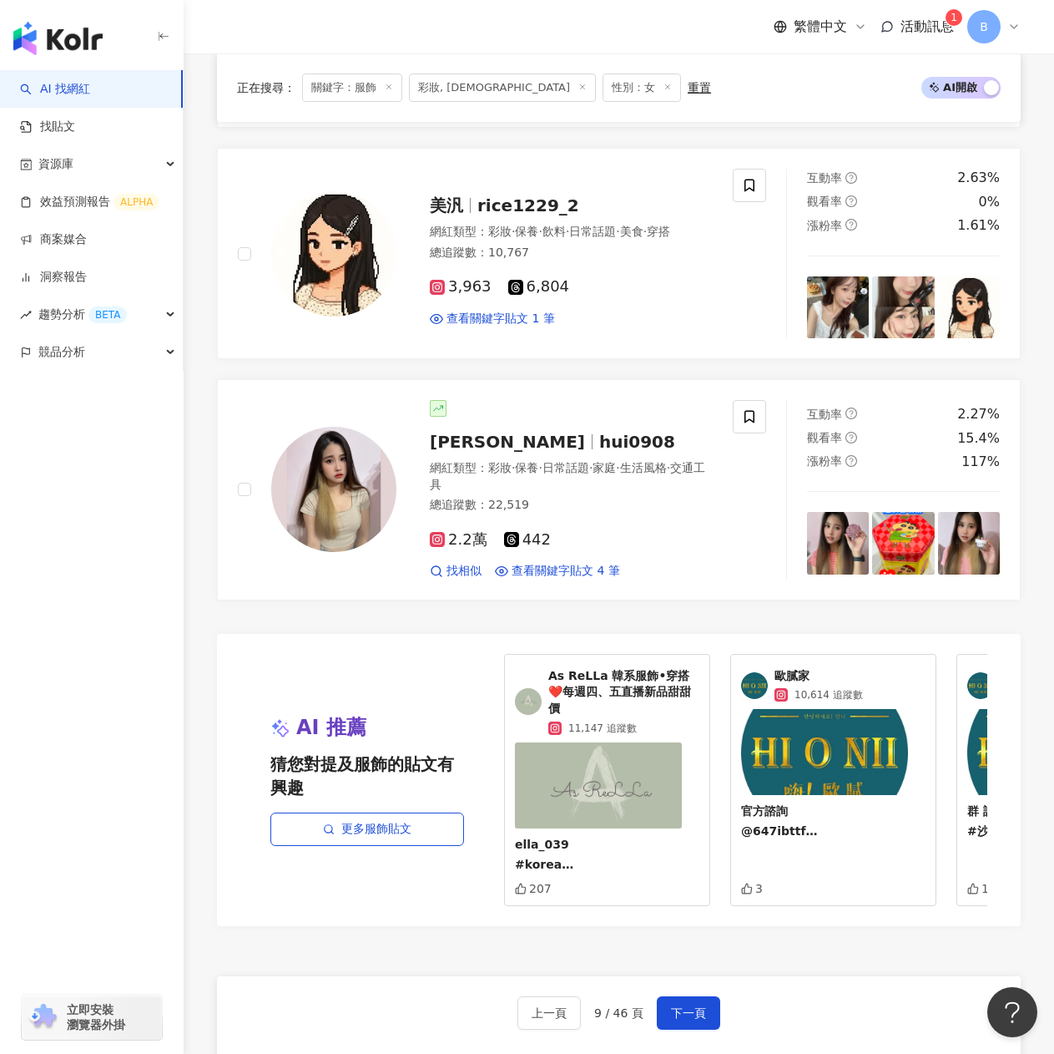
scroll to position [3111, 0]
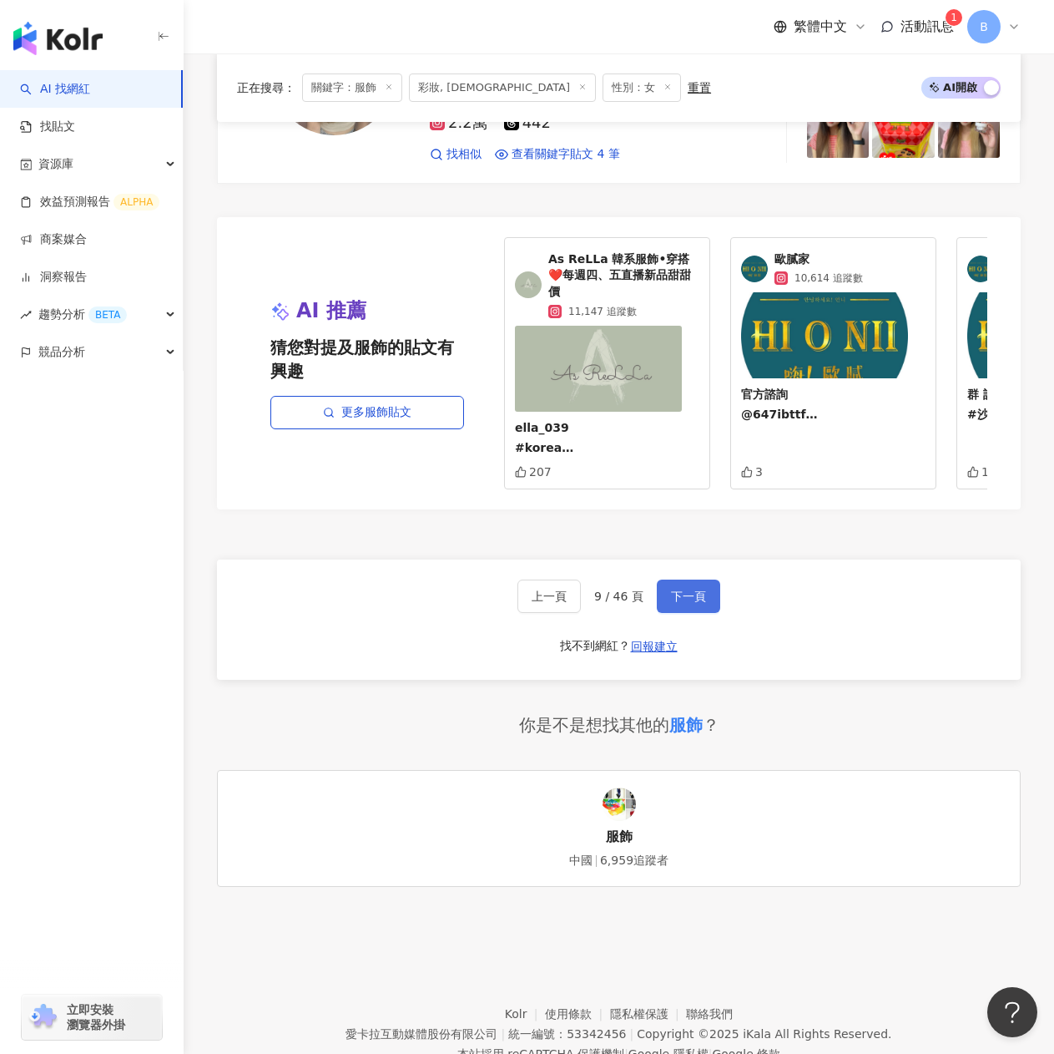
click at [688, 579] on button "下一頁" at bounding box center [688, 595] width 63 height 33
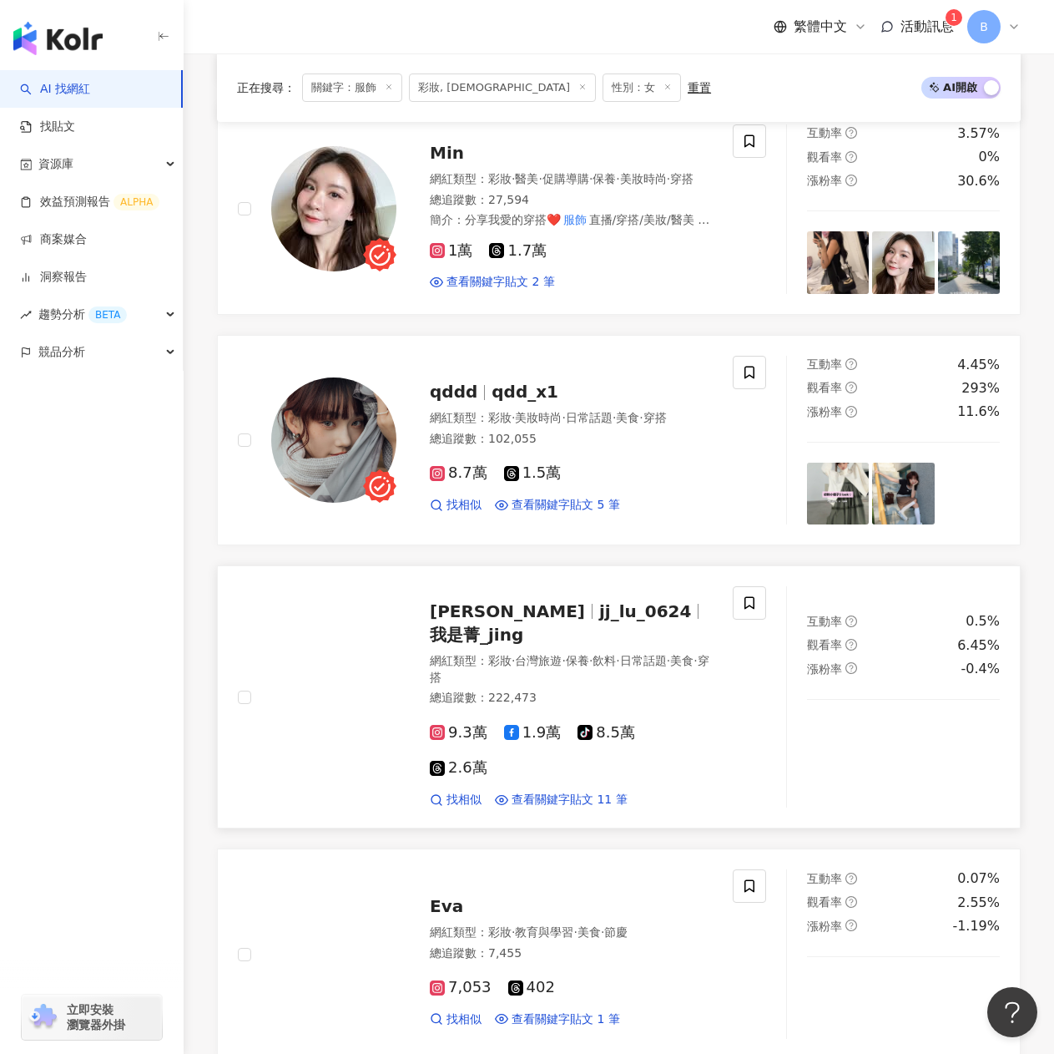
scroll to position [1768, 0]
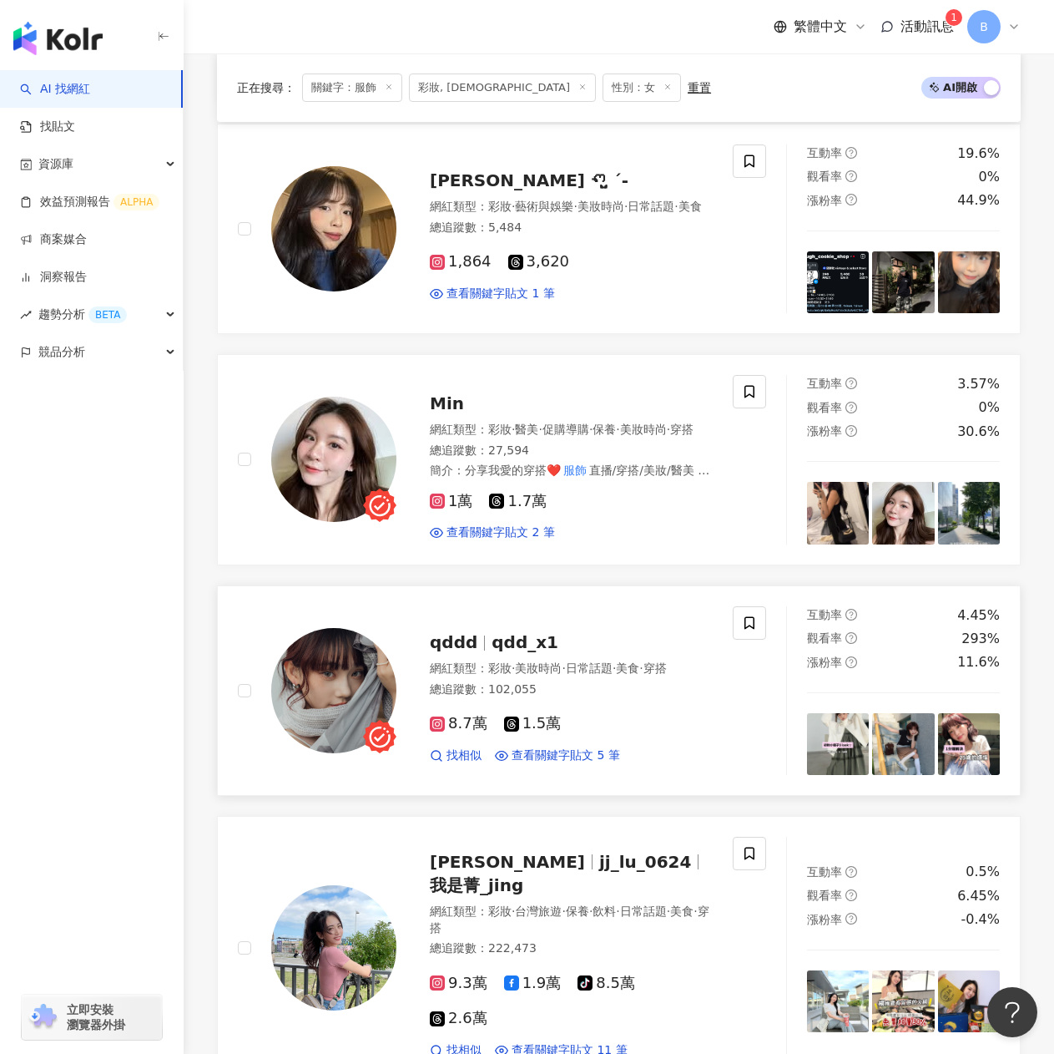
click at [519, 632] on span "qdd_x1" at bounding box center [525, 642] width 67 height 20
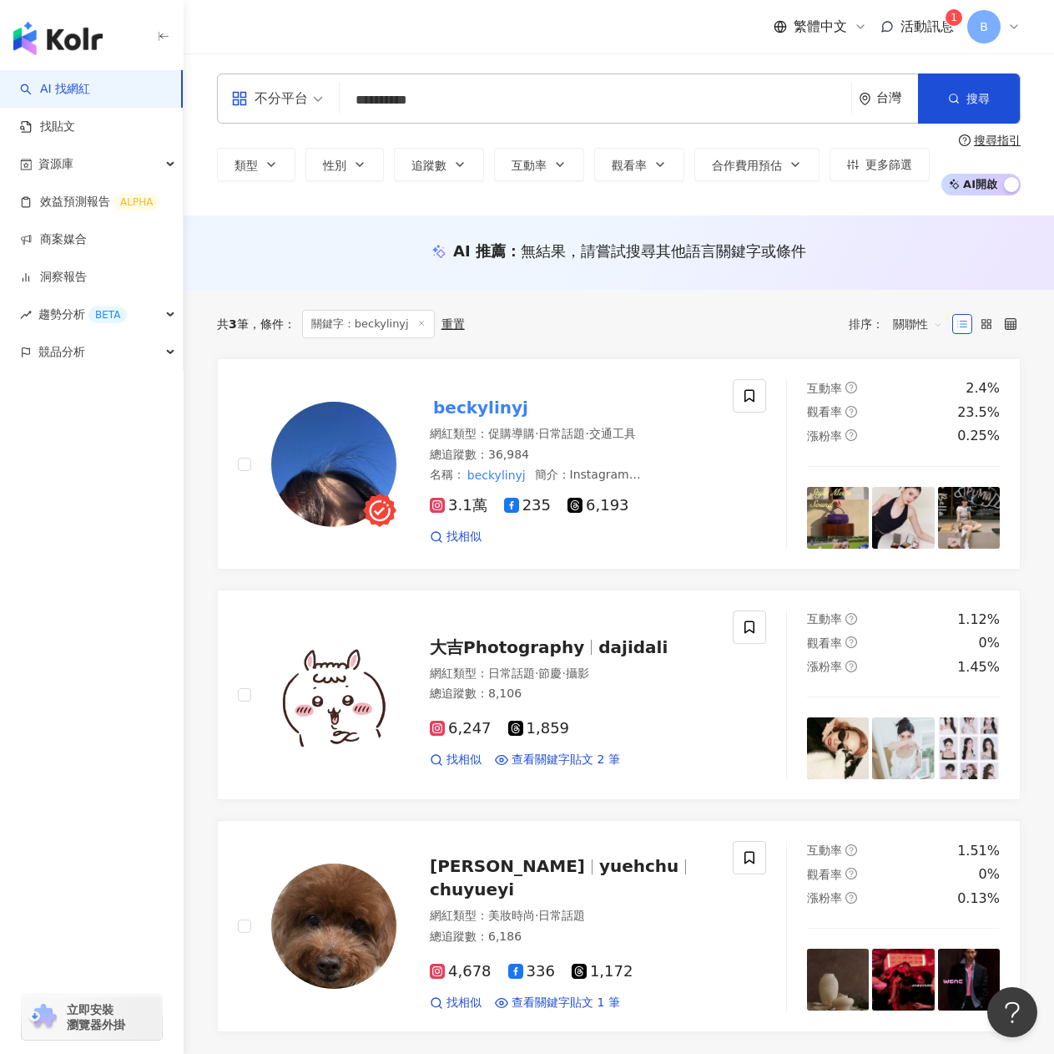
click at [928, 23] on span "活動訊息" at bounding box center [927, 26] width 53 height 16
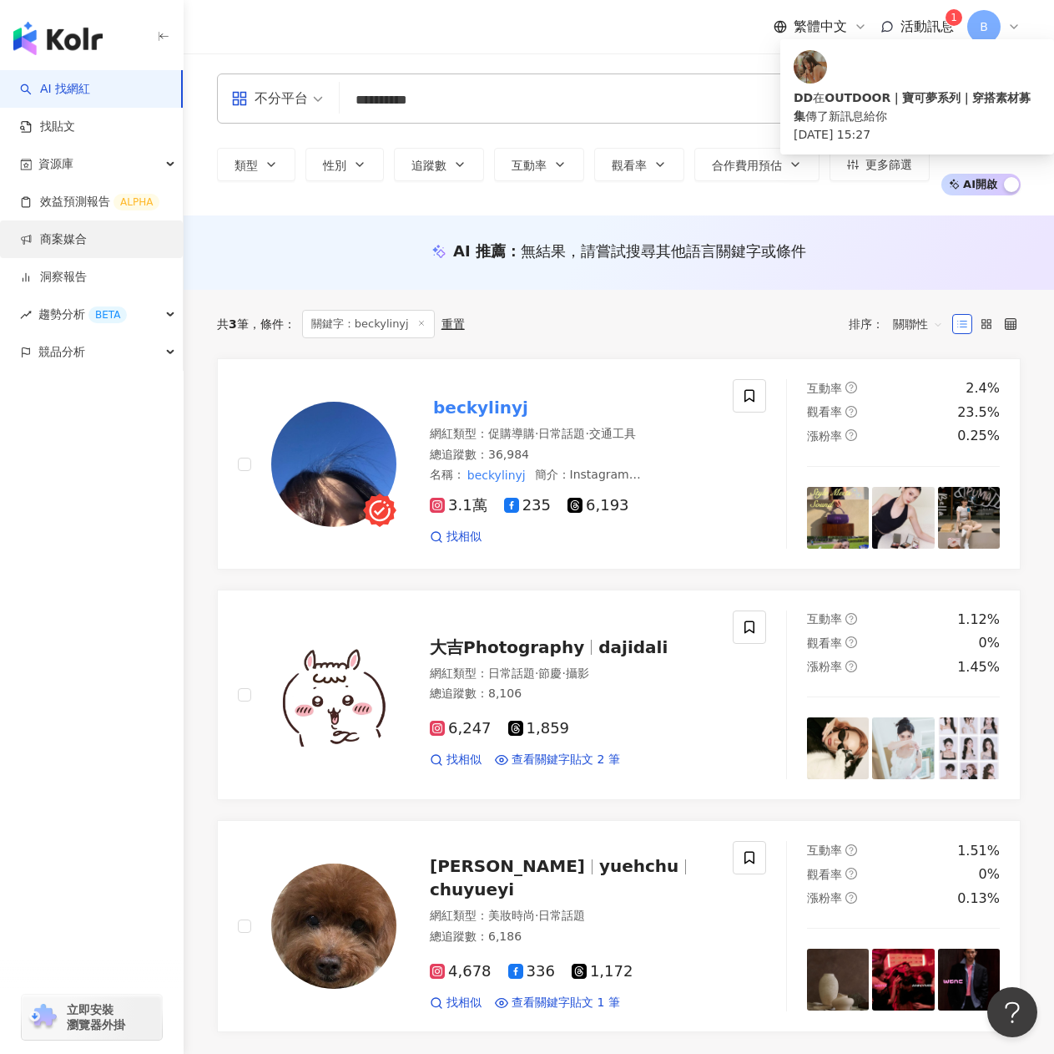
click at [59, 237] on link "商案媒合" at bounding box center [53, 239] width 67 height 17
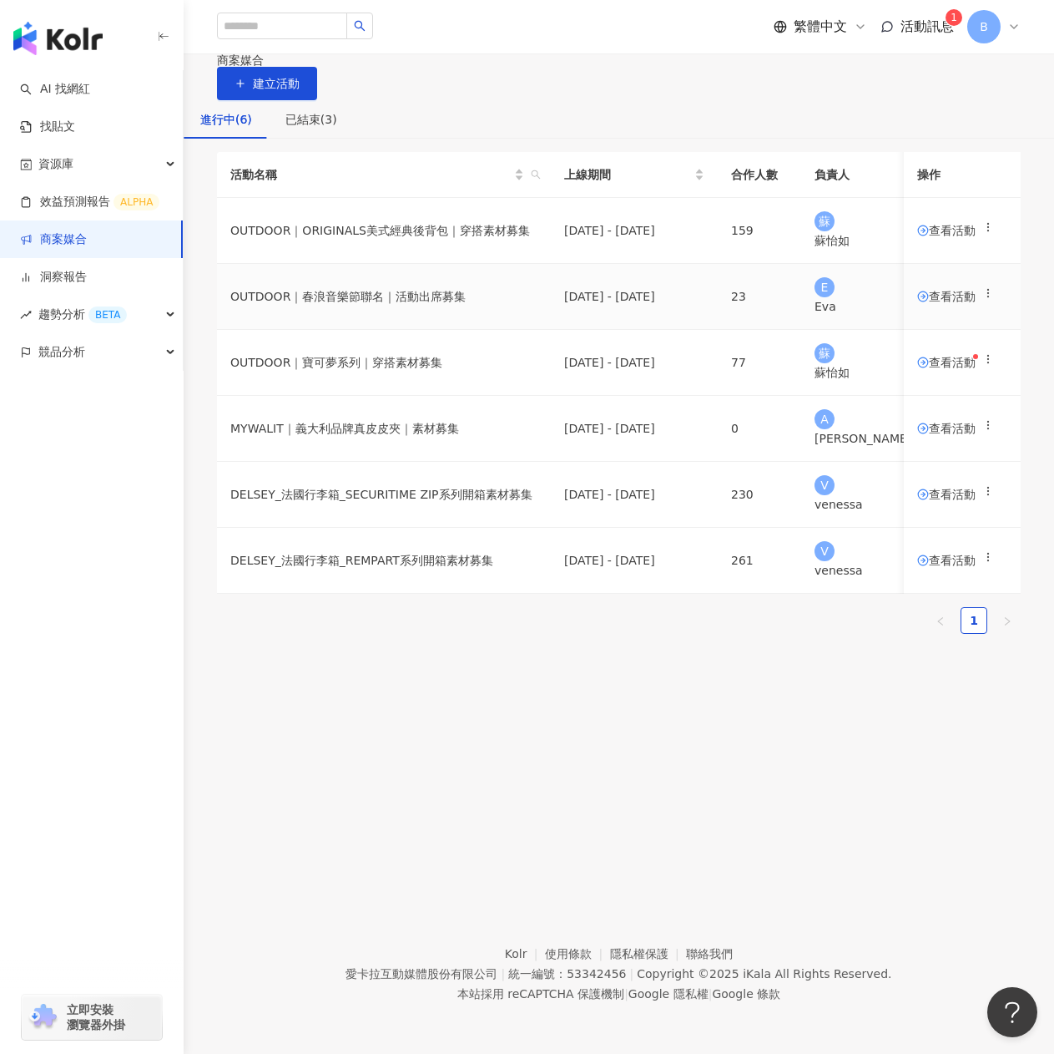
click at [918, 302] on span "查看活動" at bounding box center [947, 297] width 58 height 12
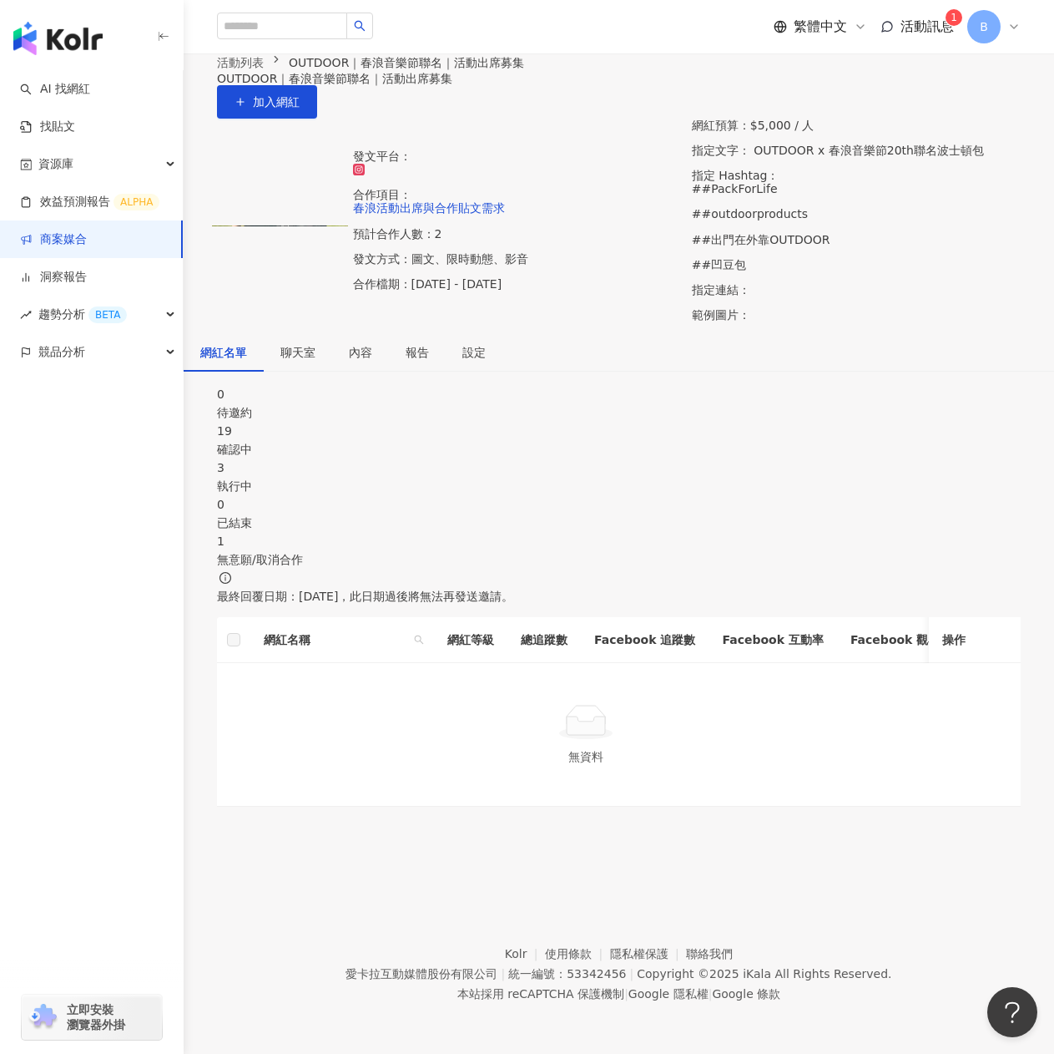
click at [443, 458] on div "19 確認中" at bounding box center [619, 440] width 804 height 37
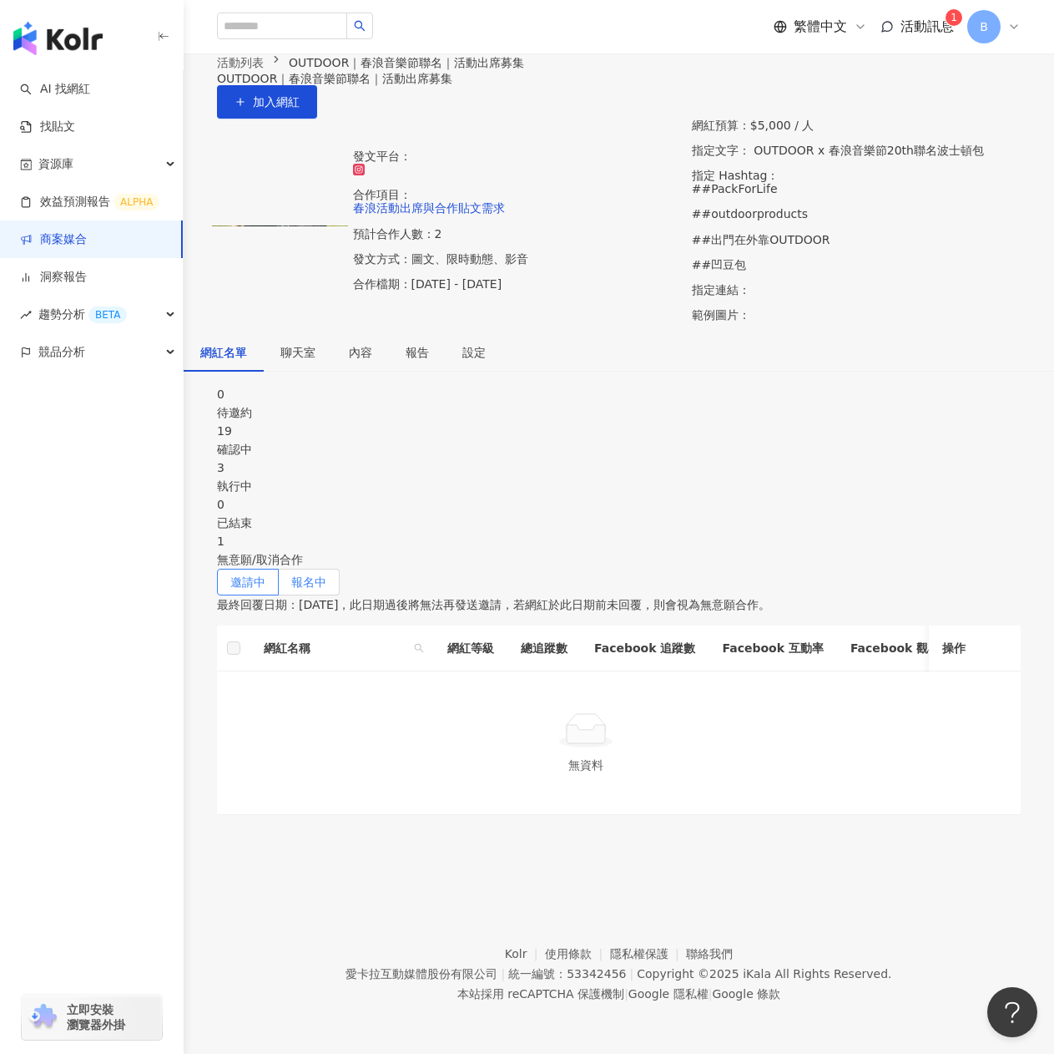
click at [326, 575] on span "報名中" at bounding box center [308, 581] width 35 height 13
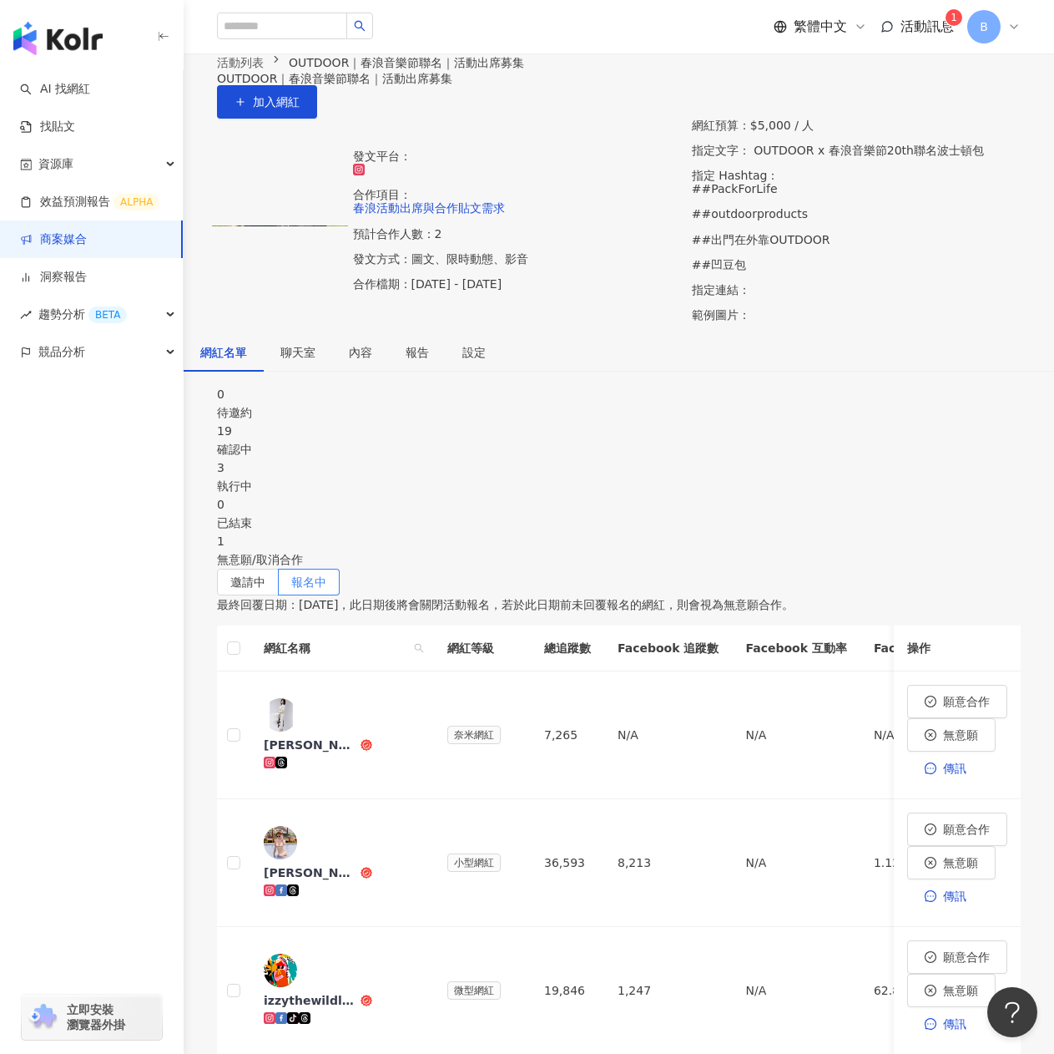
click at [621, 495] on div "執行中" at bounding box center [619, 486] width 804 height 18
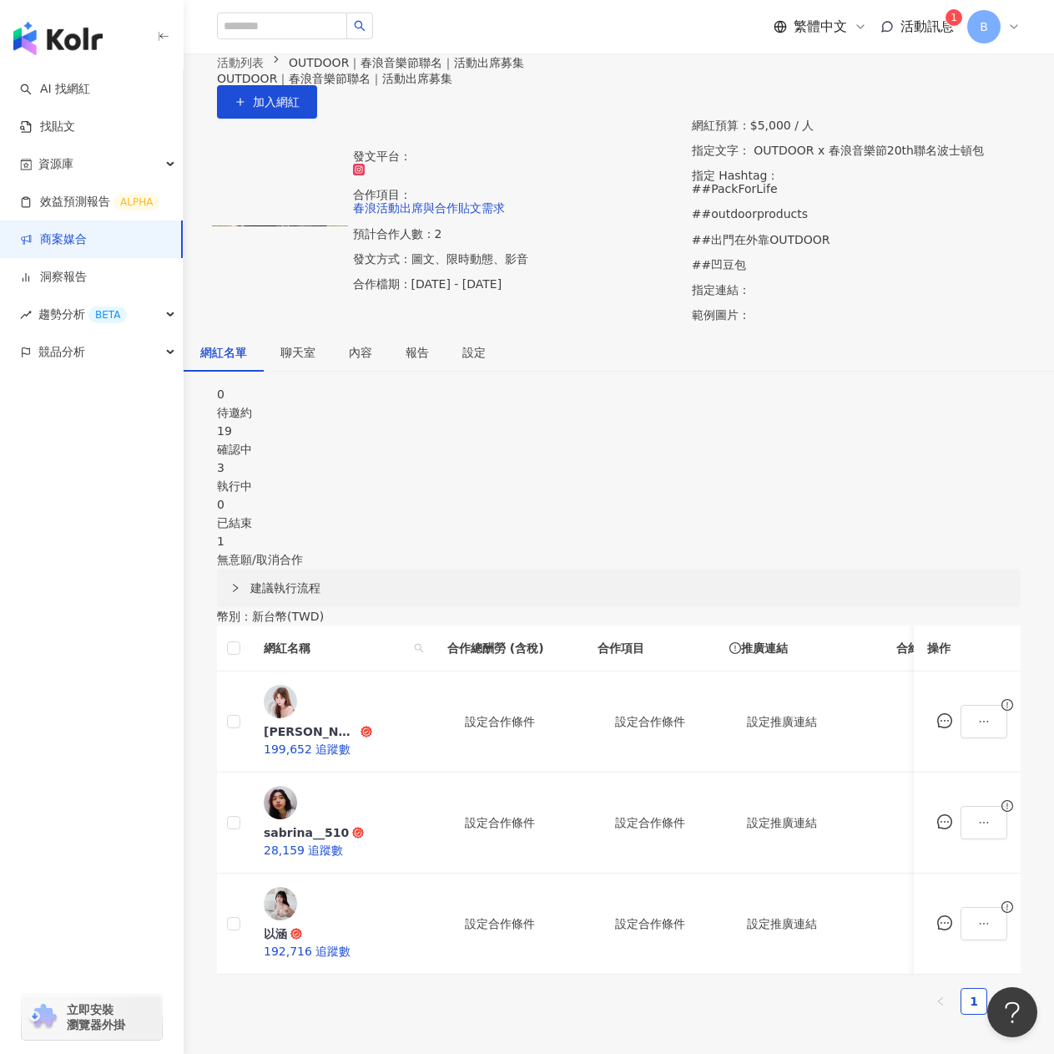
scroll to position [83, 0]
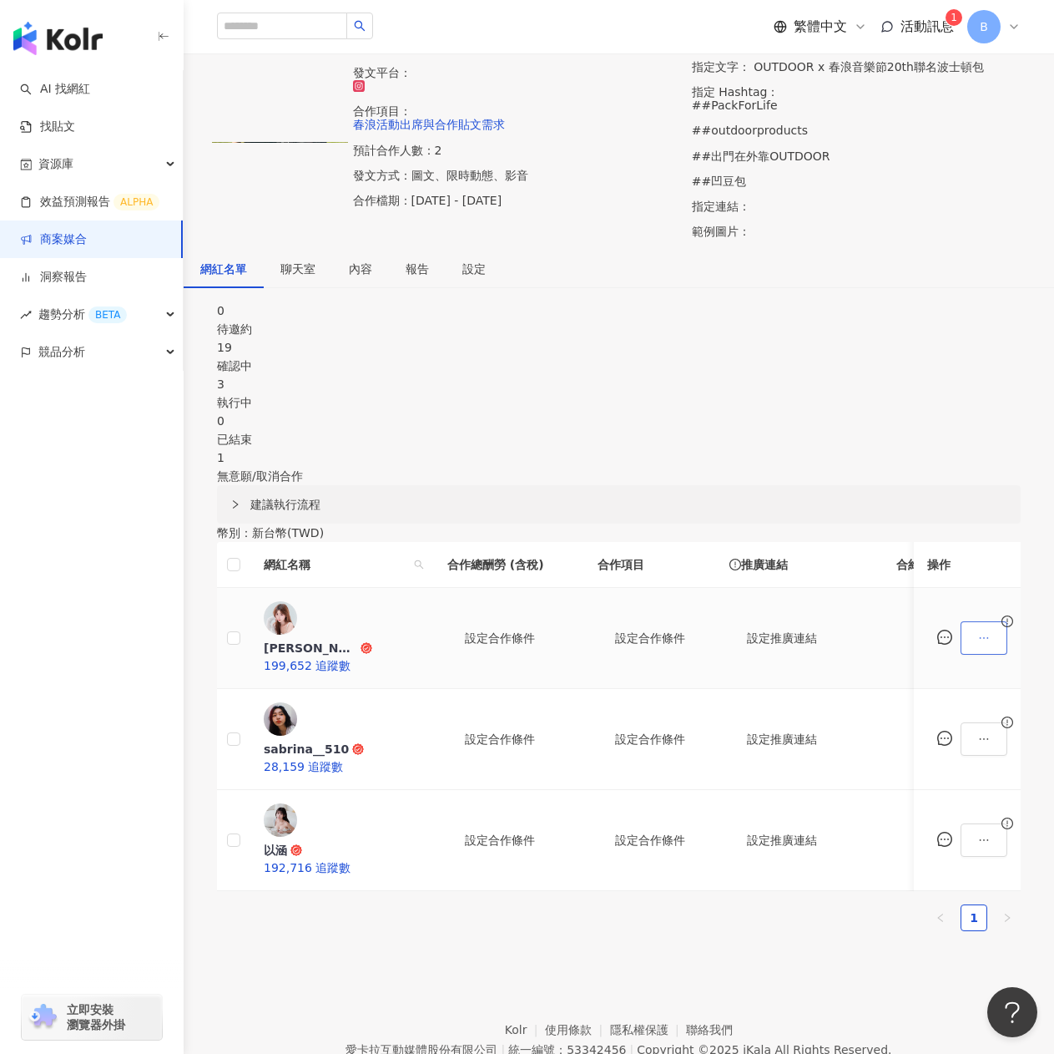
click at [978, 644] on icon "ellipsis" at bounding box center [984, 638] width 12 height 12
click at [728, 579] on div "幣別 ： 新台幣 ( TWD ) 網紅名稱 合作總酬勞 (含稅) 合作項目 推廣連結 合約 勞報單 其他附件 上線連結 領款人身份 備註 付款狀態 操作 陳琪…" at bounding box center [619, 733] width 804 height 421
click at [938, 645] on icon "message" at bounding box center [945, 636] width 15 height 15
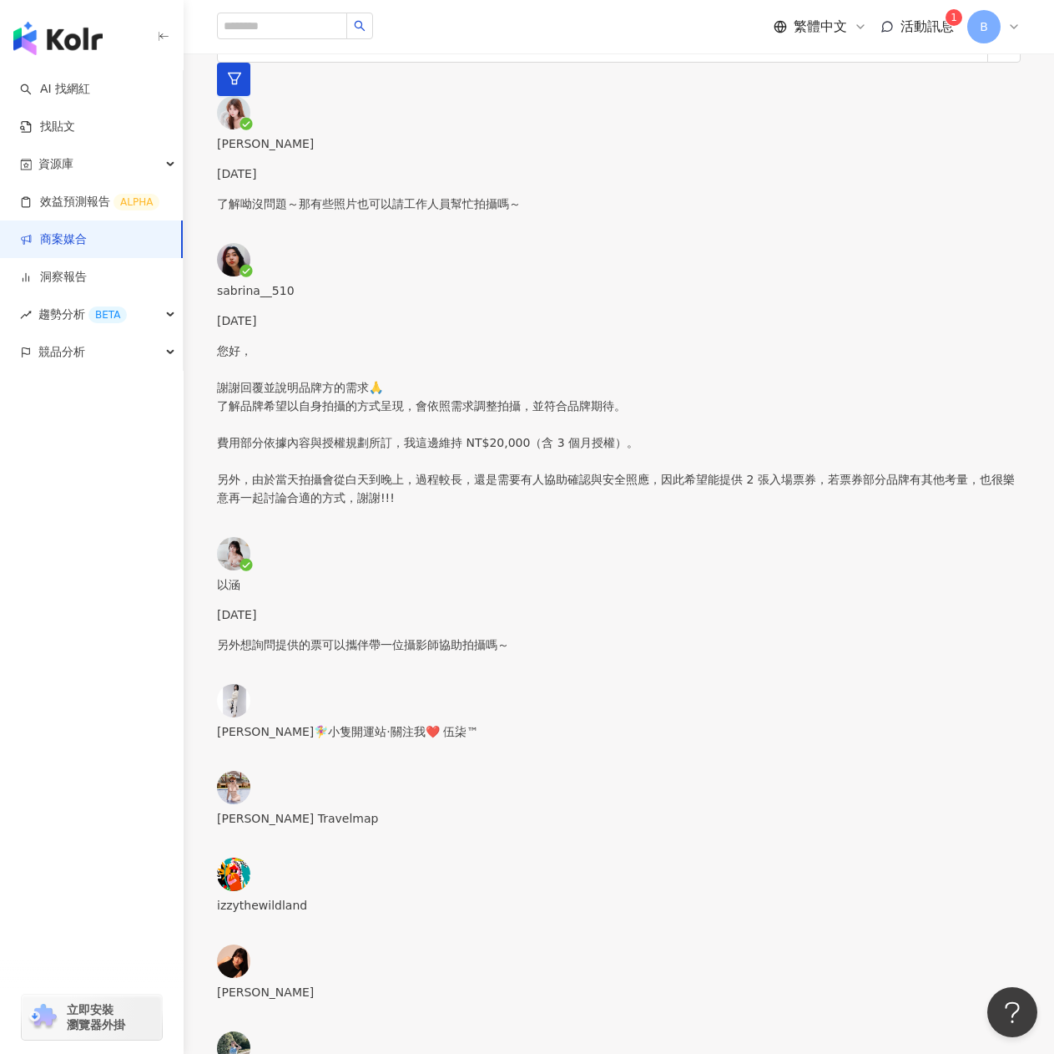
scroll to position [420, 0]
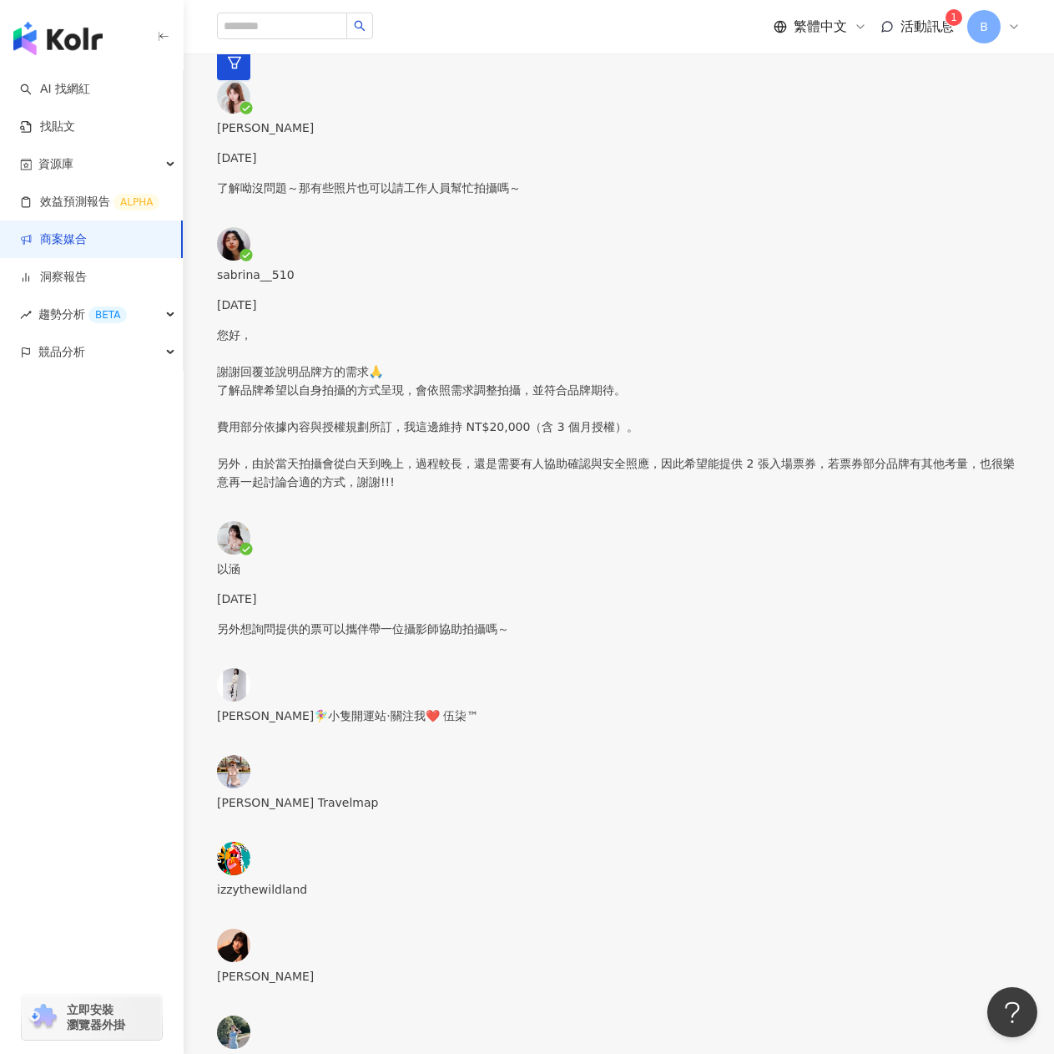
type textarea "*"
type textarea "*********"
type textarea "**********"
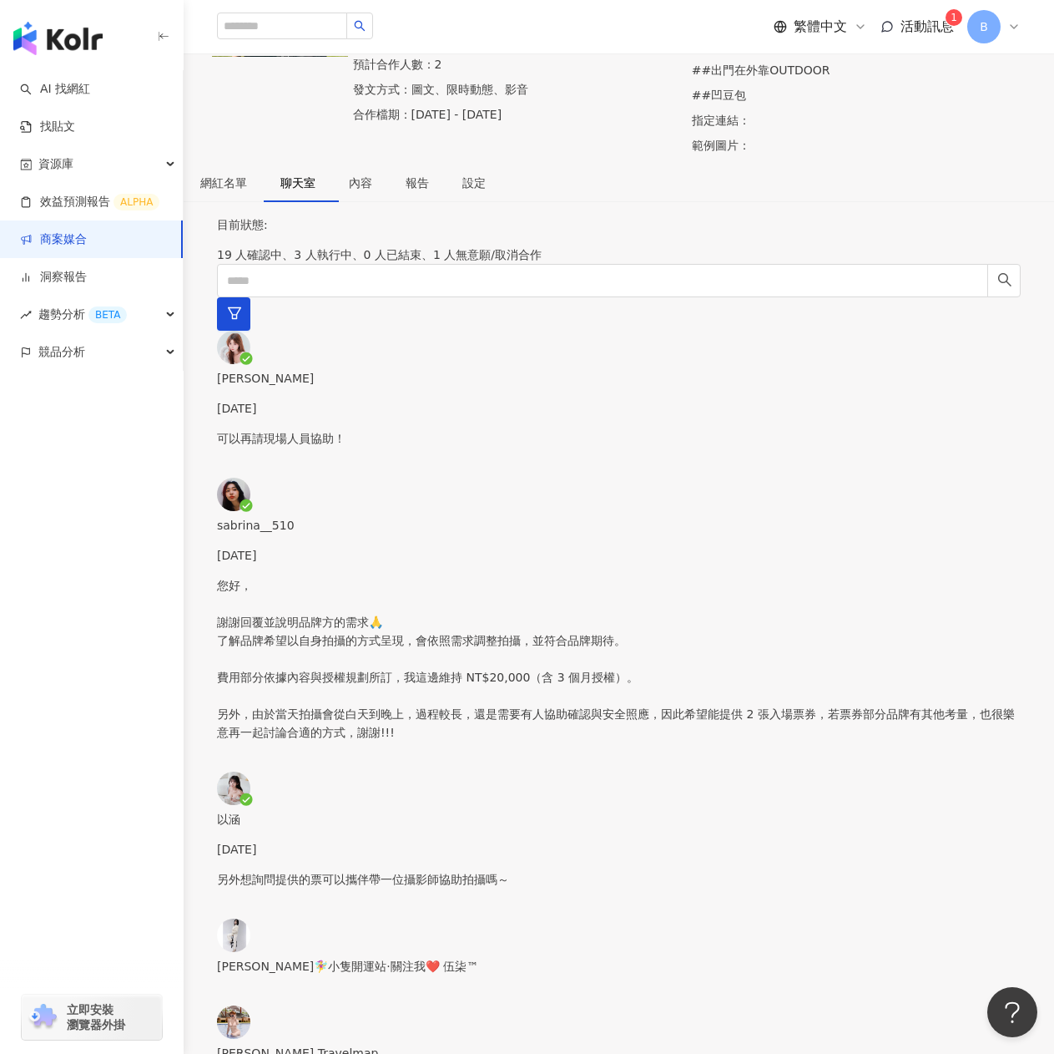
scroll to position [0, 0]
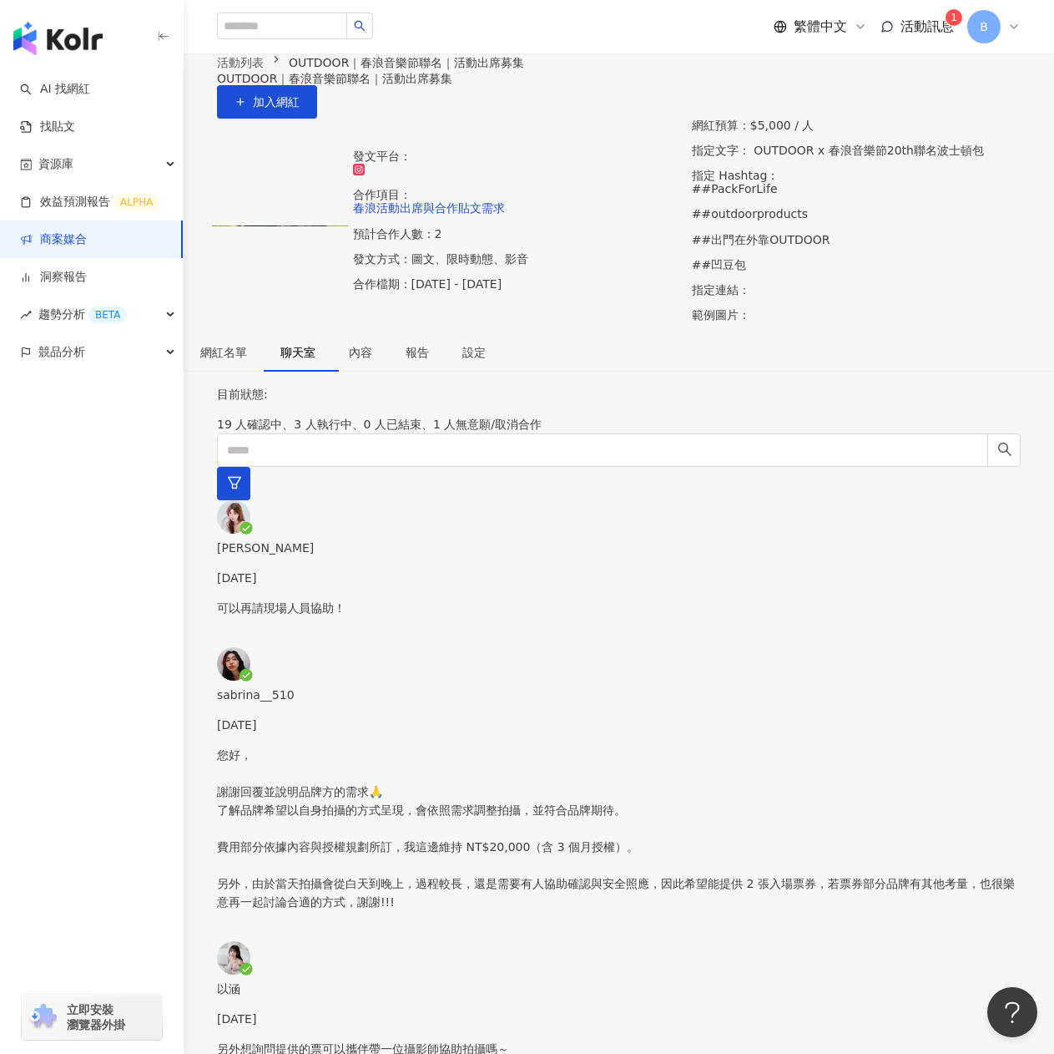
click at [327, 599] on p "可以再請現場人員協助！" at bounding box center [619, 608] width 804 height 18
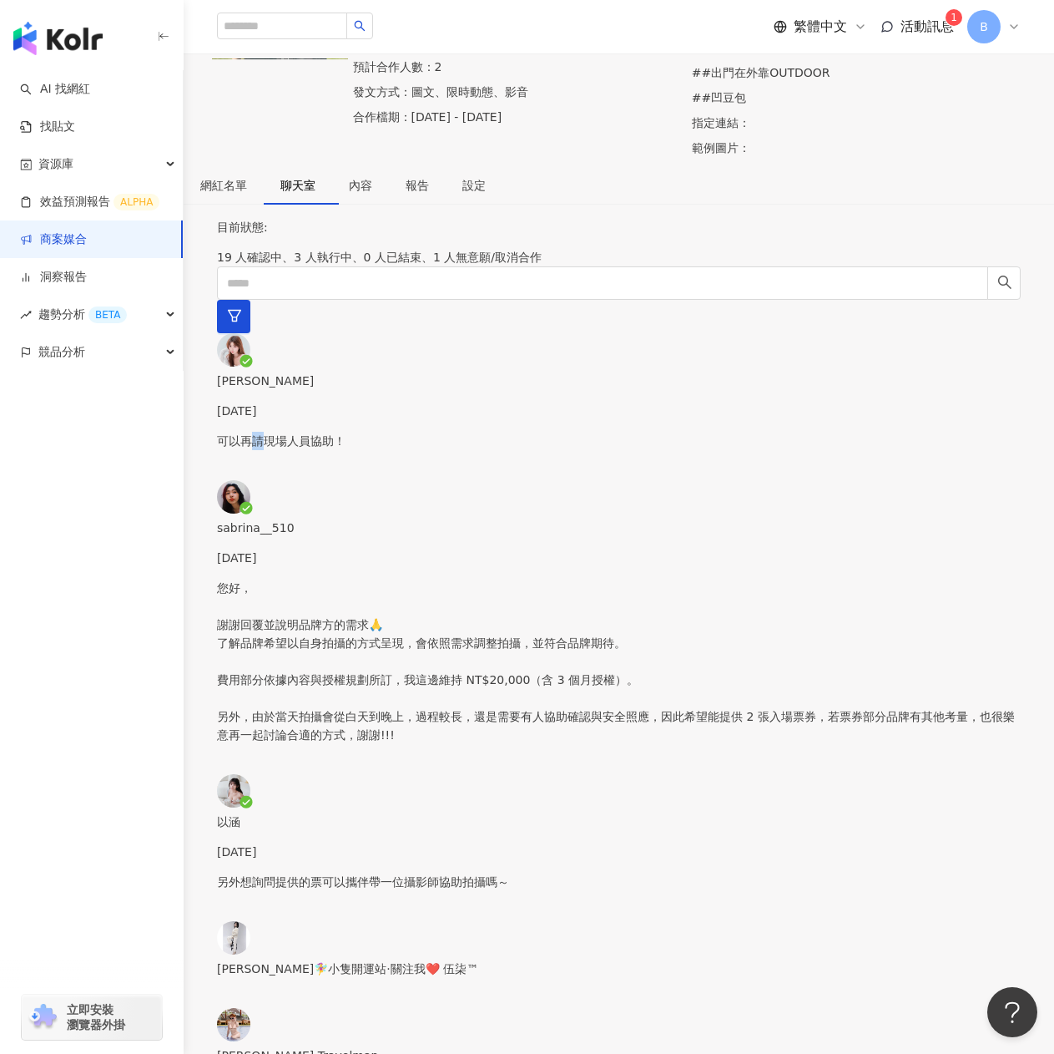
scroll to position [334, 0]
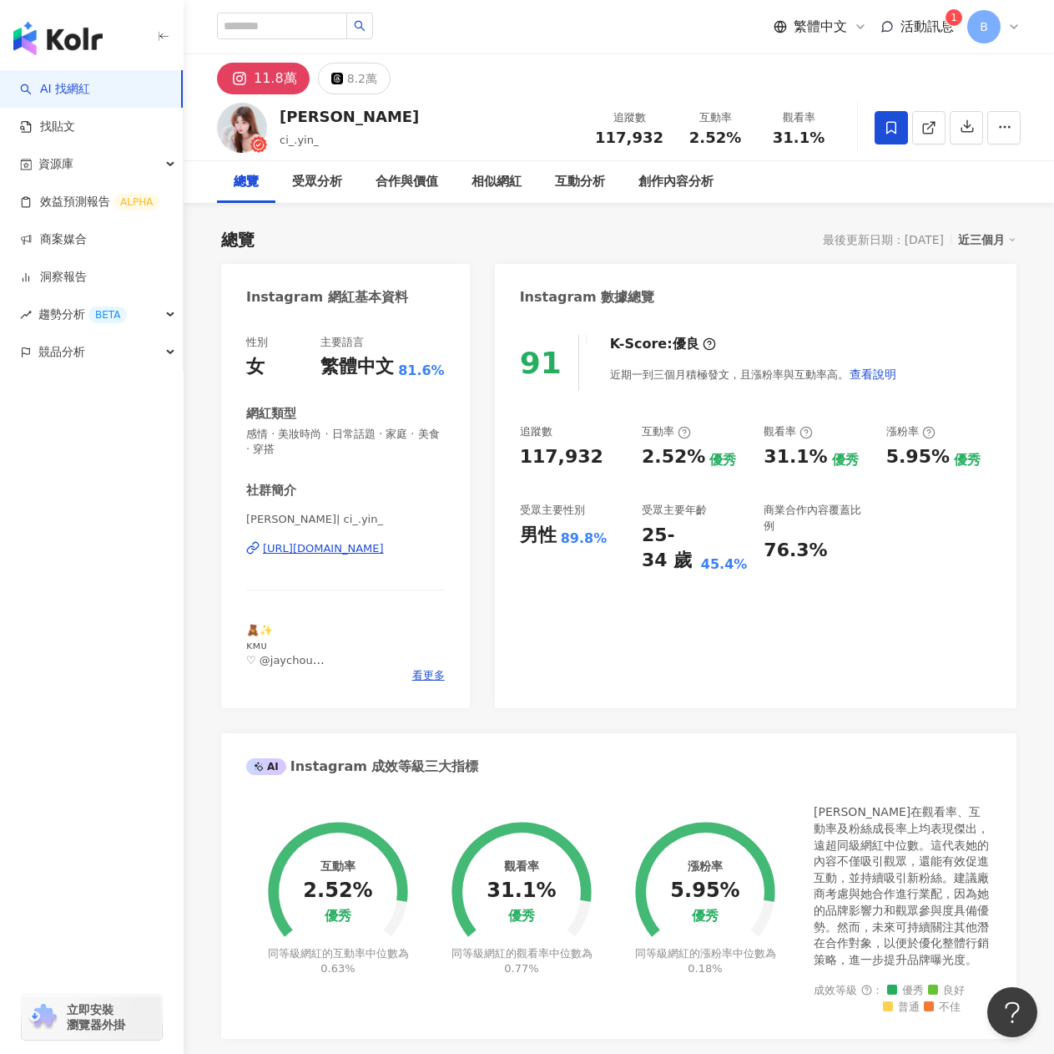
click at [377, 545] on div "https://www.instagram.com/ci_.yin_/" at bounding box center [323, 548] width 121 height 15
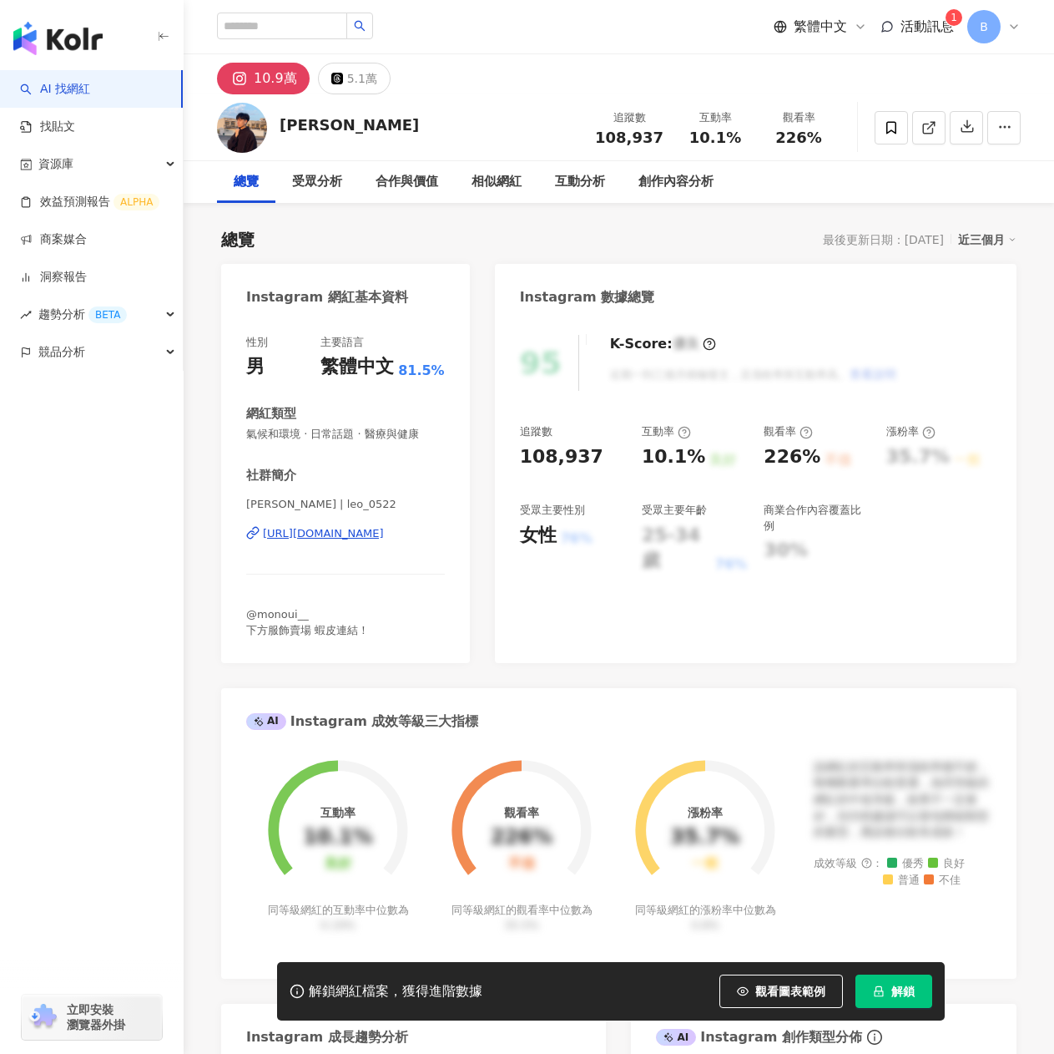
drag, startPoint x: 464, startPoint y: 663, endPoint x: 366, endPoint y: 538, distance: 158.2
click at [366, 538] on div "https://www.instagram.com/leo_0522/" at bounding box center [323, 533] width 121 height 15
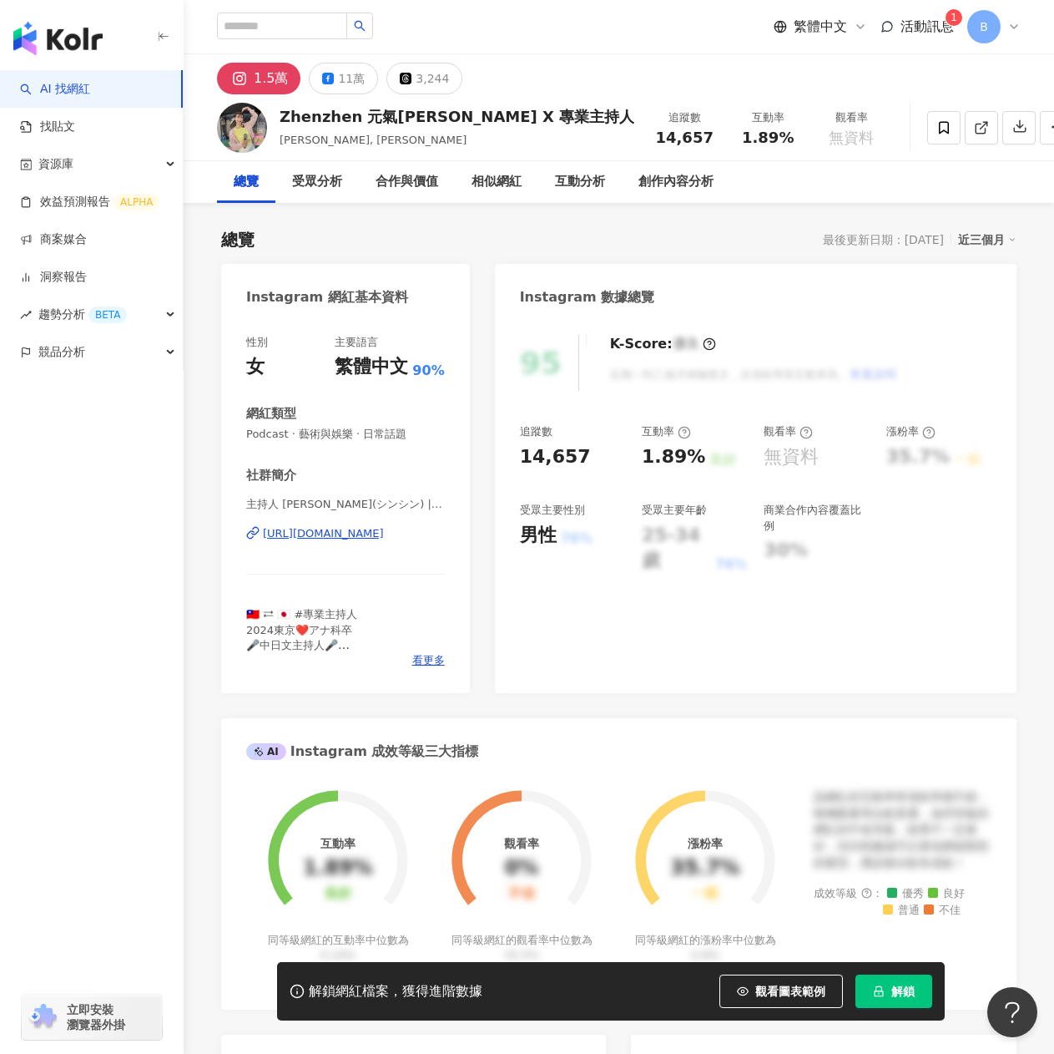
click at [325, 534] on div "[URL][DOMAIN_NAME]" at bounding box center [323, 533] width 121 height 15
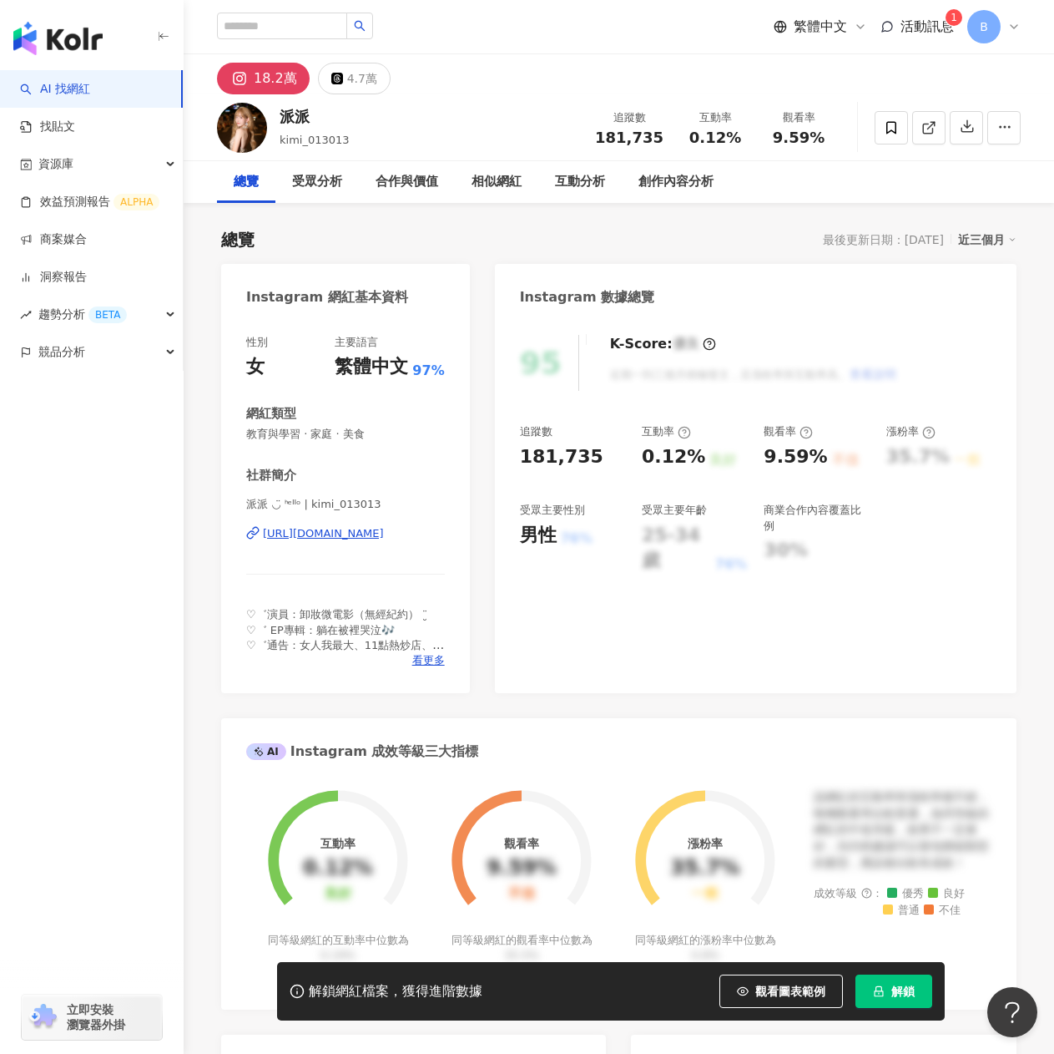
click at [342, 537] on div "https://www.instagram.com/kimi_013013/" at bounding box center [323, 533] width 121 height 15
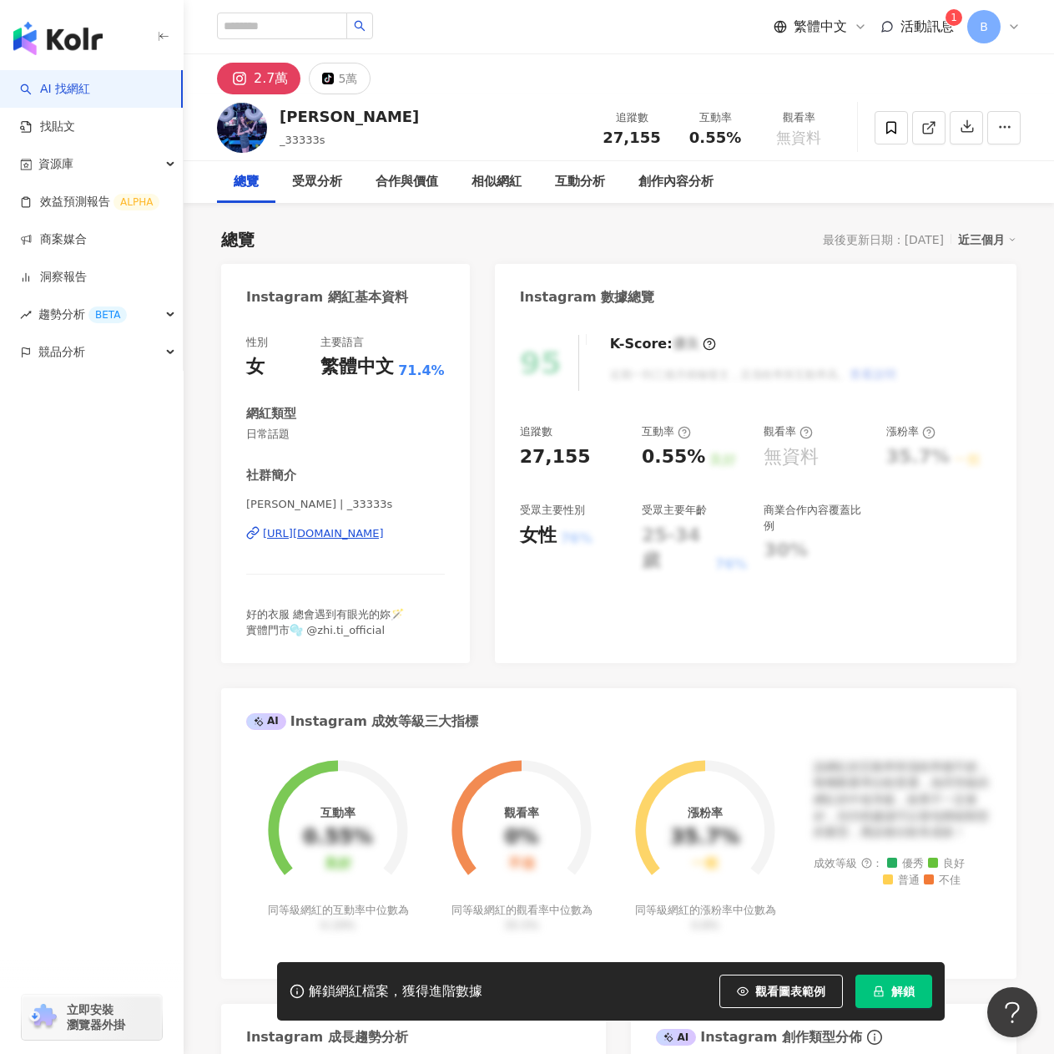
click at [317, 533] on div "https://www.instagram.com/_33333s/" at bounding box center [323, 533] width 121 height 15
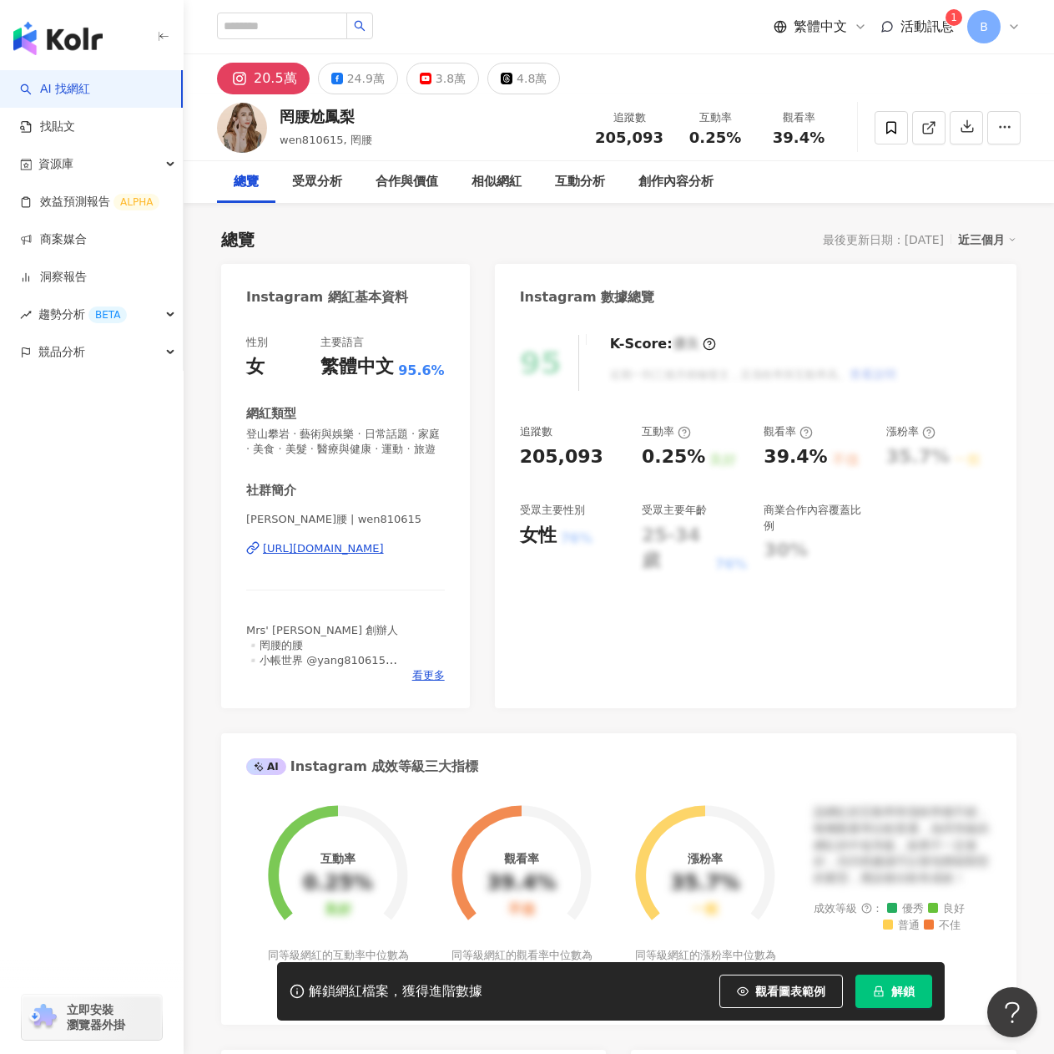
click at [364, 556] on div "https://www.instagram.com/wen810615/" at bounding box center [323, 548] width 121 height 15
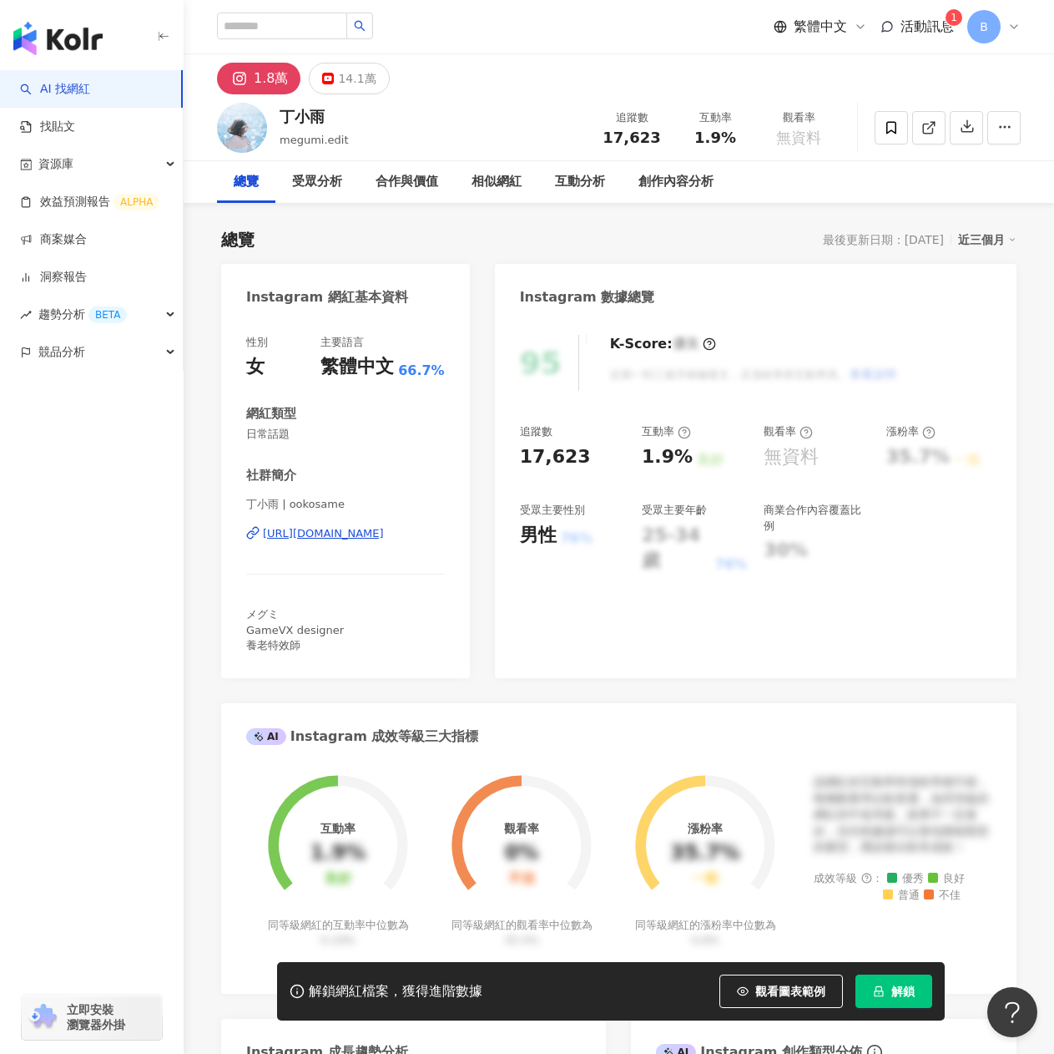
click at [350, 527] on div "[URL][DOMAIN_NAME]" at bounding box center [323, 533] width 121 height 15
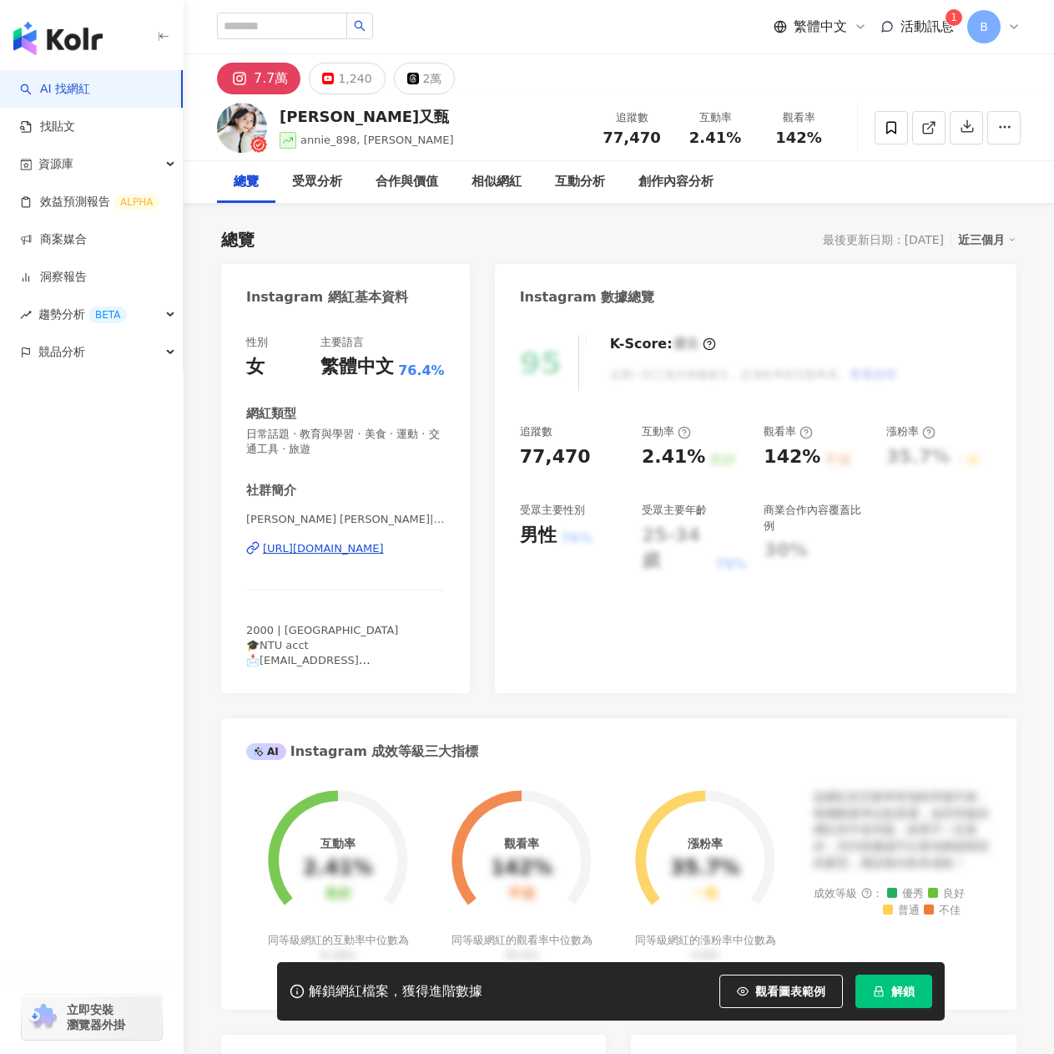
drag, startPoint x: 349, startPoint y: 200, endPoint x: 363, endPoint y: 554, distance: 355.1
click at [363, 554] on div "https://www.instagram.com/annie_898/" at bounding box center [323, 548] width 121 height 15
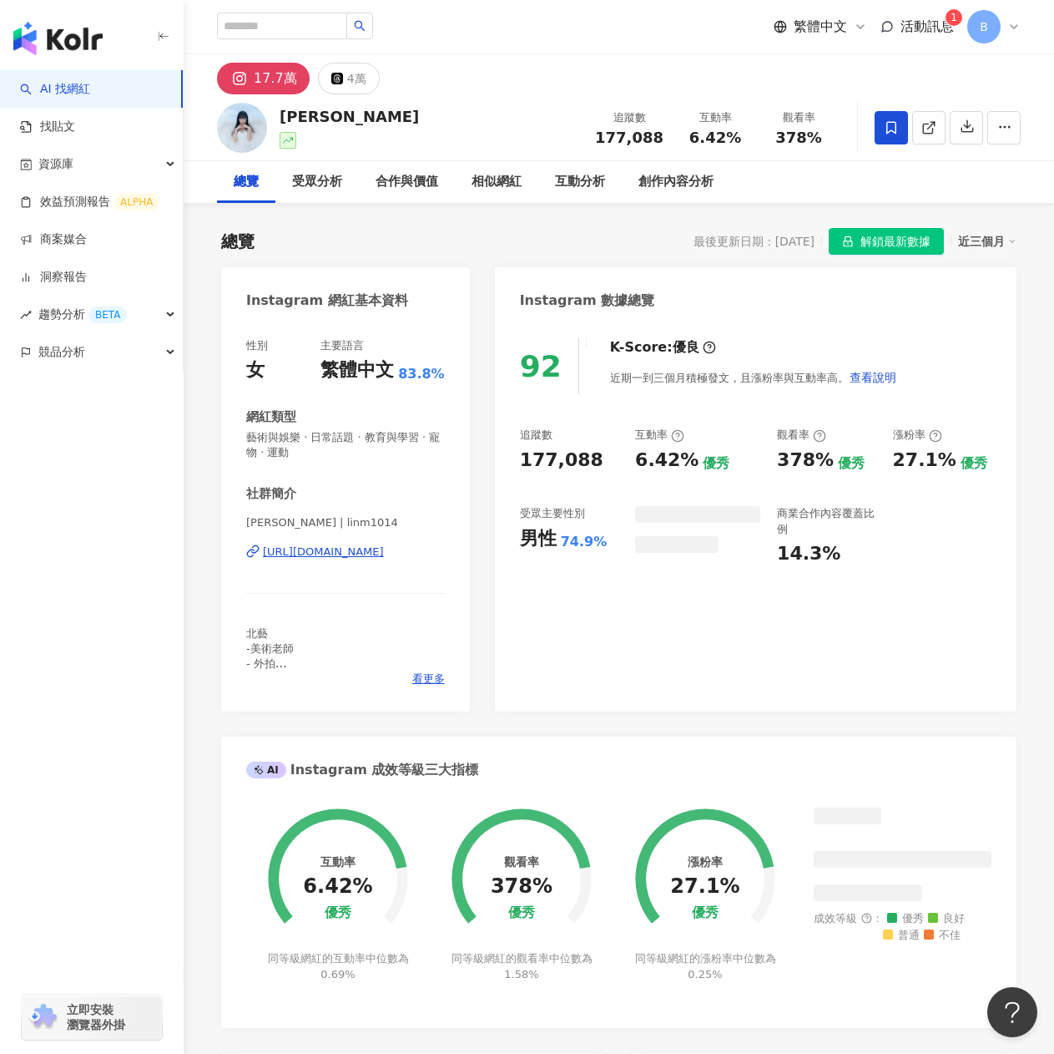
click at [372, 554] on div "[URL][DOMAIN_NAME]" at bounding box center [323, 551] width 121 height 15
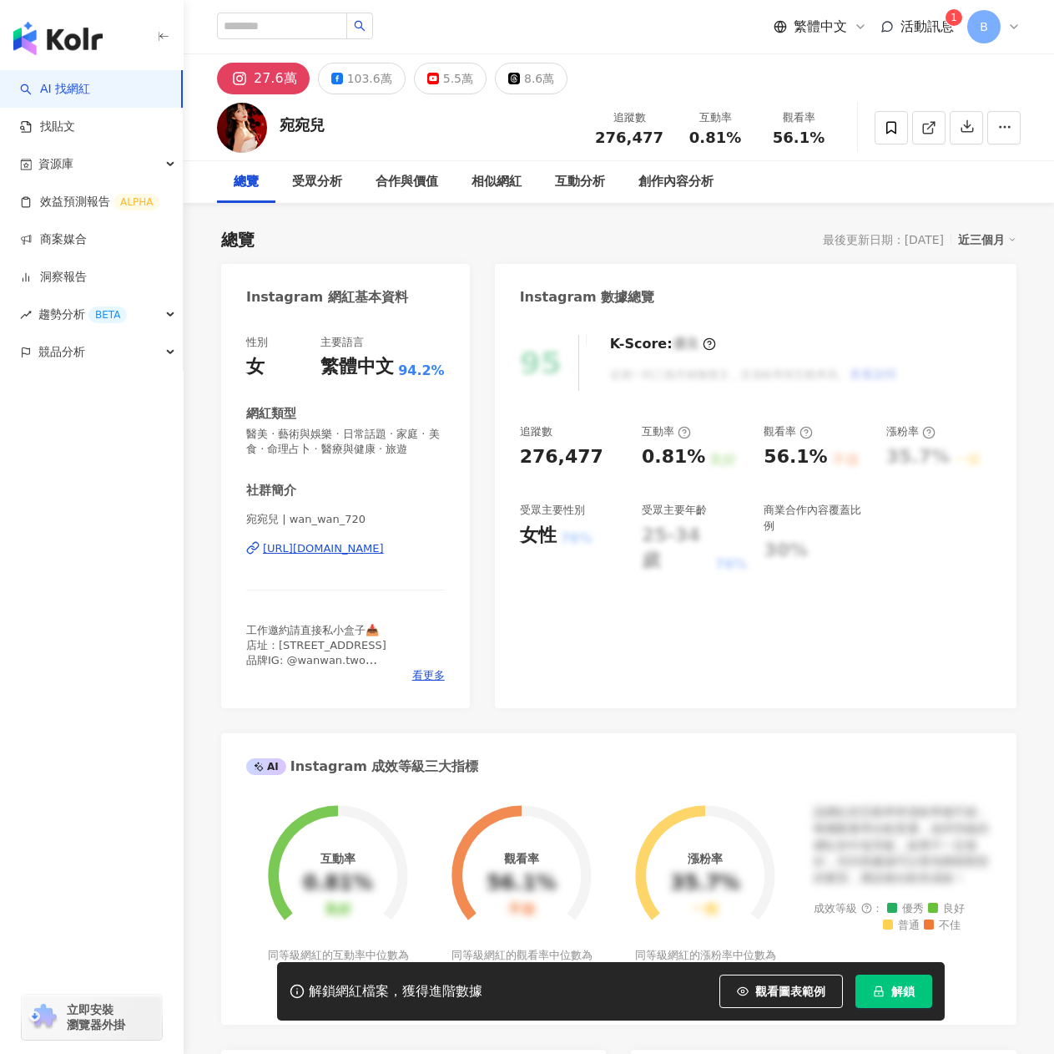
click at [319, 556] on div "[URL][DOMAIN_NAME]" at bounding box center [323, 548] width 121 height 15
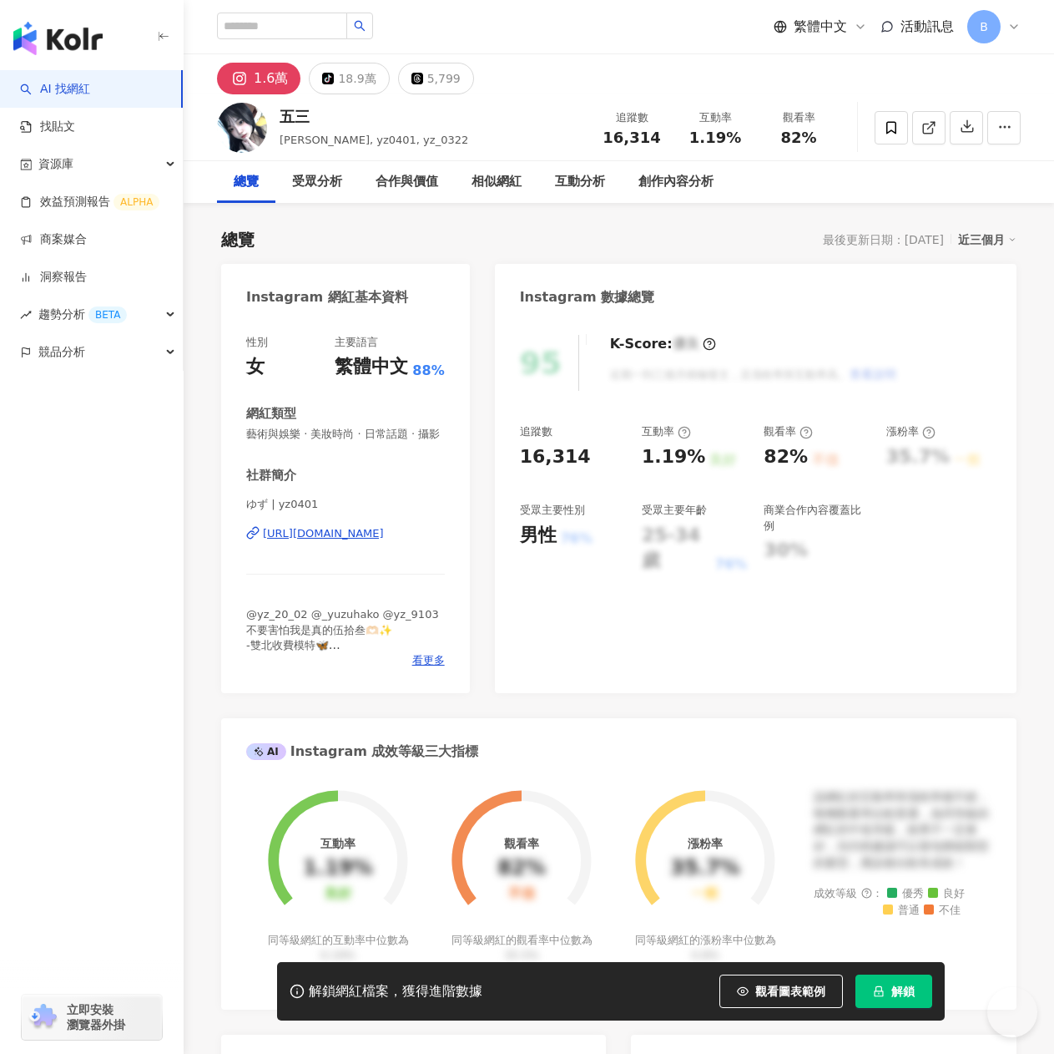
click at [365, 541] on div "https://www.instagram.com/yz0401/" at bounding box center [323, 533] width 121 height 15
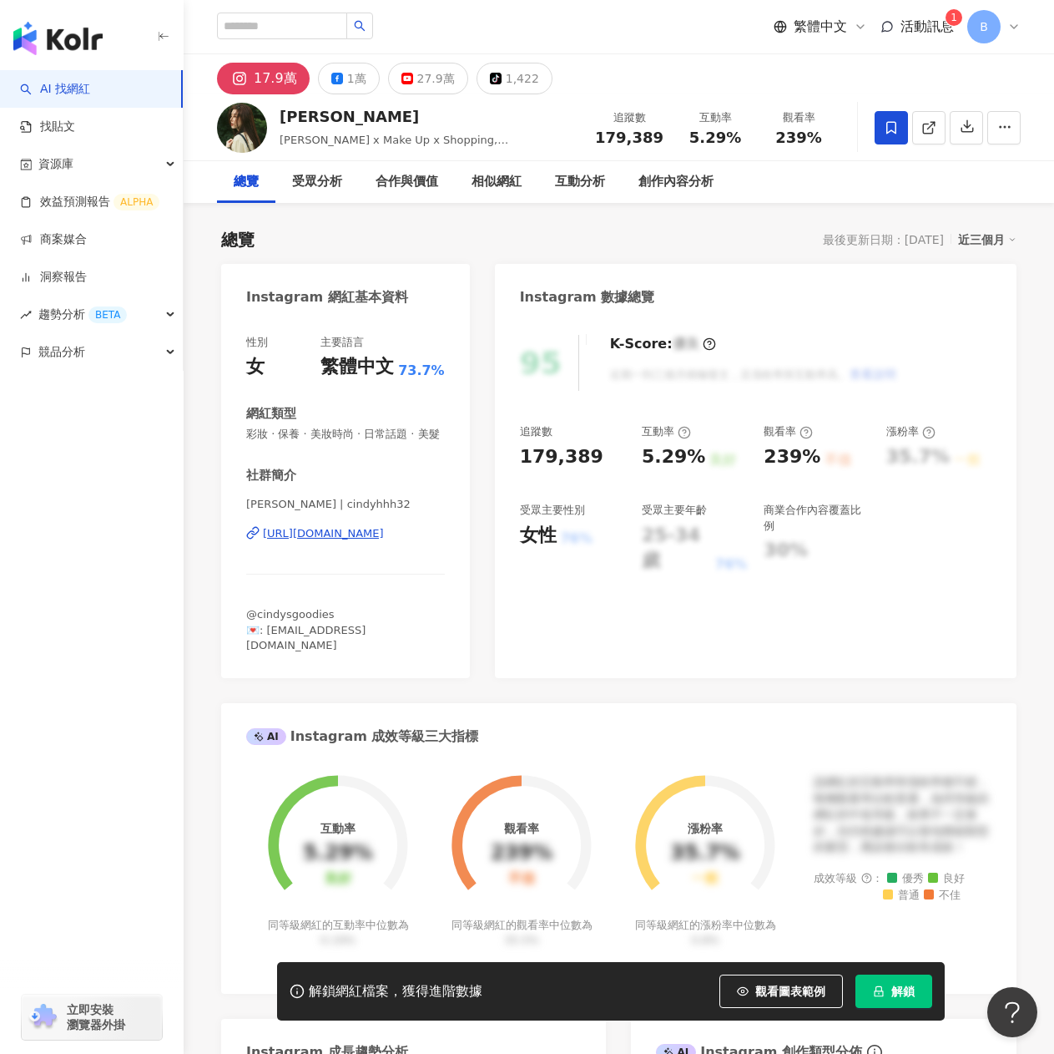
click at [346, 541] on div "https://www.instagram.com/cindyhhh32/" at bounding box center [323, 533] width 121 height 15
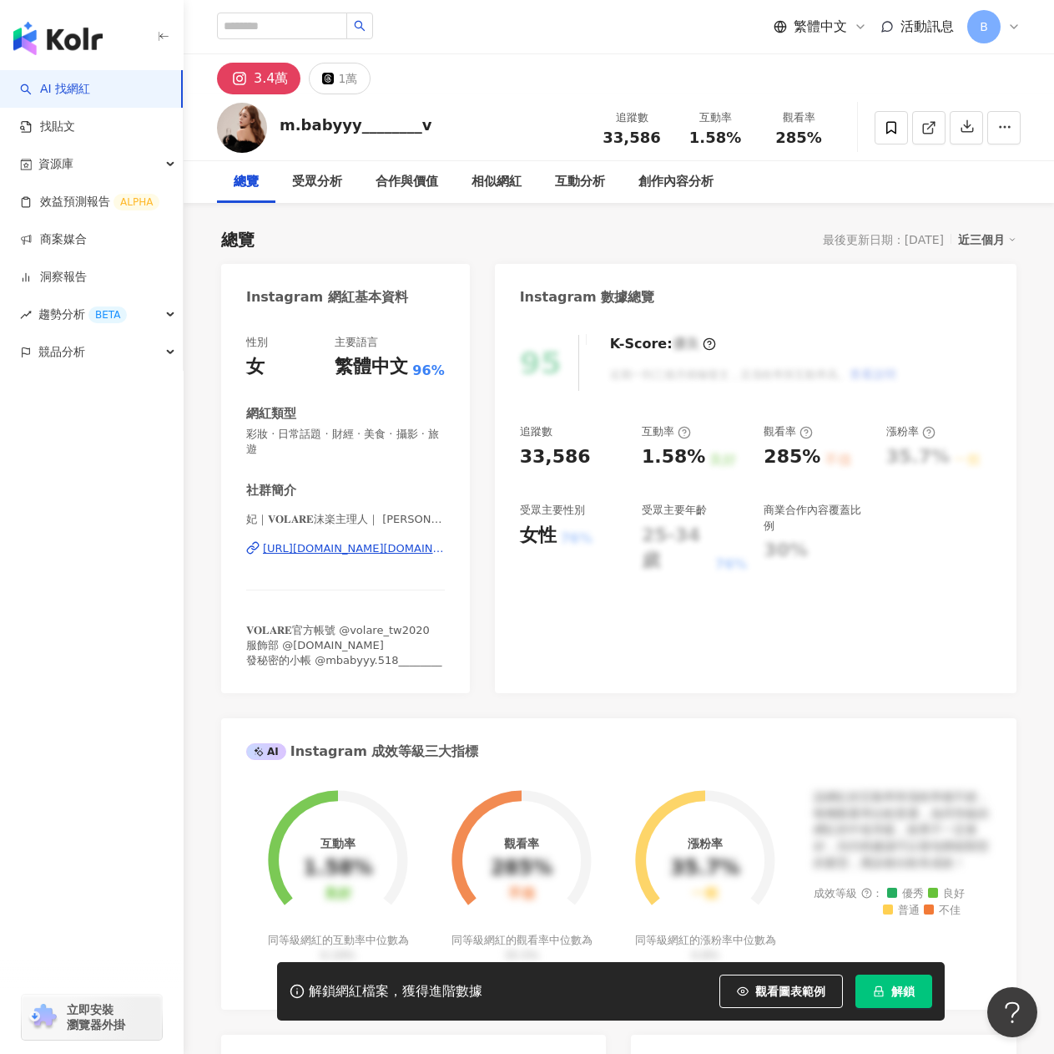
click at [297, 544] on div "[URL][DOMAIN_NAME][DOMAIN_NAME]" at bounding box center [354, 548] width 182 height 15
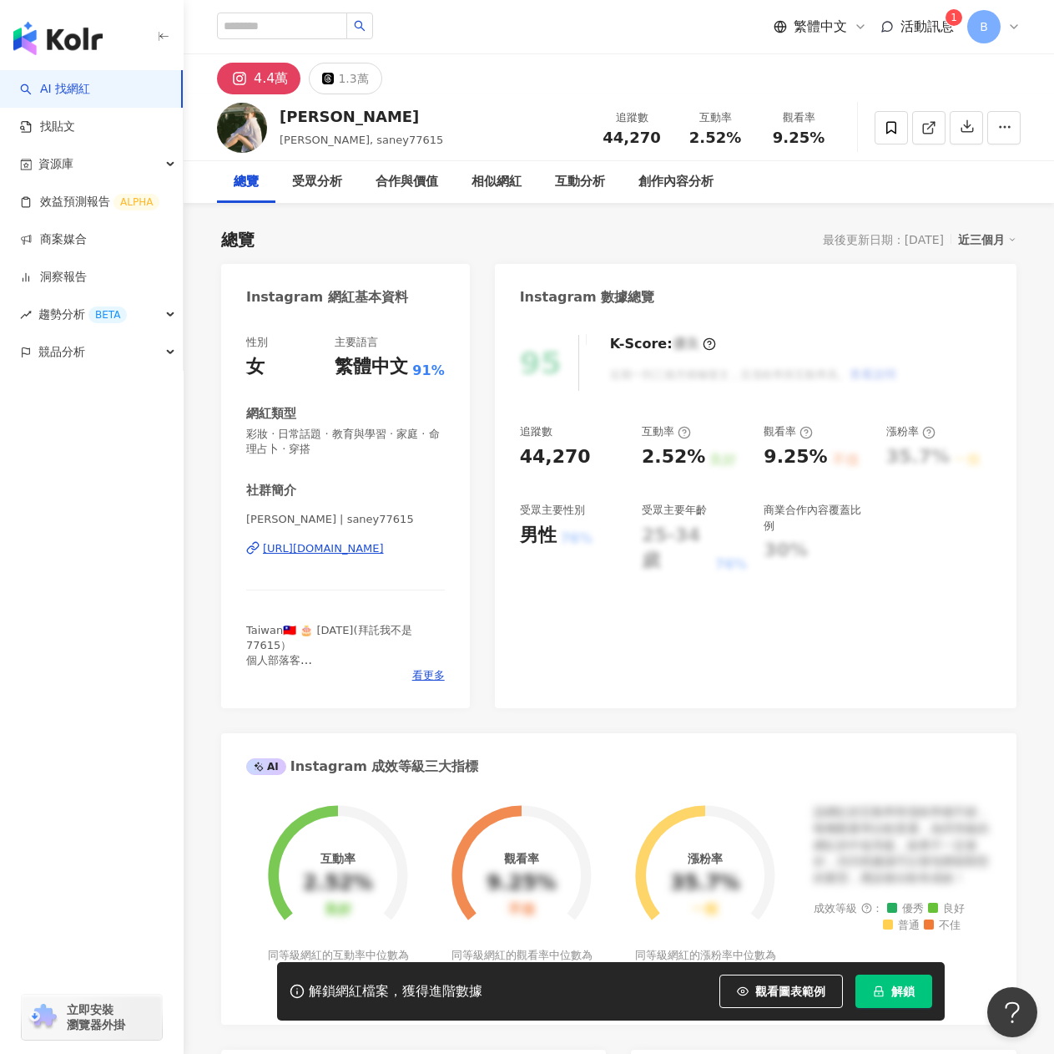
click at [377, 548] on div "https://www.instagram.com/saney77615/" at bounding box center [323, 548] width 121 height 15
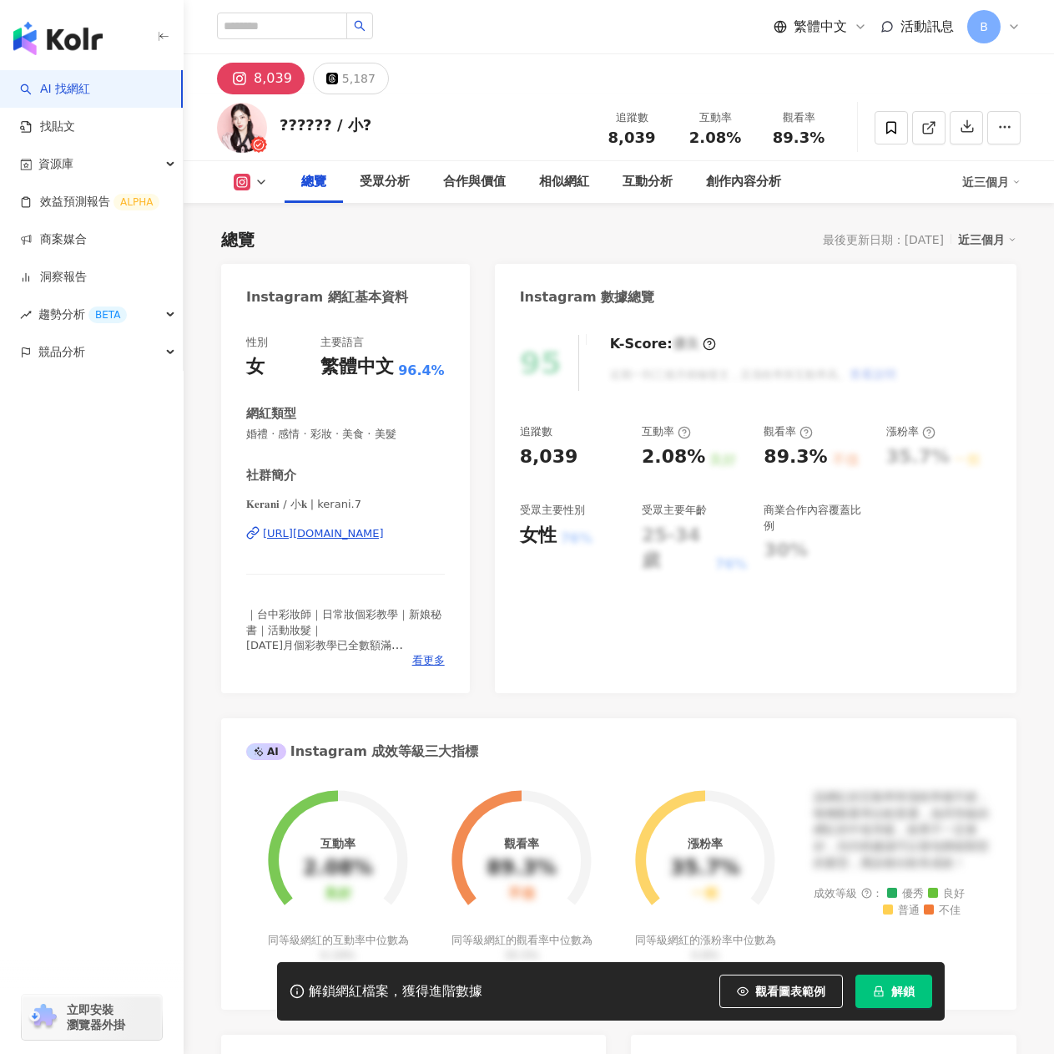
click at [357, 538] on div "[URL][DOMAIN_NAME]" at bounding box center [323, 533] width 121 height 15
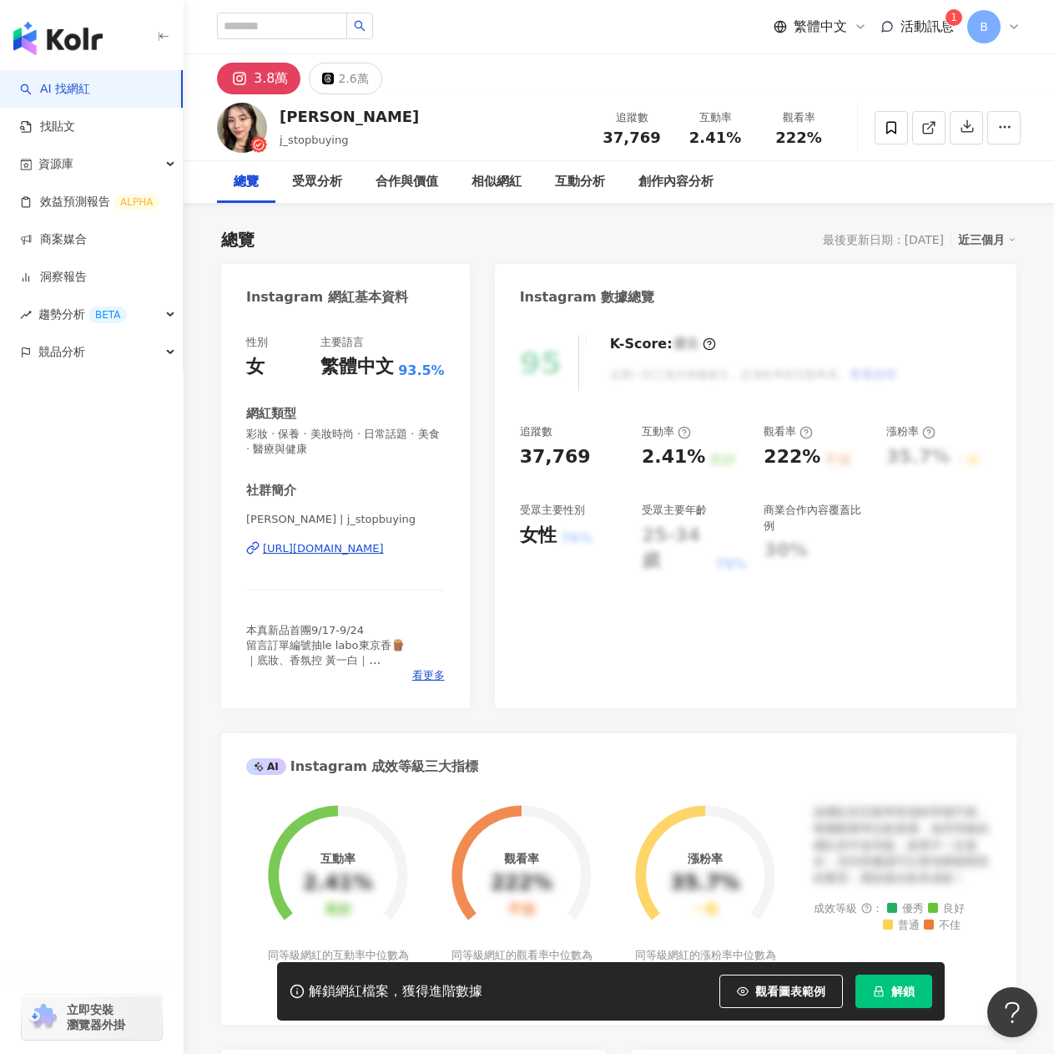
click at [350, 549] on div "https://www.instagram.com/j_stopbuying/" at bounding box center [323, 548] width 121 height 15
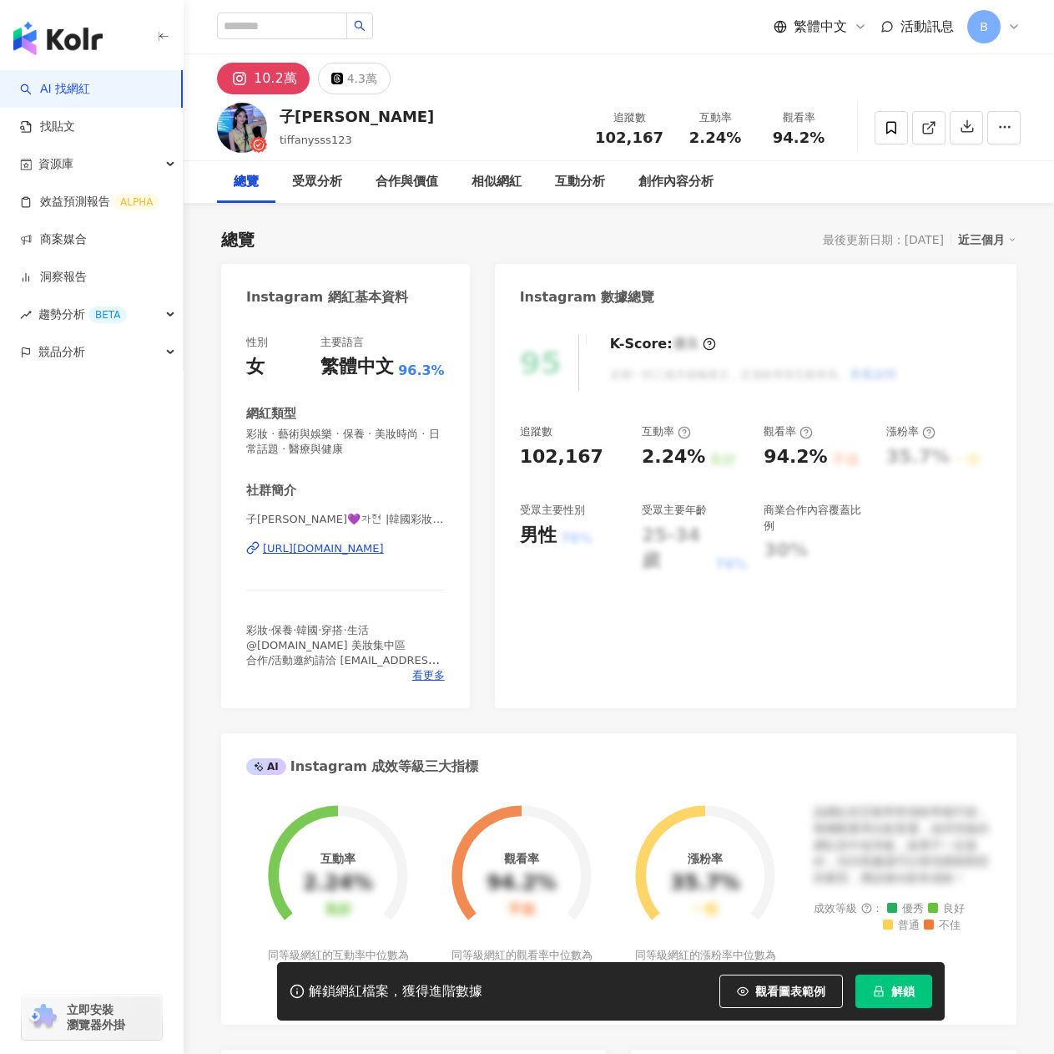
drag, startPoint x: 338, startPoint y: 506, endPoint x: 341, endPoint y: 545, distance: 39.3
click at [341, 545] on div "https://www.instagram.com/tiffanysss123/" at bounding box center [323, 548] width 121 height 15
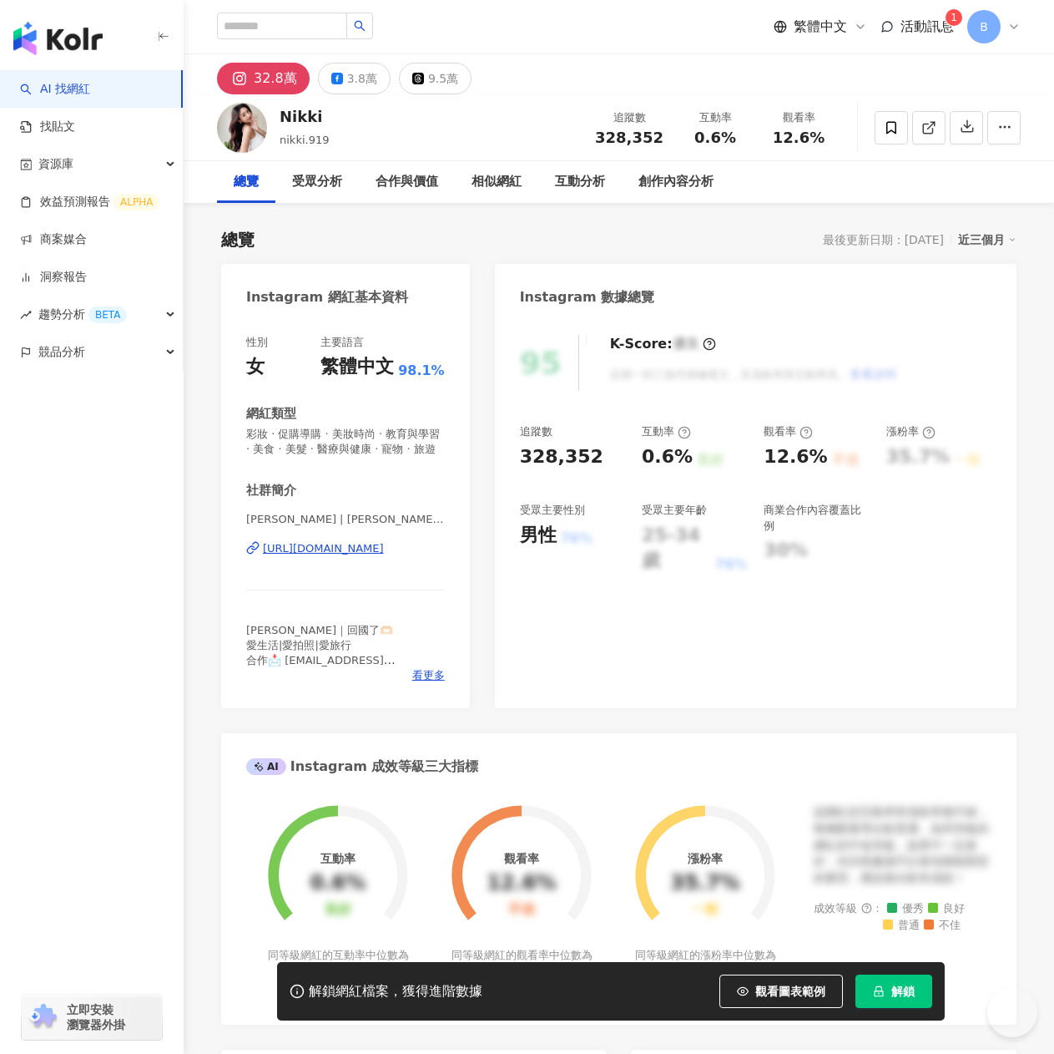
click at [351, 556] on div "[URL][DOMAIN_NAME]" at bounding box center [323, 548] width 121 height 15
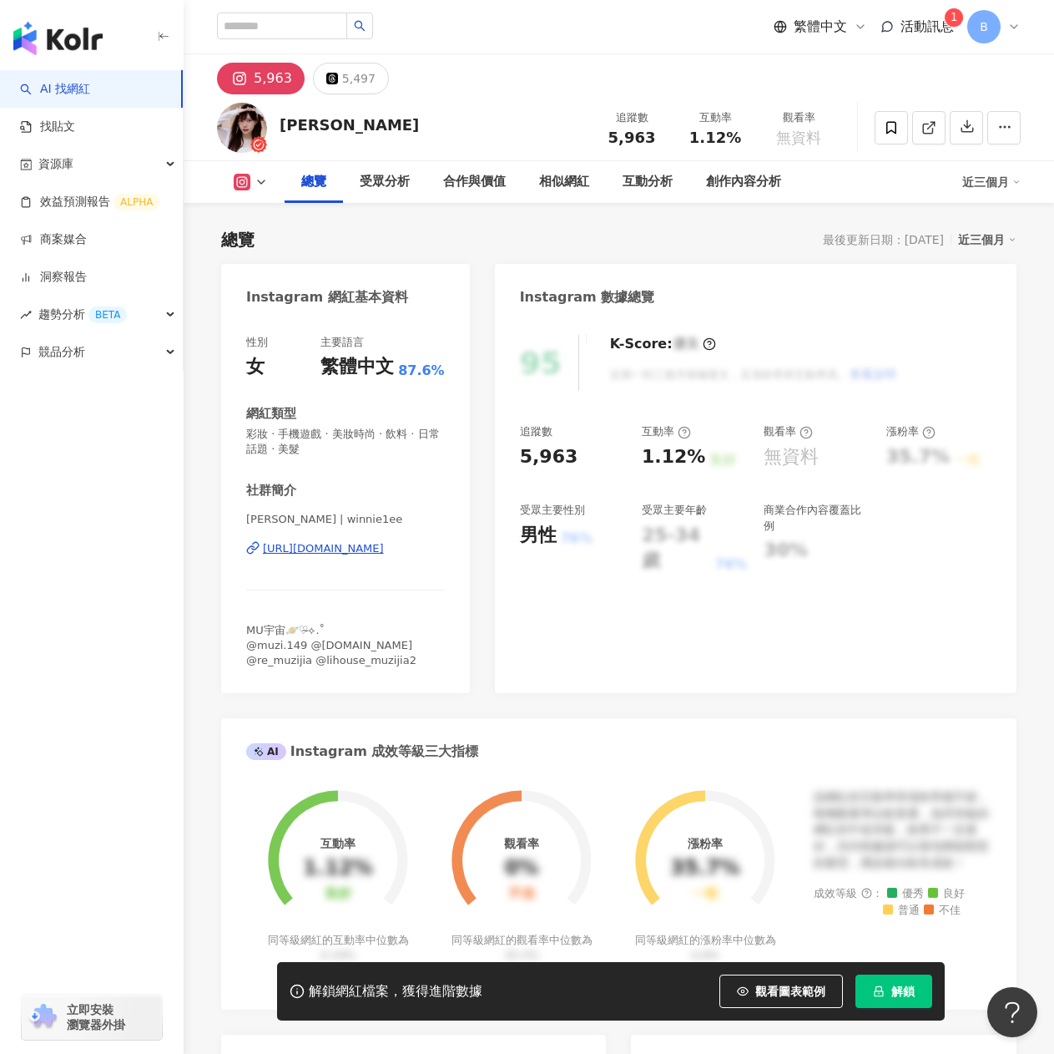
click at [343, 547] on div "https://www.instagram.com/winnie1ee/" at bounding box center [323, 548] width 121 height 15
click at [286, 554] on div "https://www.instagram.com/winnie1ee/" at bounding box center [323, 548] width 121 height 15
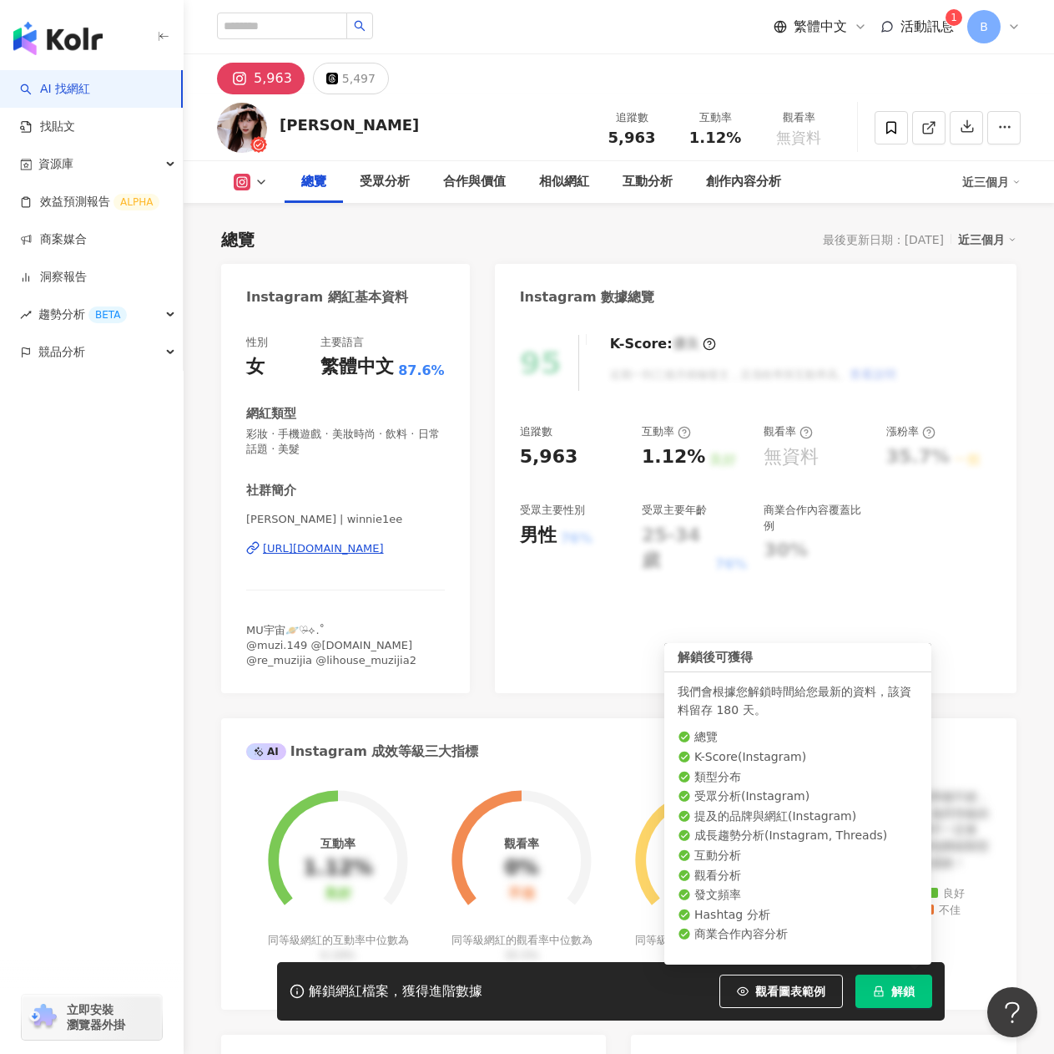
click at [908, 998] on span "解鎖" at bounding box center [903, 990] width 23 height 13
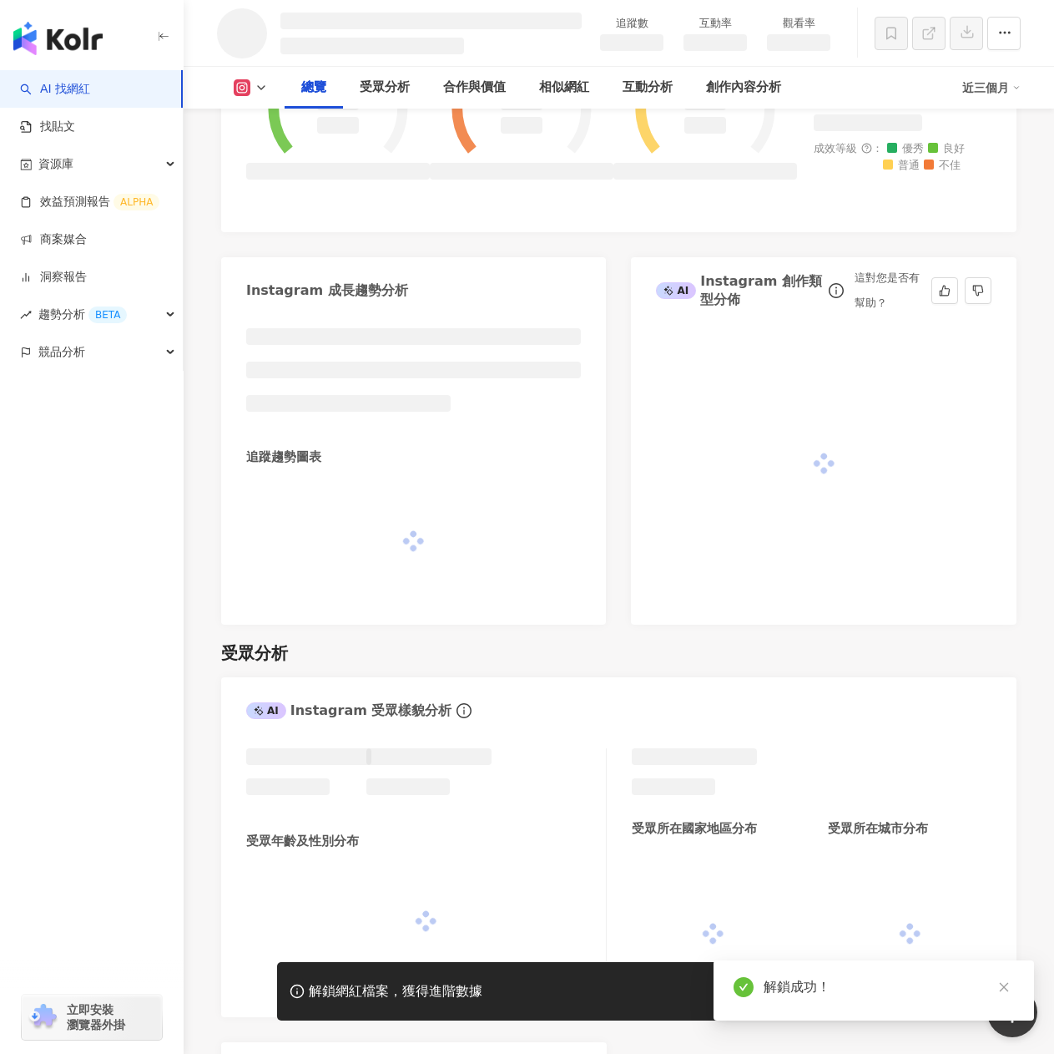
scroll to position [321, 0]
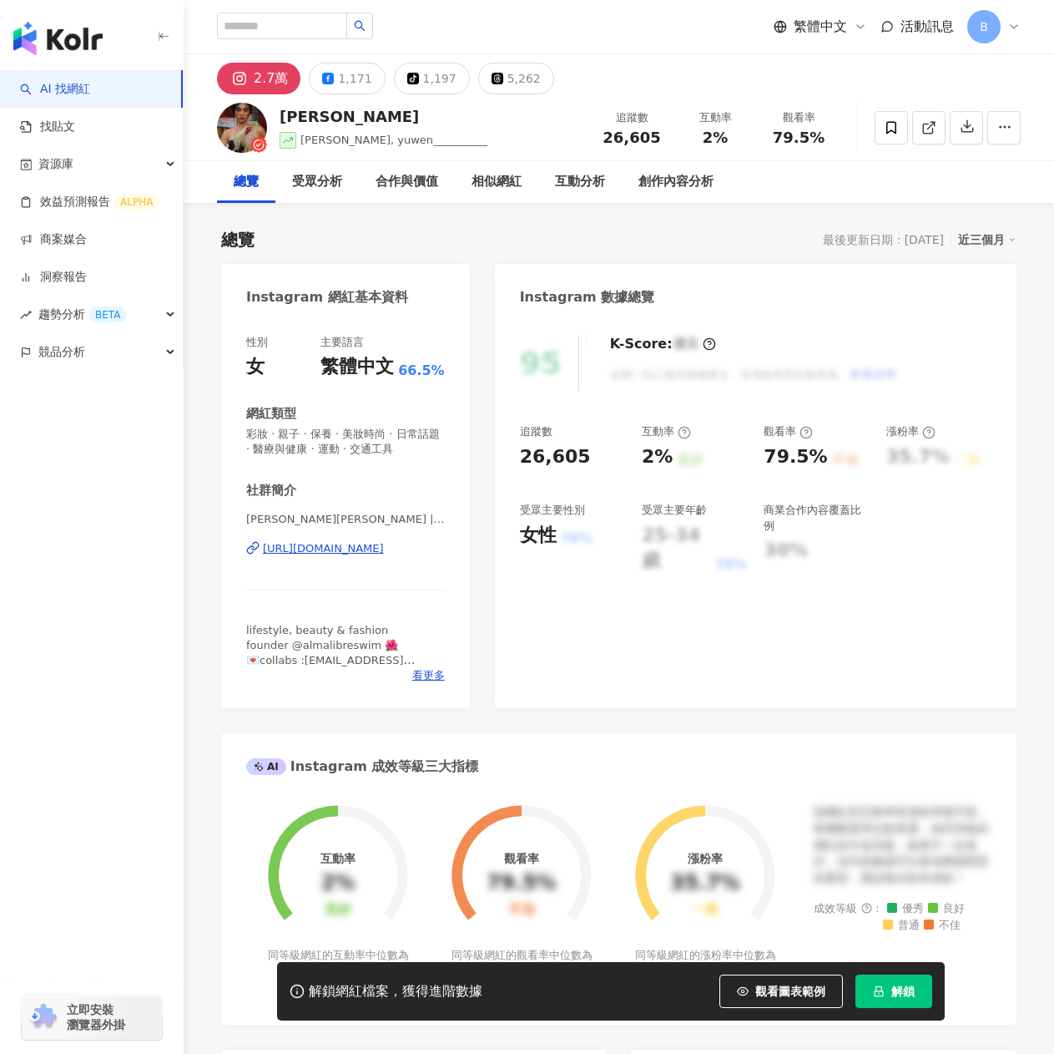
click at [360, 553] on div "https://www.instagram.com/andreafenggg/" at bounding box center [323, 548] width 121 height 15
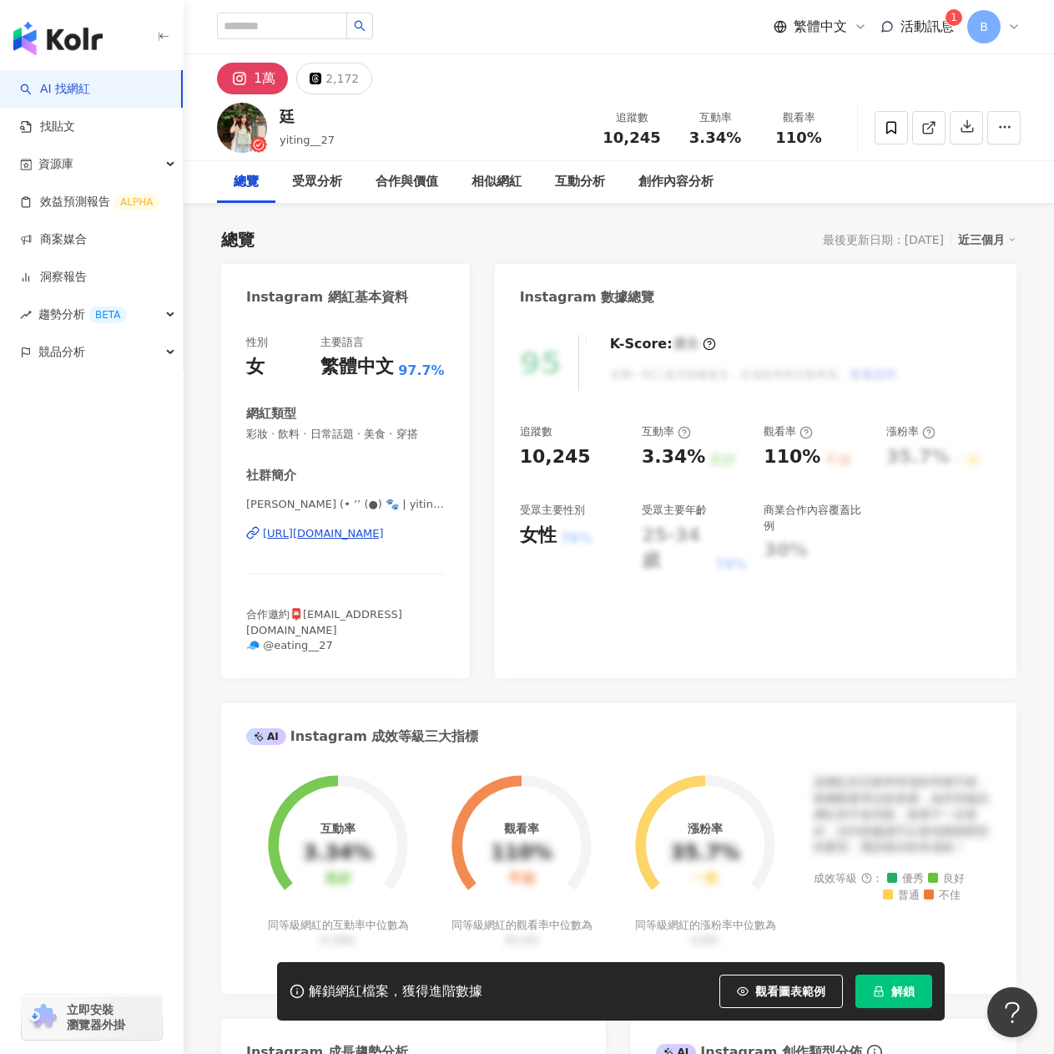
click at [384, 534] on div "[URL][DOMAIN_NAME]" at bounding box center [323, 533] width 121 height 15
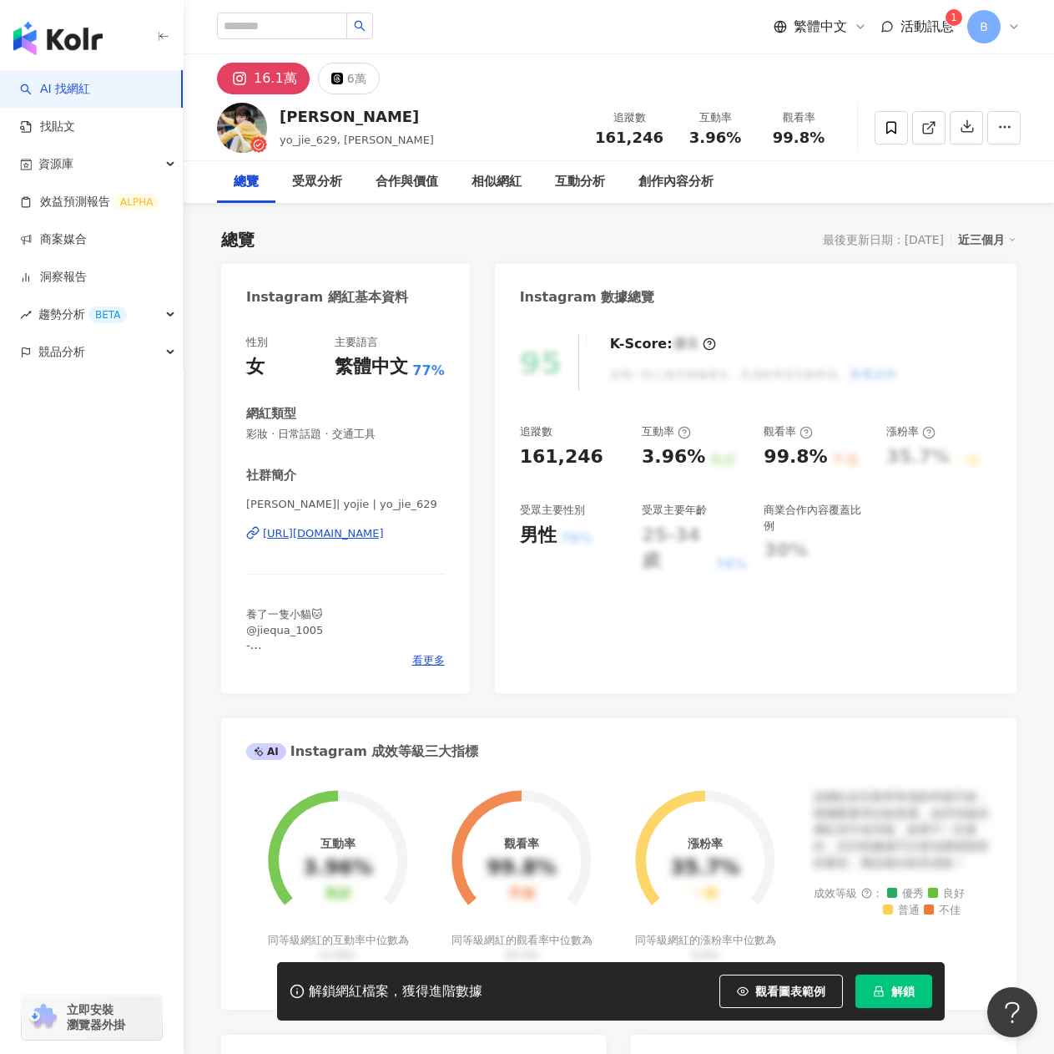
click at [309, 537] on div "https://www.instagram.com/yo_jie_629/" at bounding box center [323, 533] width 121 height 15
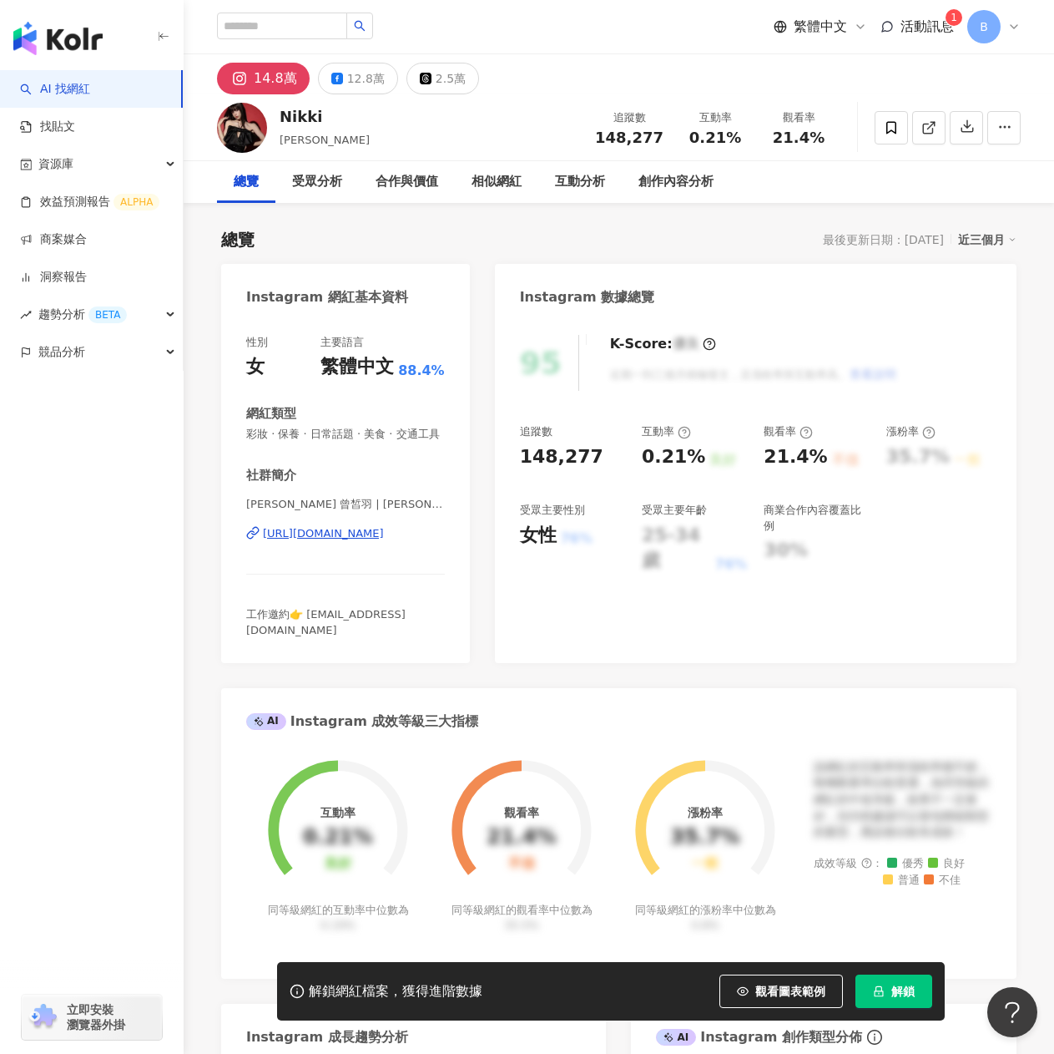
click at [315, 541] on div "https://www.instagram.com/nikkialoha/" at bounding box center [323, 533] width 121 height 15
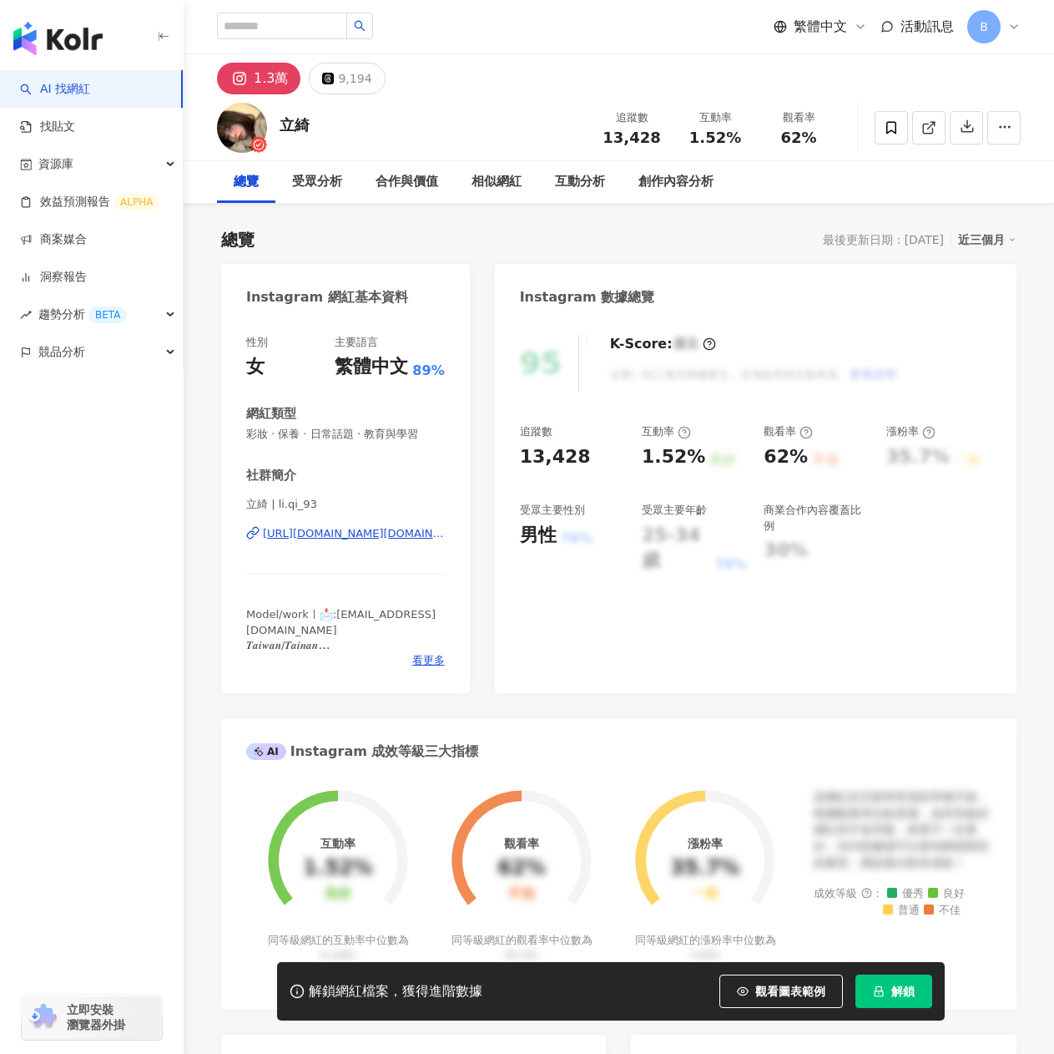
click at [355, 540] on div "[URL][DOMAIN_NAME][DOMAIN_NAME]" at bounding box center [354, 533] width 182 height 15
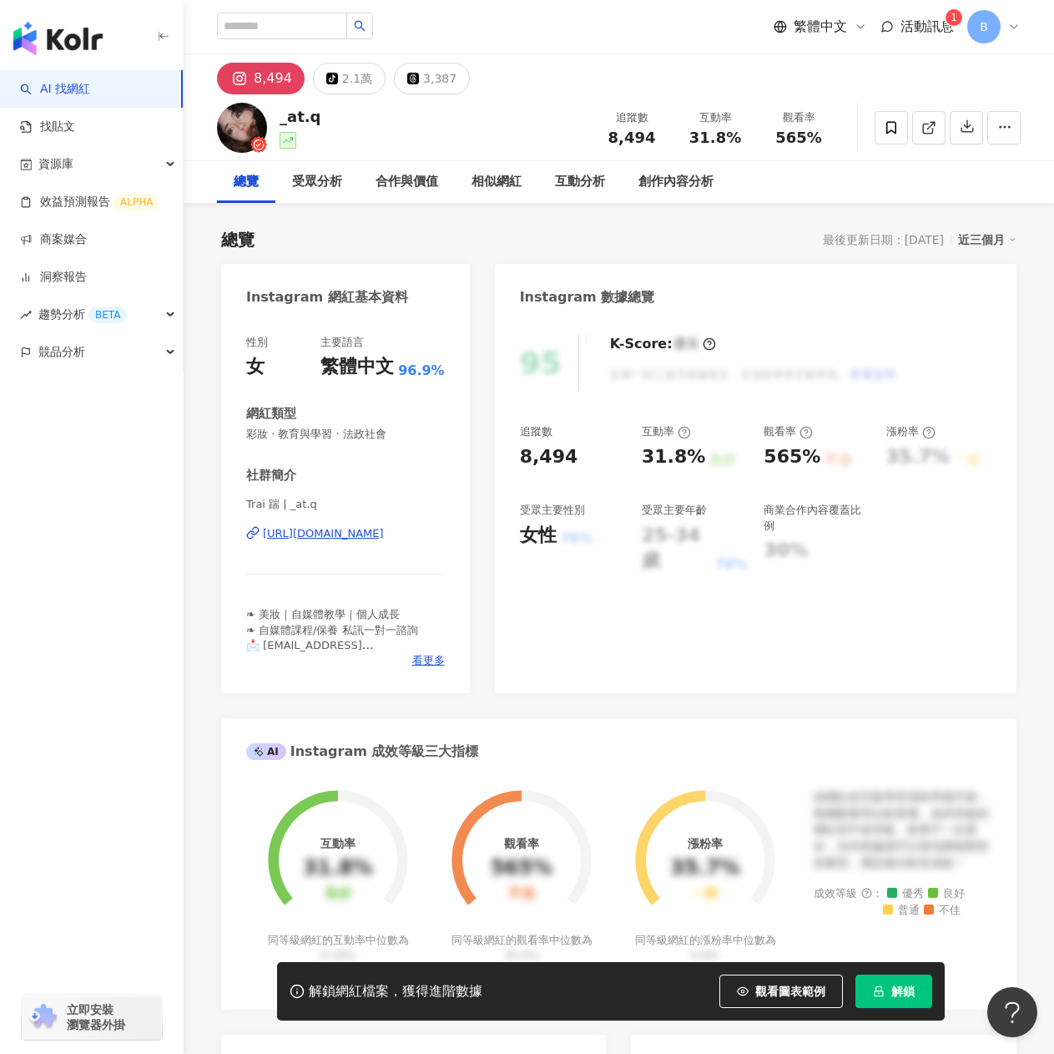
click at [386, 525] on div "Trai 踹 | _at.q https://www.instagram.com/_at.q/" at bounding box center [345, 546] width 199 height 98
click at [384, 531] on div "https://www.instagram.com/_at.q/" at bounding box center [323, 533] width 121 height 15
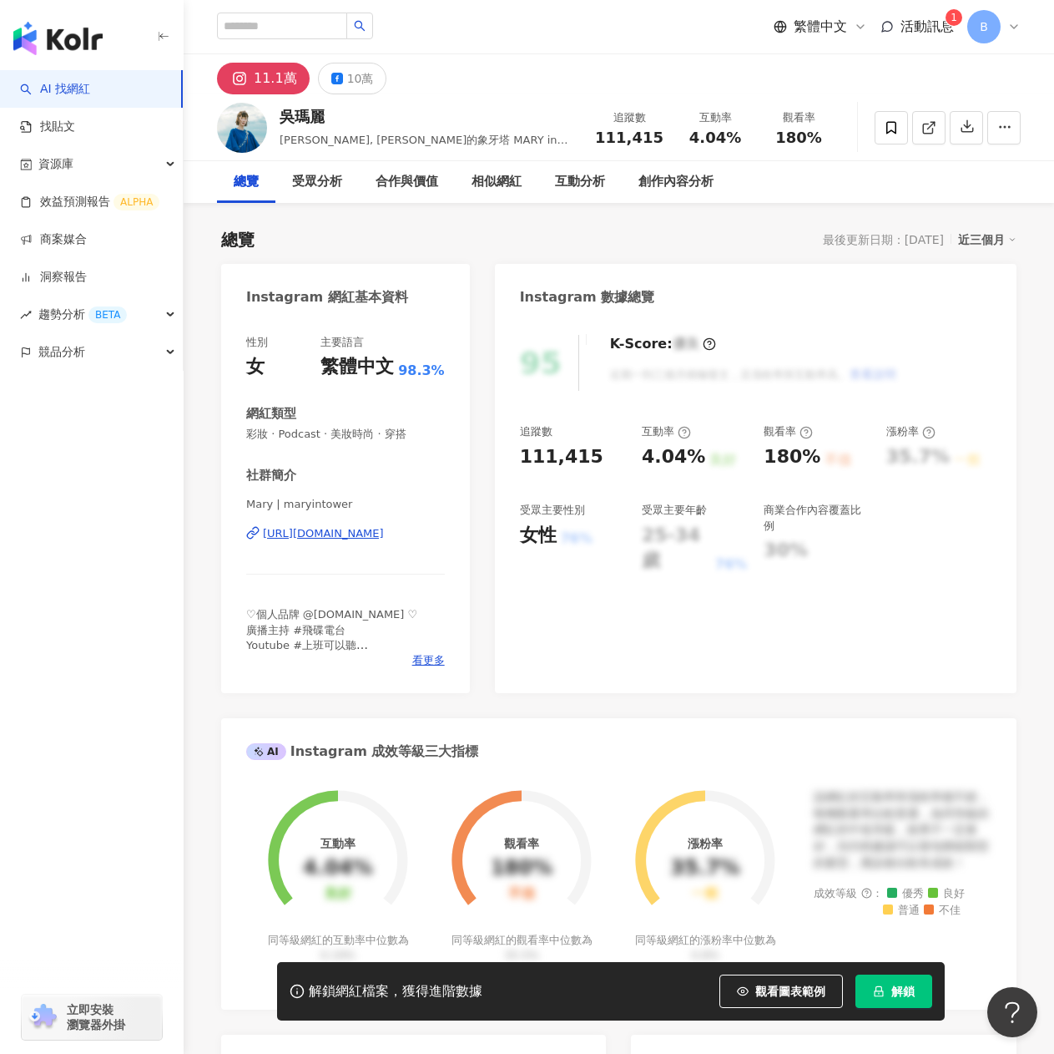
click at [372, 537] on div "https://www.instagram.com/maryintower/" at bounding box center [323, 533] width 121 height 15
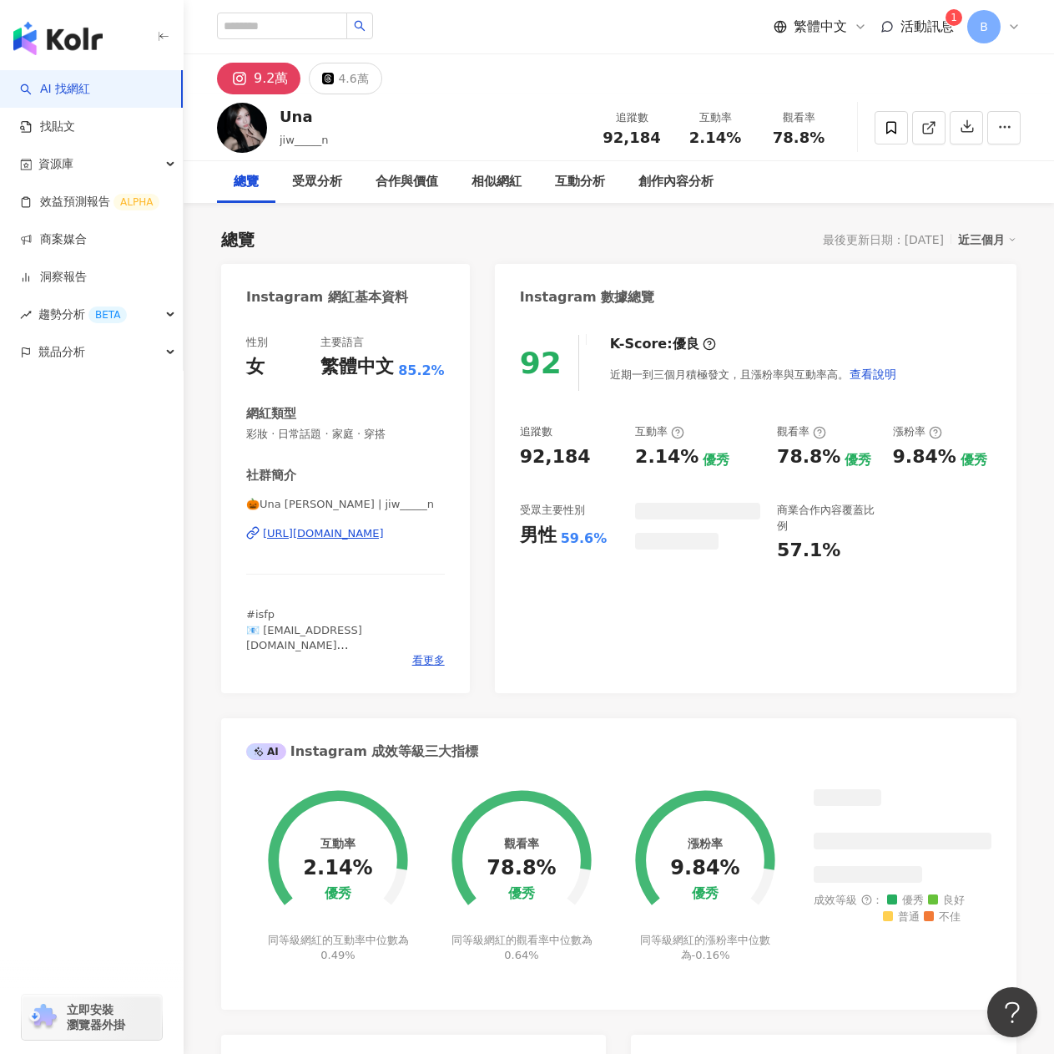
click at [344, 538] on div "[URL][DOMAIN_NAME]" at bounding box center [323, 533] width 121 height 15
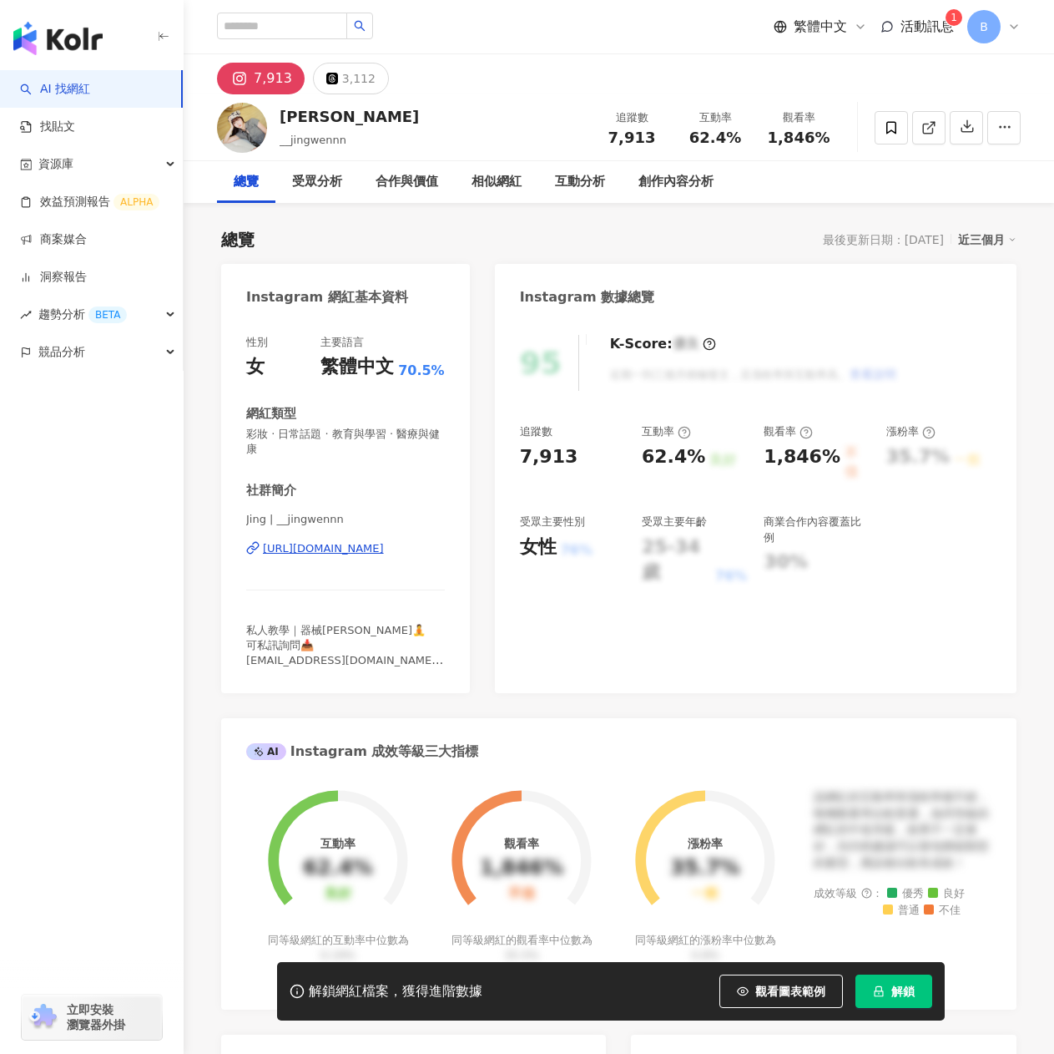
click at [382, 471] on div "性別 女 主要語言 繁體中文 70.5% 網紅類型 彩妝 · 日常話題 · 教育與學習 · 醫療與健康 社群簡介 Jing | __jingwennn htt…" at bounding box center [345, 501] width 199 height 333
click at [381, 541] on div "https://www.instagram.com/__jingwennn/" at bounding box center [323, 548] width 121 height 15
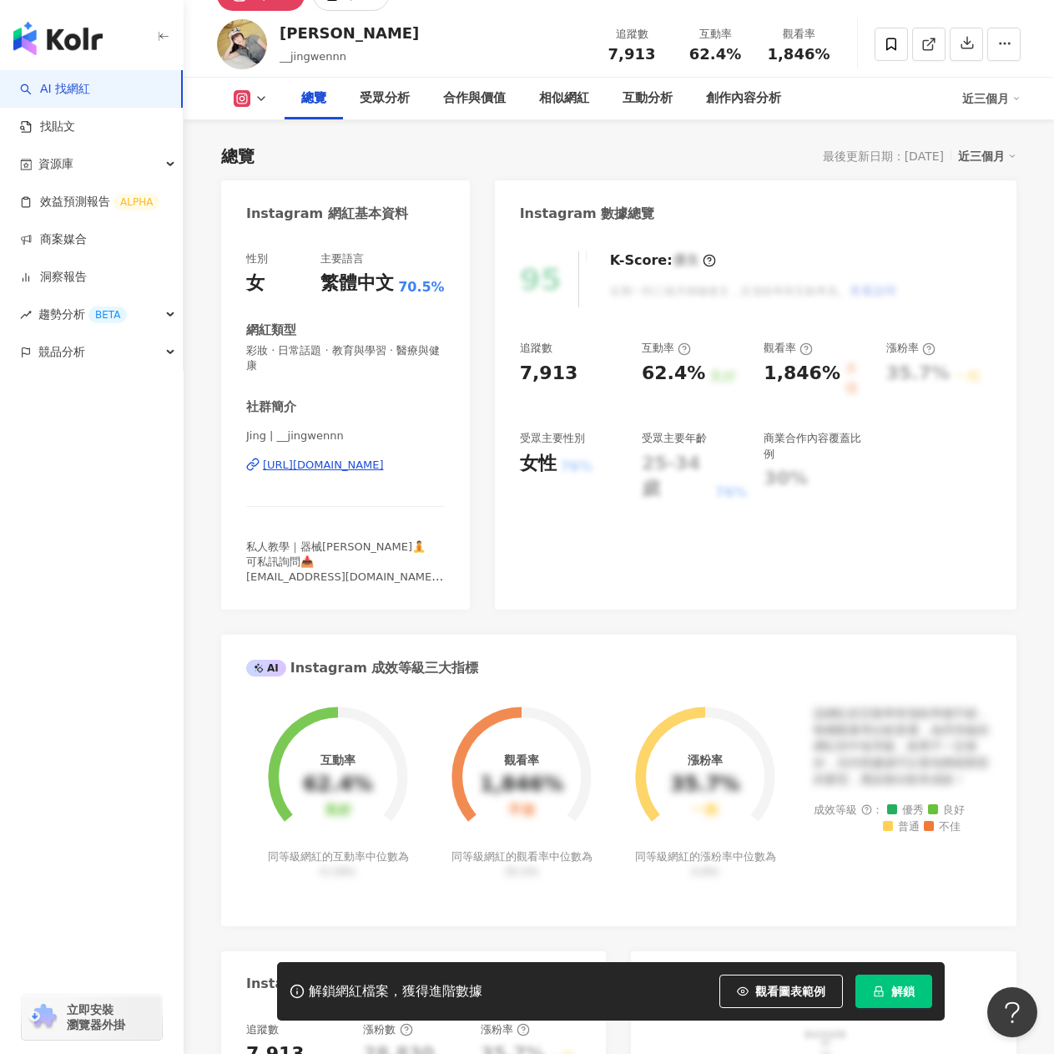
click at [331, 460] on div "https://www.instagram.com/__jingwennn/" at bounding box center [323, 464] width 121 height 15
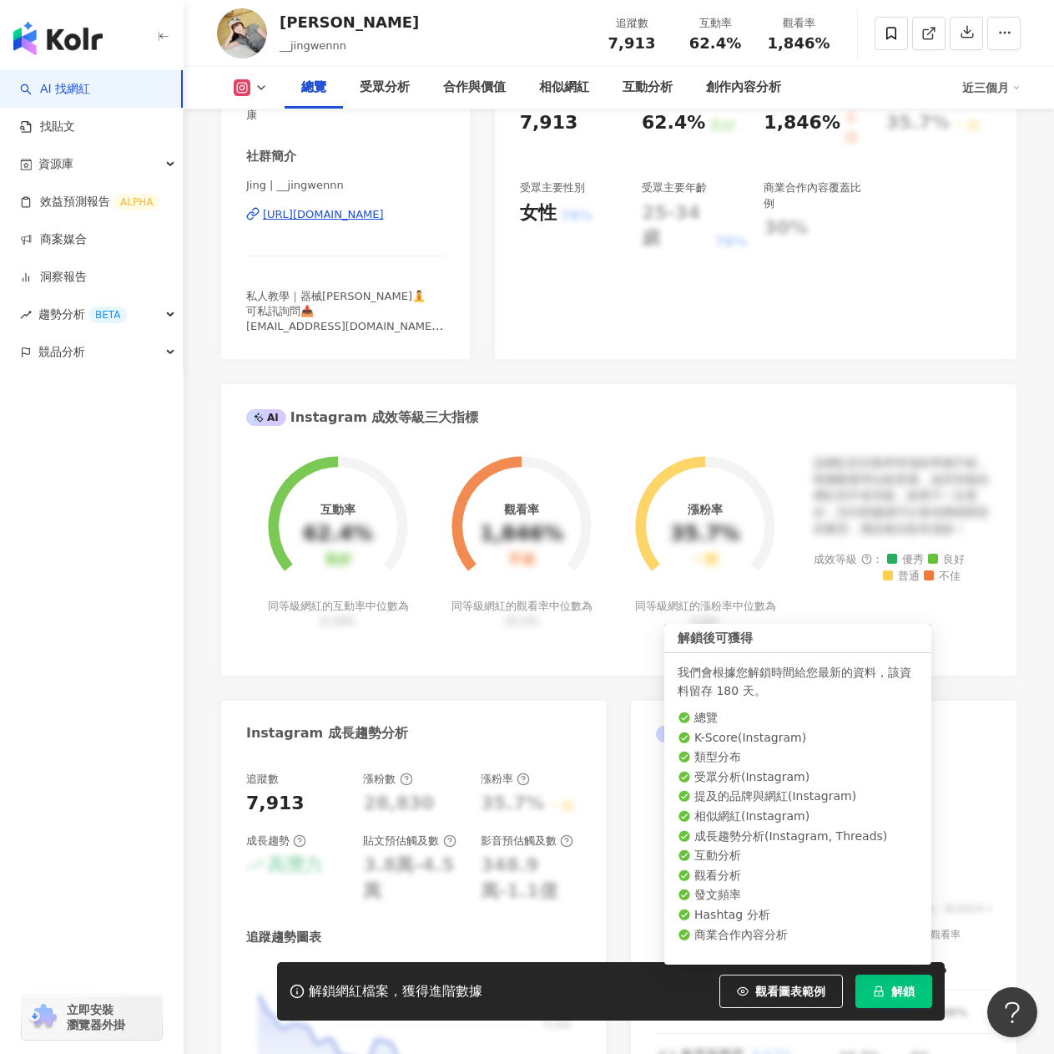
click at [907, 985] on span "解鎖" at bounding box center [903, 990] width 23 height 13
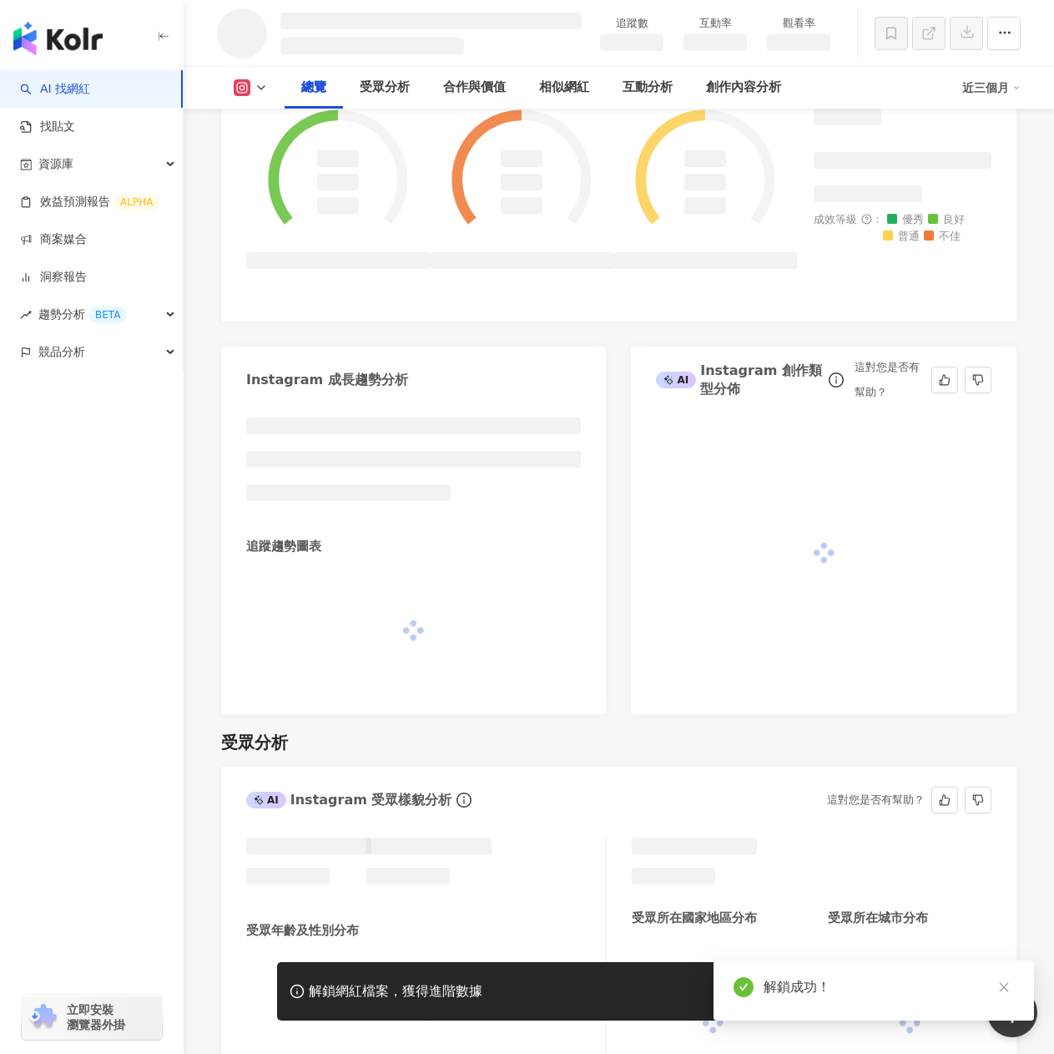
scroll to position [918, 0]
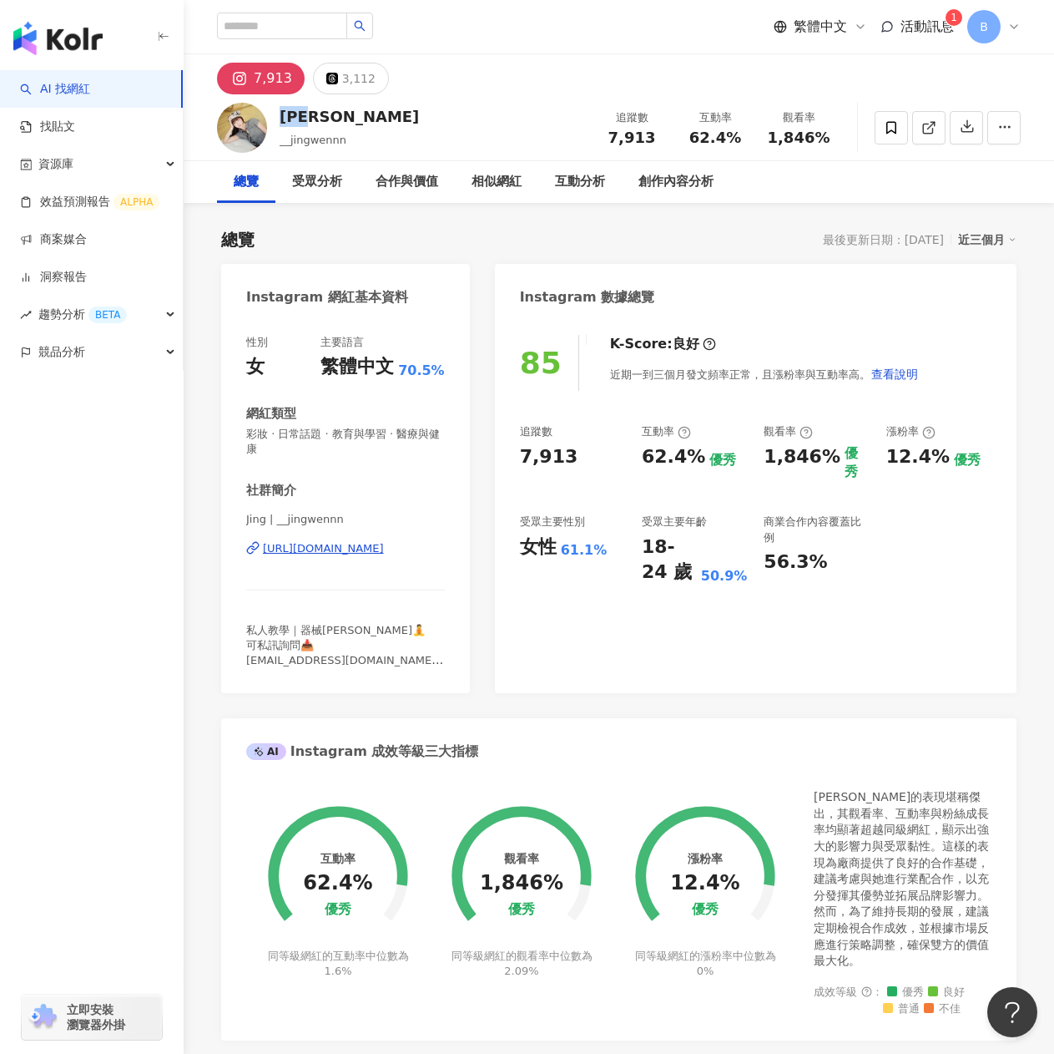
drag, startPoint x: 284, startPoint y: 113, endPoint x: 332, endPoint y: 118, distance: 48.7
click at [332, 118] on div "林靜妏" at bounding box center [349, 116] width 139 height 21
copy div "林靜妏"
drag, startPoint x: 762, startPoint y: 454, endPoint x: 811, endPoint y: 460, distance: 48.8
click at [811, 460] on div "追蹤數 7,913 互動率 62.4% 優秀 觀看率 1,846% 優秀 漲粉率 12.4% 優秀 受眾主要性別 女性 61.1% 受眾主要年齡 18-24 …" at bounding box center [756, 504] width 472 height 161
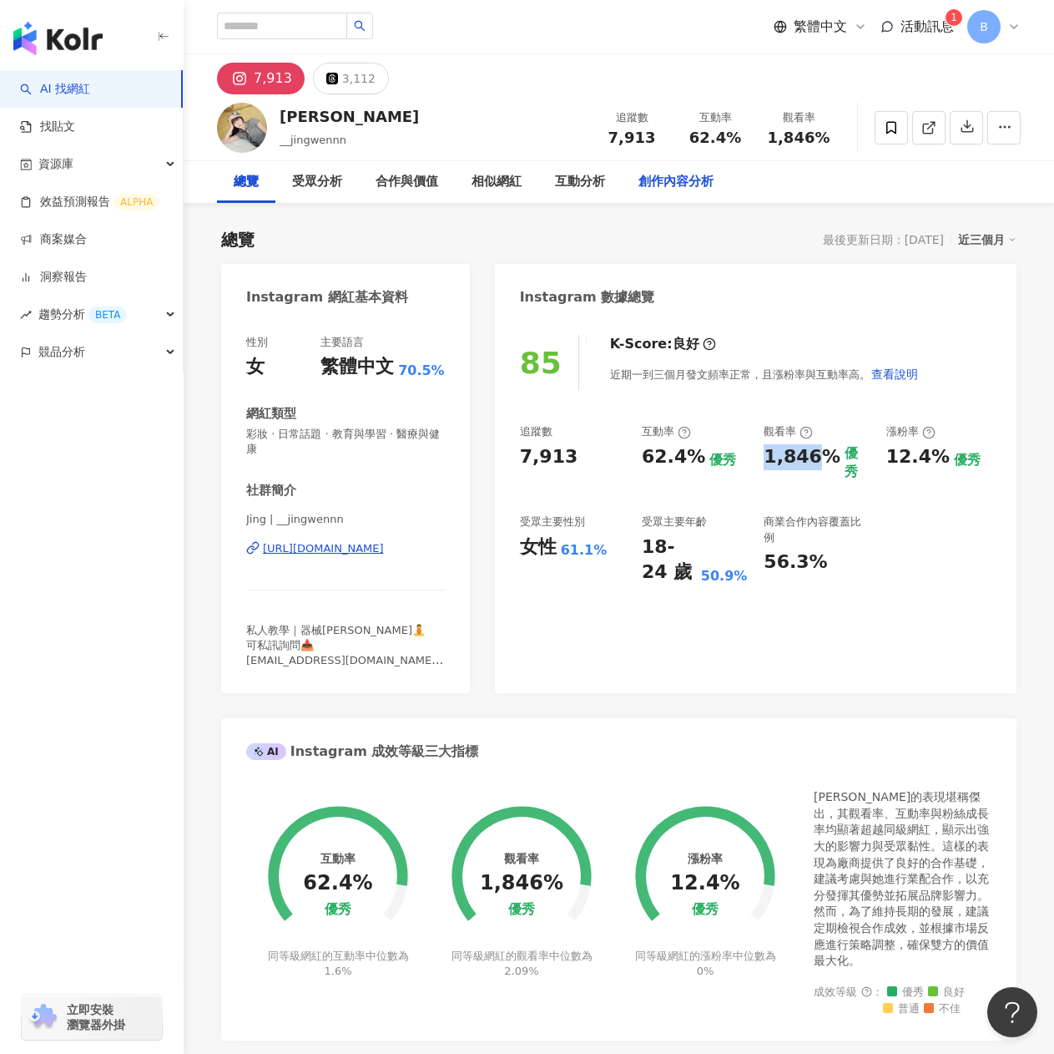
copy div "1,846"
drag, startPoint x: 685, startPoint y: 138, endPoint x: 727, endPoint y: 147, distance: 42.7
click at [727, 146] on div "62.4%" at bounding box center [715, 137] width 63 height 17
copy span "62.4"
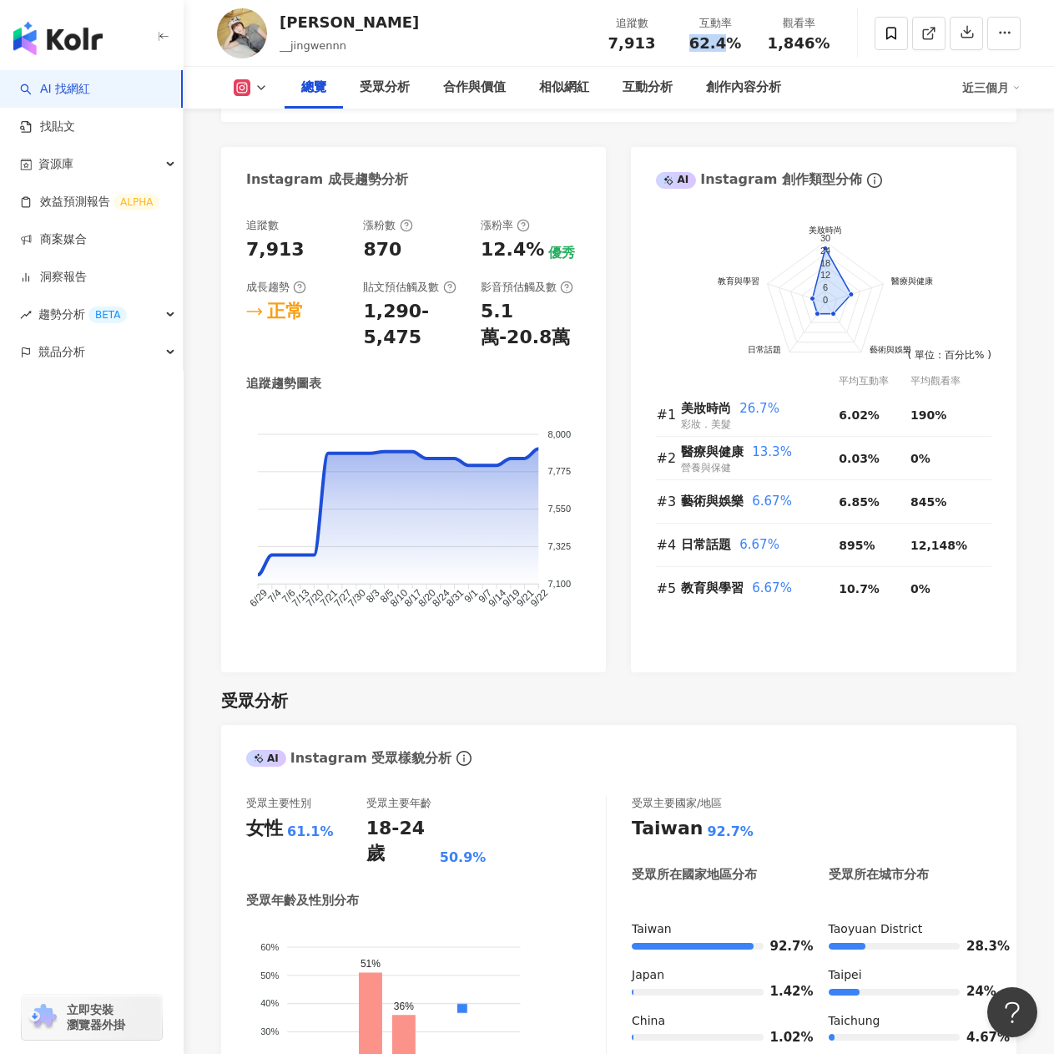
scroll to position [584, 0]
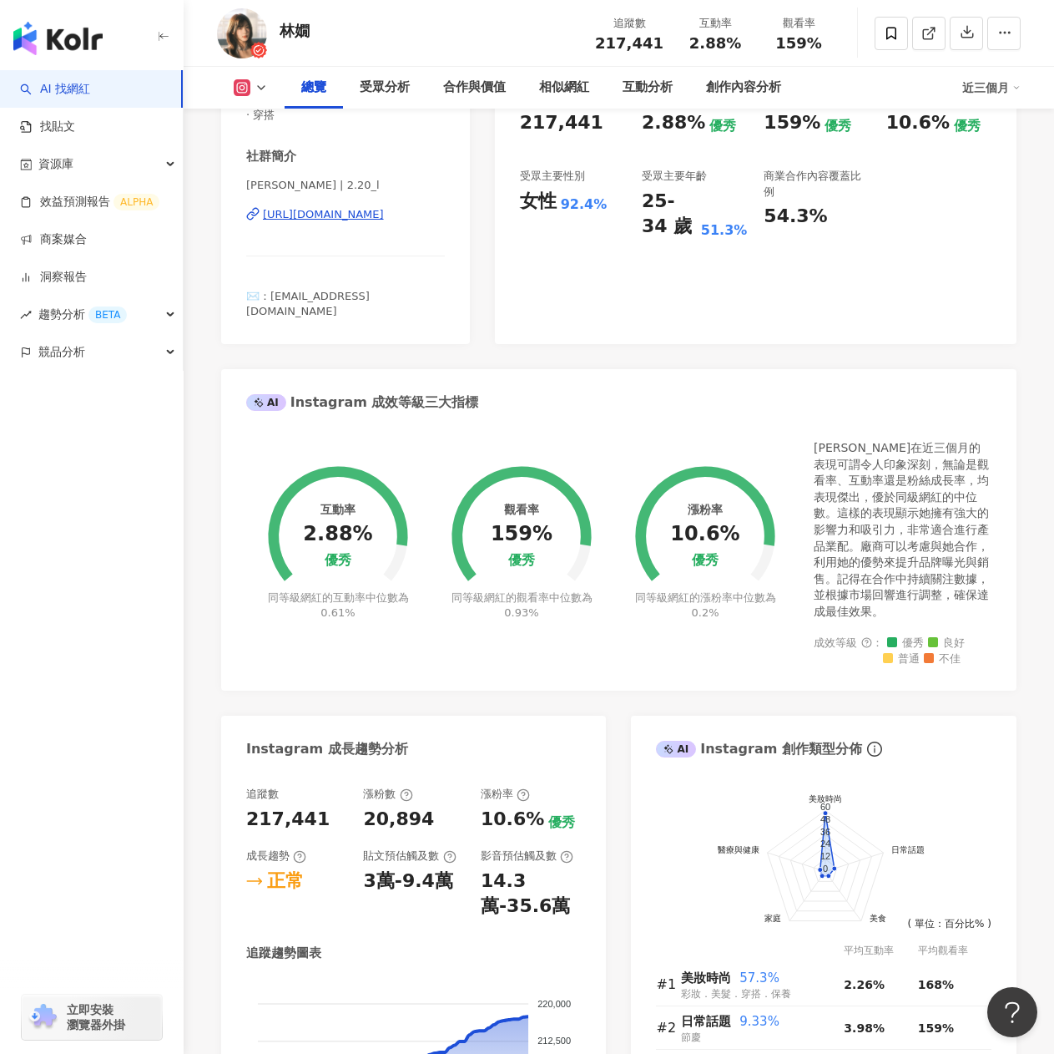
scroll to position [167, 0]
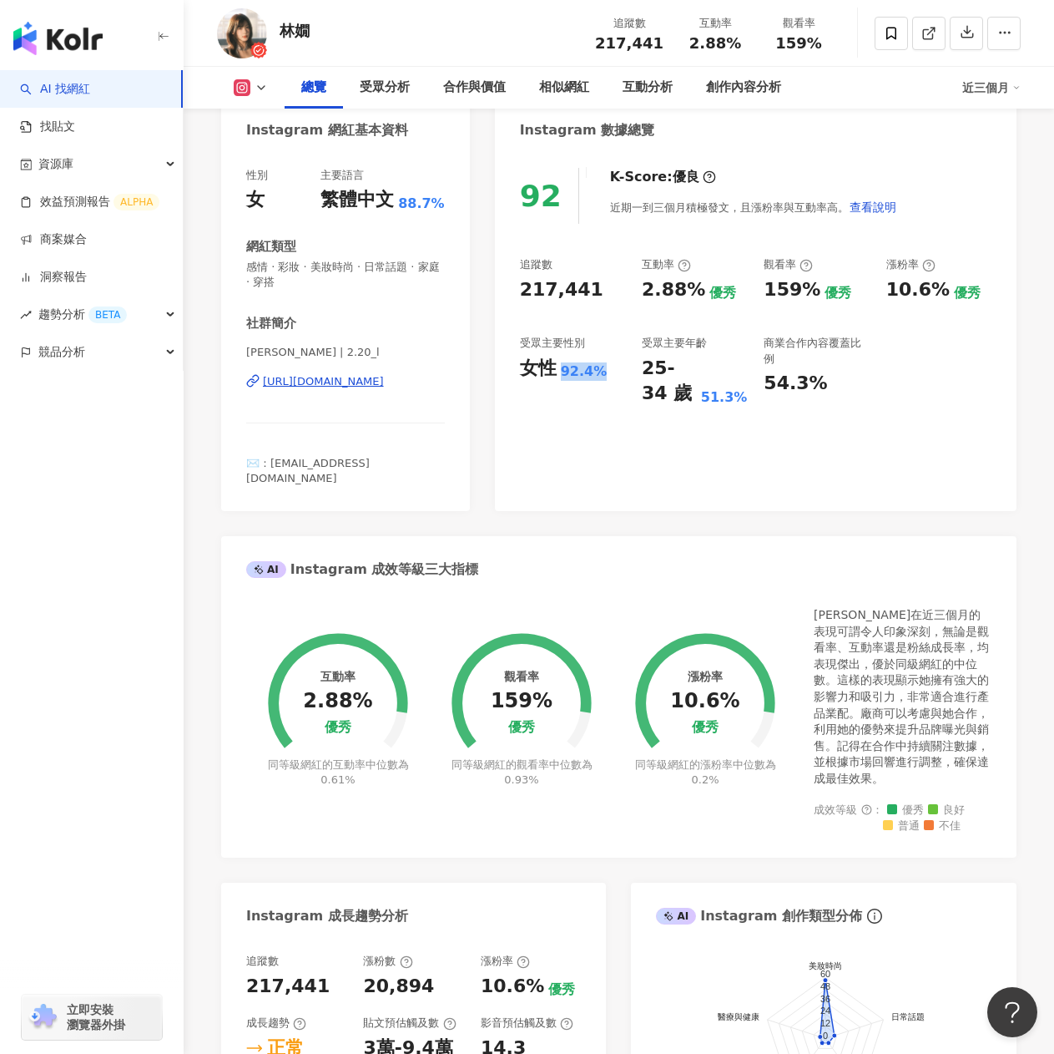
drag, startPoint x: 563, startPoint y: 378, endPoint x: 609, endPoint y: 378, distance: 45.9
click at [609, 378] on div "女性 92.4%" at bounding box center [572, 369] width 105 height 26
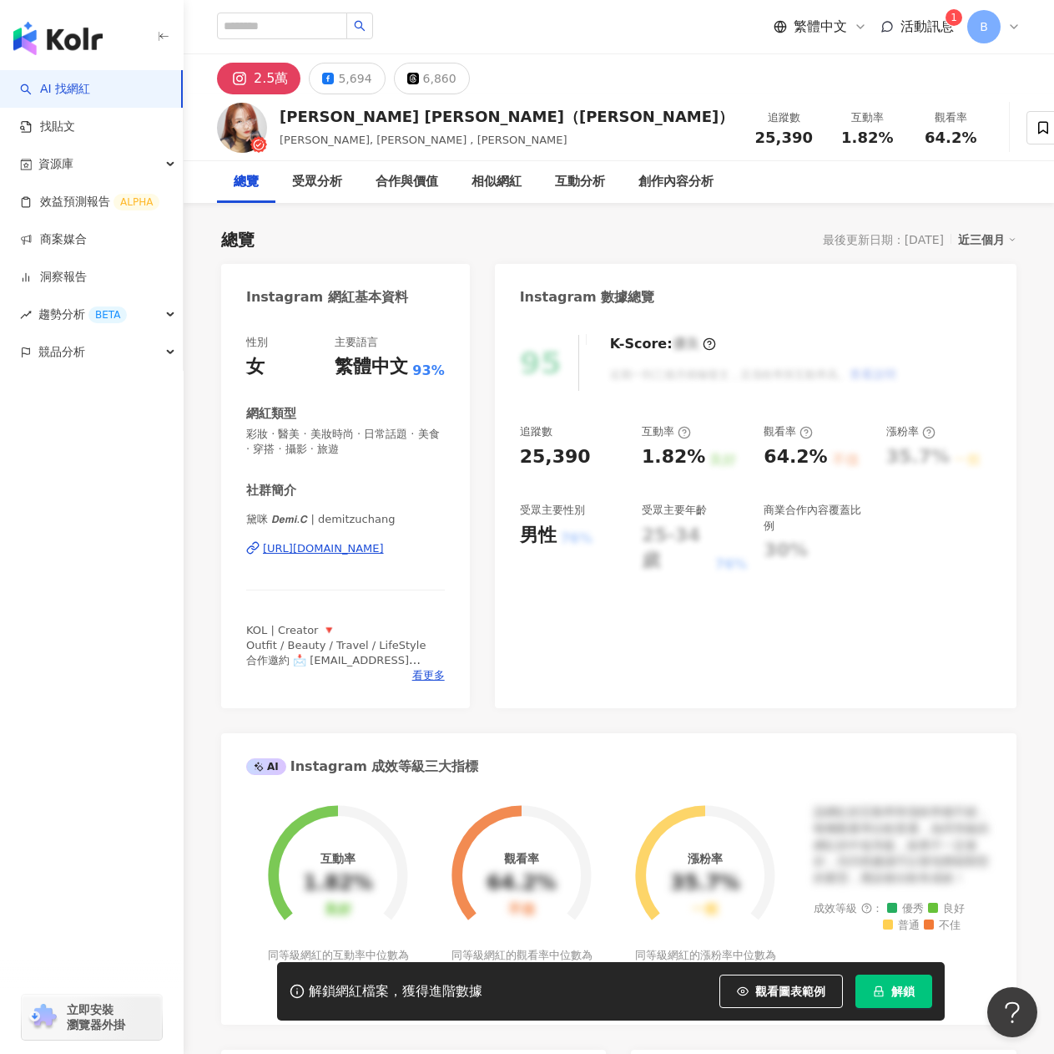
click at [325, 549] on div "https://www.instagram.com/demitzuchang/" at bounding box center [323, 548] width 121 height 15
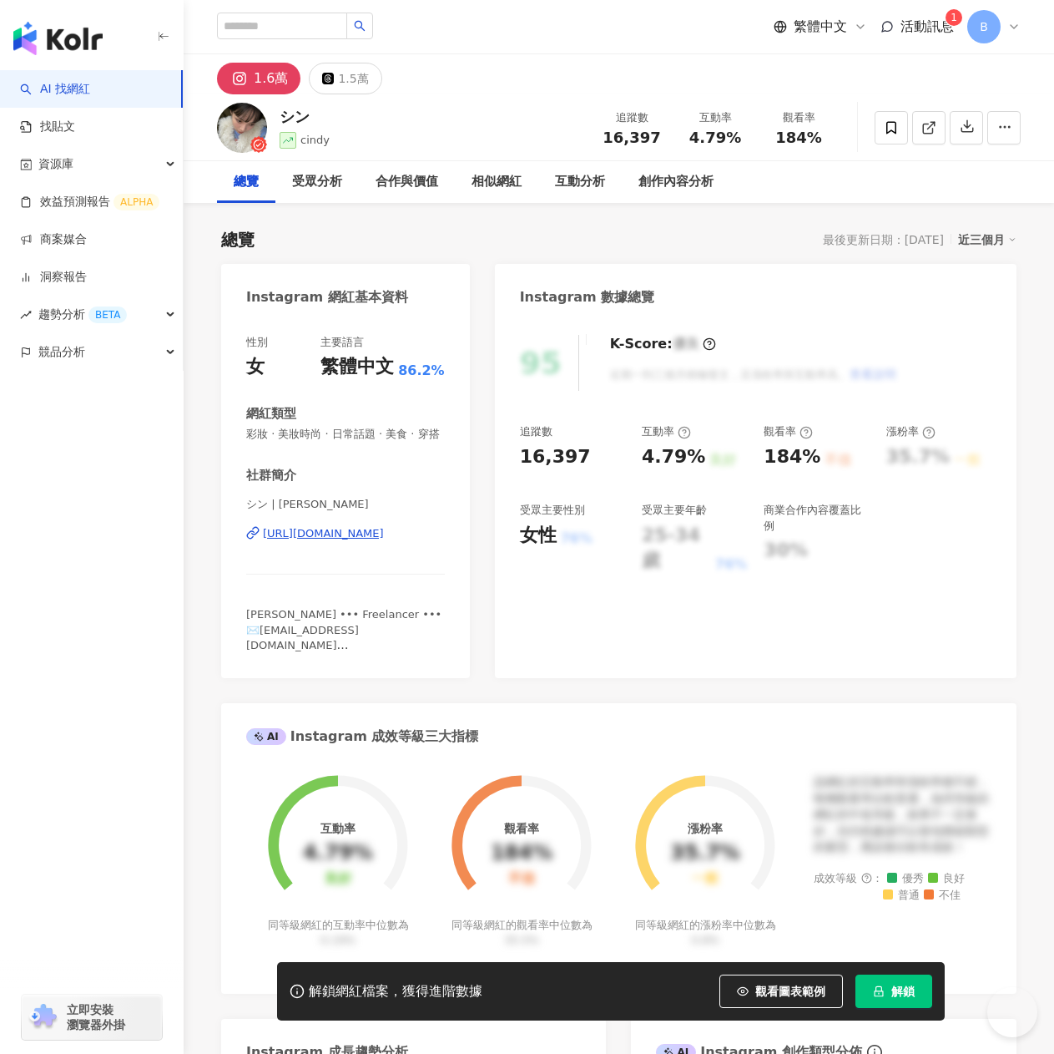
click at [307, 541] on div "[URL][DOMAIN_NAME]" at bounding box center [323, 533] width 121 height 15
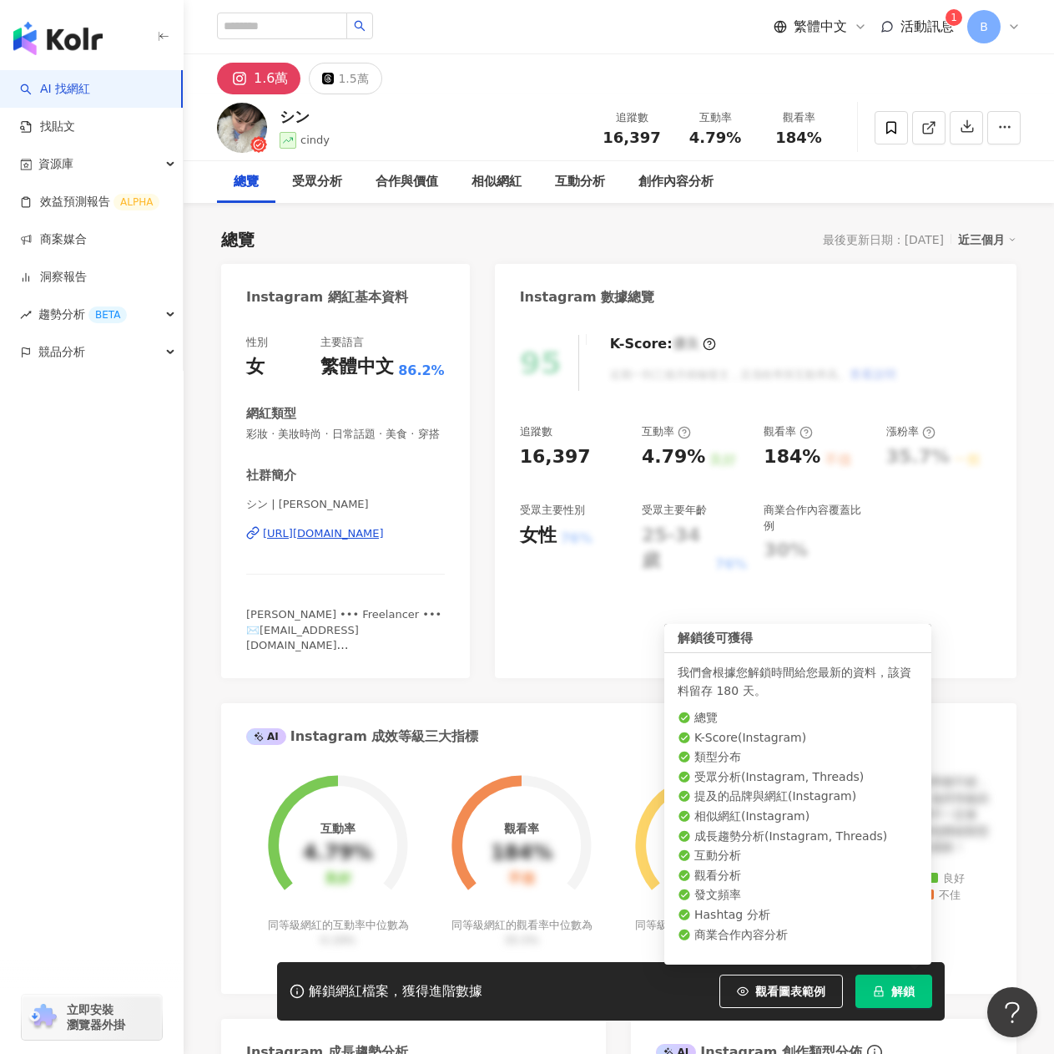
drag, startPoint x: 917, startPoint y: 993, endPoint x: 921, endPoint y: 983, distance: 10.1
click at [919, 992] on button "解鎖" at bounding box center [894, 990] width 77 height 33
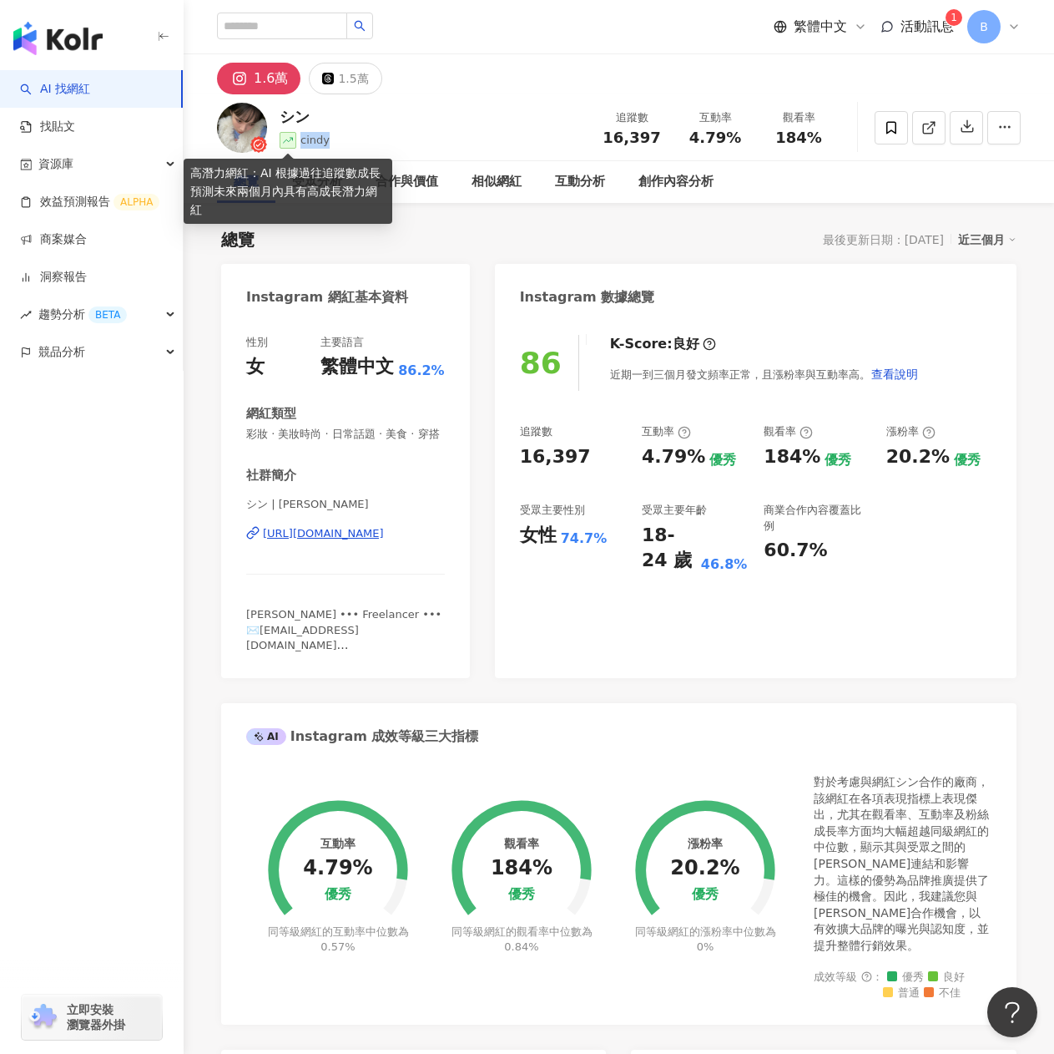
drag, startPoint x: 334, startPoint y: 141, endPoint x: 296, endPoint y: 144, distance: 37.7
click at [296, 144] on div "シン [PERSON_NAME] 追蹤數 16,397 互動率 4.79% 觀看率 184%" at bounding box center [619, 127] width 871 height 66
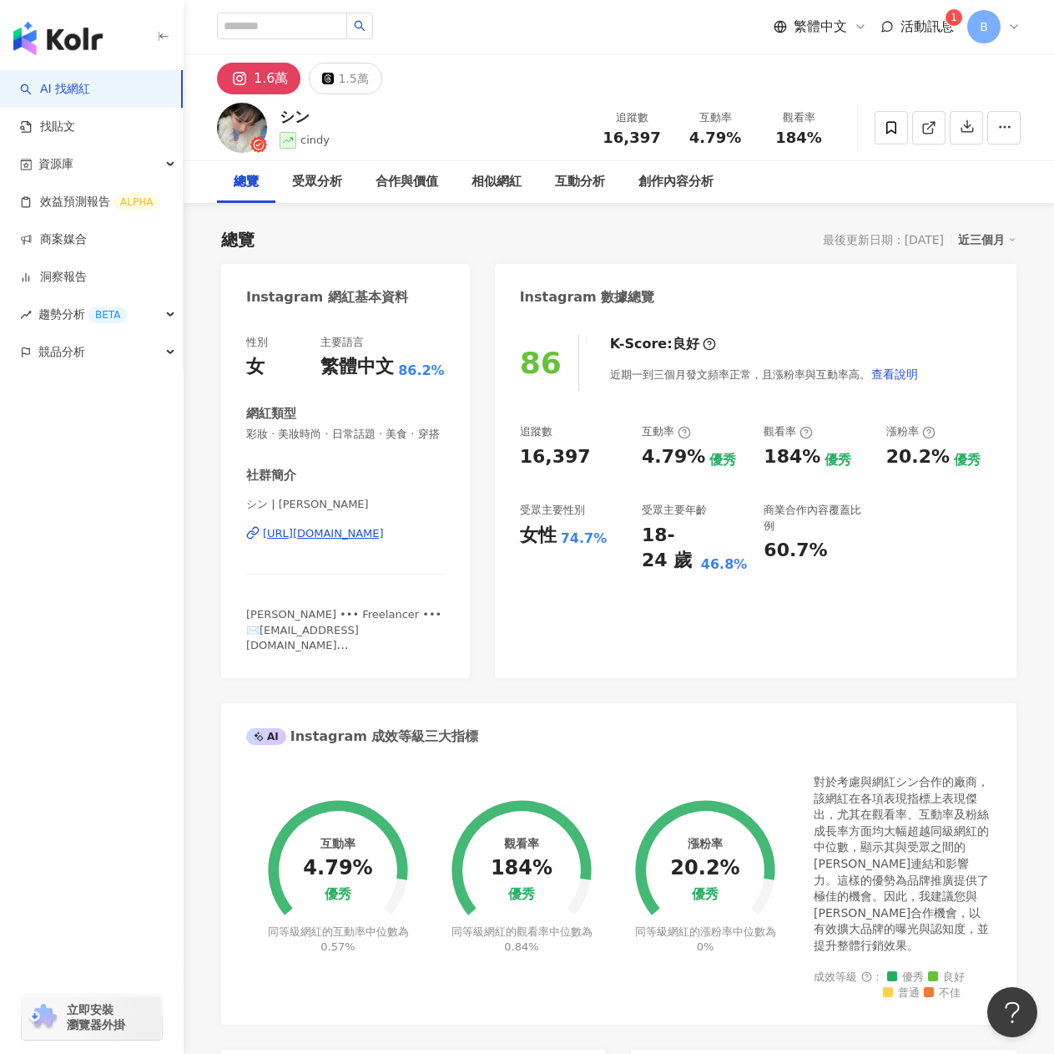
click at [719, 157] on div "シン [PERSON_NAME] 追蹤數 16,397 互動率 4.79% 觀看率 184%" at bounding box center [619, 127] width 871 height 66
drag, startPoint x: 775, startPoint y: 139, endPoint x: 811, endPoint y: 144, distance: 36.4
click at [811, 144] on div "184%" at bounding box center [798, 137] width 63 height 17
copy span "184"
